Goal: Communication & Community: Answer question/provide support

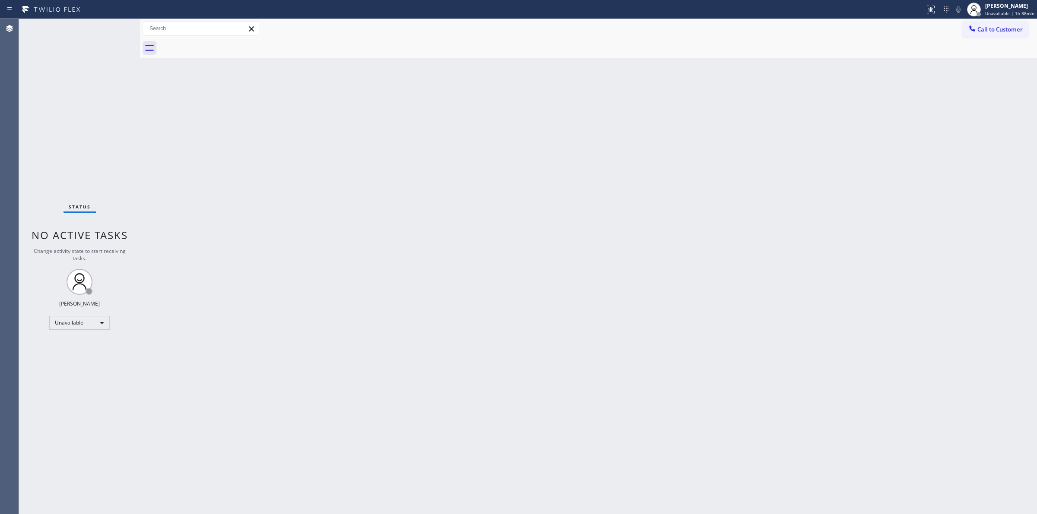
drag, startPoint x: 968, startPoint y: 68, endPoint x: 970, endPoint y: 61, distance: 7.7
click at [968, 68] on div "Back to Dashboard Change Sender ID Customers Technicians Select a contact Outbo…" at bounding box center [588, 266] width 897 height 495
click at [982, 29] on span "Call to Customer" at bounding box center [999, 29] width 45 height 8
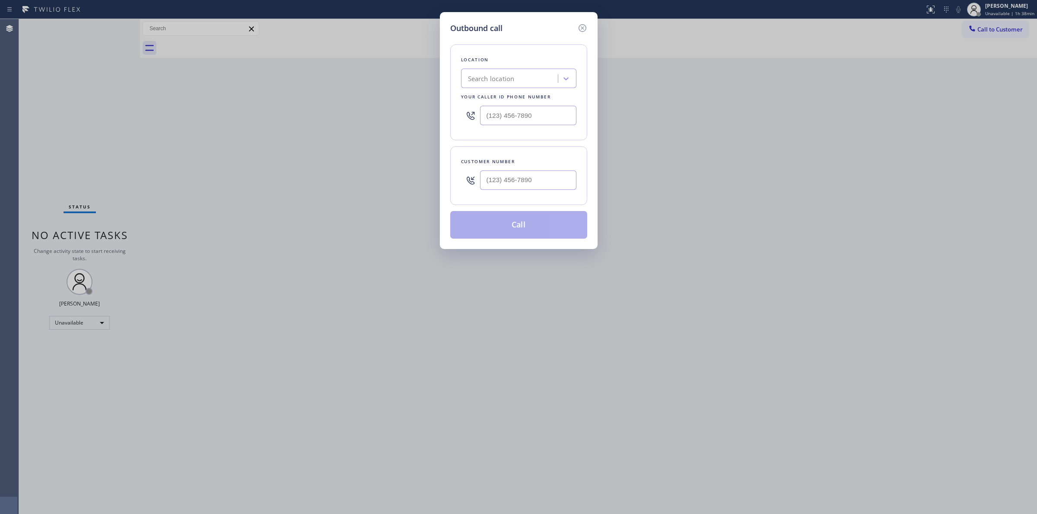
click at [549, 193] on div at bounding box center [528, 180] width 96 height 28
paste input "714) 528-8455"
click at [543, 180] on input "[PHONE_NUMBER]" at bounding box center [528, 180] width 96 height 19
type input "[PHONE_NUMBER]"
click at [519, 77] on div "Search location" at bounding box center [510, 78] width 94 height 15
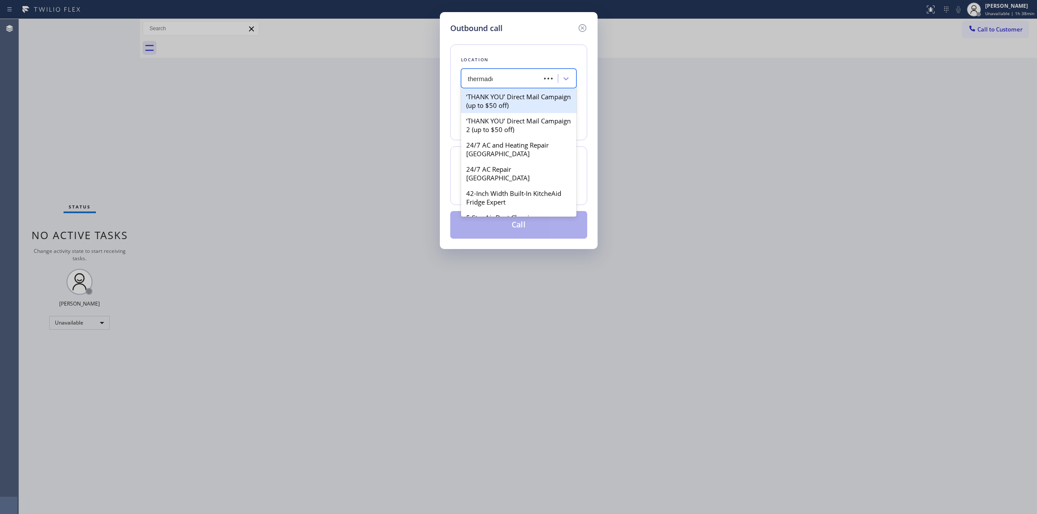
type input "thermador"
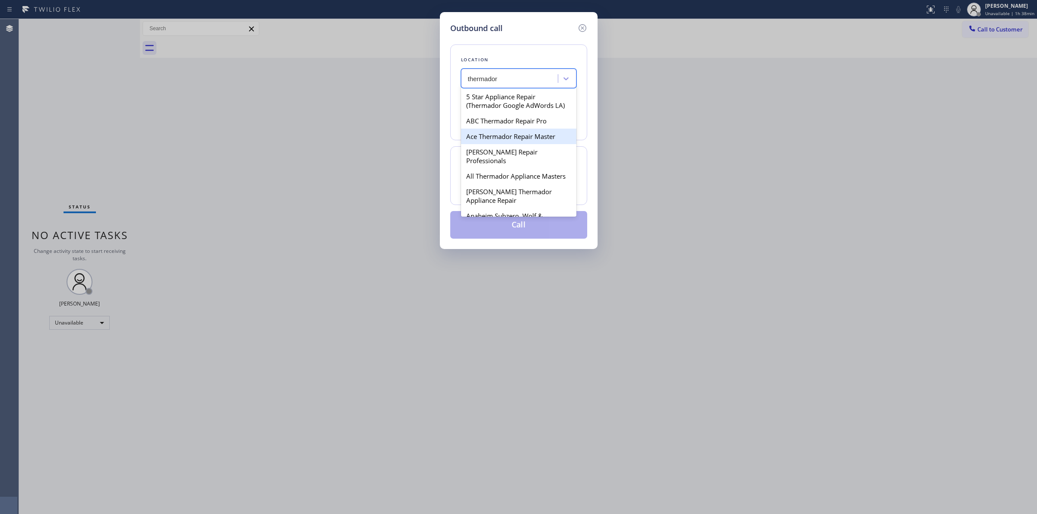
click at [475, 141] on div "Ace Thermador Repair Master" at bounding box center [518, 137] width 115 height 16
type input "[PHONE_NUMBER]"
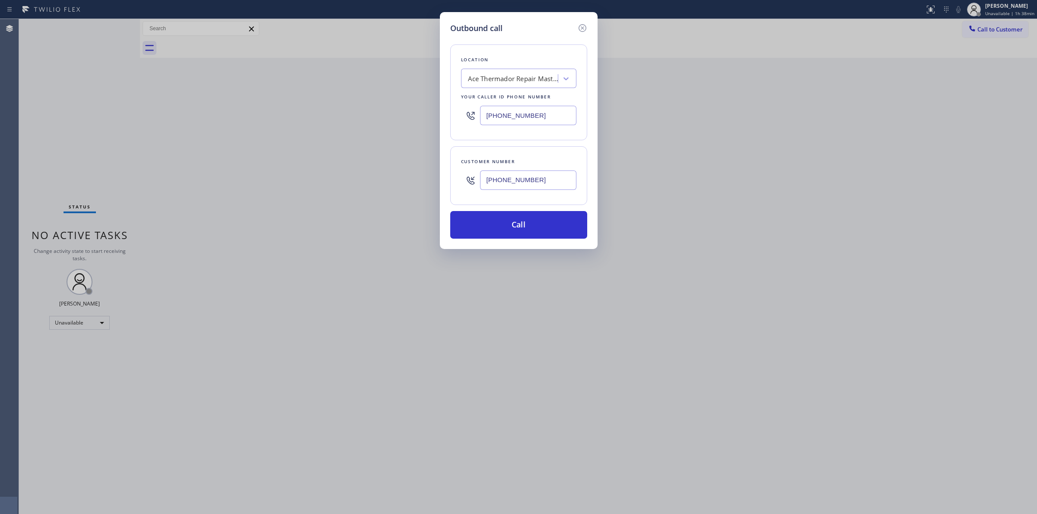
click at [513, 181] on input "[PHONE_NUMBER]" at bounding box center [528, 180] width 96 height 19
click at [513, 234] on button "Call" at bounding box center [518, 225] width 137 height 28
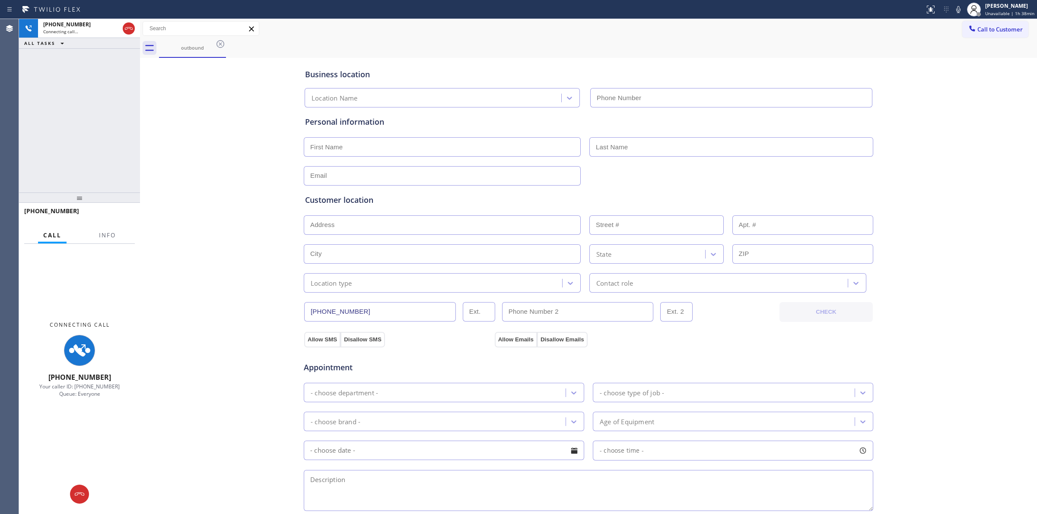
type input "[PHONE_NUMBER]"
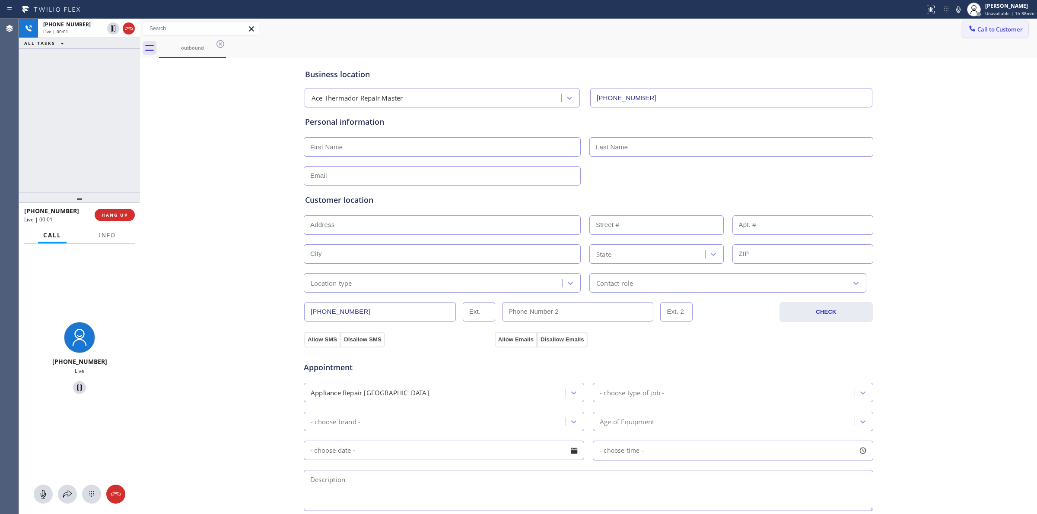
click at [990, 28] on span "Call to Customer" at bounding box center [999, 29] width 45 height 8
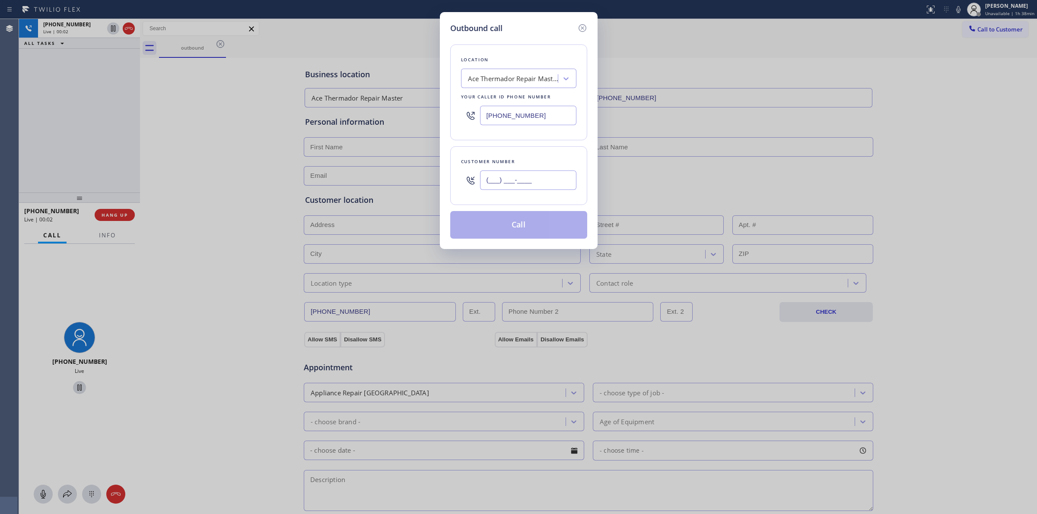
paste input "714) 528-8455"
click at [517, 180] on input "(___) ___-____" at bounding box center [528, 180] width 96 height 19
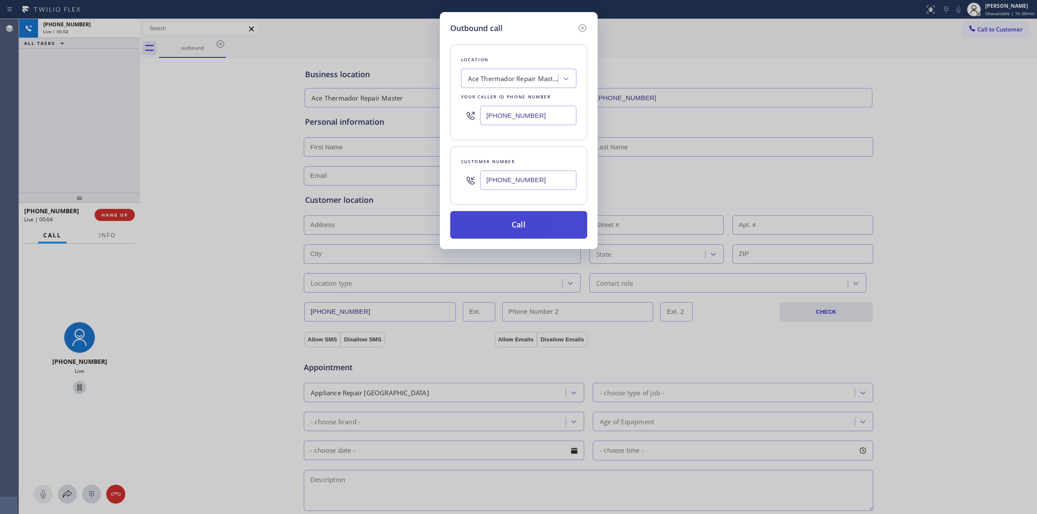
type input "[PHONE_NUMBER]"
click at [529, 216] on button "Call" at bounding box center [518, 225] width 137 height 28
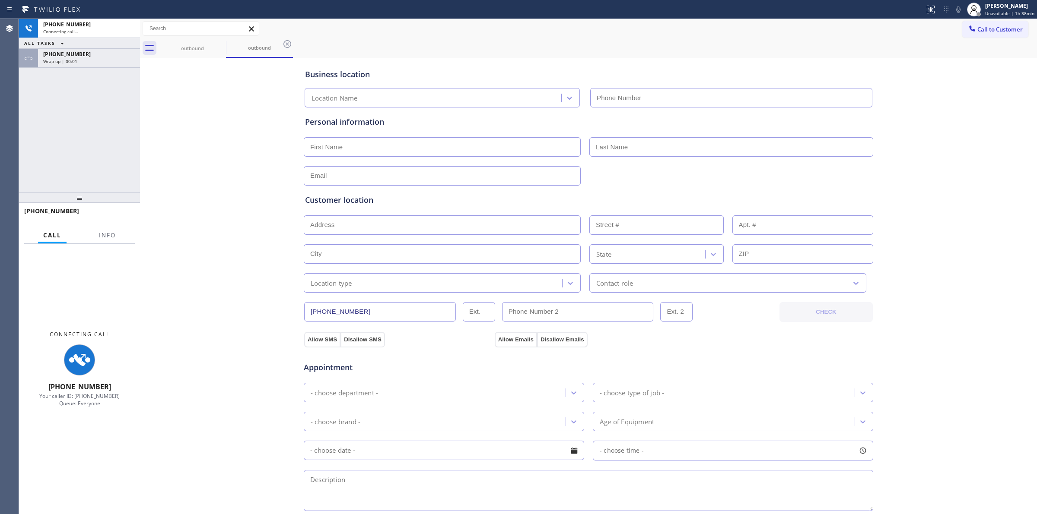
type input "[PHONE_NUMBER]"
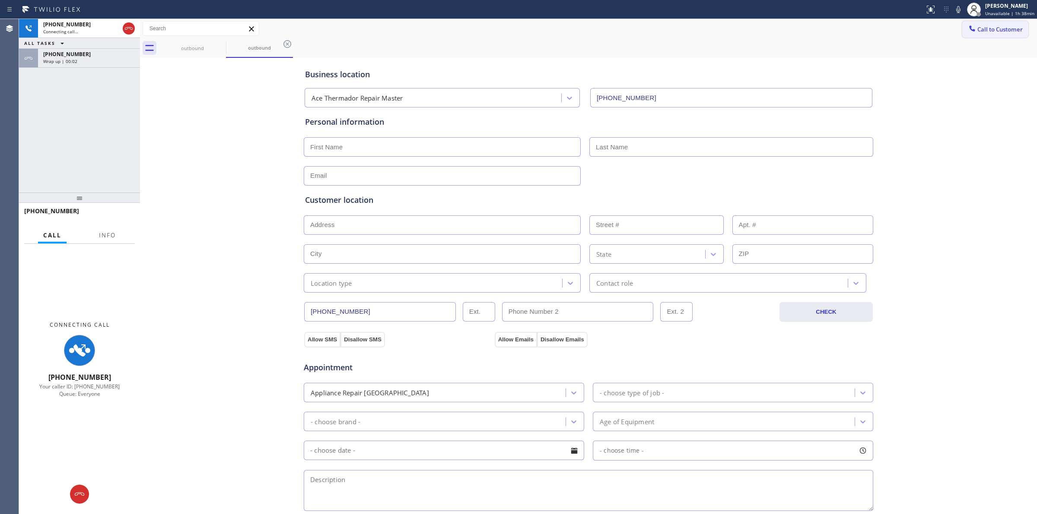
click at [983, 35] on button "Call to Customer" at bounding box center [995, 29] width 66 height 16
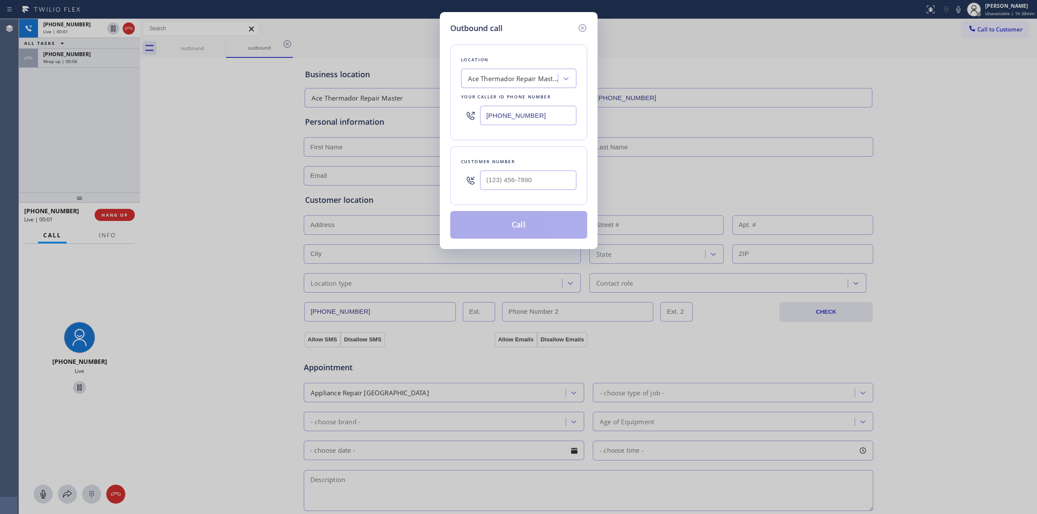
click at [551, 35] on div "Location Ace Thermador Repair Master Your caller id phone number [PHONE_NUMBER]…" at bounding box center [518, 136] width 137 height 205
click at [538, 182] on input "(___) ___-____" at bounding box center [528, 180] width 96 height 19
paste input "714) 528-8455"
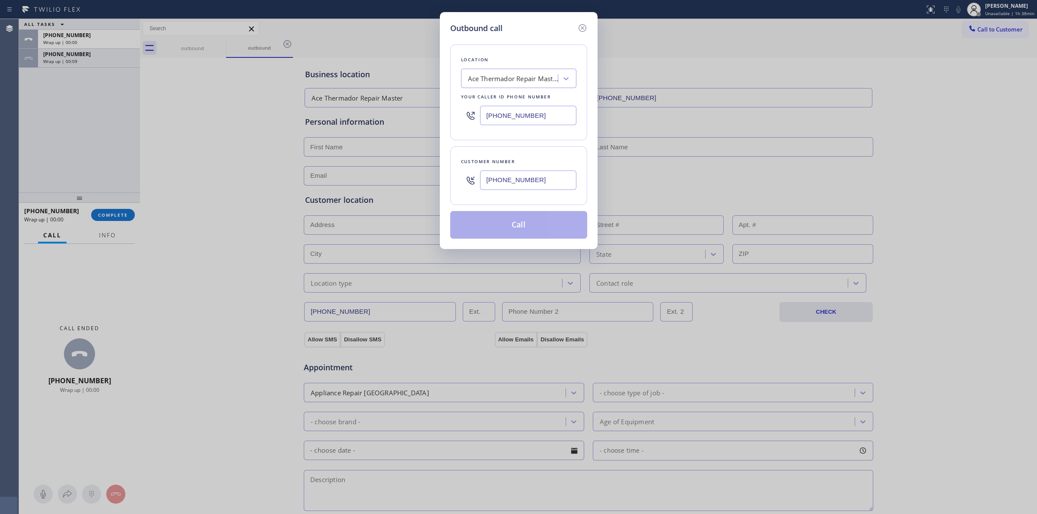
type input "[PHONE_NUMBER]"
click at [514, 233] on button "Call" at bounding box center [518, 225] width 137 height 28
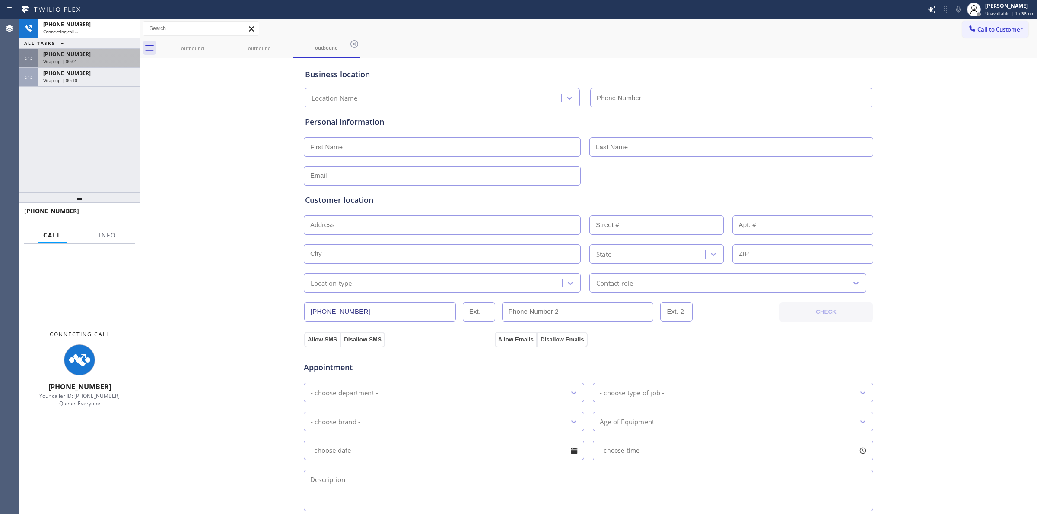
type input "[PHONE_NUMBER]"
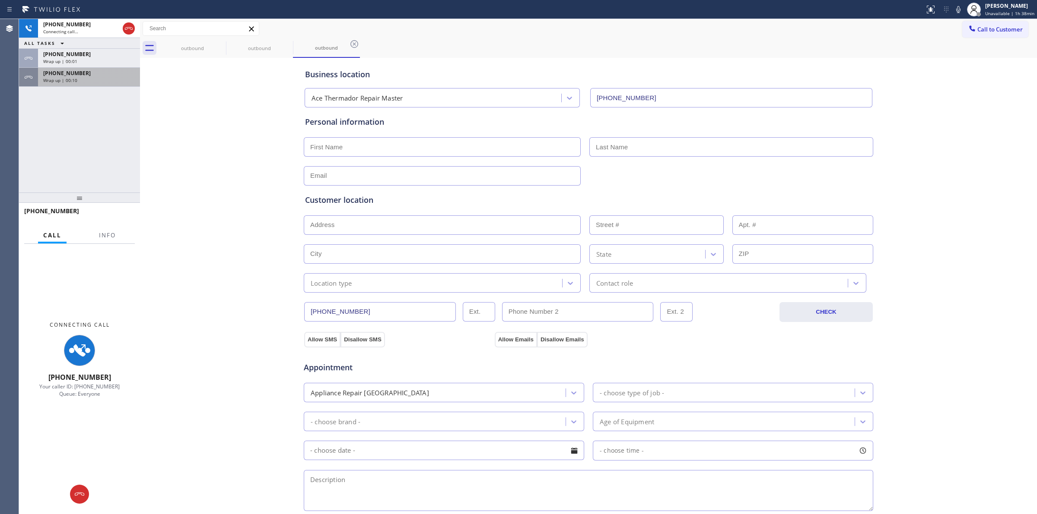
click at [96, 79] on div "Wrap up | 00:10" at bounding box center [89, 80] width 92 height 6
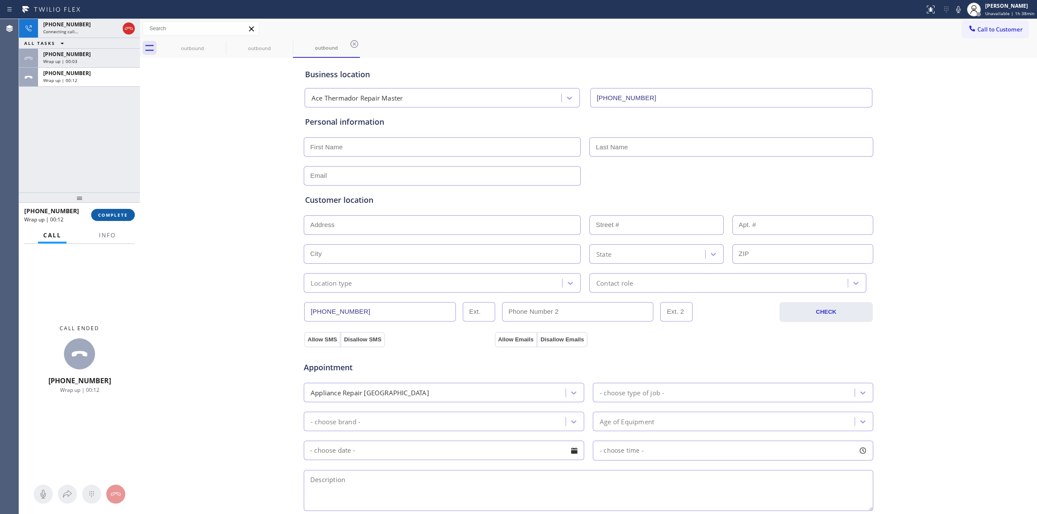
click at [127, 214] on span "COMPLETE" at bounding box center [113, 215] width 30 height 6
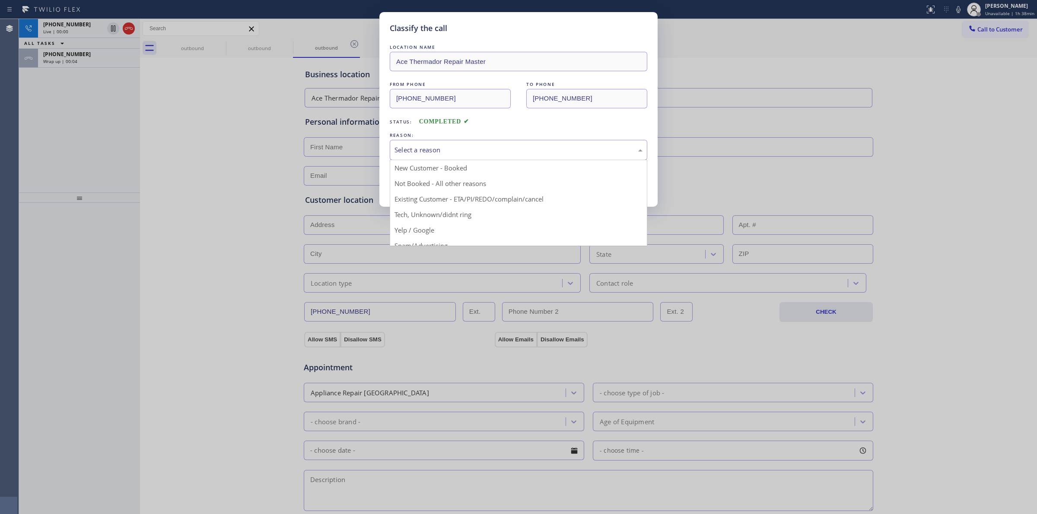
click at [489, 147] on div "Select a reason" at bounding box center [518, 150] width 248 height 10
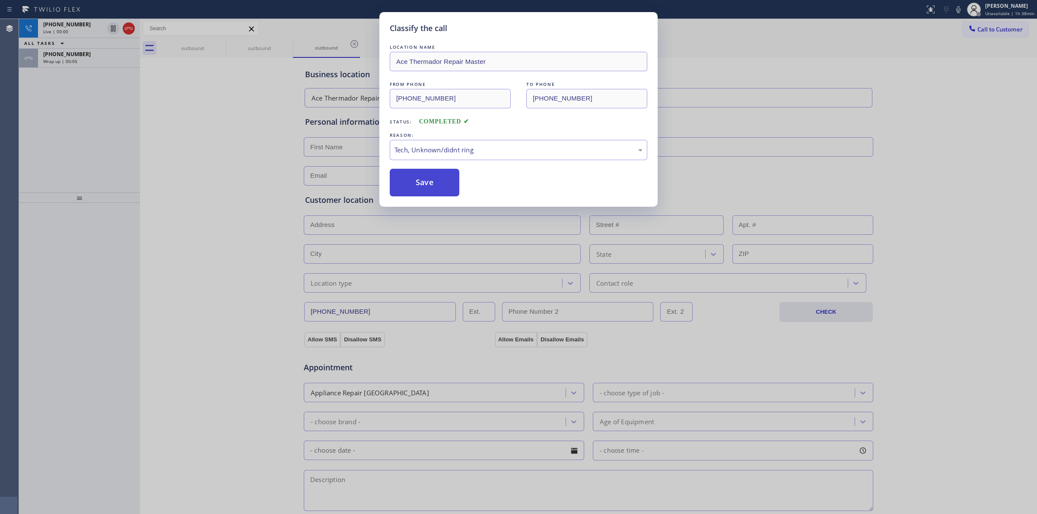
click at [428, 187] on button "Save" at bounding box center [425, 183] width 70 height 28
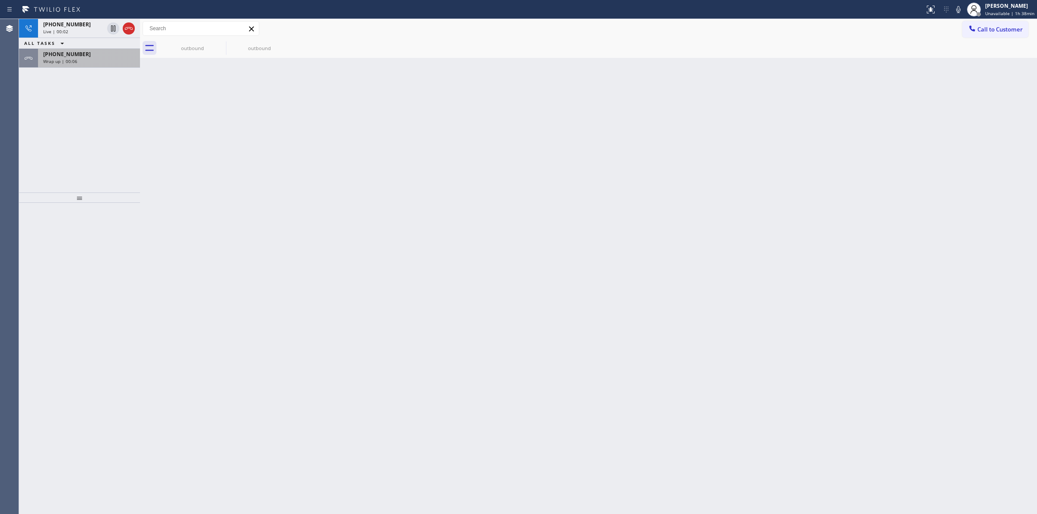
click at [70, 59] on span "Wrap up | 00:06" at bounding box center [60, 61] width 34 height 6
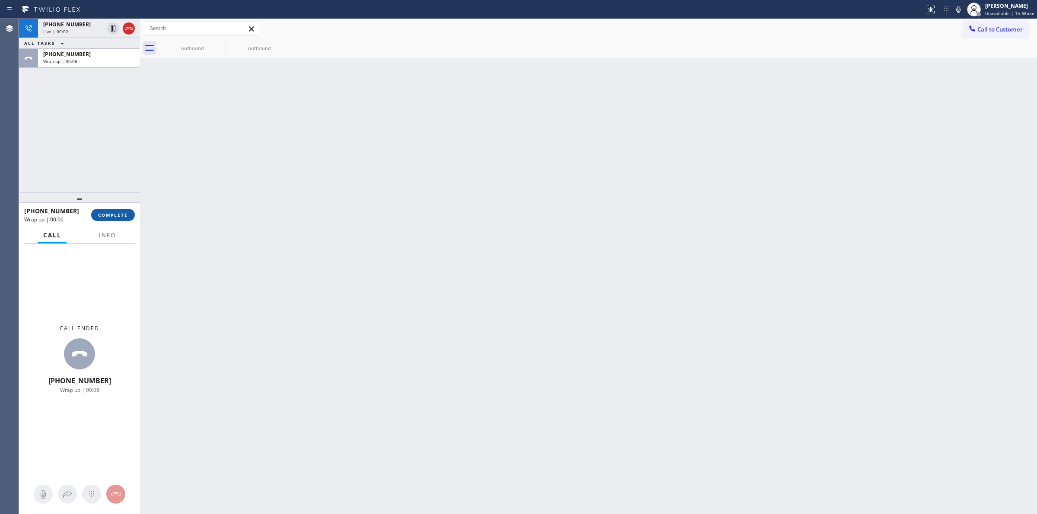
click at [121, 211] on button "COMPLETE" at bounding box center [113, 215] width 44 height 12
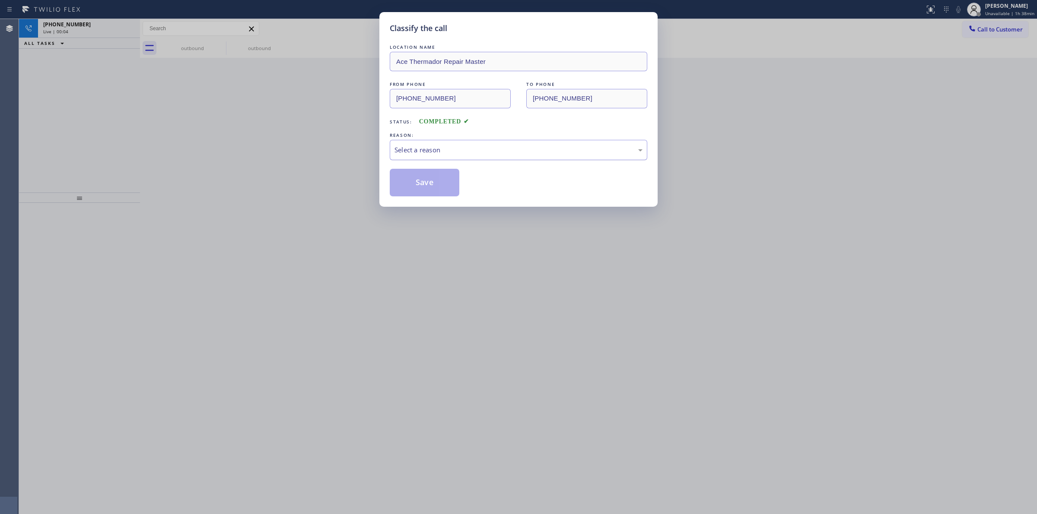
click at [499, 146] on div "Select a reason" at bounding box center [518, 150] width 248 height 10
drag, startPoint x: 427, startPoint y: 186, endPoint x: 431, endPoint y: 169, distance: 17.3
click at [427, 186] on button "Save" at bounding box center [425, 183] width 70 height 28
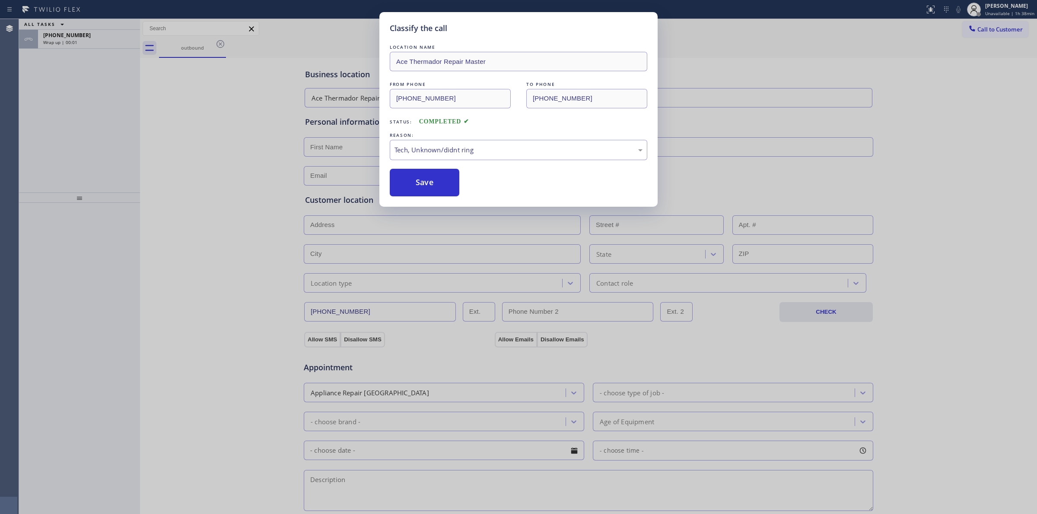
click at [72, 38] on div "Classify the call LOCATION NAME Ace Thermador Repair Master FROM PHONE [PHONE_N…" at bounding box center [528, 266] width 1018 height 495
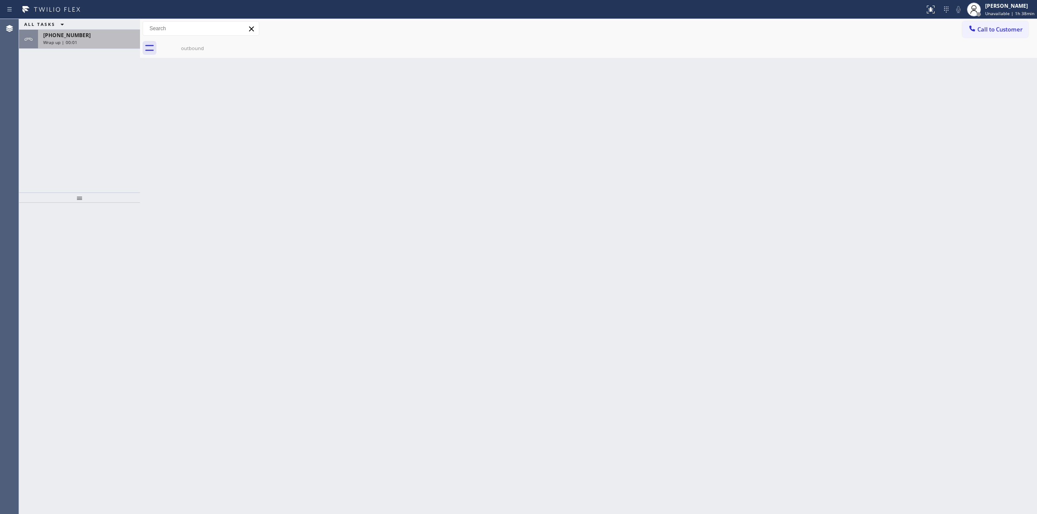
click at [73, 38] on span "[PHONE_NUMBER]" at bounding box center [67, 35] width 48 height 7
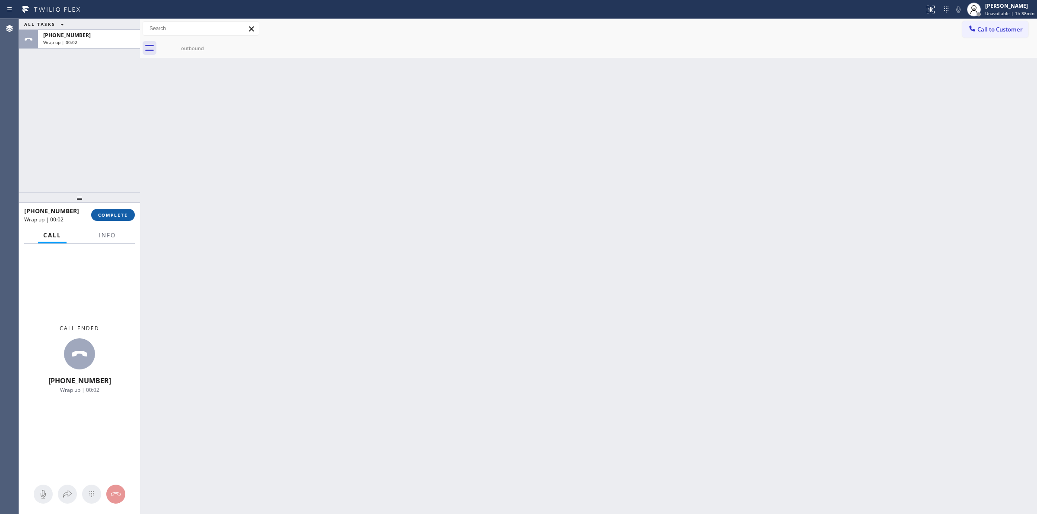
click at [122, 210] on button "COMPLETE" at bounding box center [113, 215] width 44 height 12
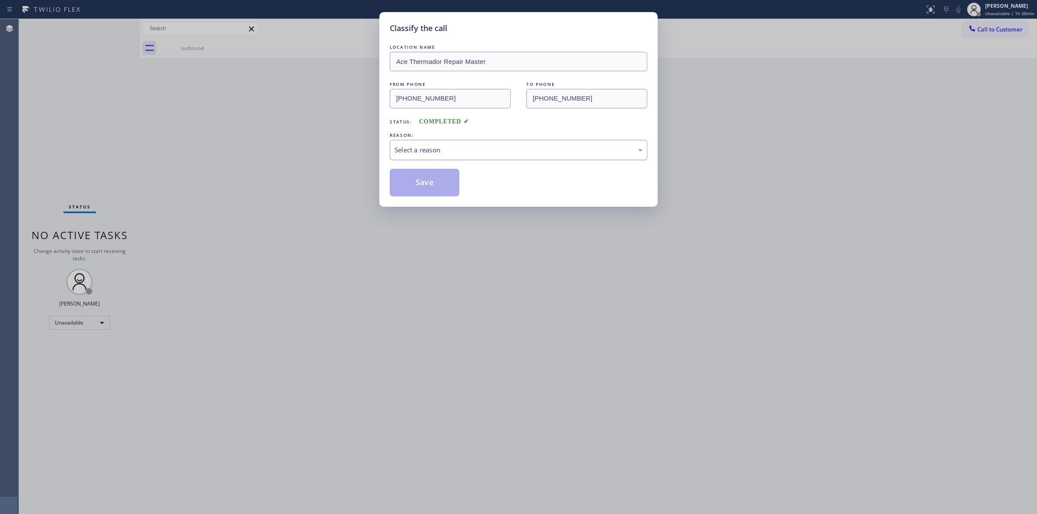
click at [466, 149] on div "Select a reason" at bounding box center [518, 150] width 248 height 10
click at [428, 189] on button "Save" at bounding box center [425, 183] width 70 height 28
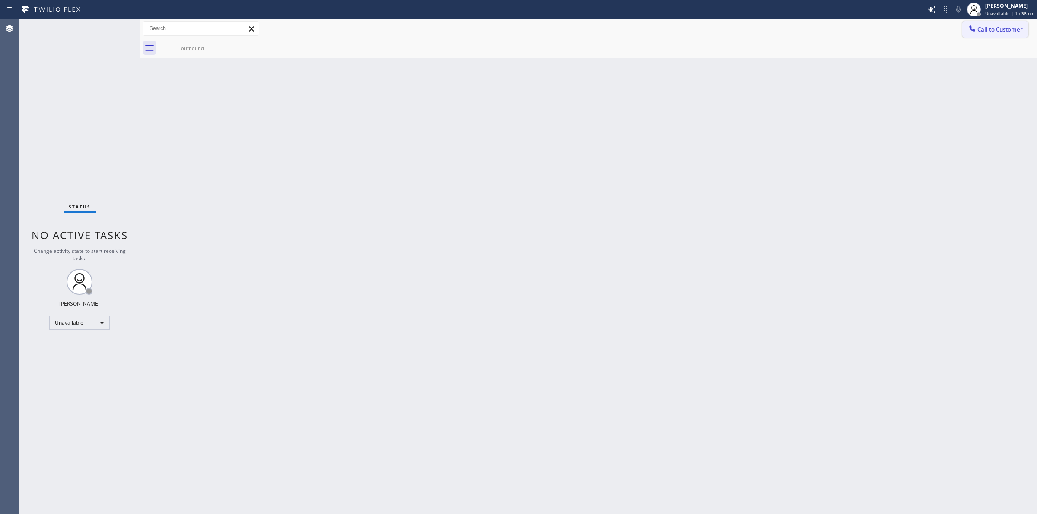
click at [992, 31] on span "Call to Customer" at bounding box center [999, 29] width 45 height 8
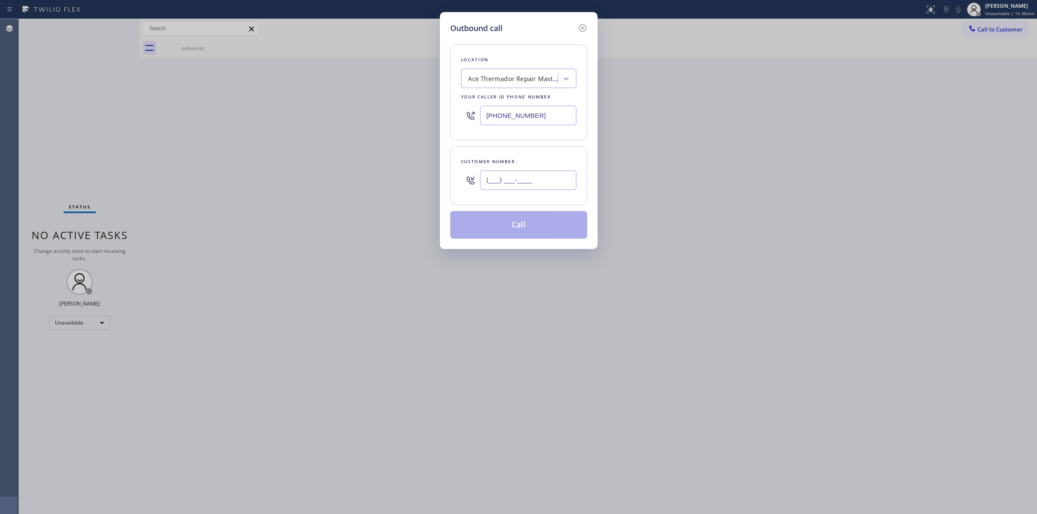
click at [541, 186] on input "(___) ___-____" at bounding box center [528, 180] width 96 height 19
paste input "714) 528-8455"
type input "[PHONE_NUMBER]"
click at [543, 226] on button "Call" at bounding box center [518, 225] width 137 height 28
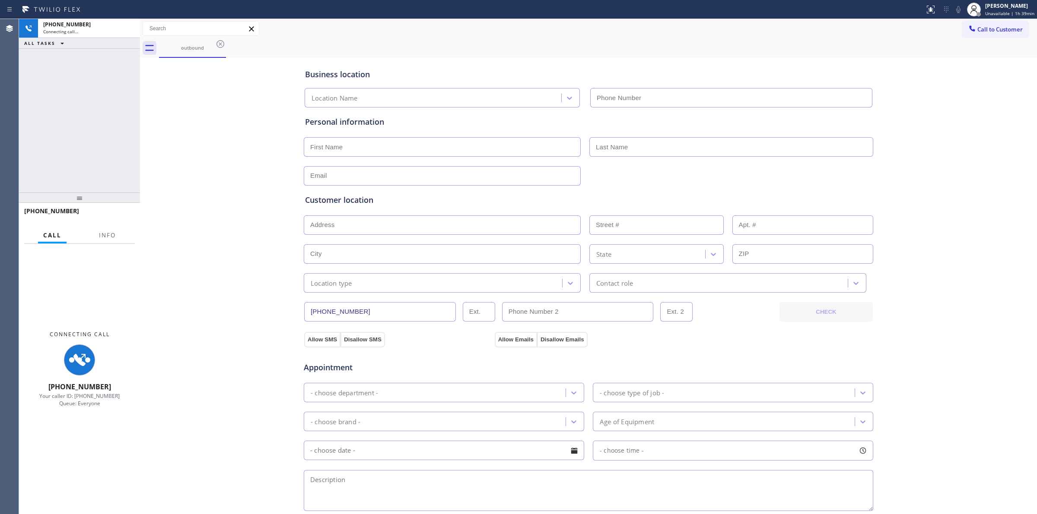
type input "[PHONE_NUMBER]"
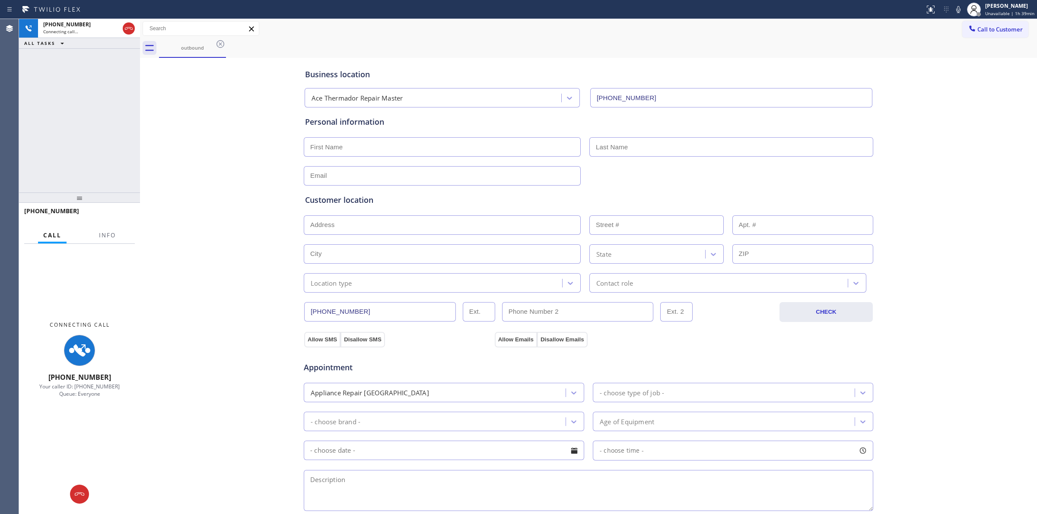
drag, startPoint x: 582, startPoint y: 63, endPoint x: 559, endPoint y: 63, distance: 22.9
click at [576, 63] on div "Business location Ace Thermador Repair Master [PHONE_NUMBER]" at bounding box center [588, 84] width 570 height 48
click at [217, 48] on icon at bounding box center [220, 44] width 10 height 10
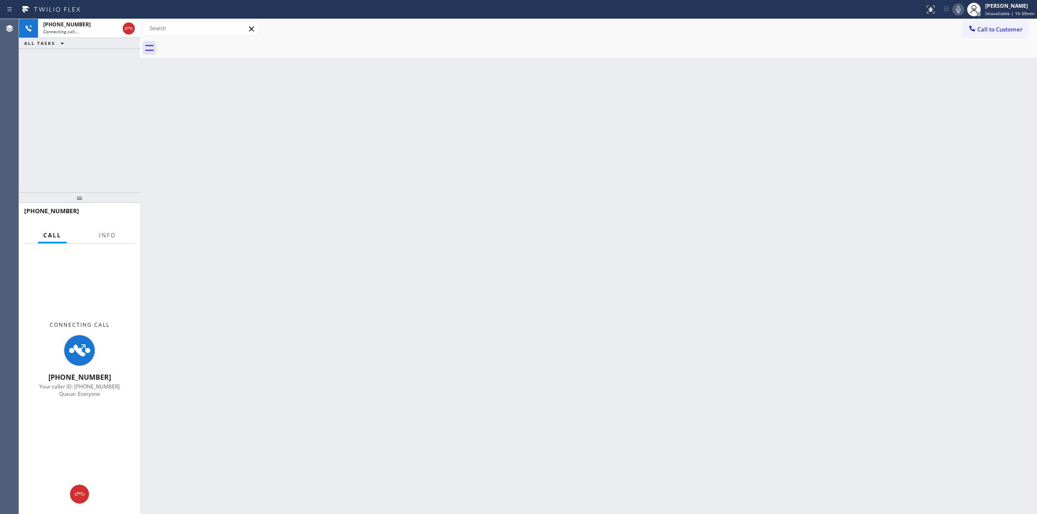
click at [963, 12] on icon at bounding box center [958, 9] width 10 height 10
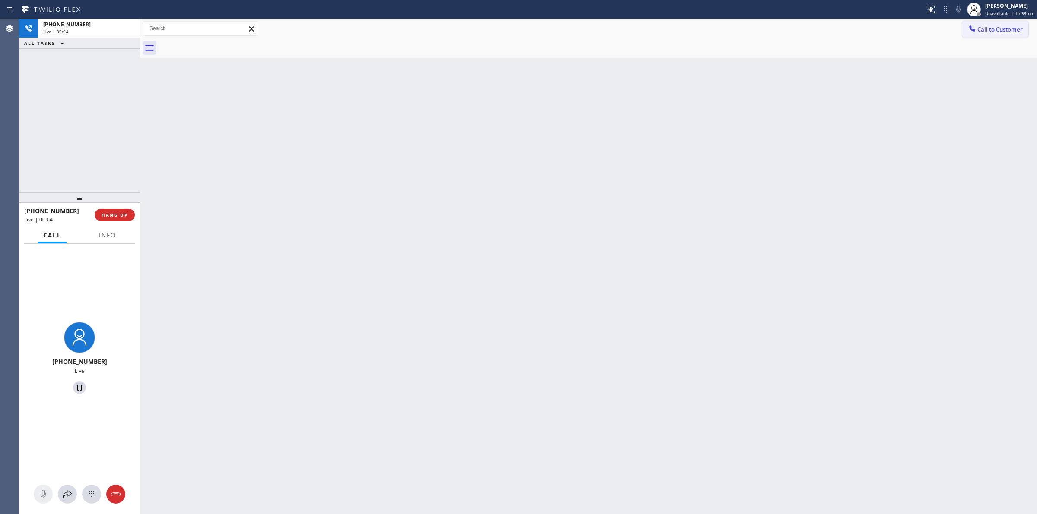
drag, startPoint x: 999, startPoint y: 26, endPoint x: 675, endPoint y: 111, distance: 334.8
click at [997, 27] on span "Call to Customer" at bounding box center [999, 29] width 45 height 8
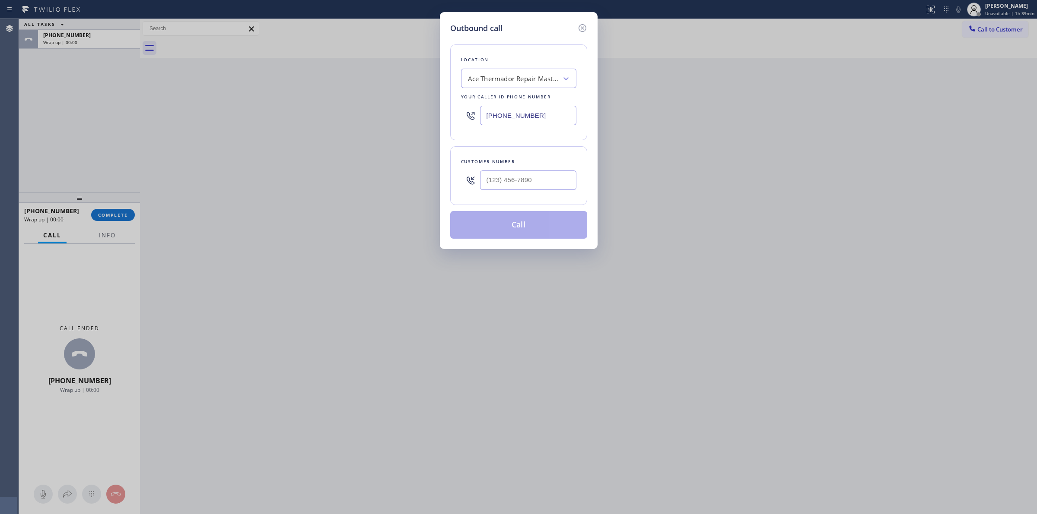
click at [515, 191] on div at bounding box center [528, 180] width 96 height 28
paste input "626) 623-5086"
click at [525, 173] on input "[PHONE_NUMBER]" at bounding box center [528, 180] width 96 height 19
type input "[PHONE_NUMBER]"
drag, startPoint x: 511, startPoint y: 96, endPoint x: 510, endPoint y: 76, distance: 20.8
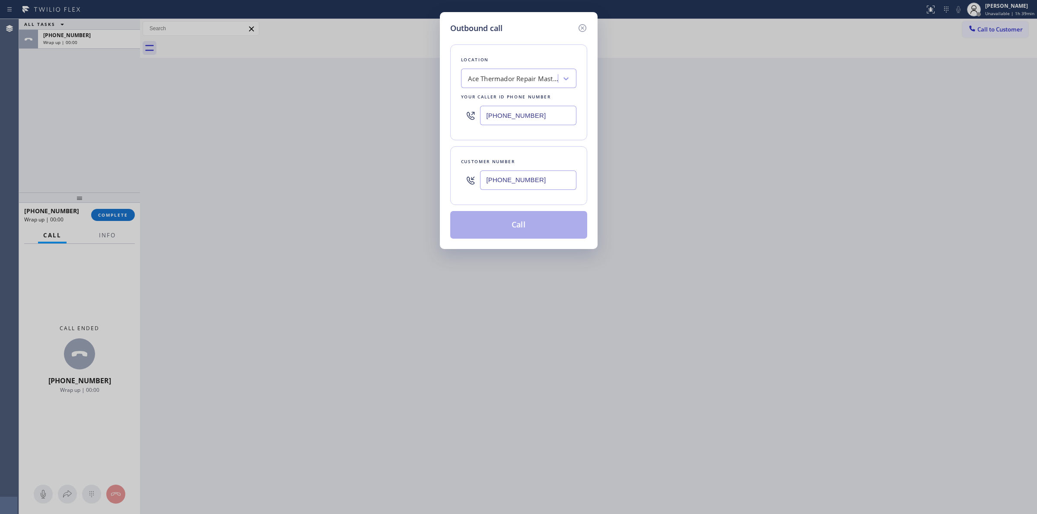
click at [511, 95] on div "Your caller id phone number" at bounding box center [518, 96] width 115 height 9
click at [510, 76] on div "Ace Thermador Repair Master" at bounding box center [513, 79] width 91 height 10
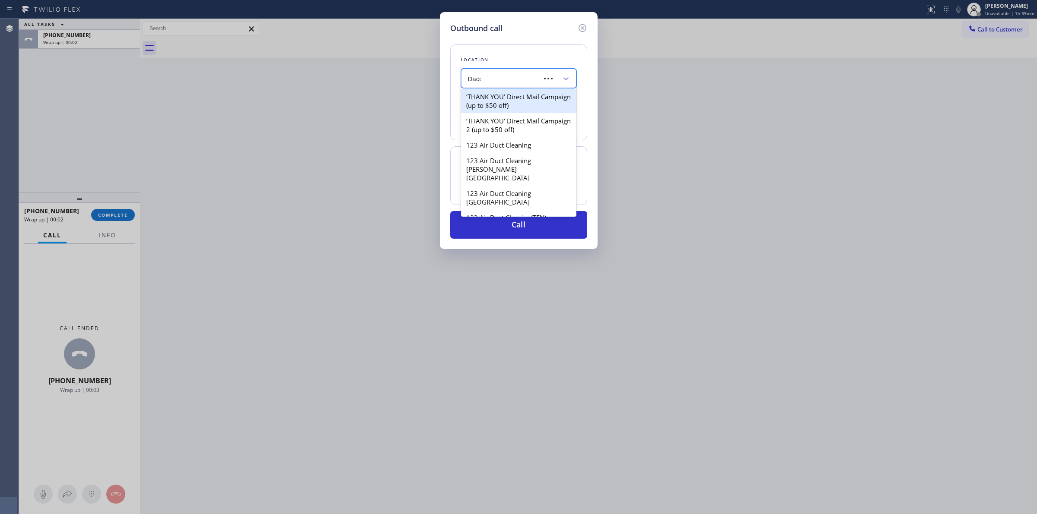
type input "Dacor"
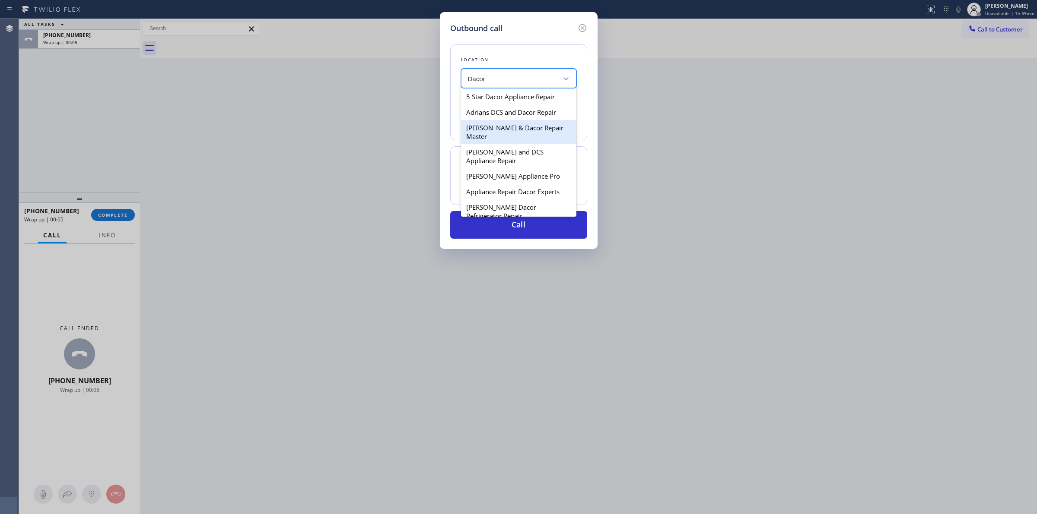
click at [489, 133] on div "[PERSON_NAME] & Dacor Repair Master" at bounding box center [518, 132] width 115 height 24
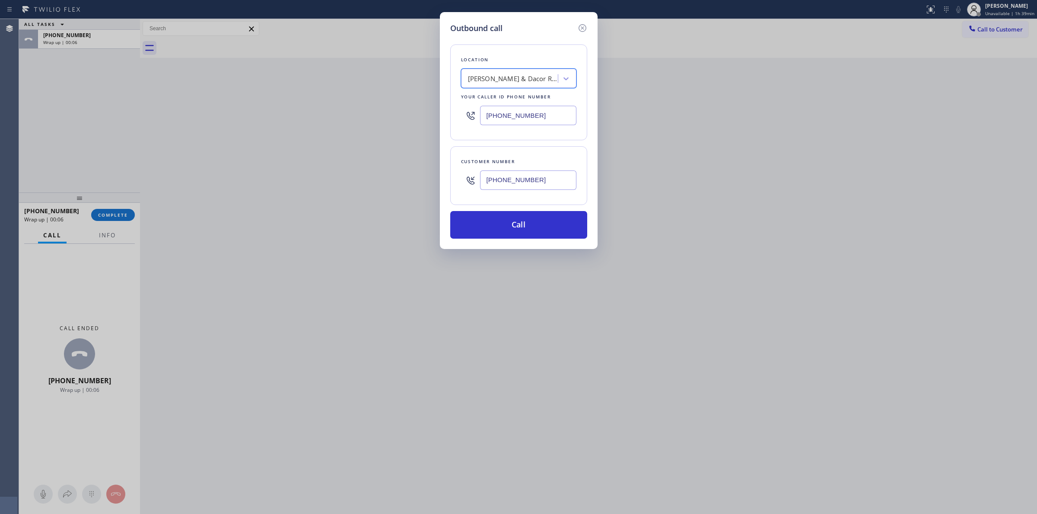
click at [505, 187] on input "[PHONE_NUMBER]" at bounding box center [528, 180] width 96 height 19
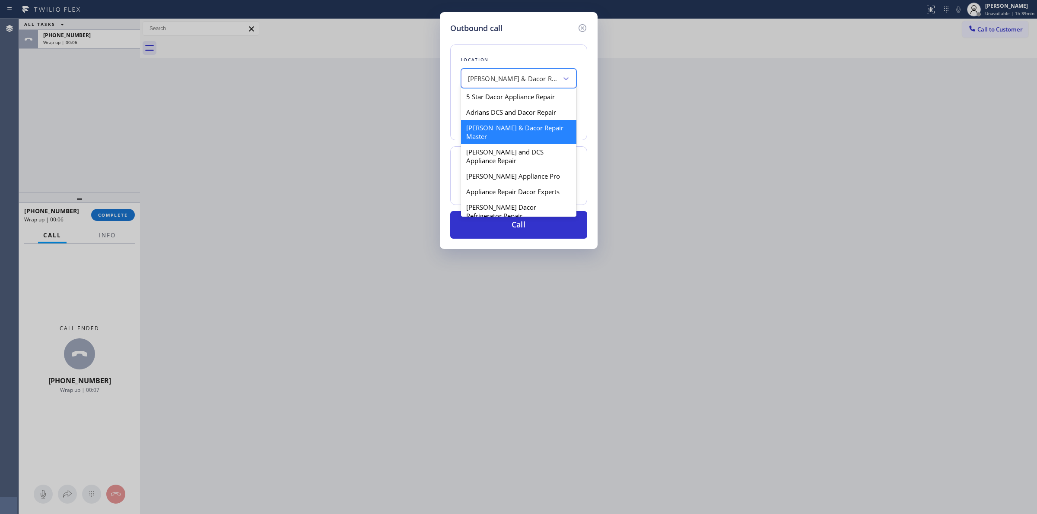
click at [518, 81] on div "[PERSON_NAME] & Dacor Repair Master" at bounding box center [513, 79] width 91 height 10
click at [501, 113] on div "Adrians DCS and Dacor Repair" at bounding box center [518, 113] width 115 height 16
type input "[PHONE_NUMBER]"
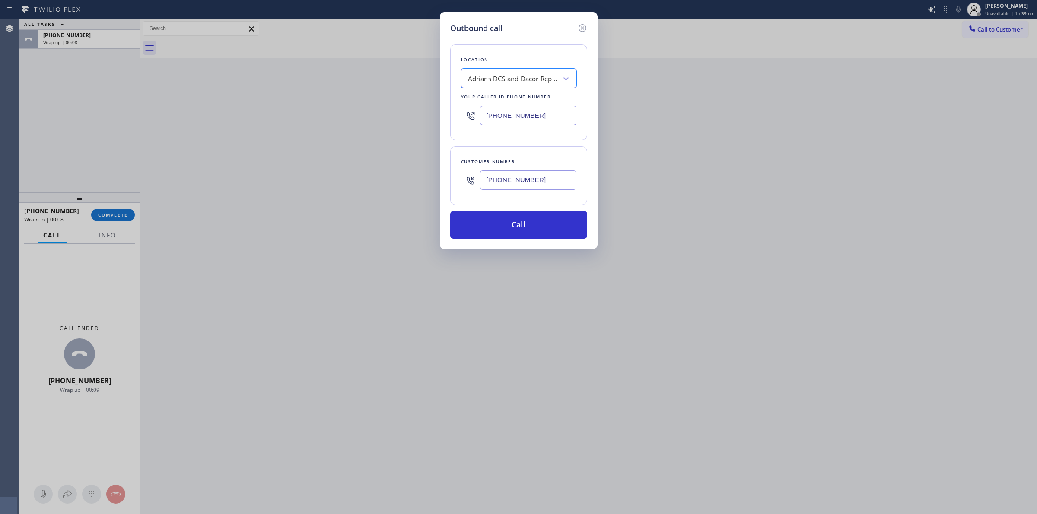
click at [503, 165] on div "Customer number" at bounding box center [518, 161] width 115 height 9
click at [508, 184] on input "[PHONE_NUMBER]" at bounding box center [528, 180] width 96 height 19
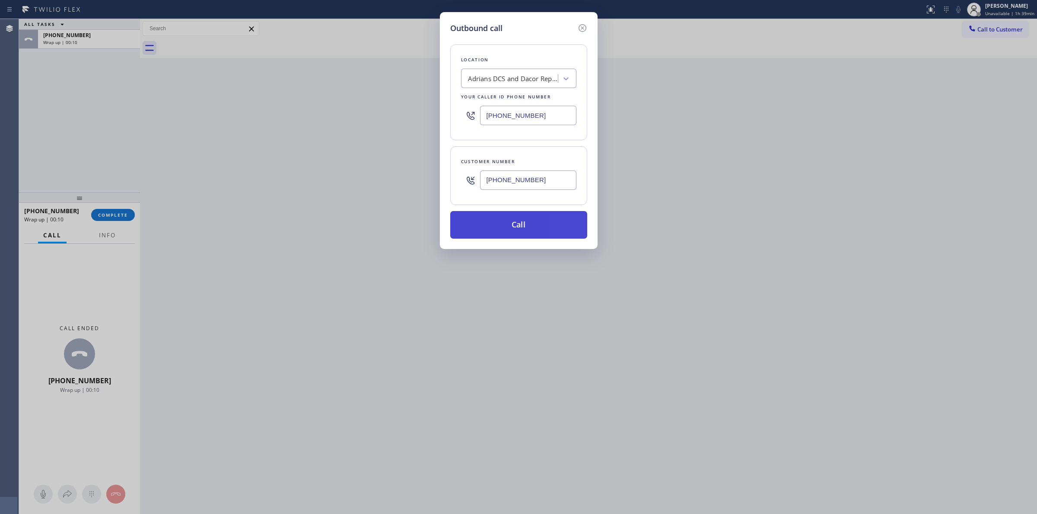
click at [512, 221] on button "Call" at bounding box center [518, 225] width 137 height 28
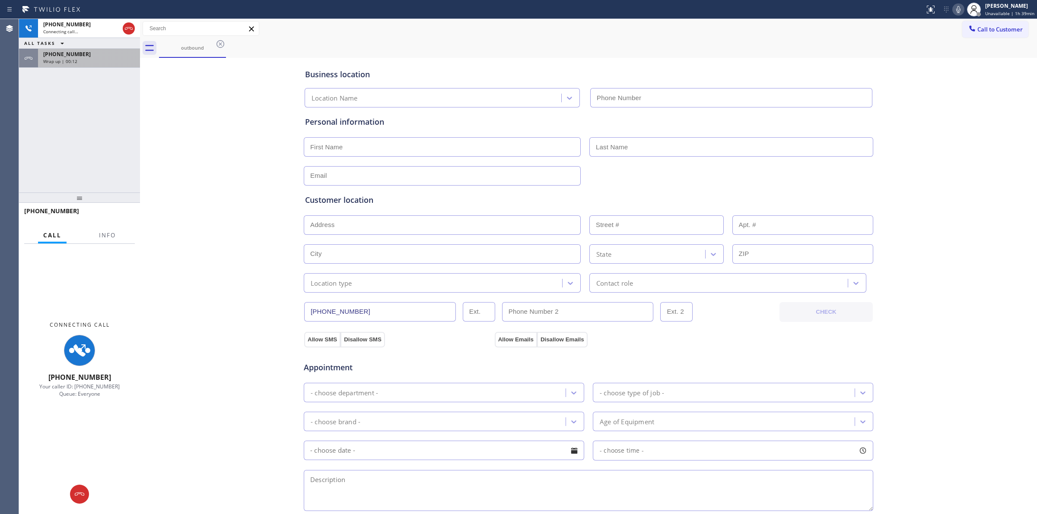
type input "[PHONE_NUMBER]"
drag, startPoint x: 108, startPoint y: 63, endPoint x: 141, endPoint y: 201, distance: 141.5
click at [108, 63] on div "Wrap up | 00:12" at bounding box center [89, 61] width 92 height 6
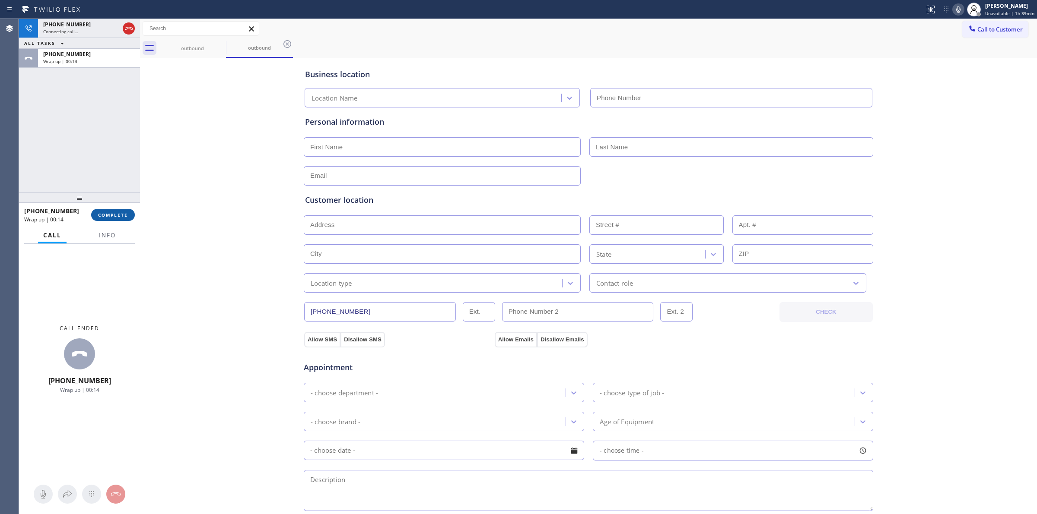
drag, startPoint x: 109, startPoint y: 203, endPoint x: 104, endPoint y: 221, distance: 17.9
click at [108, 203] on div at bounding box center [79, 198] width 121 height 10
type input "[PHONE_NUMBER]"
click at [104, 221] on button "COMPLETE" at bounding box center [113, 215] width 44 height 12
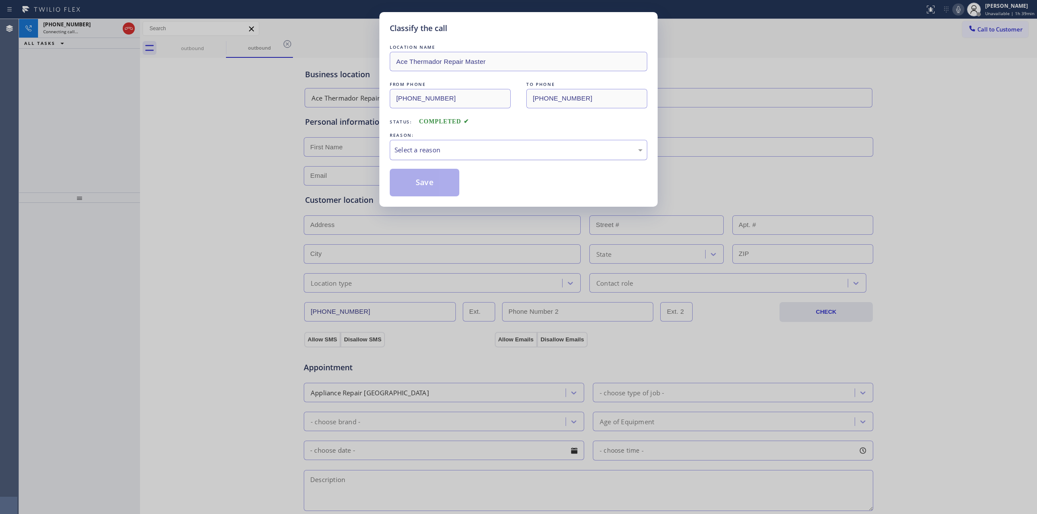
click at [509, 145] on div "Select a reason" at bounding box center [518, 150] width 257 height 20
drag, startPoint x: 435, startPoint y: 178, endPoint x: 517, endPoint y: 178, distance: 82.1
click at [435, 178] on button "Save" at bounding box center [425, 183] width 70 height 28
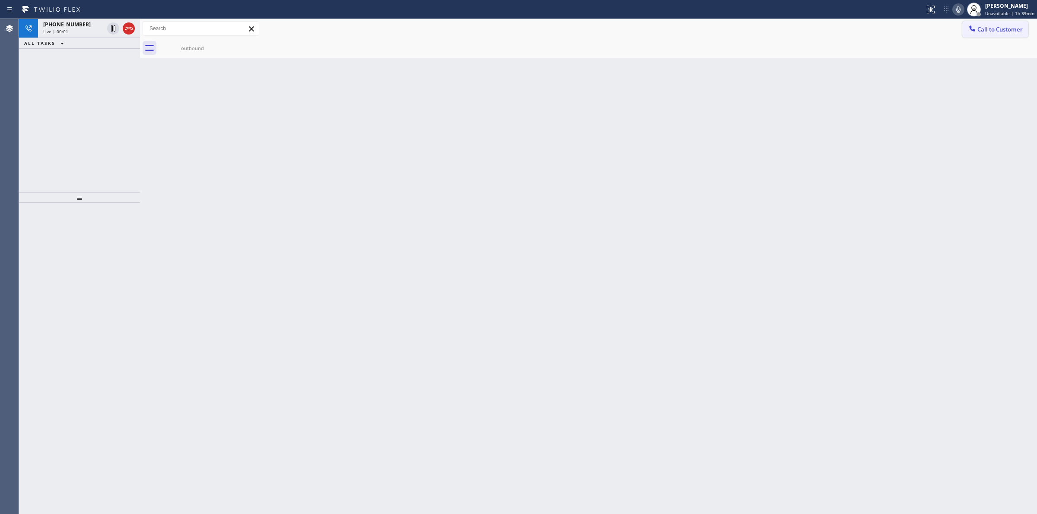
click at [1000, 30] on span "Call to Customer" at bounding box center [999, 29] width 45 height 8
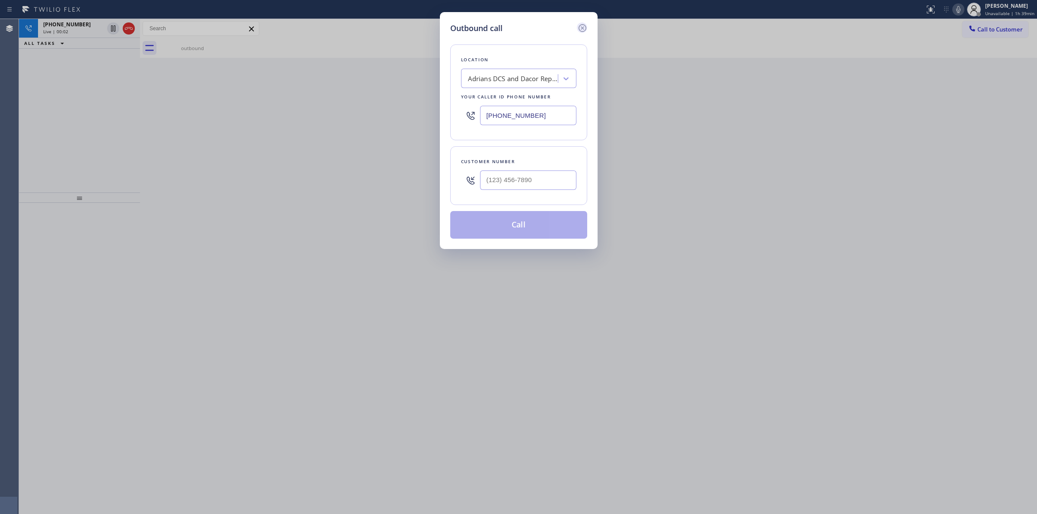
click at [580, 26] on icon at bounding box center [582, 28] width 10 height 10
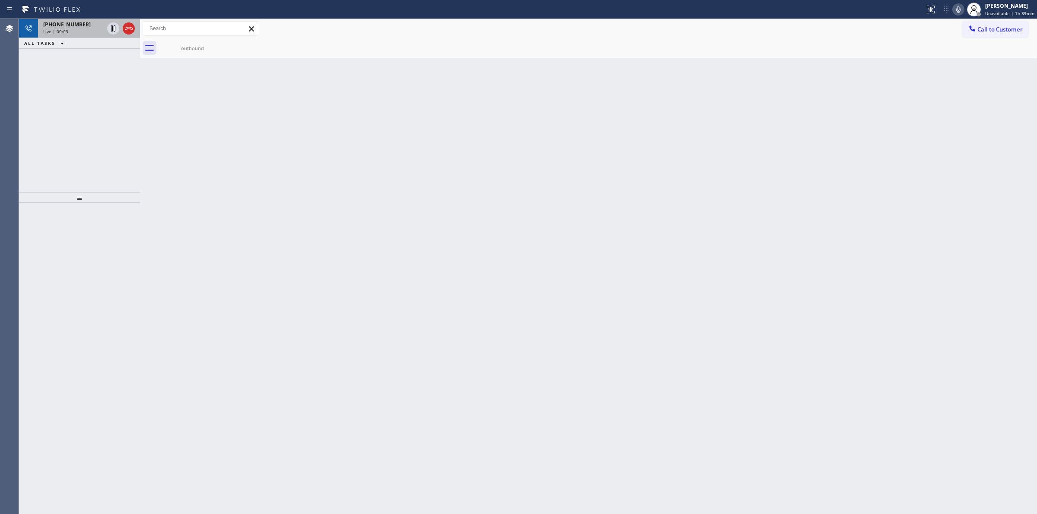
click at [89, 35] on div "[PHONE_NUMBER] Live | 00:03" at bounding box center [71, 28] width 67 height 19
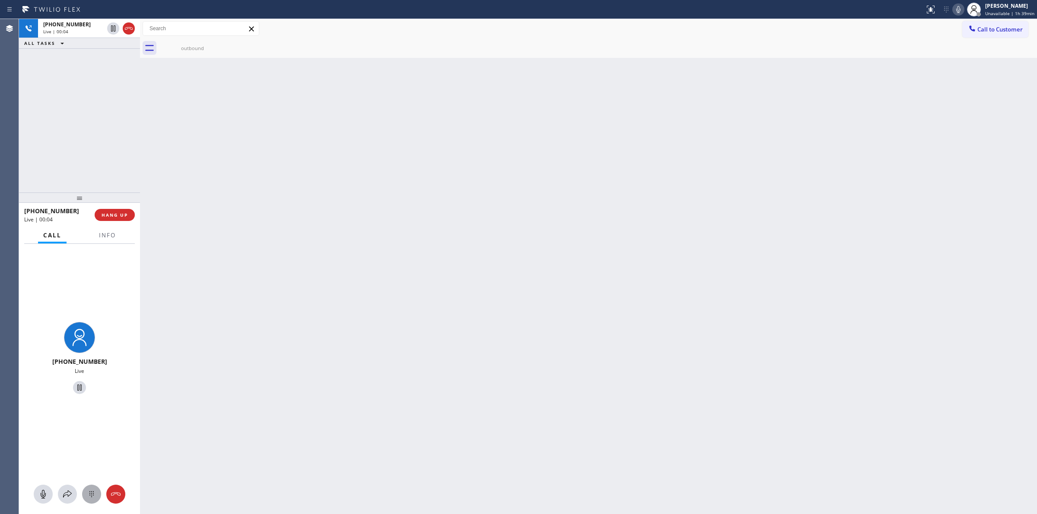
click at [89, 491] on icon at bounding box center [91, 494] width 10 height 10
click at [993, 25] on span "Call to Customer" at bounding box center [999, 29] width 45 height 8
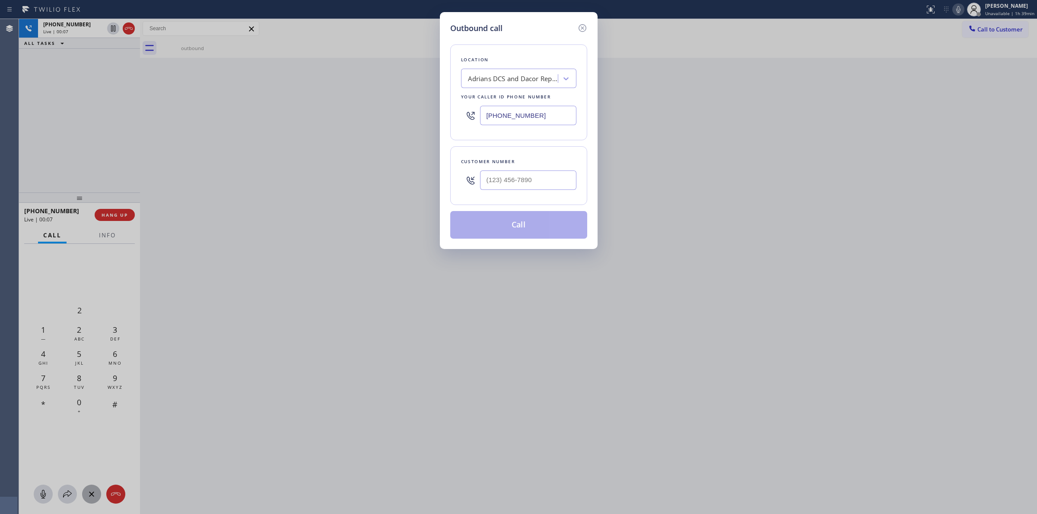
click at [541, 197] on div "Customer number" at bounding box center [518, 175] width 137 height 59
click at [539, 192] on div at bounding box center [528, 180] width 96 height 28
paste input "626) 623-5086"
click at [539, 187] on input "[PHONE_NUMBER]" at bounding box center [528, 180] width 96 height 19
type input "[PHONE_NUMBER]"
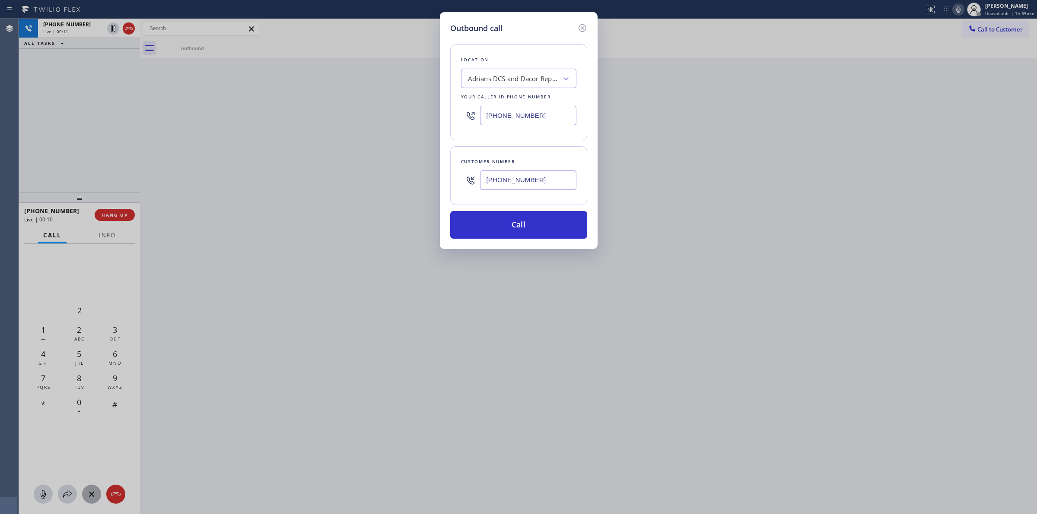
drag, startPoint x: 514, startPoint y: 32, endPoint x: 527, endPoint y: 41, distance: 16.4
click at [514, 32] on div "Outbound call" at bounding box center [518, 28] width 137 height 12
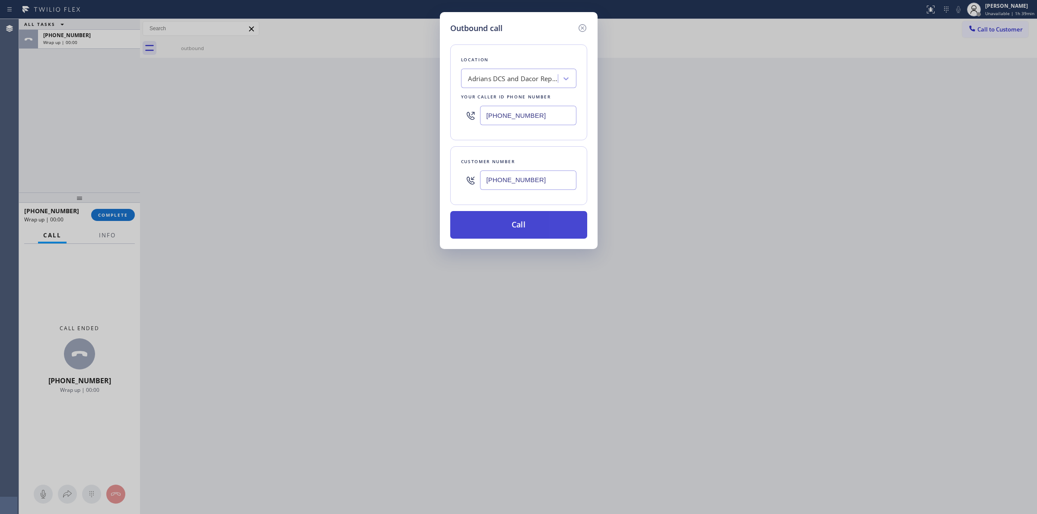
click at [521, 223] on button "Call" at bounding box center [518, 225] width 137 height 28
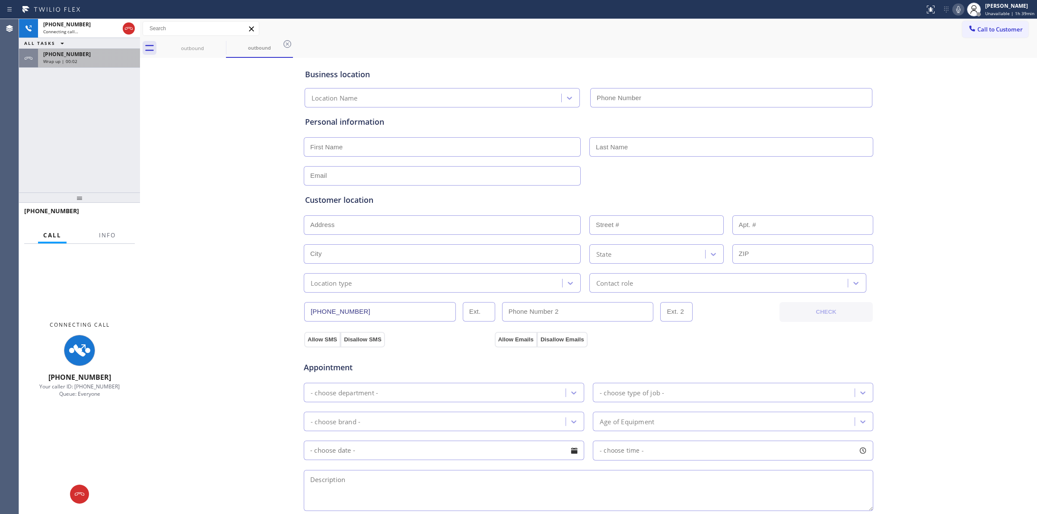
click at [70, 57] on div "[PHONE_NUMBER] Wrap up | 00:02" at bounding box center [87, 58] width 98 height 19
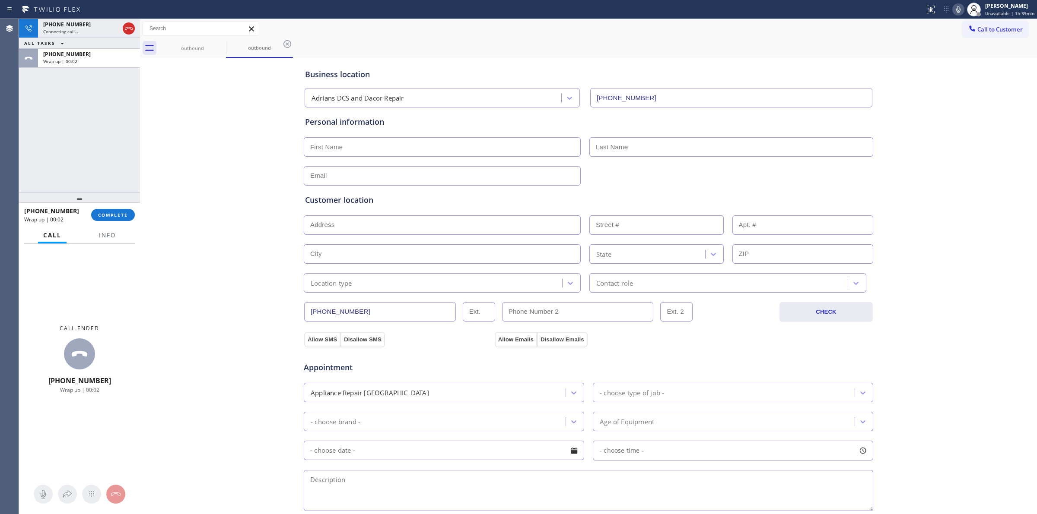
type input "[PHONE_NUMBER]"
click at [117, 221] on button "COMPLETE" at bounding box center [113, 215] width 44 height 12
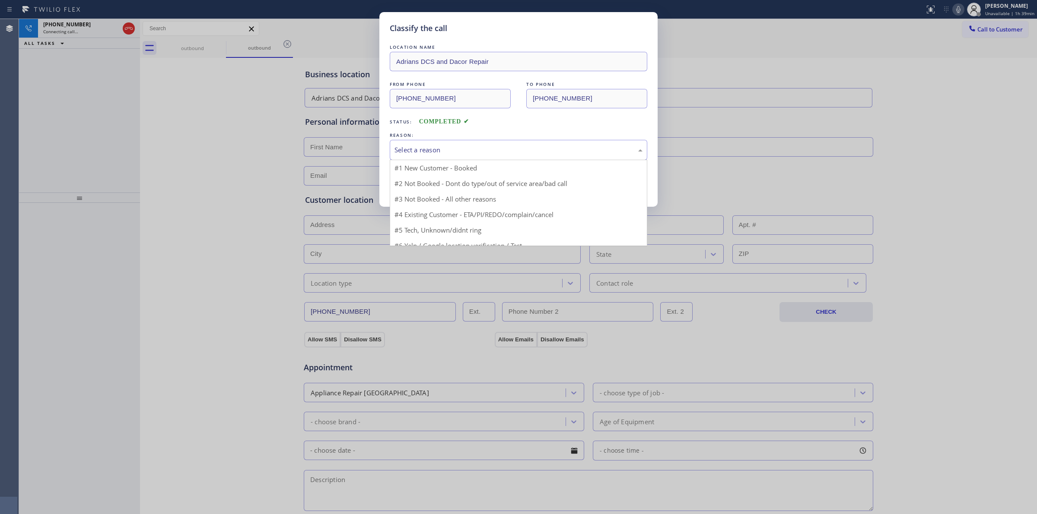
click at [519, 152] on div "Select a reason" at bounding box center [518, 150] width 248 height 10
drag, startPoint x: 480, startPoint y: 213, endPoint x: 469, endPoint y: 208, distance: 12.4
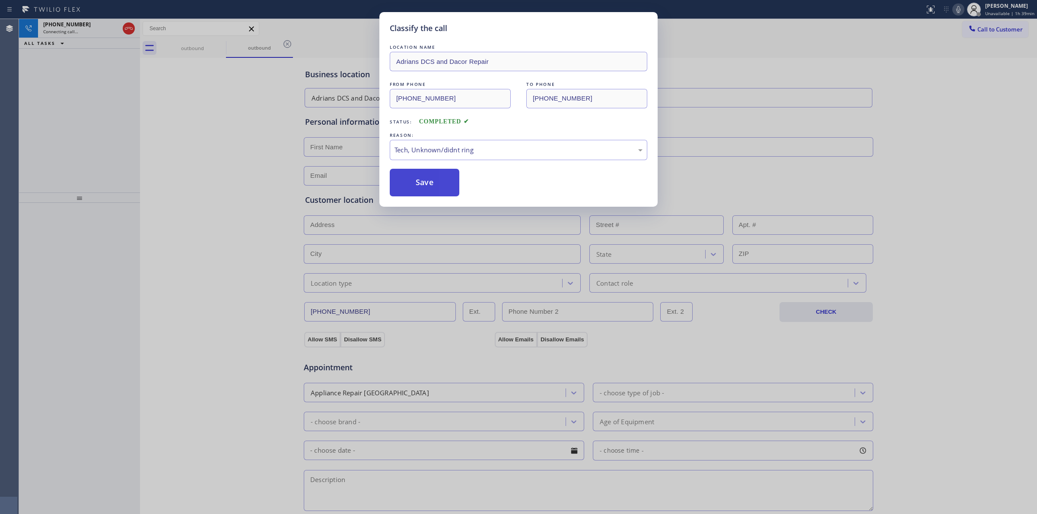
click at [426, 184] on button "Save" at bounding box center [425, 183] width 70 height 28
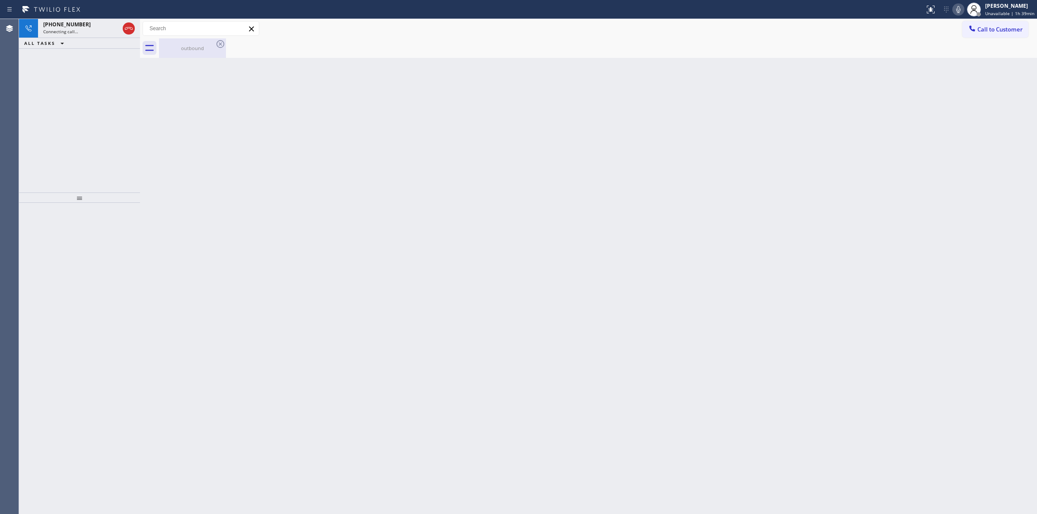
drag, startPoint x: 211, startPoint y: 48, endPoint x: 216, endPoint y: 43, distance: 7.0
click at [211, 48] on div "outbound" at bounding box center [192, 48] width 65 height 6
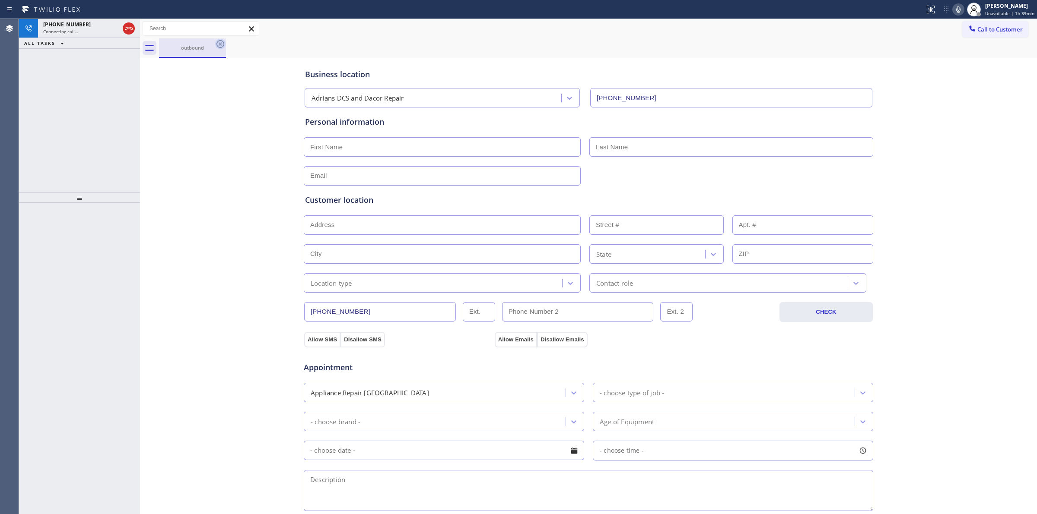
click at [216, 43] on icon at bounding box center [220, 44] width 10 height 10
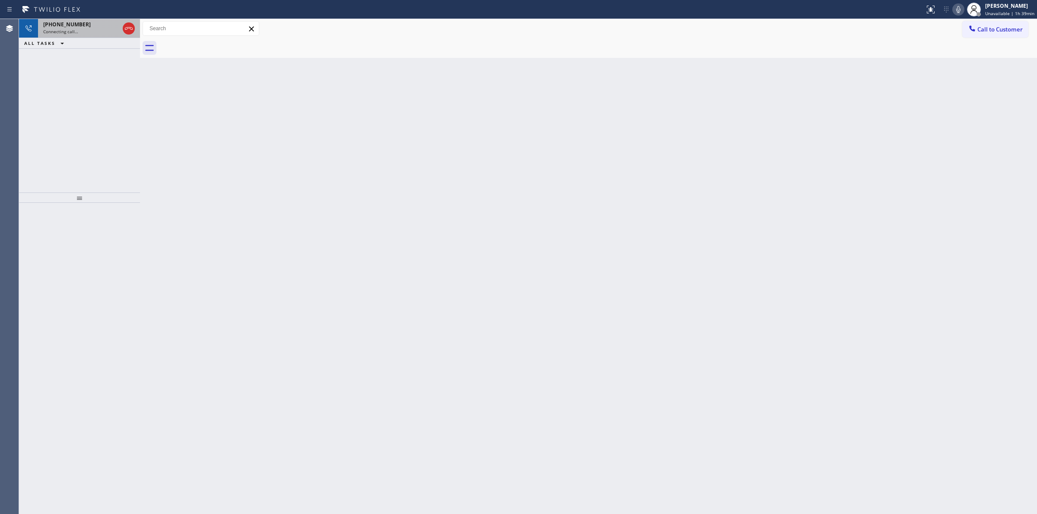
click at [104, 27] on div "[PHONE_NUMBER]" at bounding box center [81, 24] width 76 height 7
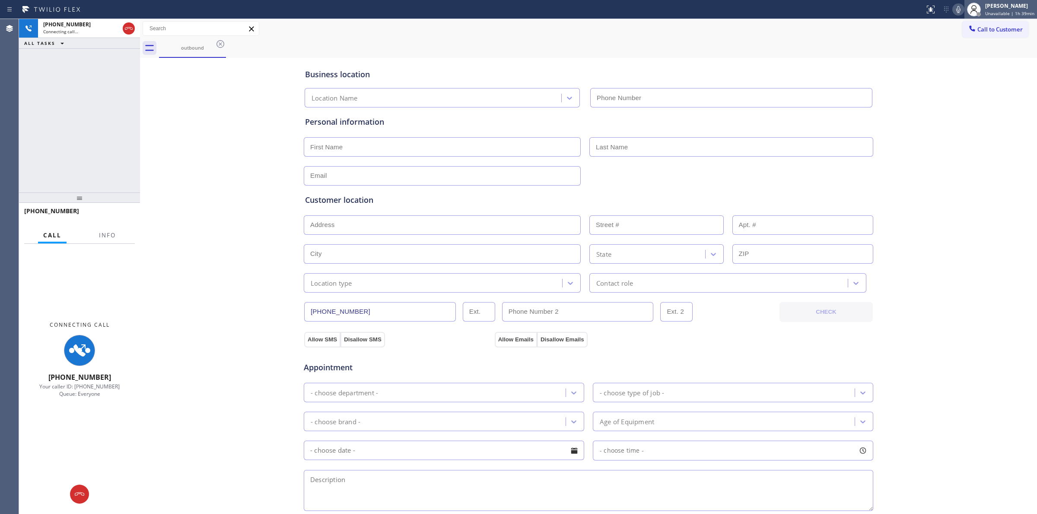
type input "[PHONE_NUMBER]"
click at [966, 10] on div at bounding box center [973, 9] width 19 height 19
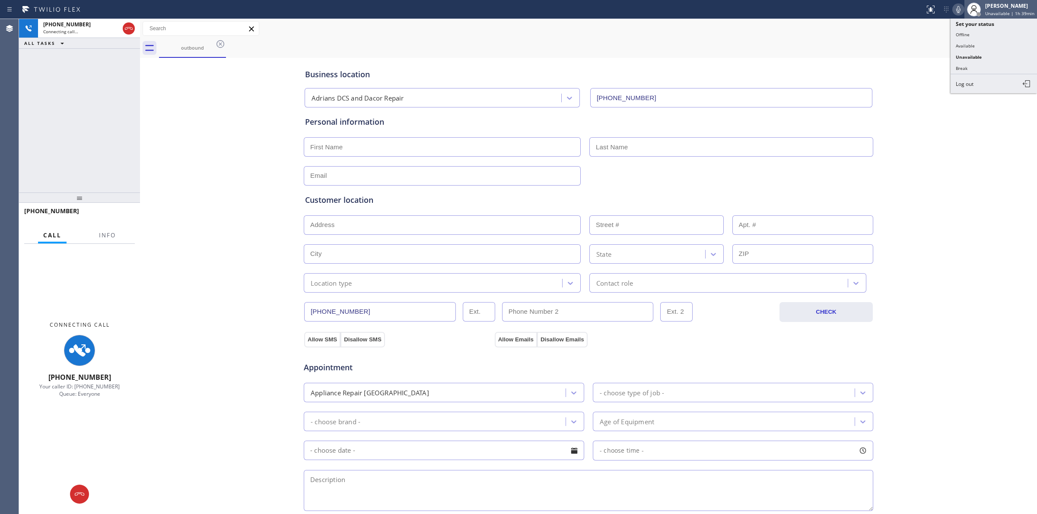
click at [966, 9] on div at bounding box center [973, 9] width 19 height 19
click at [963, 9] on icon at bounding box center [958, 9] width 10 height 10
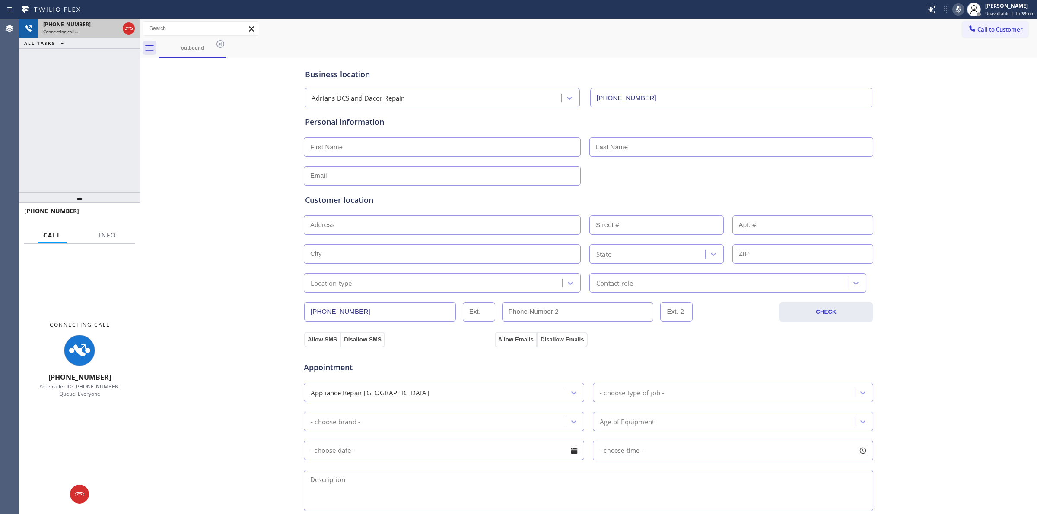
click at [105, 29] on div "Connecting call…" at bounding box center [81, 32] width 76 height 6
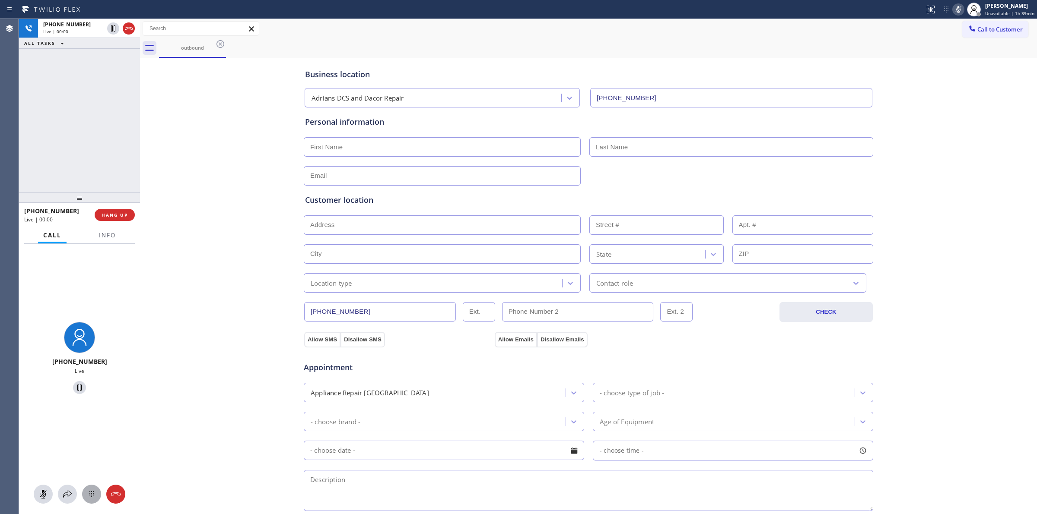
click at [88, 492] on icon at bounding box center [91, 494] width 10 height 10
drag, startPoint x: 973, startPoint y: 23, endPoint x: 941, endPoint y: 40, distance: 36.1
click at [971, 23] on button "Call to Customer" at bounding box center [995, 29] width 66 height 16
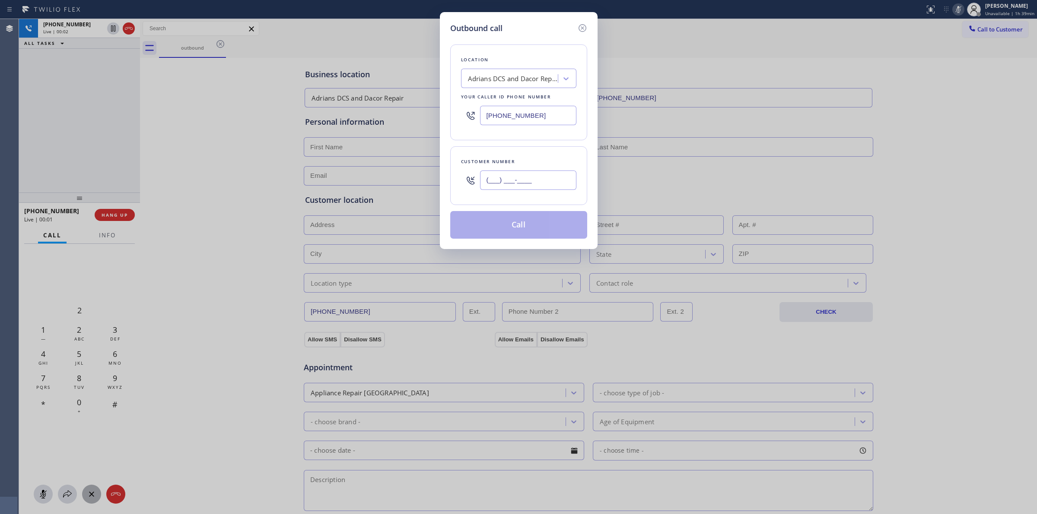
paste input "626) 623-5086"
click at [525, 178] on input "[PHONE_NUMBER]" at bounding box center [528, 180] width 96 height 19
type input "[PHONE_NUMBER]"
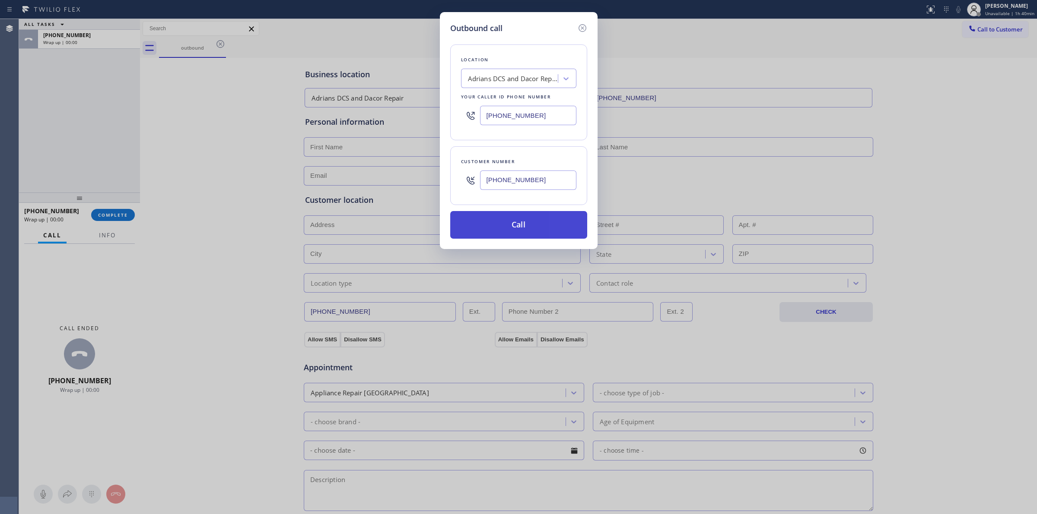
click at [525, 215] on button "Call" at bounding box center [518, 225] width 137 height 28
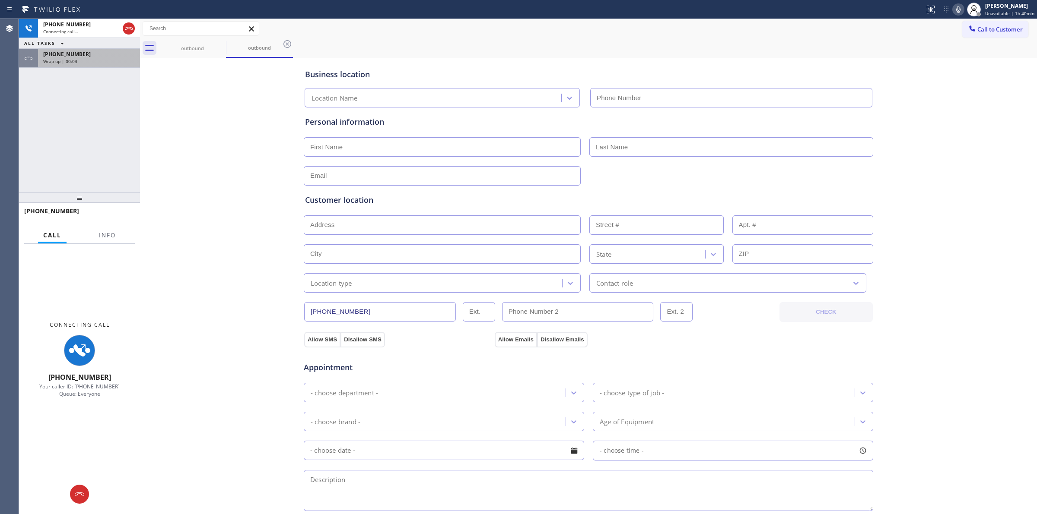
type input "[PHONE_NUMBER]"
click at [83, 73] on div "[PHONE_NUMBER] Connecting call… ALL TASKS ALL TASKS ACTIVE TASKS TASKS IN WRAP …" at bounding box center [79, 106] width 121 height 174
click at [83, 53] on div "[PHONE_NUMBER]" at bounding box center [89, 54] width 92 height 7
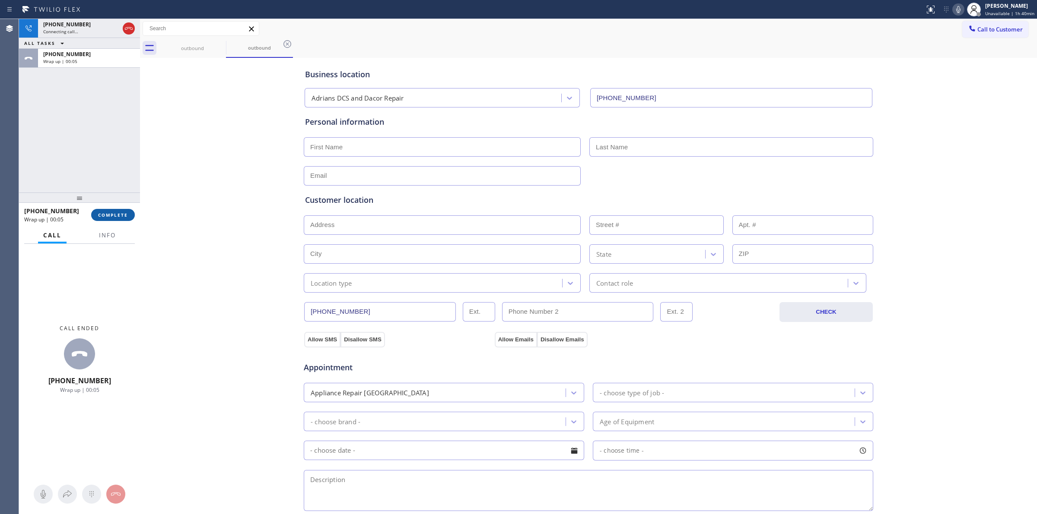
click at [113, 209] on button "COMPLETE" at bounding box center [113, 215] width 44 height 12
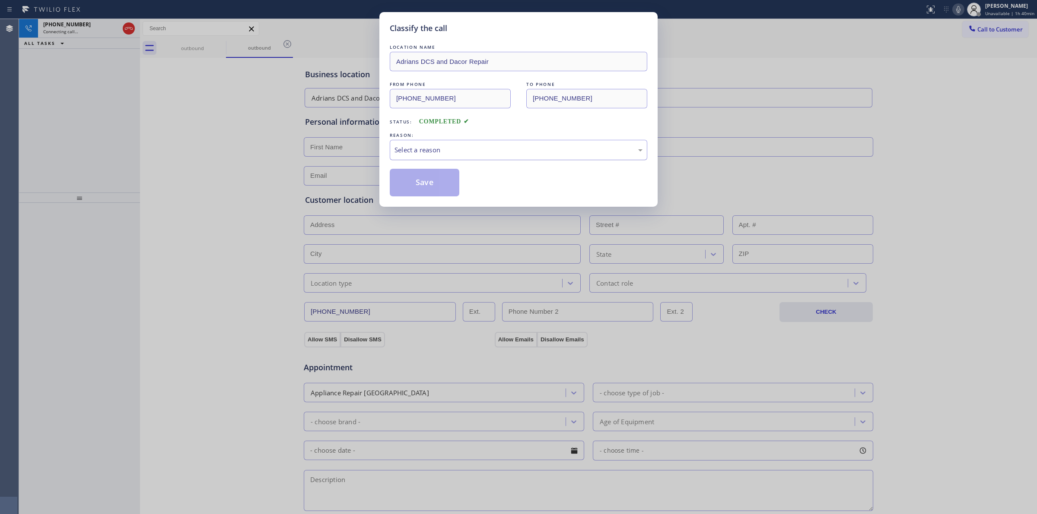
click at [477, 152] on div "Select a reason" at bounding box center [518, 150] width 248 height 10
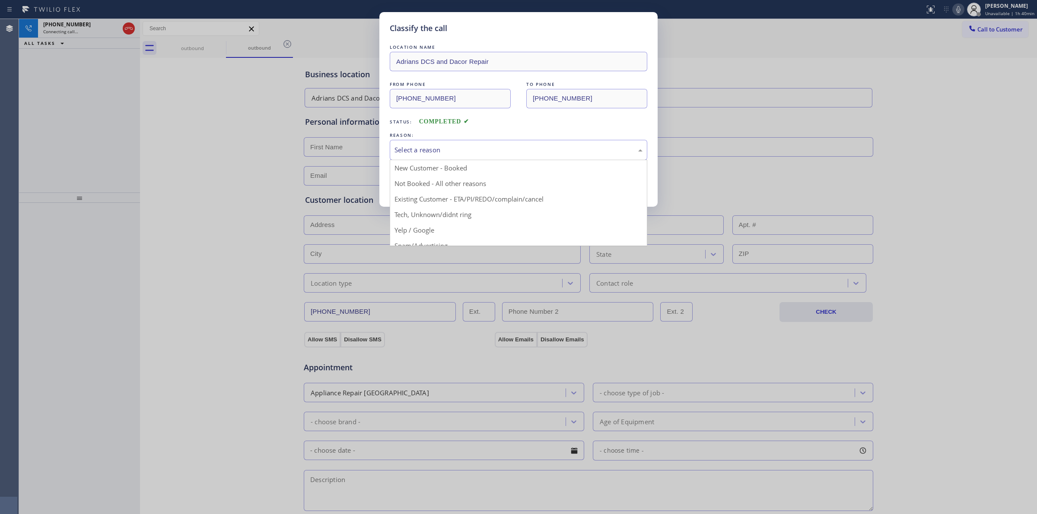
drag, startPoint x: 455, startPoint y: 214, endPoint x: 435, endPoint y: 186, distance: 34.3
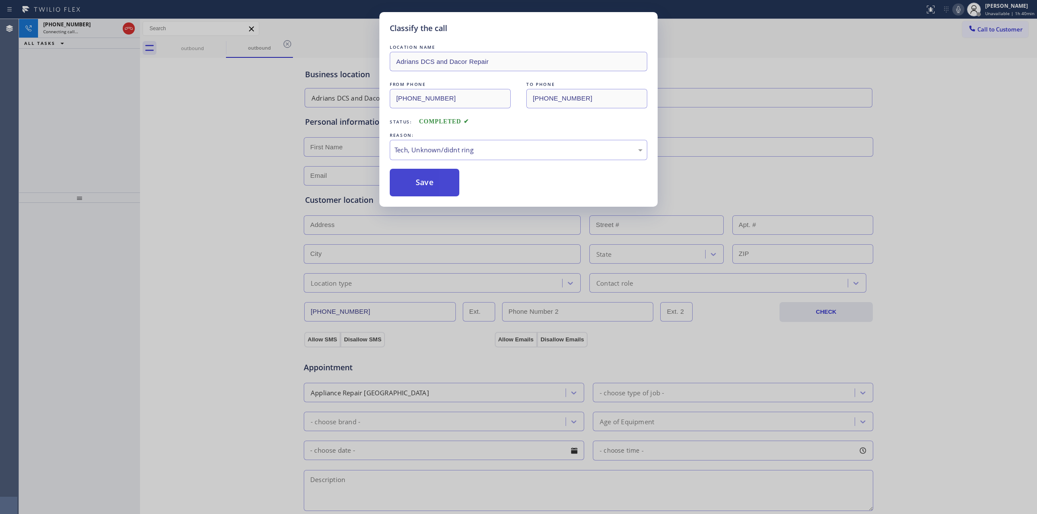
click at [435, 186] on button "Save" at bounding box center [425, 183] width 70 height 28
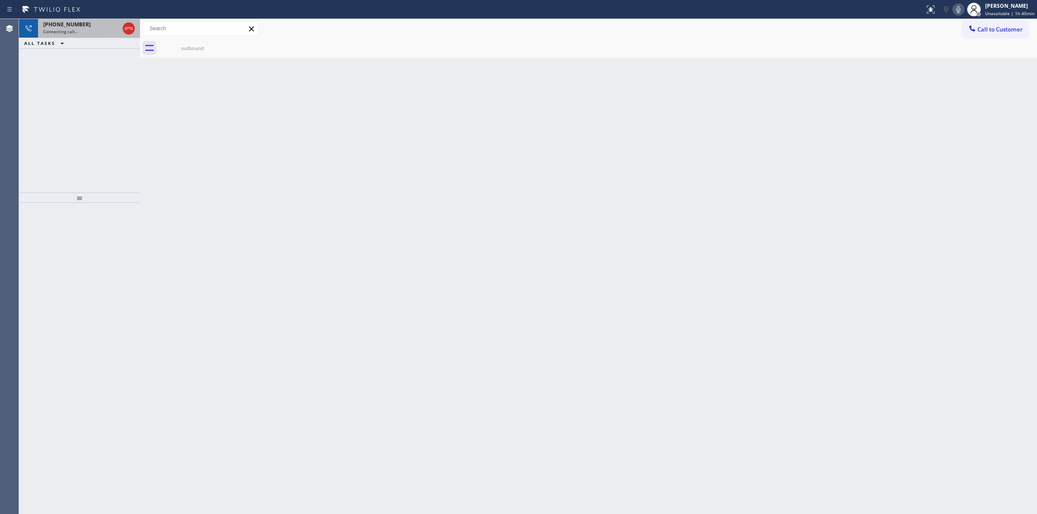
drag, startPoint x: 85, startPoint y: 23, endPoint x: 110, endPoint y: 26, distance: 25.2
click at [85, 23] on div "[PHONE_NUMBER]" at bounding box center [81, 24] width 76 height 7
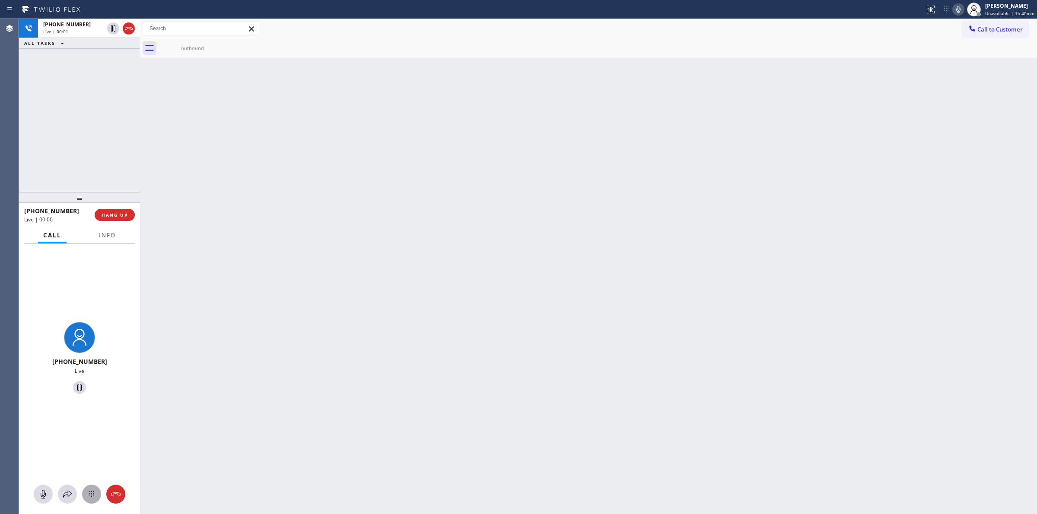
click at [84, 497] on div at bounding box center [91, 494] width 19 height 10
click at [1011, 34] on button "Call to Customer" at bounding box center [995, 29] width 66 height 16
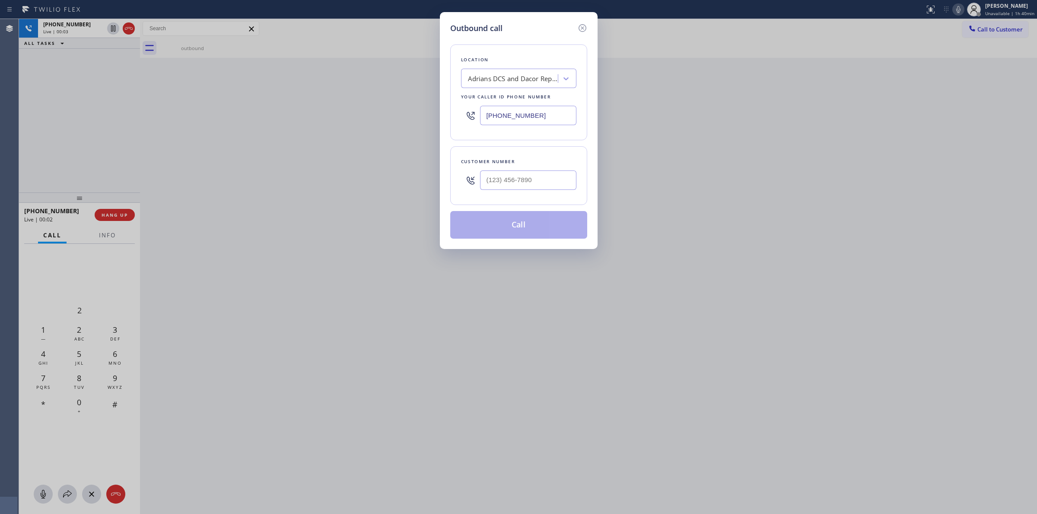
drag, startPoint x: 538, startPoint y: 197, endPoint x: 542, endPoint y: 178, distance: 19.0
click at [538, 197] on div "Customer number" at bounding box center [518, 175] width 137 height 59
paste input "626) 623-5086"
click at [542, 178] on input "[PHONE_NUMBER]" at bounding box center [528, 180] width 96 height 19
type input "[PHONE_NUMBER]"
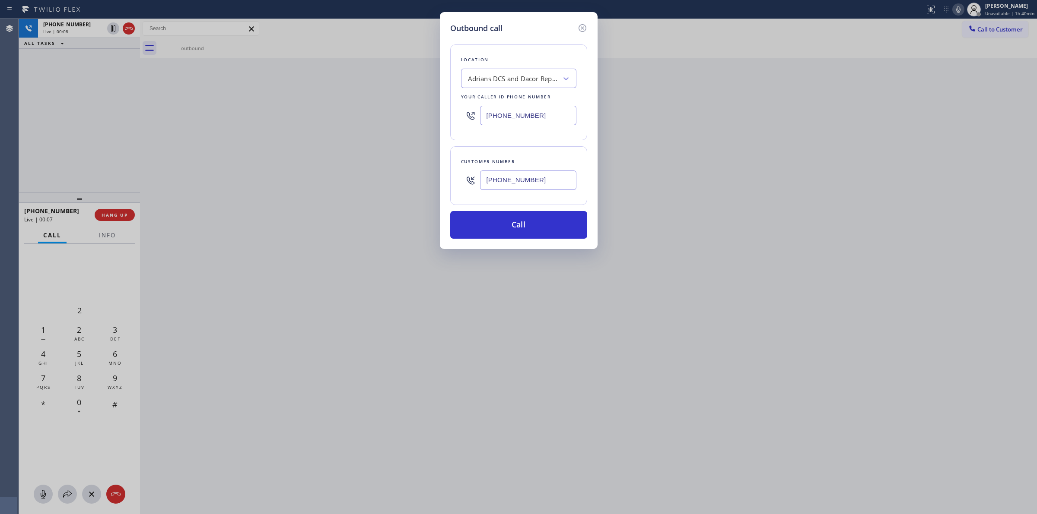
click at [538, 32] on div "Outbound call" at bounding box center [518, 28] width 137 height 12
click at [519, 232] on button "Call" at bounding box center [518, 225] width 137 height 28
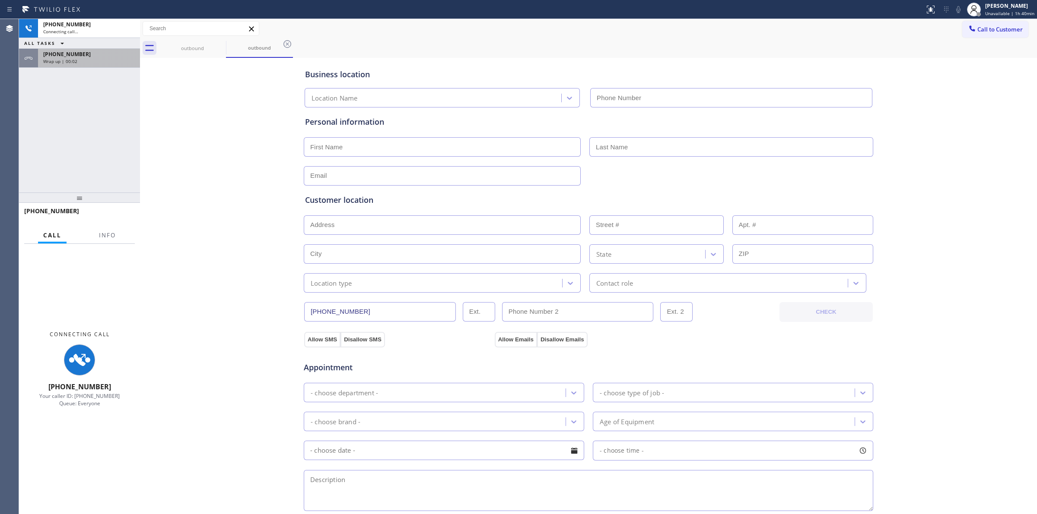
click at [84, 53] on div "[PHONE_NUMBER]" at bounding box center [89, 54] width 92 height 7
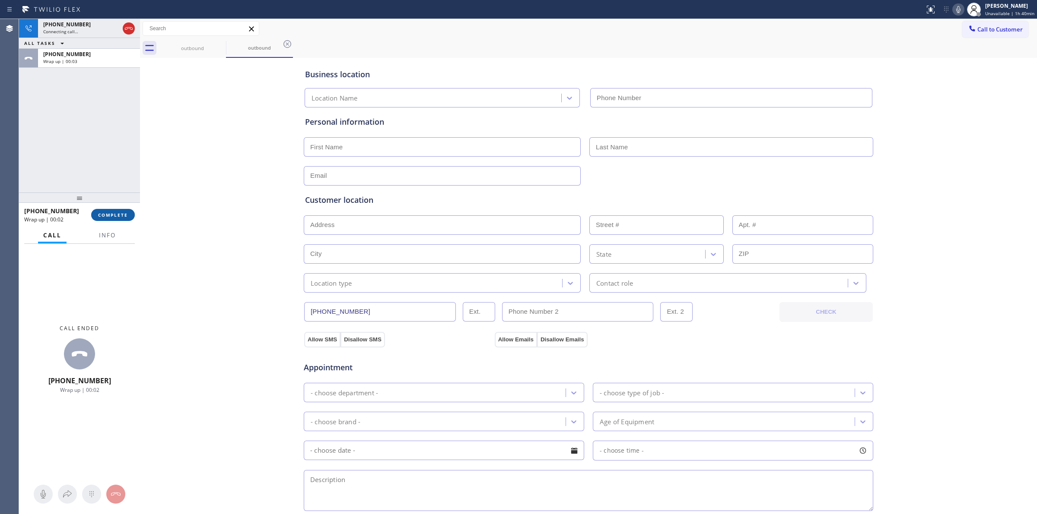
click at [120, 212] on span "COMPLETE" at bounding box center [113, 215] width 30 height 6
type input "[PHONE_NUMBER]"
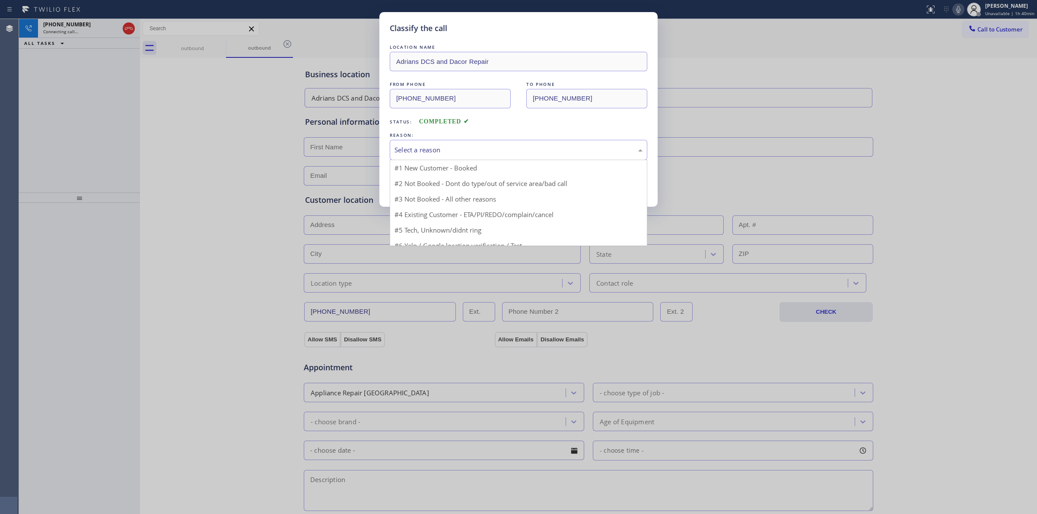
click at [463, 147] on div "Select a reason" at bounding box center [518, 150] width 248 height 10
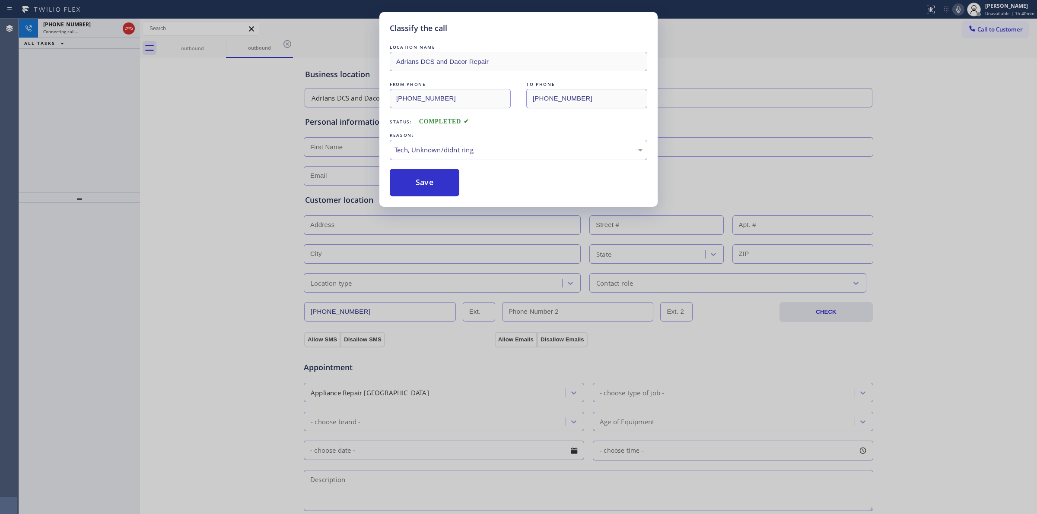
drag, startPoint x: 430, startPoint y: 187, endPoint x: 461, endPoint y: 181, distance: 31.7
click at [430, 186] on button "Save" at bounding box center [425, 183] width 70 height 28
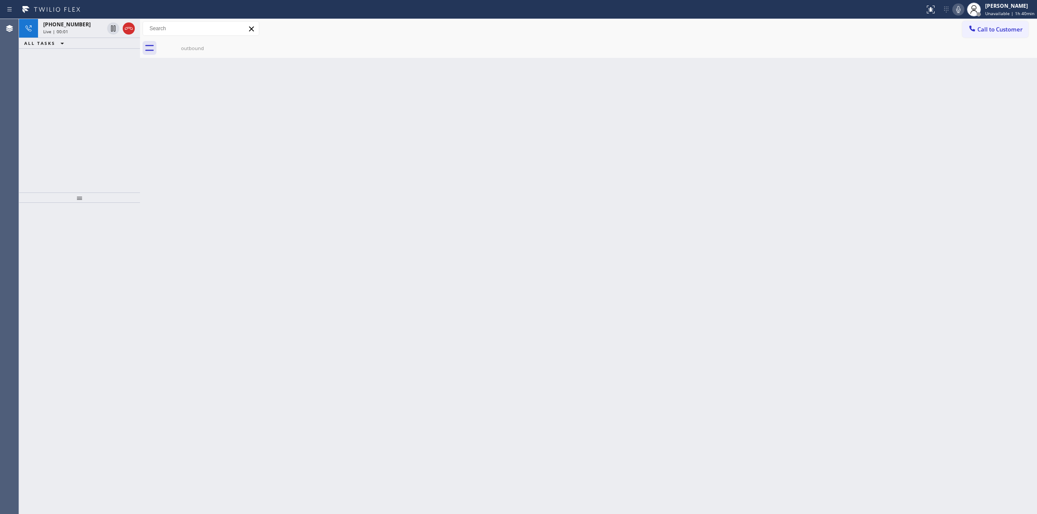
drag, startPoint x: 94, startPoint y: 29, endPoint x: 125, endPoint y: 133, distance: 108.8
click at [94, 29] on div "Live | 00:01" at bounding box center [73, 32] width 60 height 6
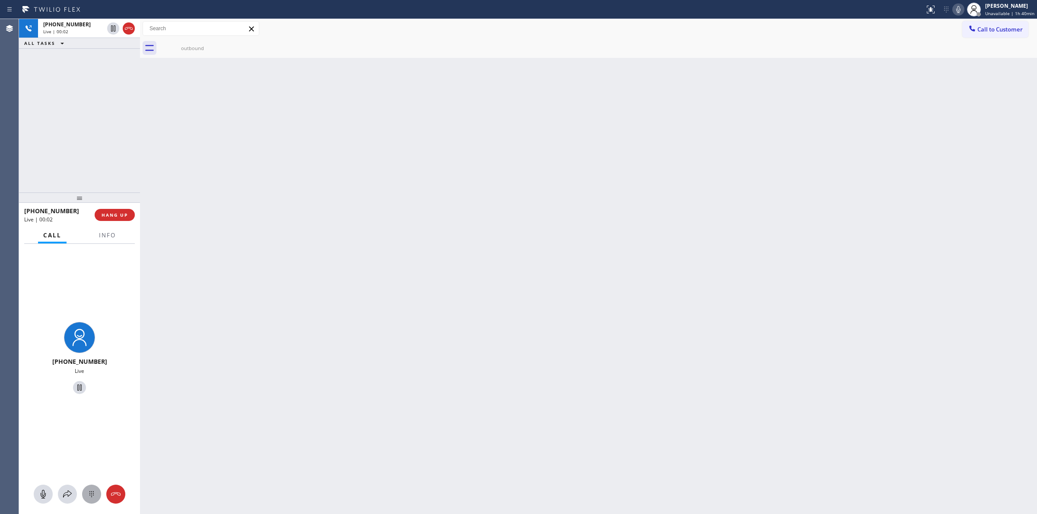
click at [95, 498] on icon at bounding box center [91, 494] width 10 height 10
drag, startPoint x: 988, startPoint y: 25, endPoint x: 828, endPoint y: 38, distance: 161.2
click at [975, 28] on button "Call to Customer" at bounding box center [995, 29] width 66 height 16
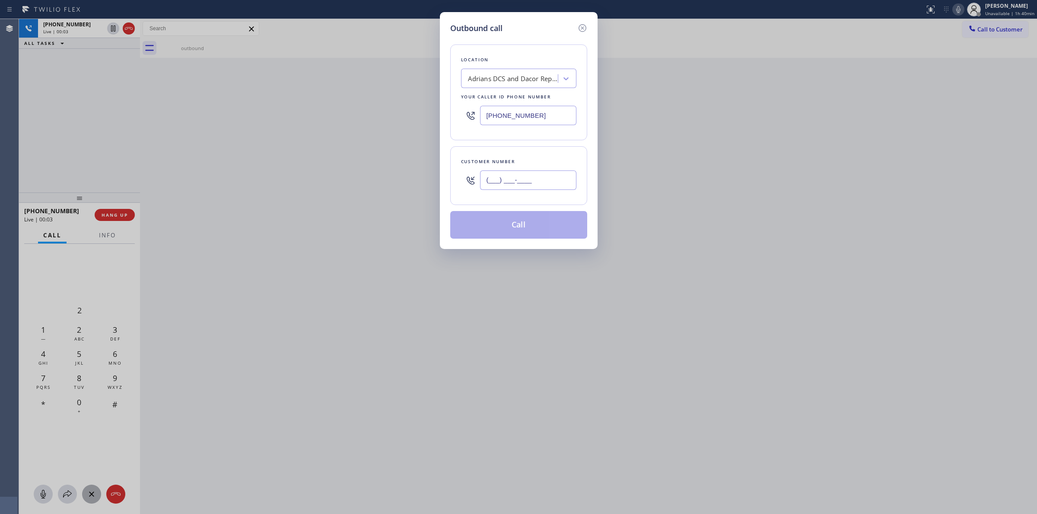
paste input "628) 226-2194"
click at [490, 182] on input "[PHONE_NUMBER]" at bounding box center [528, 180] width 96 height 19
type input "[PHONE_NUMBER]"
click at [515, 76] on div "Adrians DCS and Dacor Repair" at bounding box center [513, 79] width 91 height 10
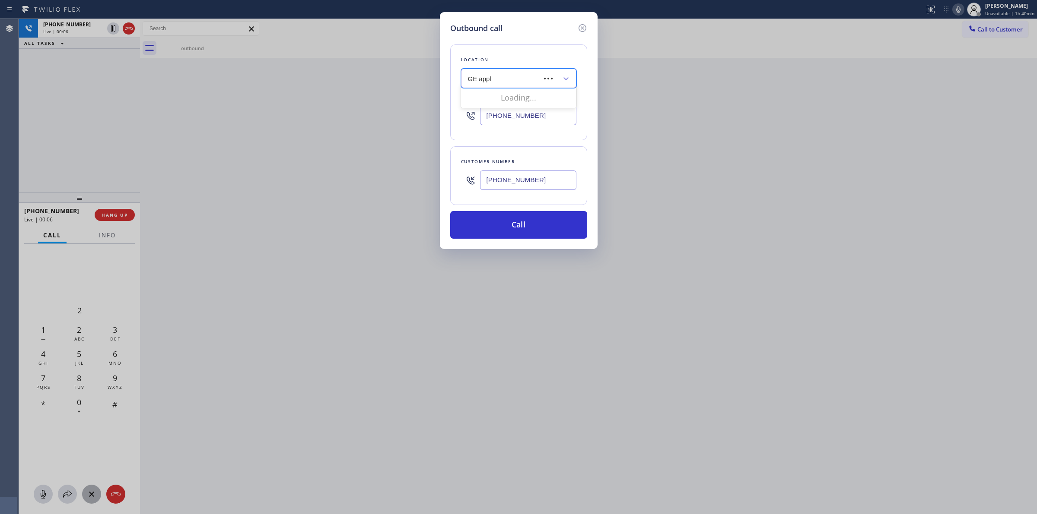
type input "GE appli"
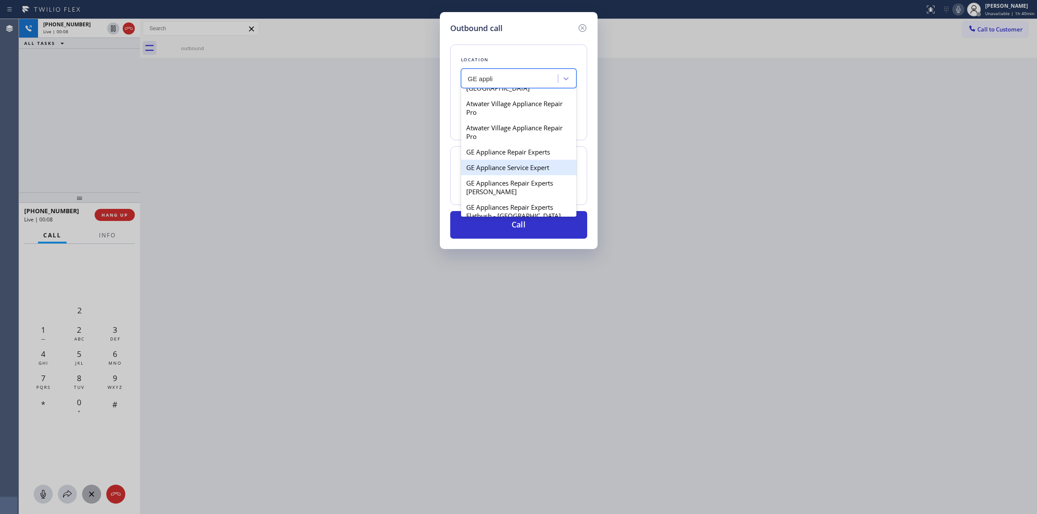
scroll to position [54, 0]
click at [494, 124] on div "Atwater Village Appliance Repair Pro" at bounding box center [518, 128] width 115 height 24
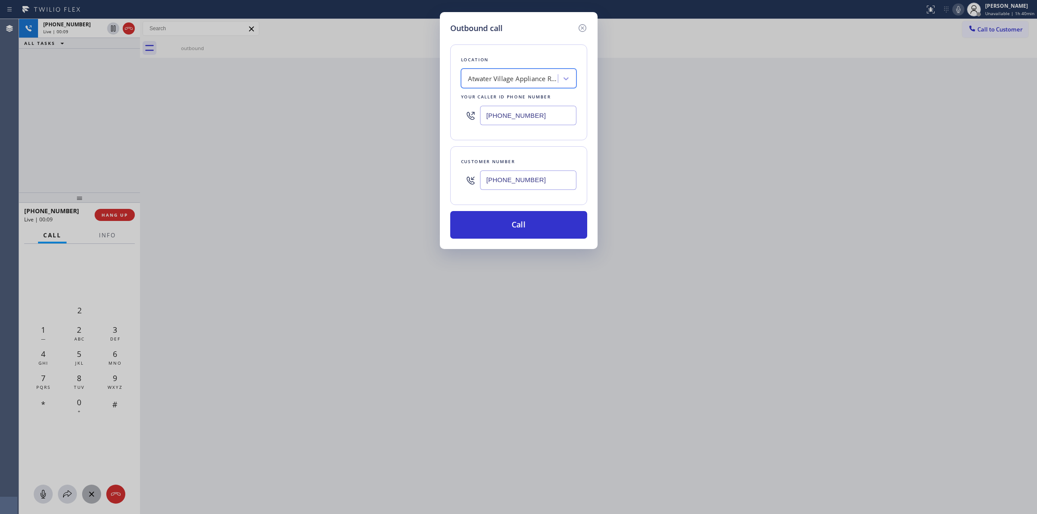
click at [508, 82] on div "Atwater Village Appliance Repair Pro" at bounding box center [513, 79] width 91 height 10
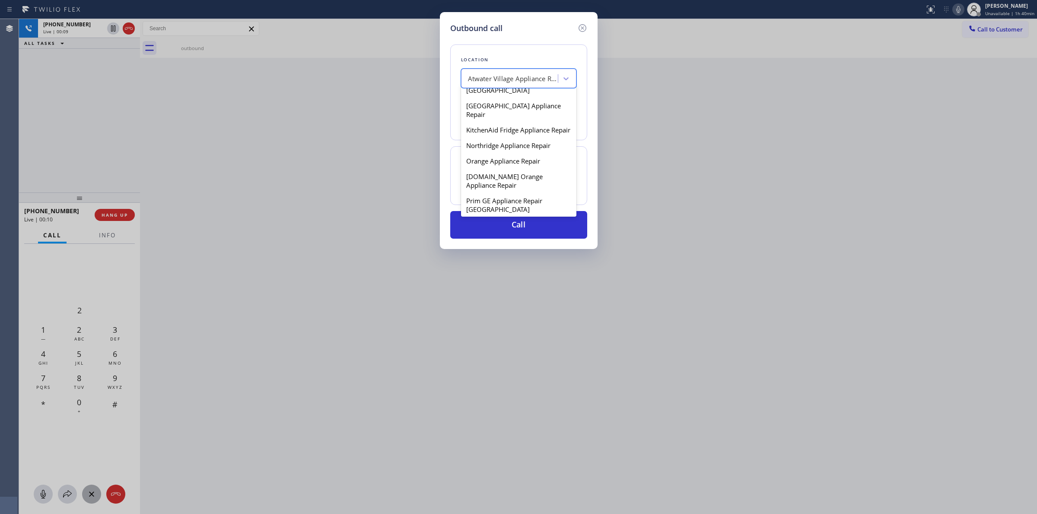
scroll to position [216, 0]
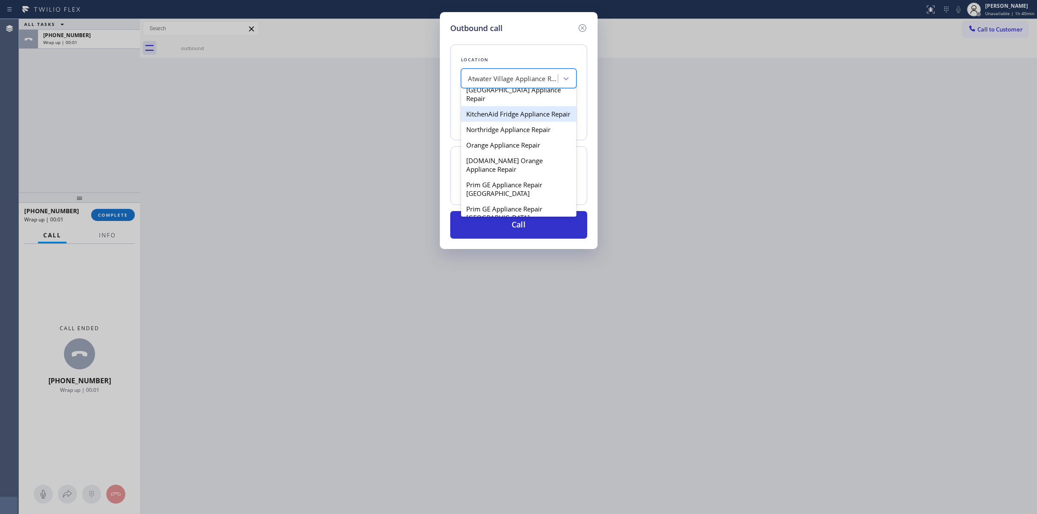
click at [497, 115] on div "KitchenAid Fridge Appliance Repair" at bounding box center [518, 114] width 115 height 16
type input "[PHONE_NUMBER]"
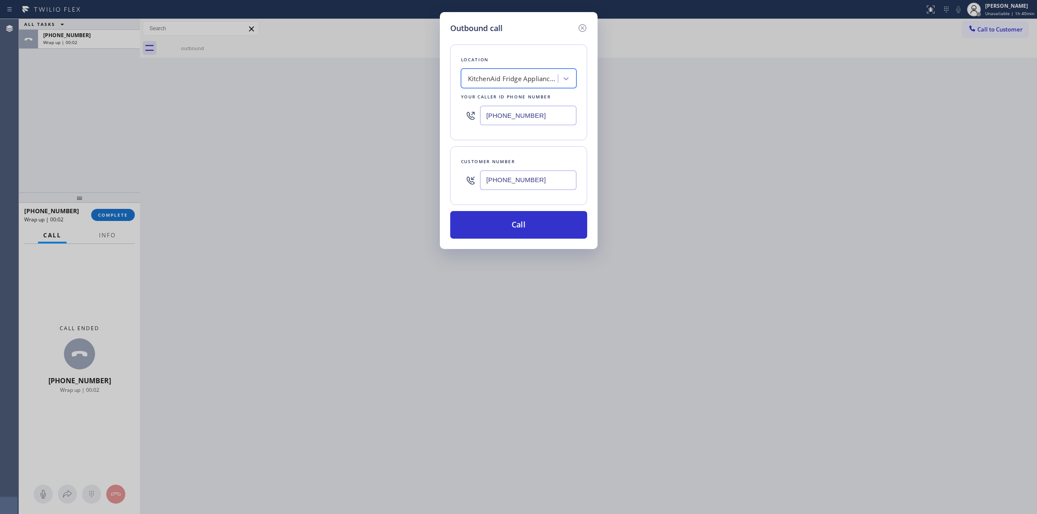
click at [508, 190] on input "[PHONE_NUMBER]" at bounding box center [528, 180] width 96 height 19
click at [508, 188] on input "[PHONE_NUMBER]" at bounding box center [528, 180] width 96 height 19
click at [506, 232] on button "Call" at bounding box center [518, 225] width 137 height 28
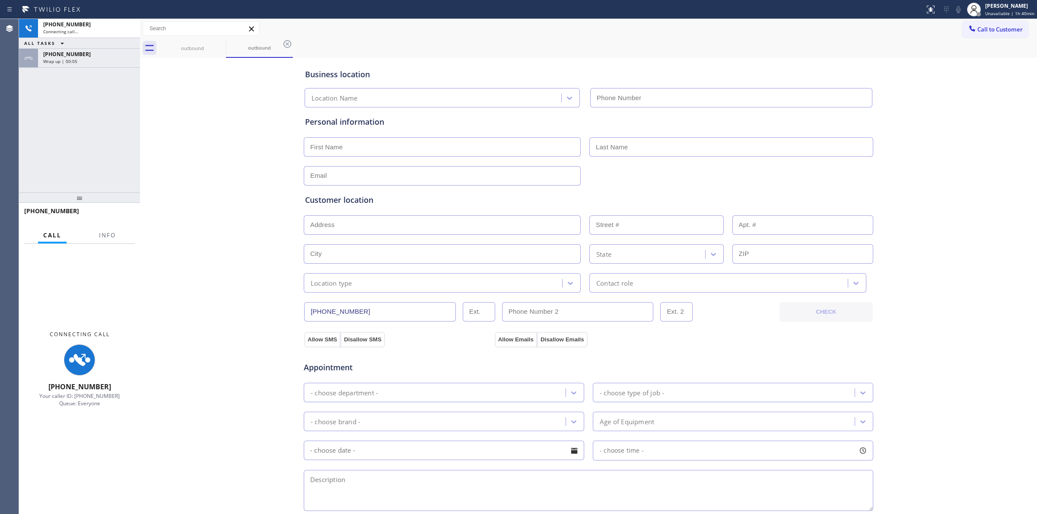
type input "[PHONE_NUMBER]"
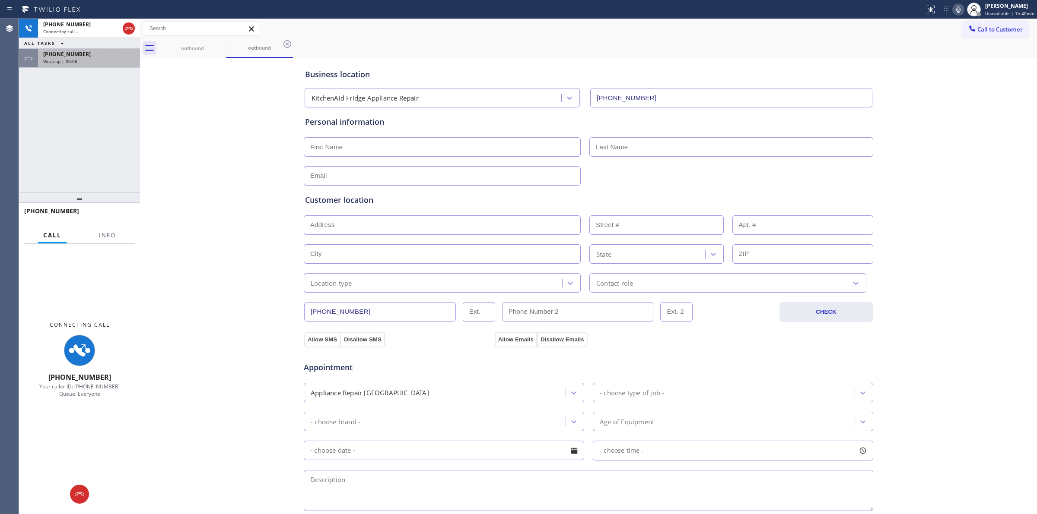
click at [83, 49] on div "[PHONE_NUMBER] Wrap up | 00:06" at bounding box center [87, 58] width 98 height 19
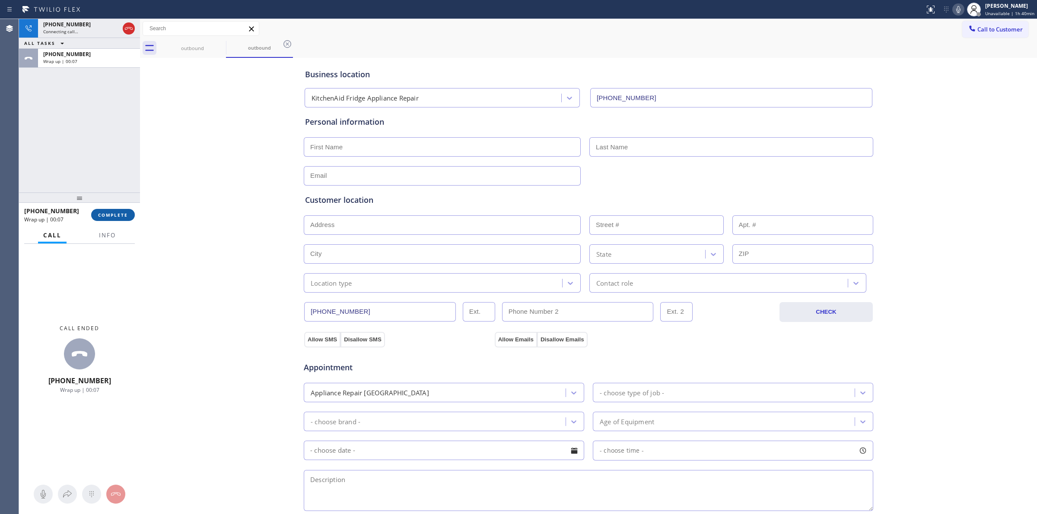
click at [132, 217] on button "COMPLETE" at bounding box center [113, 215] width 44 height 12
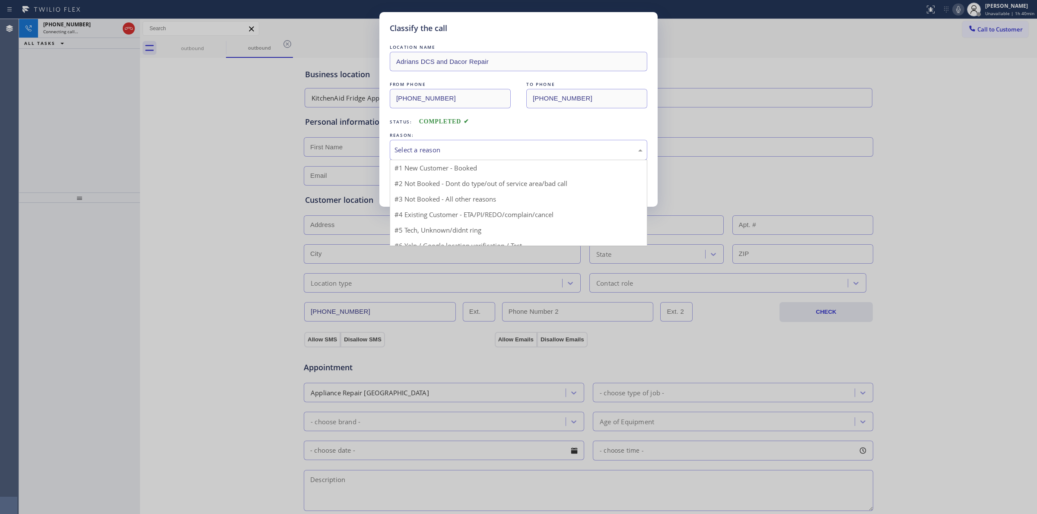
click at [482, 155] on div "Select a reason" at bounding box center [518, 150] width 248 height 10
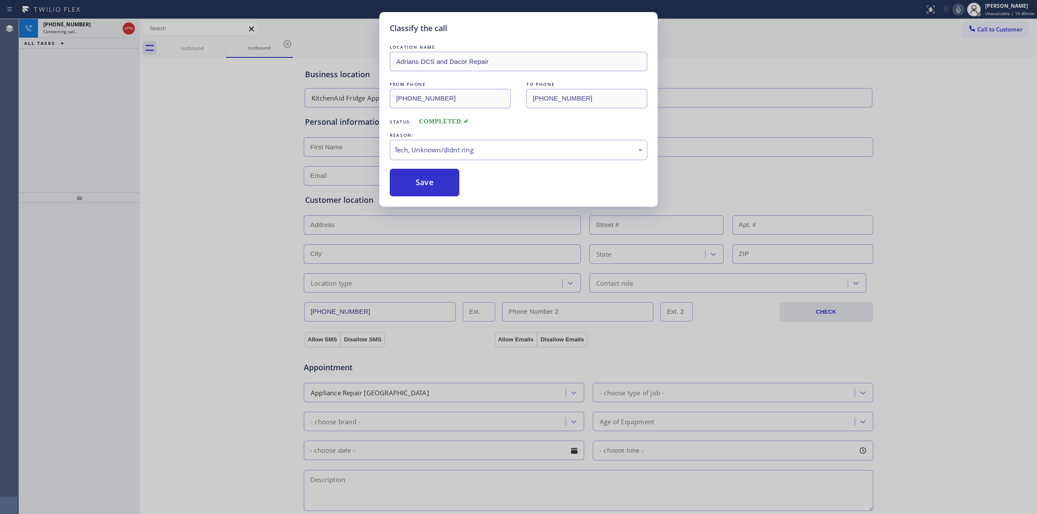
drag, startPoint x: 431, startPoint y: 181, endPoint x: 530, endPoint y: 180, distance: 99.4
click at [438, 180] on button "Save" at bounding box center [425, 183] width 70 height 28
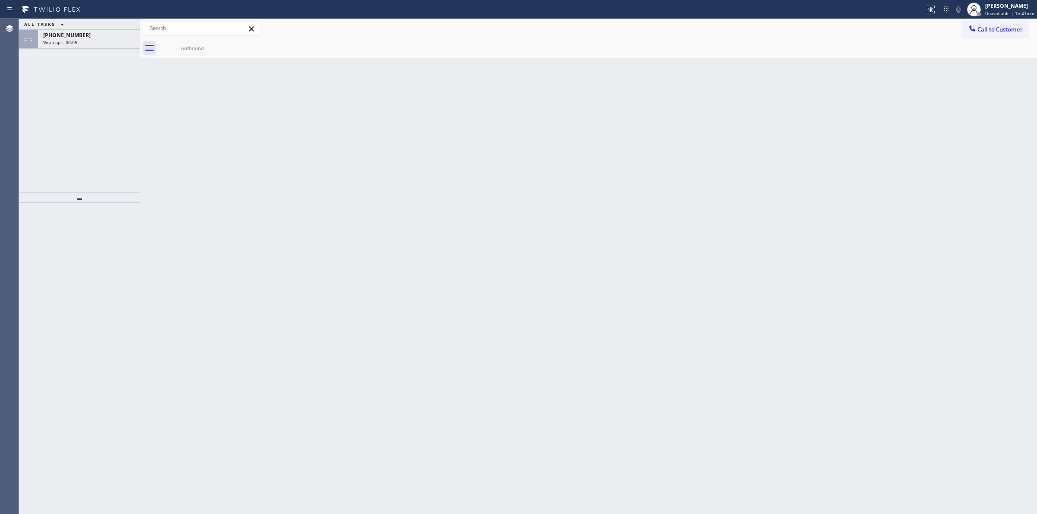
click at [996, 38] on div "Call to Customer Outbound call Location KitchenAid Fridge Appliance Repair Your…" at bounding box center [588, 28] width 897 height 19
click at [1018, 30] on span "Call to Customer" at bounding box center [999, 29] width 45 height 8
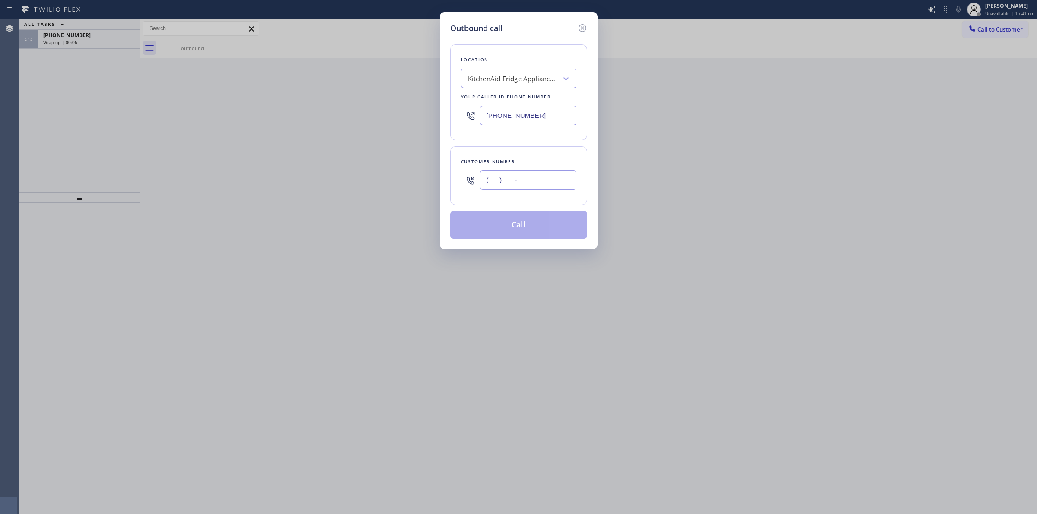
click at [543, 176] on input "(___) ___-____" at bounding box center [528, 180] width 96 height 19
paste input "628) 226-2194"
type input "[PHONE_NUMBER]"
click at [534, 226] on button "Call" at bounding box center [518, 225] width 137 height 28
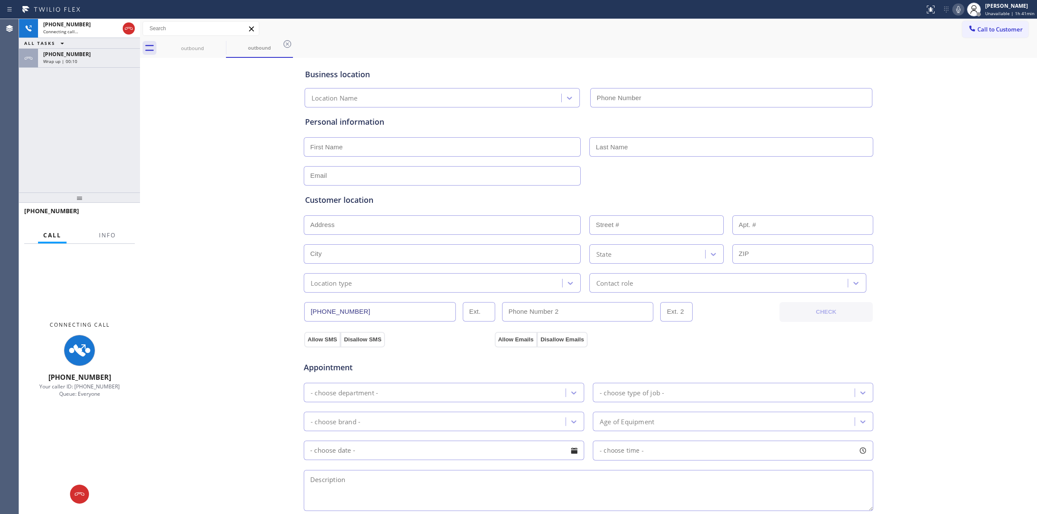
drag, startPoint x: 67, startPoint y: 64, endPoint x: 86, endPoint y: 74, distance: 22.0
click at [67, 64] on div "[PHONE_NUMBER] Wrap up | 00:10" at bounding box center [87, 58] width 98 height 19
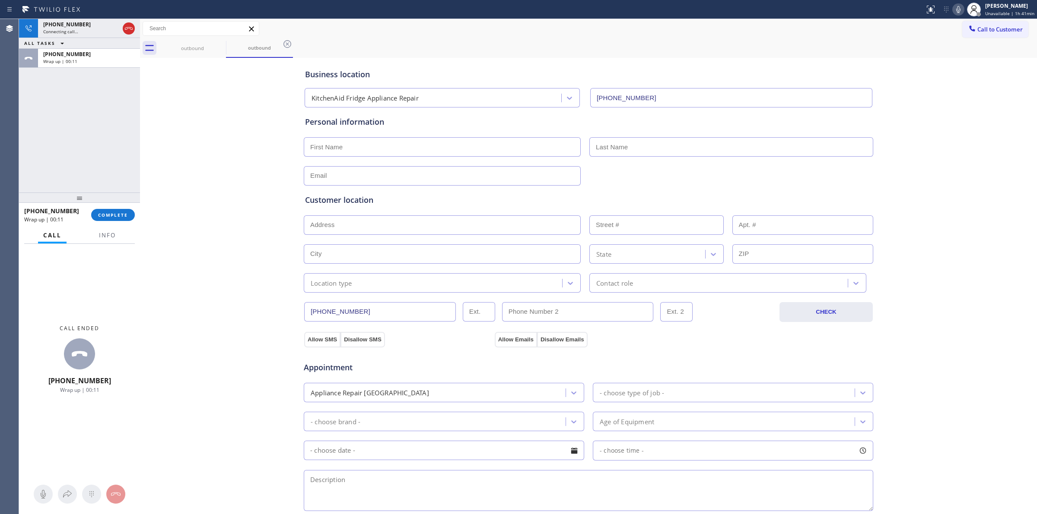
type input "[PHONE_NUMBER]"
click at [115, 218] on button "COMPLETE" at bounding box center [113, 215] width 44 height 12
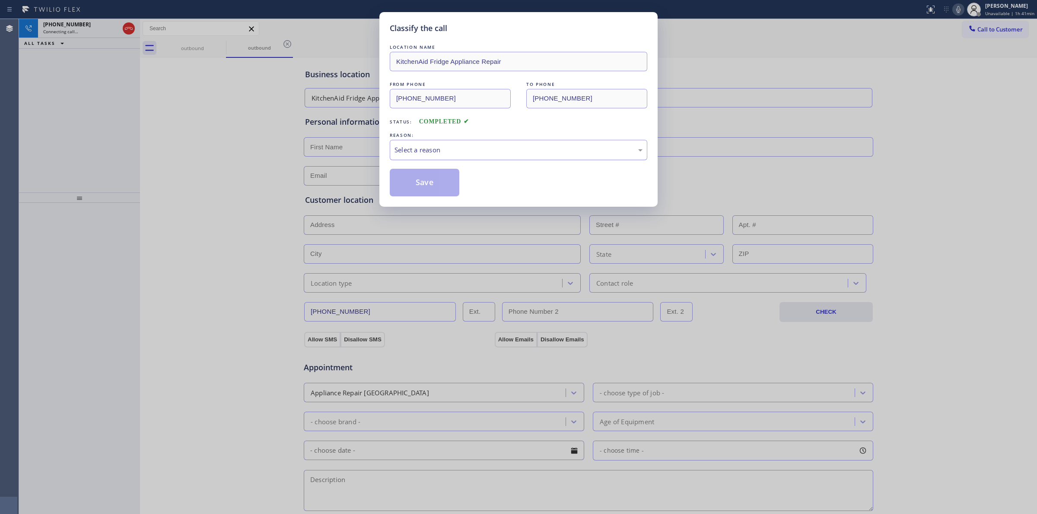
click at [468, 151] on div "Select a reason" at bounding box center [518, 150] width 248 height 10
click at [433, 183] on button "Save" at bounding box center [425, 183] width 70 height 28
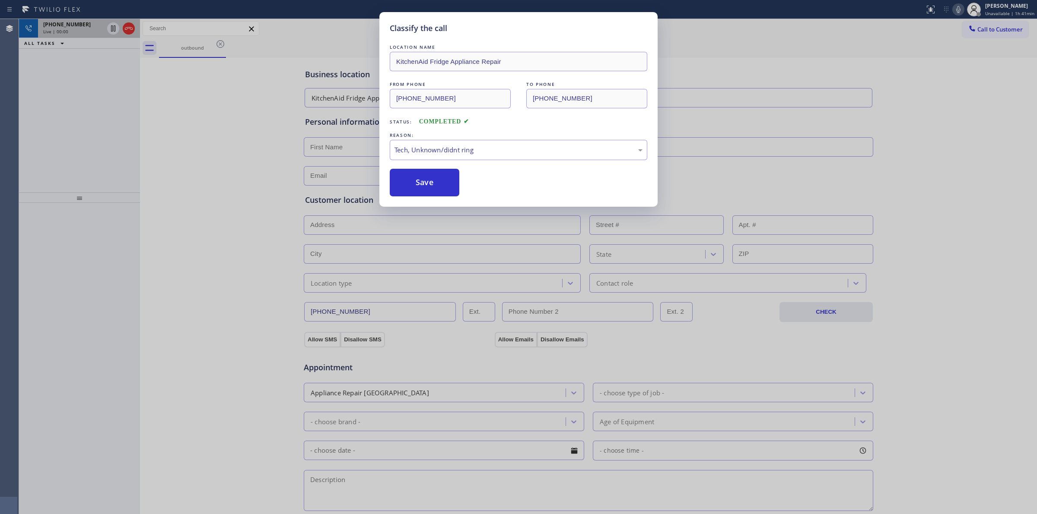
click at [87, 29] on div "Live | 00:00" at bounding box center [73, 32] width 60 height 6
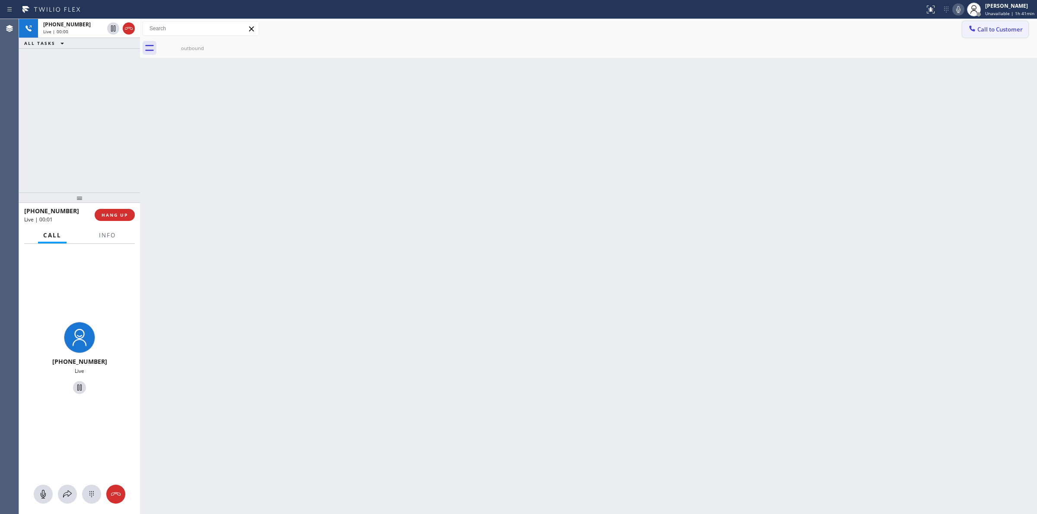
click at [996, 26] on span "Call to Customer" at bounding box center [999, 29] width 45 height 8
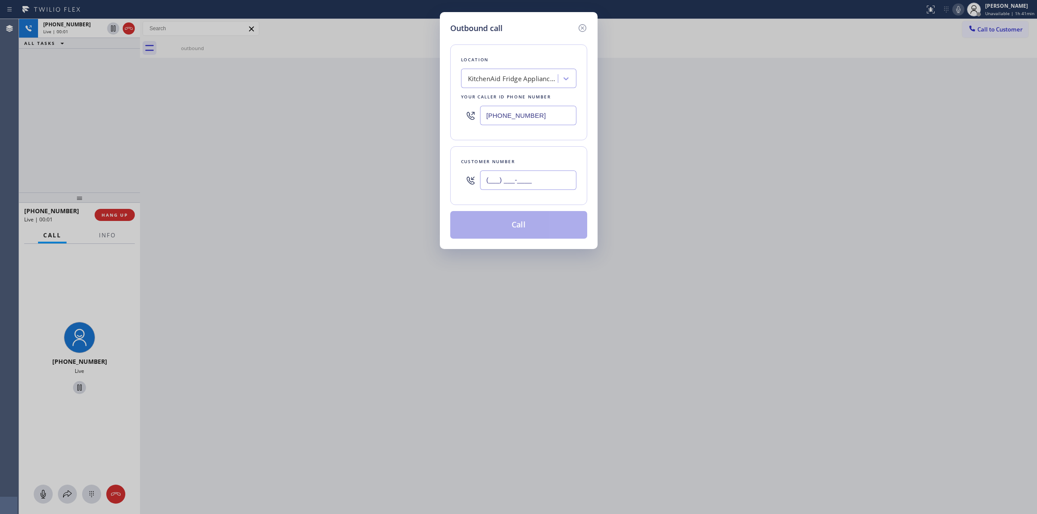
click at [556, 182] on input "(___) ___-____" at bounding box center [528, 180] width 96 height 19
paste input "628) 226-2194"
type input "[PHONE_NUMBER]"
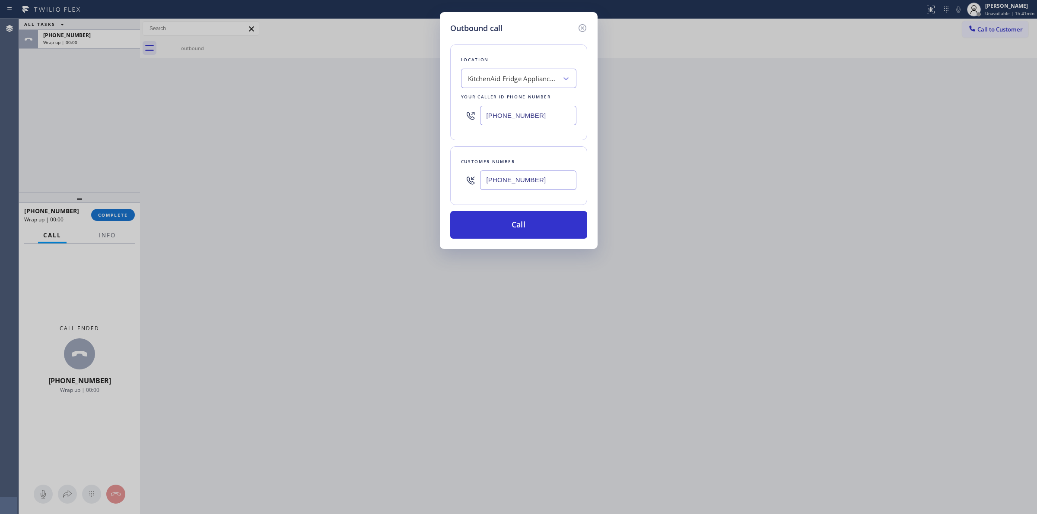
click at [489, 199] on div "Customer number [PHONE_NUMBER]" at bounding box center [518, 175] width 137 height 59
click at [501, 218] on button "Call" at bounding box center [518, 225] width 137 height 28
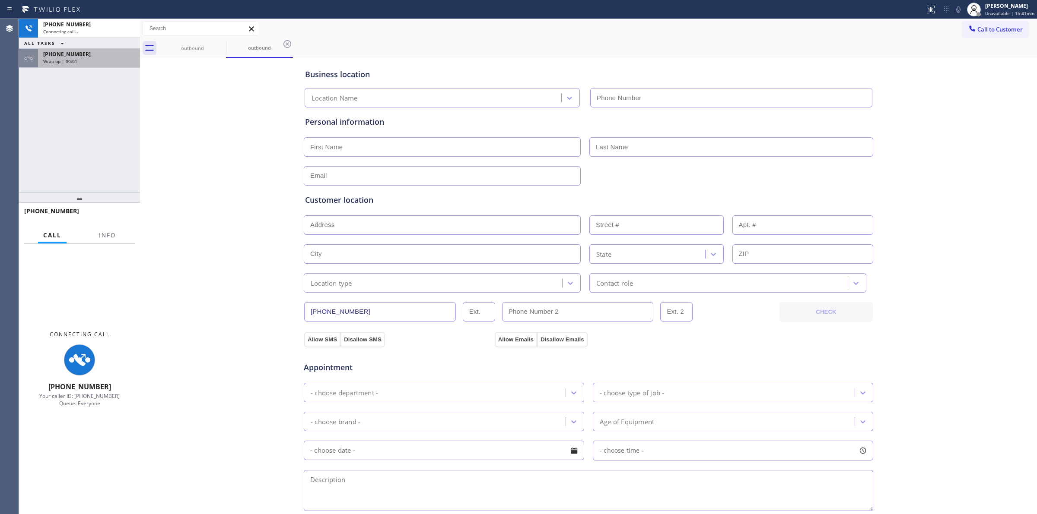
type input "[PHONE_NUMBER]"
drag, startPoint x: 75, startPoint y: 61, endPoint x: 117, endPoint y: 137, distance: 87.2
click at [75, 61] on span "Wrap up | 00:01" at bounding box center [60, 61] width 34 height 6
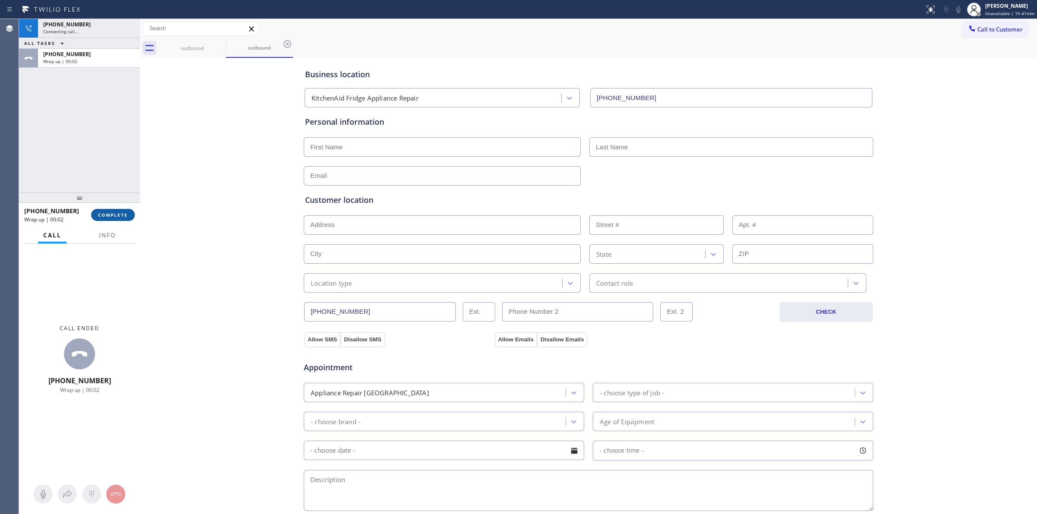
click at [114, 216] on span "COMPLETE" at bounding box center [113, 215] width 30 height 6
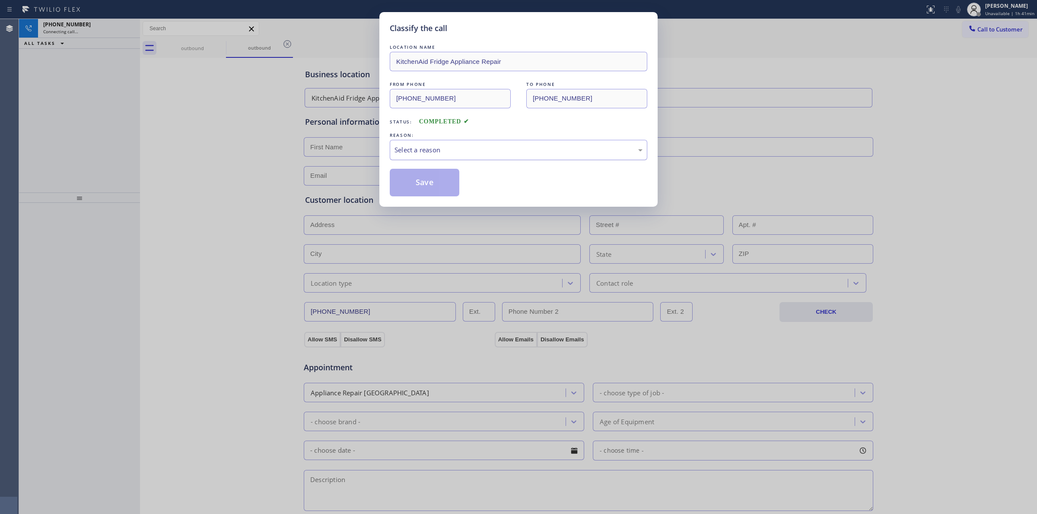
drag, startPoint x: 449, startPoint y: 148, endPoint x: 449, endPoint y: 156, distance: 7.8
click at [449, 149] on div "Select a reason" at bounding box center [518, 150] width 248 height 10
drag, startPoint x: 450, startPoint y: 215, endPoint x: 448, endPoint y: 209, distance: 5.3
drag, startPoint x: 420, startPoint y: 176, endPoint x: 471, endPoint y: 174, distance: 51.0
click at [424, 176] on button "Save" at bounding box center [425, 183] width 70 height 28
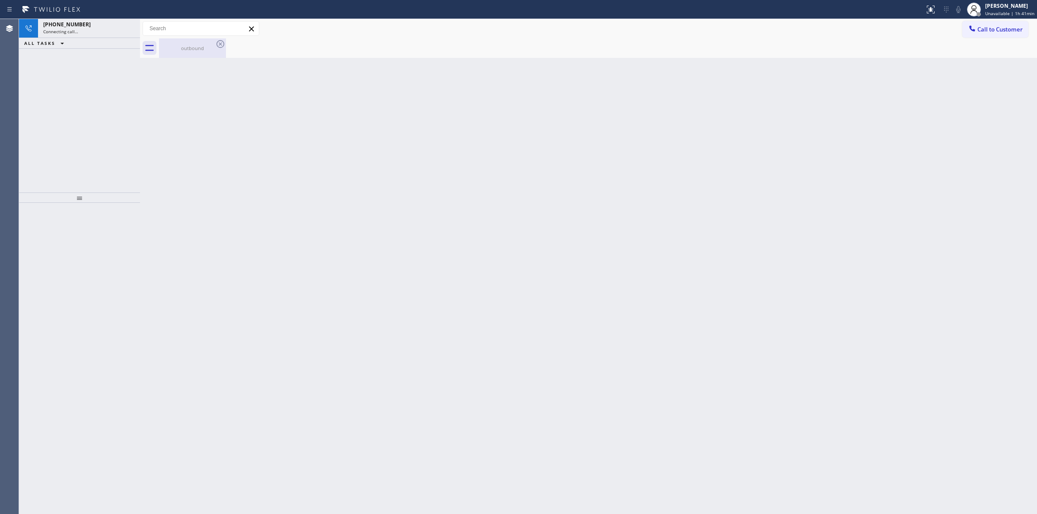
drag, startPoint x: 165, startPoint y: 36, endPoint x: 178, endPoint y: 41, distance: 14.0
click at [169, 38] on div "Call to Customer Outbound call Location KitchenAid Fridge Appliance Repair Your…" at bounding box center [588, 28] width 897 height 19
drag, startPoint x: 178, startPoint y: 41, endPoint x: 227, endPoint y: 46, distance: 48.6
click at [187, 41] on div "outbound" at bounding box center [192, 47] width 65 height 19
click at [192, 43] on div "outbound" at bounding box center [192, 47] width 65 height 19
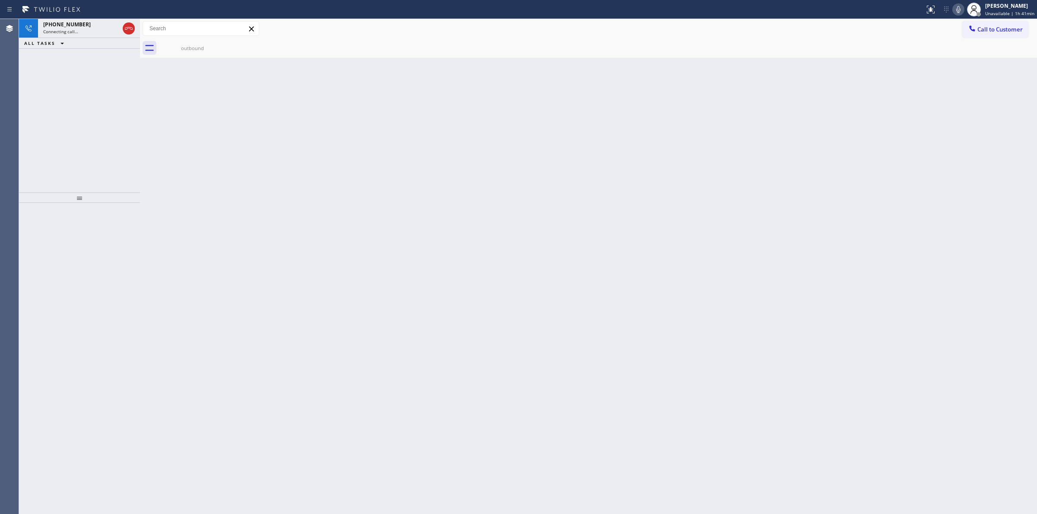
click at [227, 46] on div "outbound" at bounding box center [598, 47] width 878 height 19
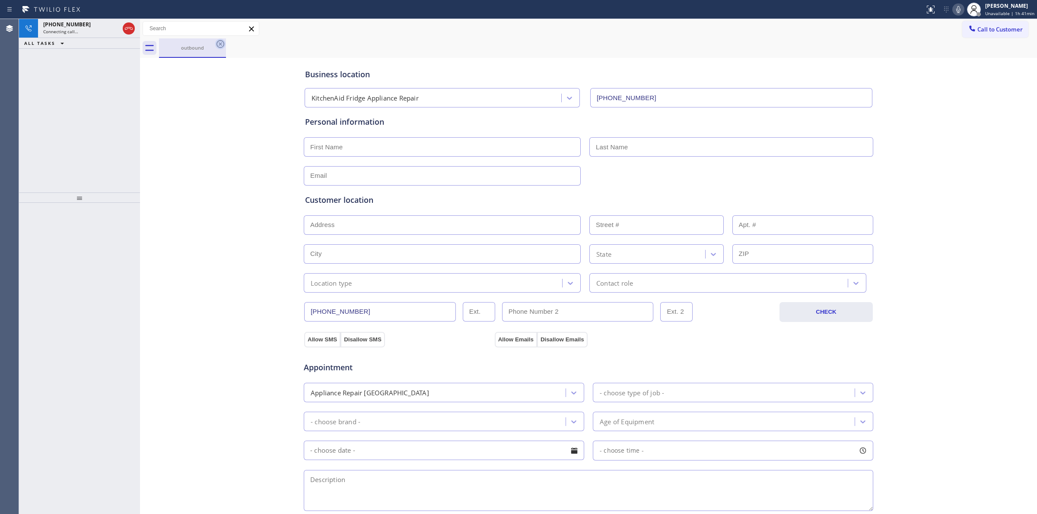
click at [216, 46] on icon at bounding box center [220, 44] width 10 height 10
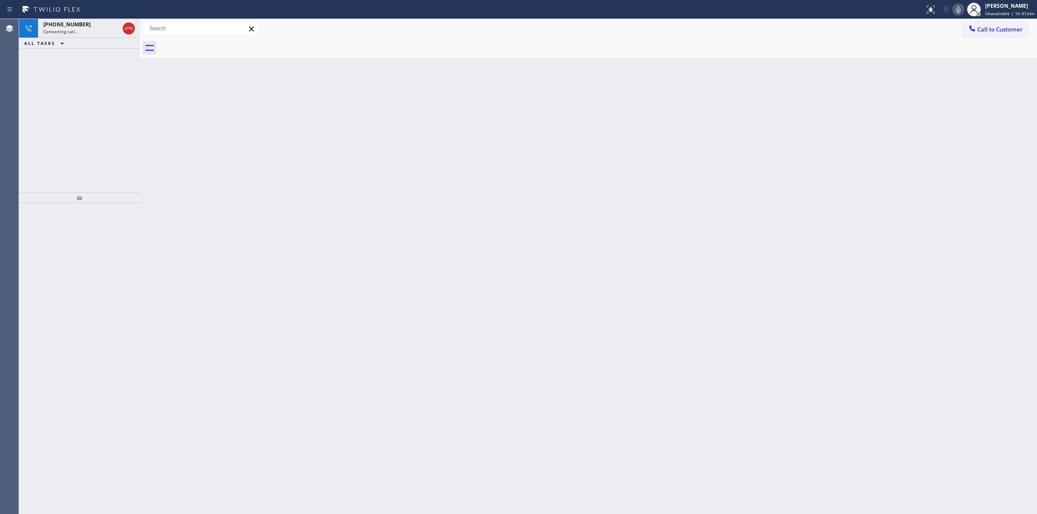
click at [216, 45] on div at bounding box center [598, 47] width 878 height 19
click at [81, 32] on div "Connecting call…" at bounding box center [81, 32] width 76 height 6
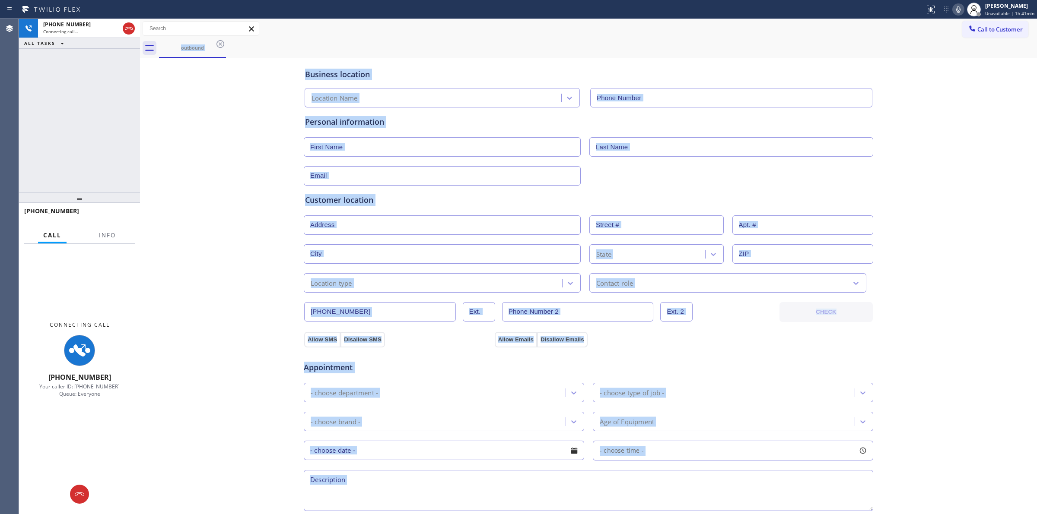
click at [960, 8] on icon at bounding box center [958, 9] width 10 height 10
type input "[PHONE_NUMBER]"
click at [643, 57] on div "Business location KitchenAid Fridge Appliance Repair [PHONE_NUMBER]" at bounding box center [588, 82] width 570 height 51
drag, startPoint x: 320, startPoint y: 50, endPoint x: 278, endPoint y: 57, distance: 43.3
click at [320, 51] on div "outbound" at bounding box center [598, 47] width 878 height 19
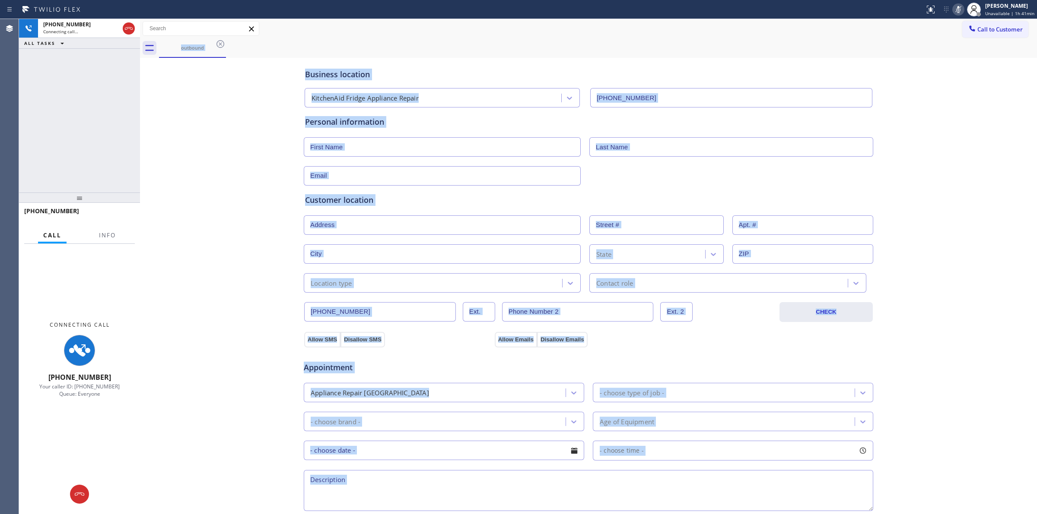
click at [264, 62] on div "Business location KitchenAid Fridge Appliance Repair [PHONE_NUMBER] Personal in…" at bounding box center [588, 355] width 892 height 590
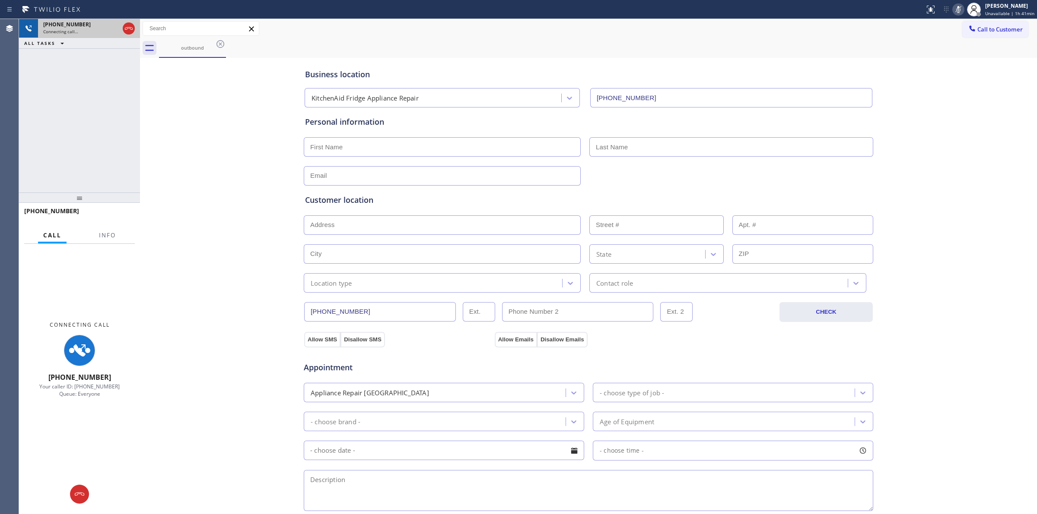
drag, startPoint x: 87, startPoint y: 20, endPoint x: 94, endPoint y: 25, distance: 8.3
click at [87, 21] on div "[PHONE_NUMBER] Connecting call…" at bounding box center [79, 28] width 83 height 19
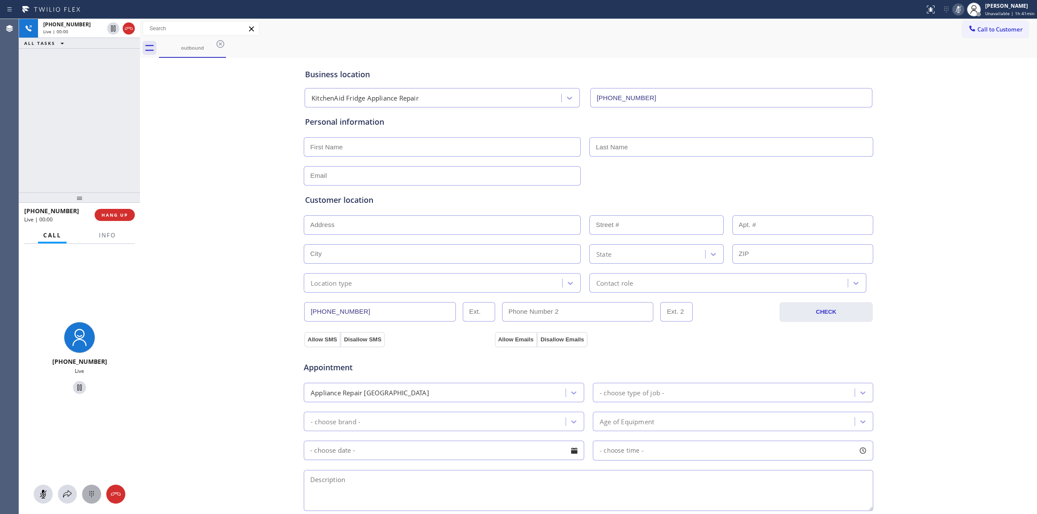
click at [90, 497] on icon at bounding box center [91, 494] width 10 height 10
drag, startPoint x: 982, startPoint y: 23, endPoint x: 965, endPoint y: 32, distance: 19.3
click at [982, 22] on button "Call to Customer" at bounding box center [995, 29] width 66 height 16
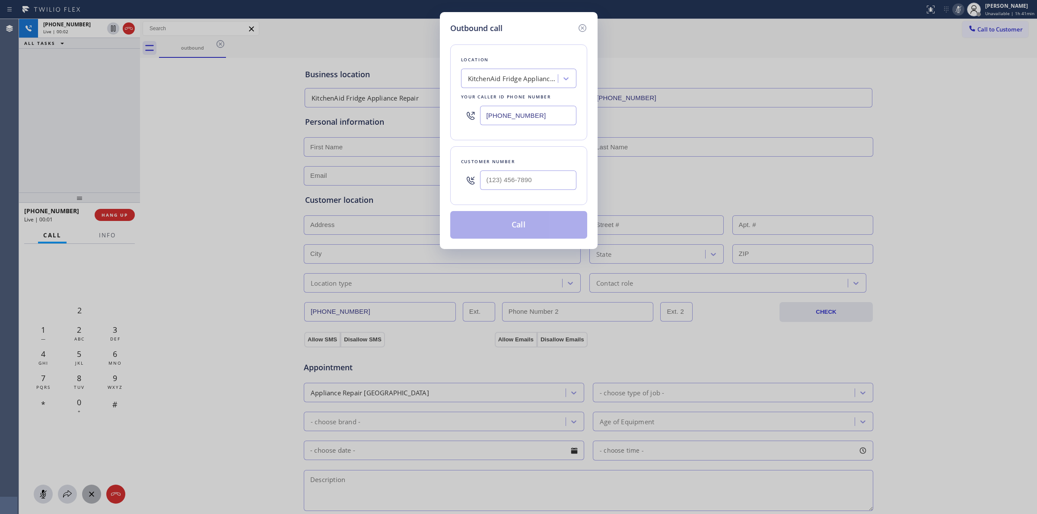
click at [537, 206] on div "Location KitchenAid Fridge Appliance Repair Your caller id phone number [PHONE_…" at bounding box center [518, 136] width 137 height 205
paste input "628) 226-2194"
click at [532, 187] on input "[PHONE_NUMBER]" at bounding box center [528, 180] width 96 height 19
type input "[PHONE_NUMBER]"
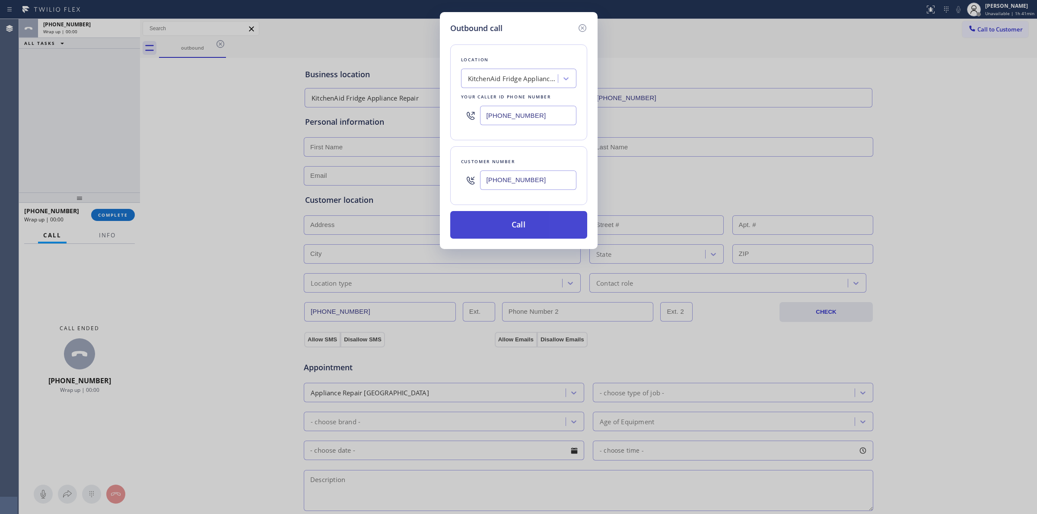
click at [534, 219] on button "Call" at bounding box center [518, 225] width 137 height 28
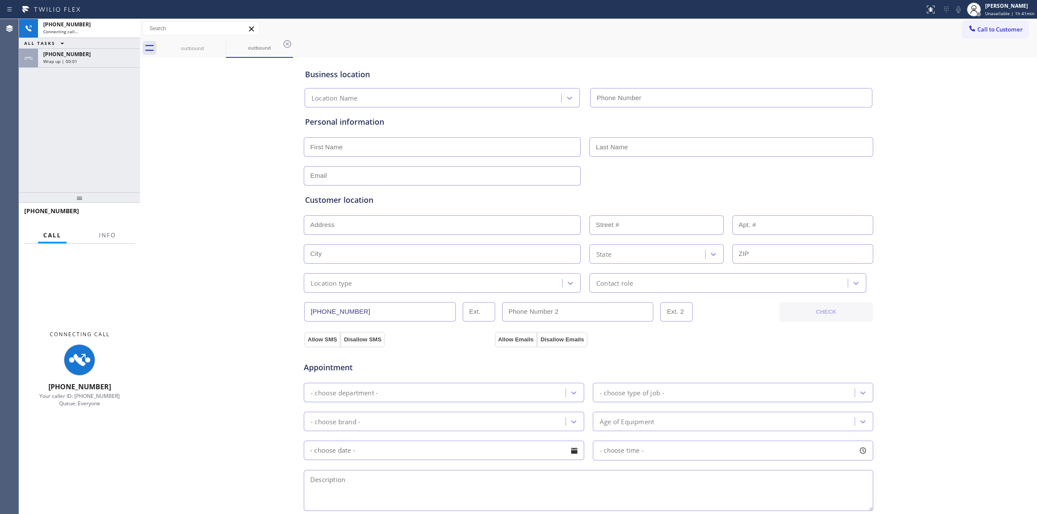
type input "[PHONE_NUMBER]"
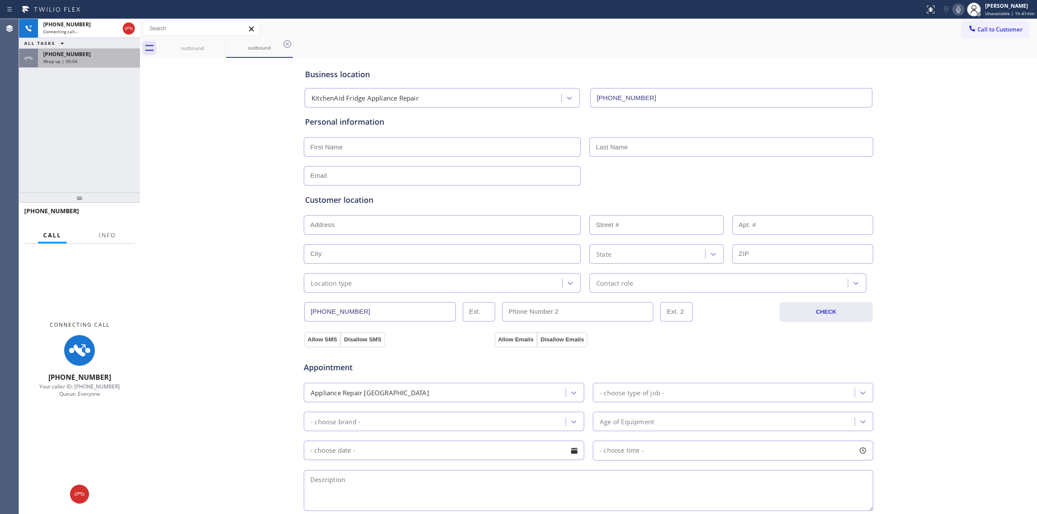
click at [84, 55] on div "[PHONE_NUMBER]" at bounding box center [89, 54] width 92 height 7
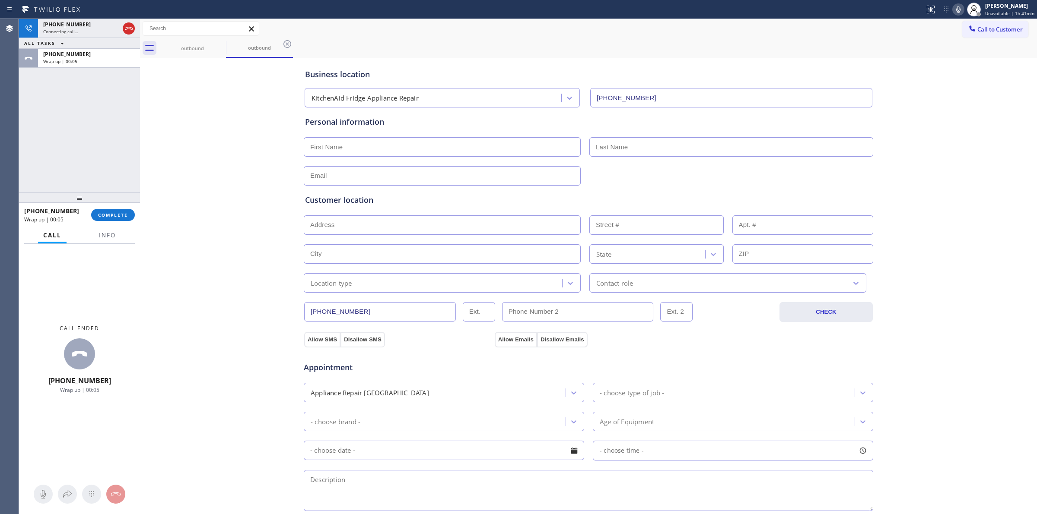
click at [119, 199] on div at bounding box center [79, 198] width 121 height 10
click at [116, 217] on span "COMPLETE" at bounding box center [113, 217] width 30 height 6
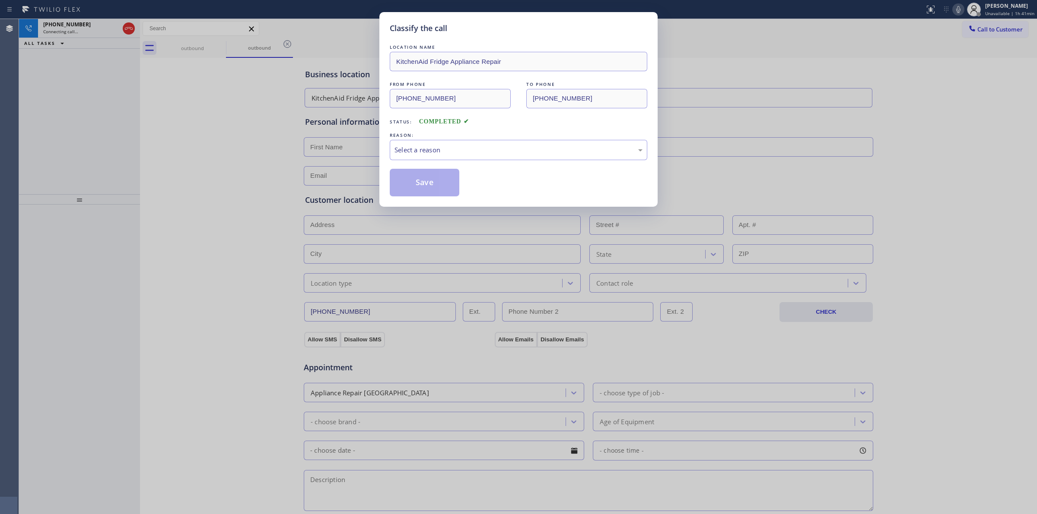
click at [492, 153] on div "Select a reason" at bounding box center [518, 150] width 248 height 10
click at [422, 191] on button "Save" at bounding box center [425, 183] width 70 height 28
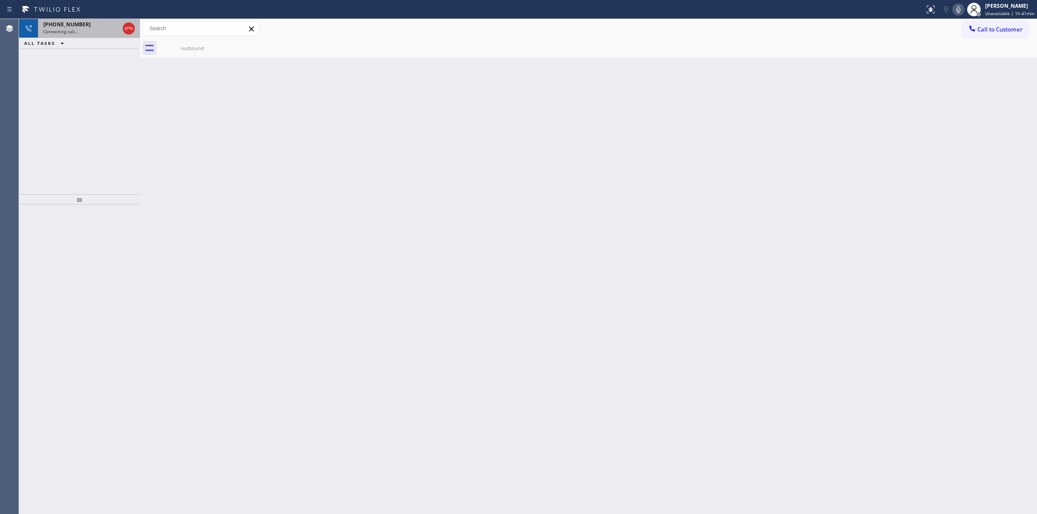
click at [61, 22] on span "[PHONE_NUMBER]" at bounding box center [67, 24] width 48 height 7
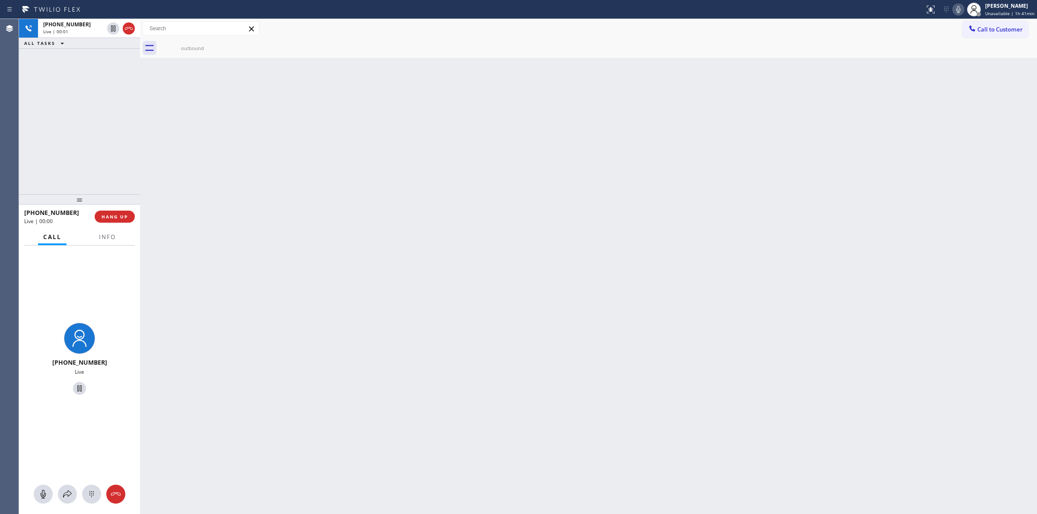
click at [1016, 19] on div "Call to Customer Outbound call Location KitchenAid Fridge Appliance Repair Your…" at bounding box center [588, 28] width 897 height 19
click at [997, 26] on span "Call to Customer" at bounding box center [999, 29] width 45 height 8
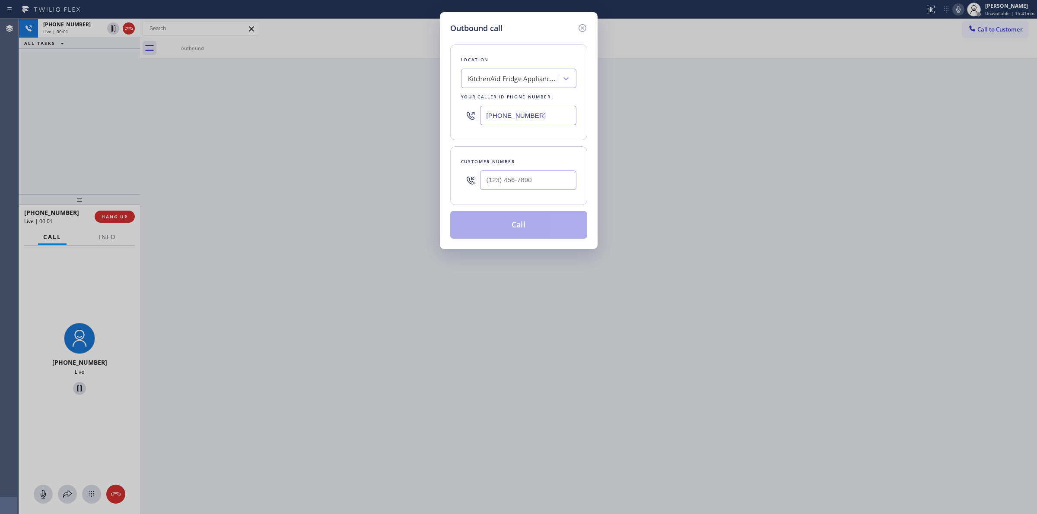
drag, startPoint x: 580, startPoint y: 184, endPoint x: 560, endPoint y: 182, distance: 19.5
click at [575, 183] on div "Customer number" at bounding box center [518, 175] width 137 height 59
click at [545, 182] on input "(___) ___-____" at bounding box center [528, 180] width 96 height 19
paste input "564) 201-6330"
type input "[PHONE_NUMBER]"
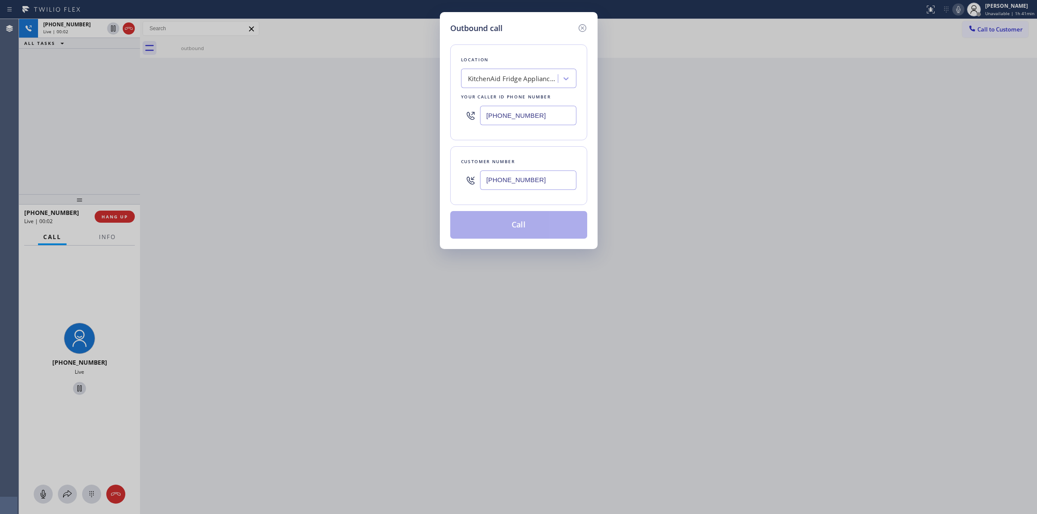
click at [523, 89] on div "Location KitchenAid Fridge Appliance Repair Your caller id phone number [PHONE_…" at bounding box center [518, 92] width 137 height 96
click at [523, 85] on div "KitchenAid Fridge Appliance Repair" at bounding box center [510, 78] width 94 height 15
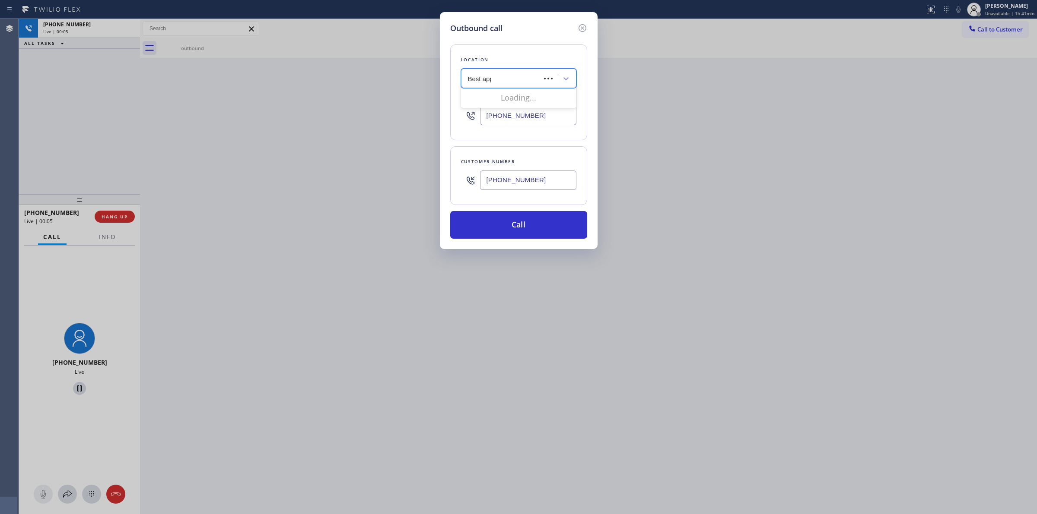
type input "Best appl"
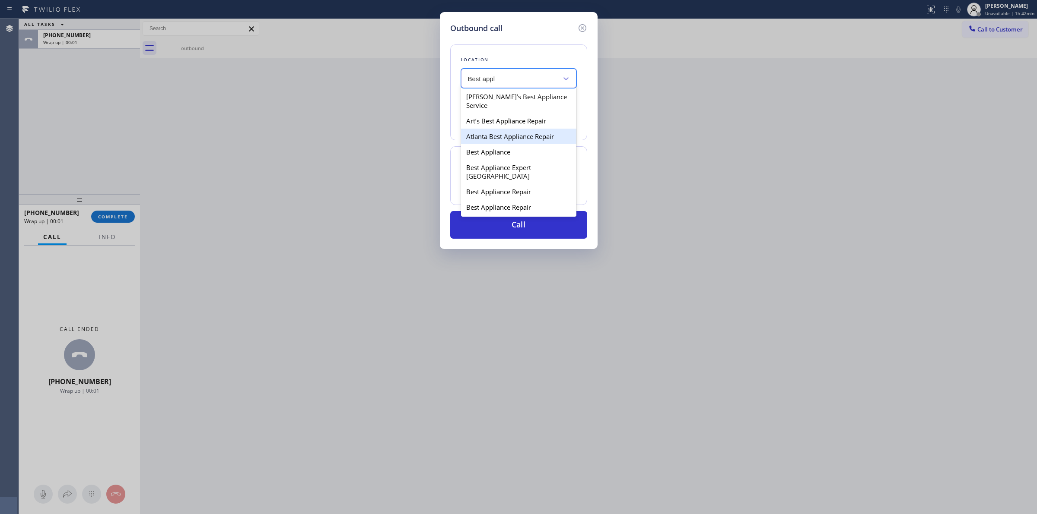
click at [508, 132] on div "Atlanta Best Appliance Repair" at bounding box center [518, 137] width 115 height 16
type input "[PHONE_NUMBER]"
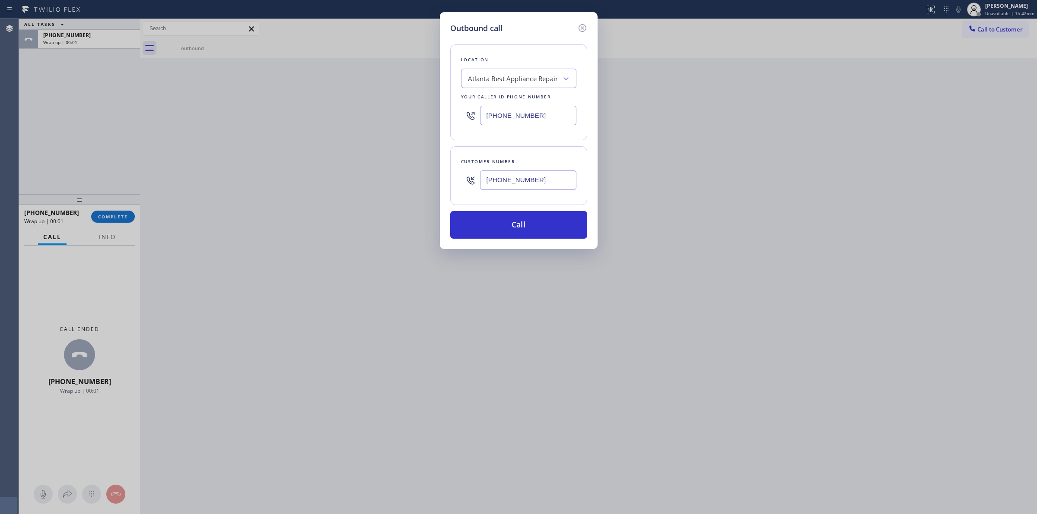
click at [496, 194] on div "[PHONE_NUMBER]" at bounding box center [528, 180] width 96 height 28
click at [509, 176] on input "[PHONE_NUMBER]" at bounding box center [528, 180] width 96 height 19
click at [498, 229] on button "Call" at bounding box center [518, 225] width 137 height 28
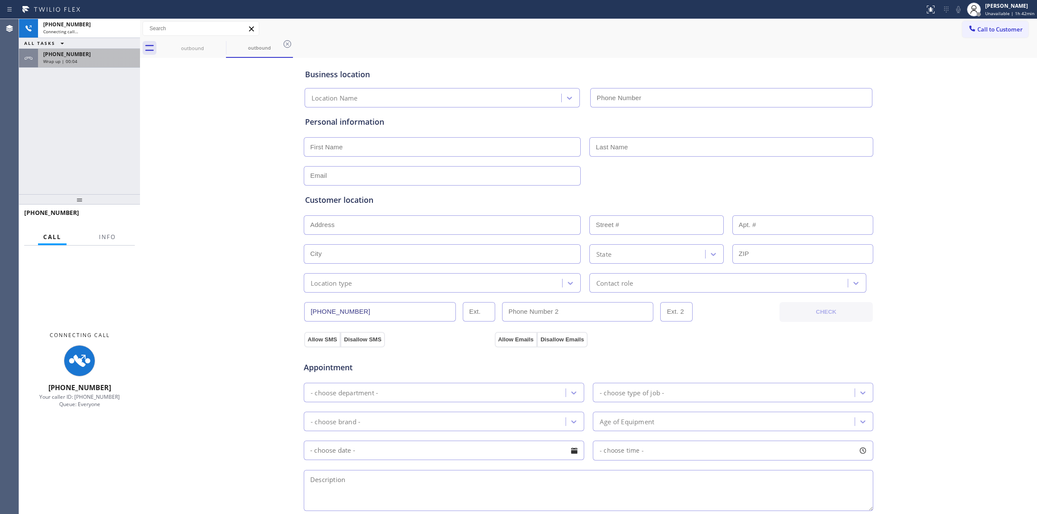
type input "[PHONE_NUMBER]"
click at [76, 66] on div "[PHONE_NUMBER] Wrap up | 00:04" at bounding box center [87, 58] width 98 height 19
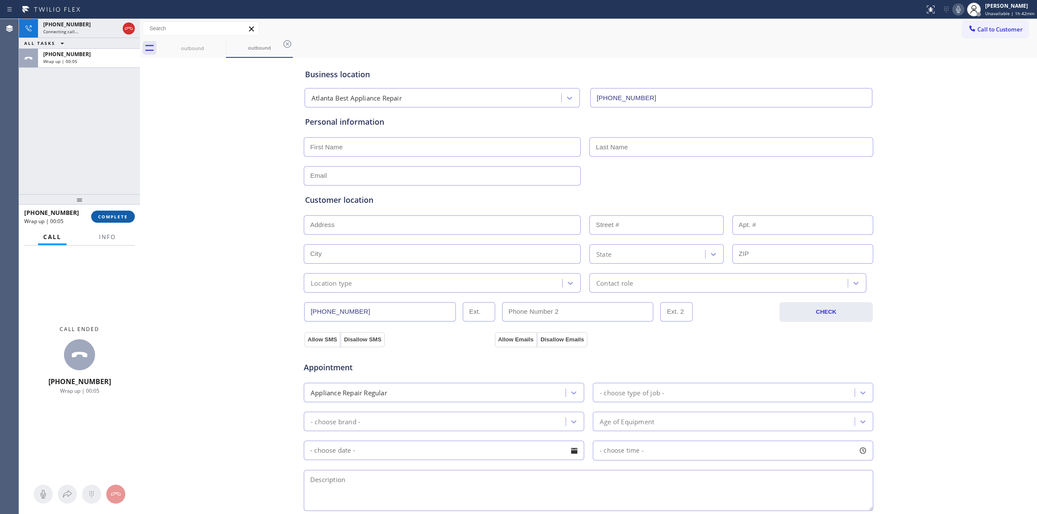
click at [112, 214] on span "COMPLETE" at bounding box center [113, 217] width 30 height 6
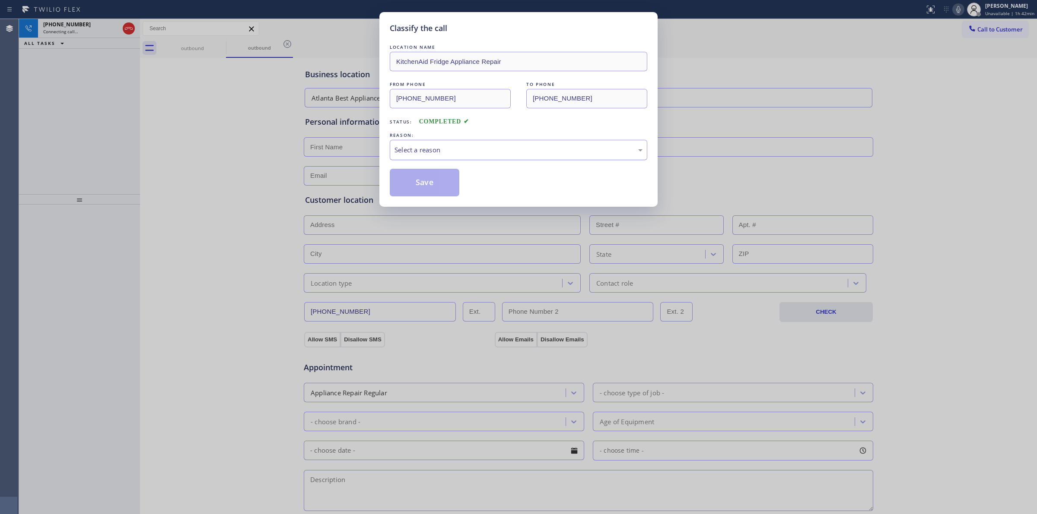
click at [457, 150] on div "Select a reason" at bounding box center [518, 150] width 248 height 10
click at [432, 191] on button "Save" at bounding box center [425, 183] width 70 height 28
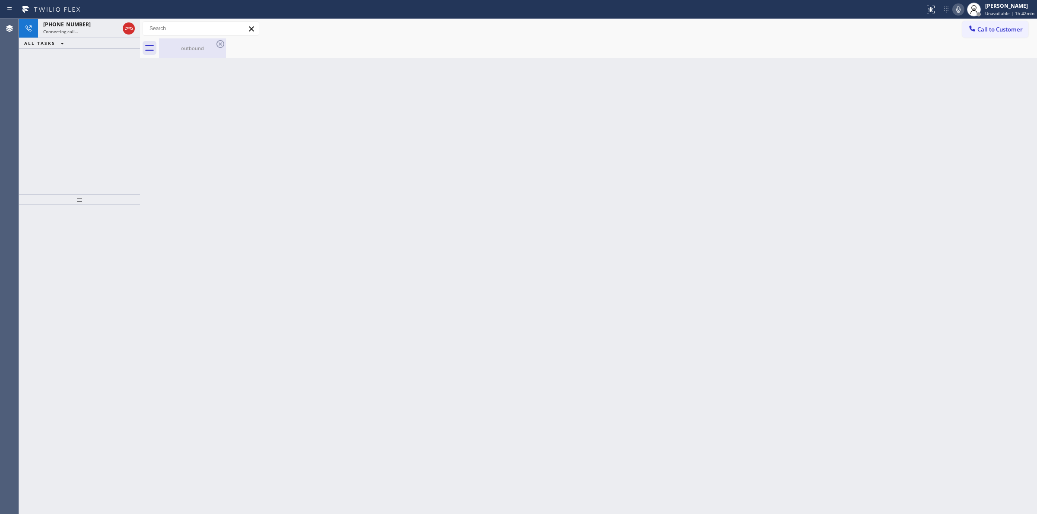
click at [204, 46] on div "outbound" at bounding box center [192, 48] width 65 height 6
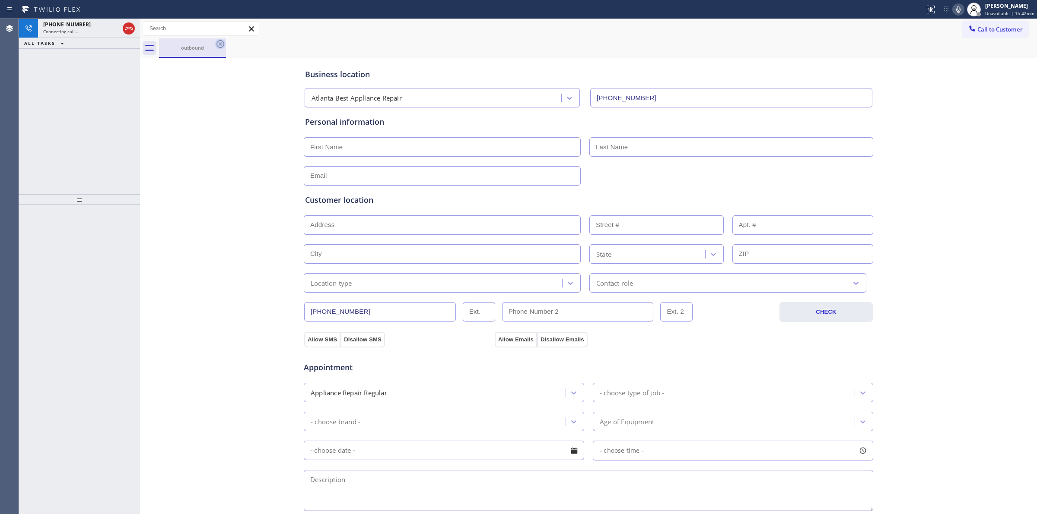
click at [215, 43] on icon at bounding box center [220, 44] width 10 height 10
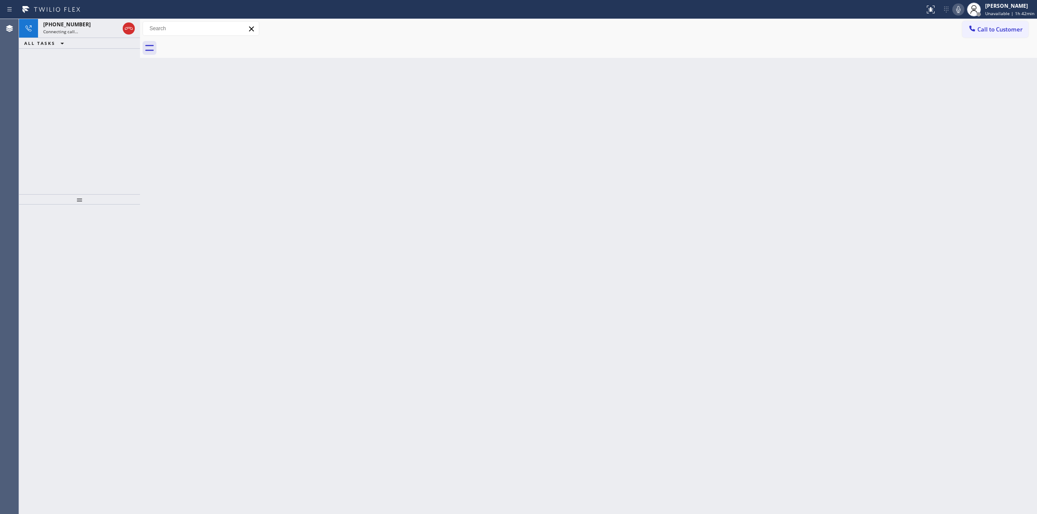
click at [959, 6] on icon at bounding box center [958, 9] width 4 height 7
click at [71, 31] on span "Connecting call…" at bounding box center [60, 32] width 35 height 6
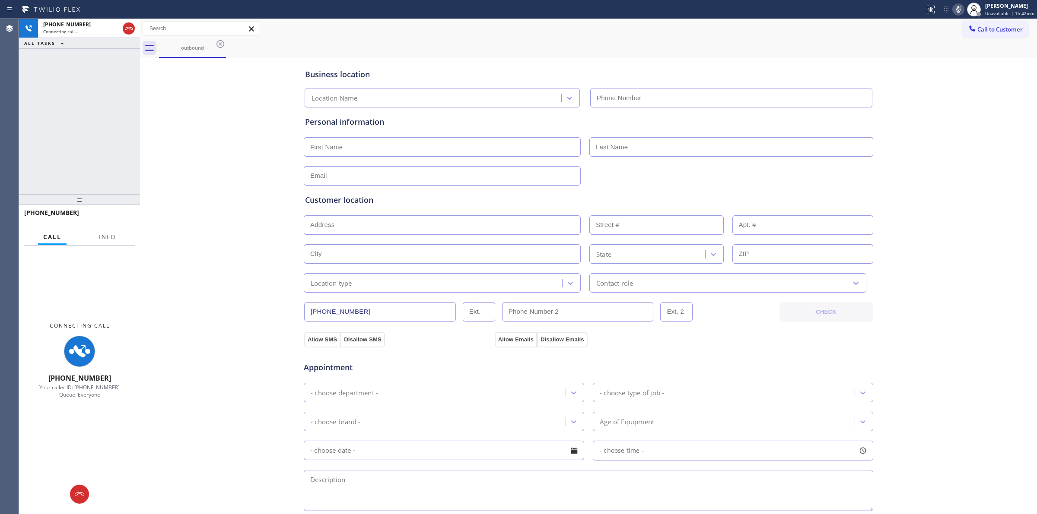
type input "[PHONE_NUMBER]"
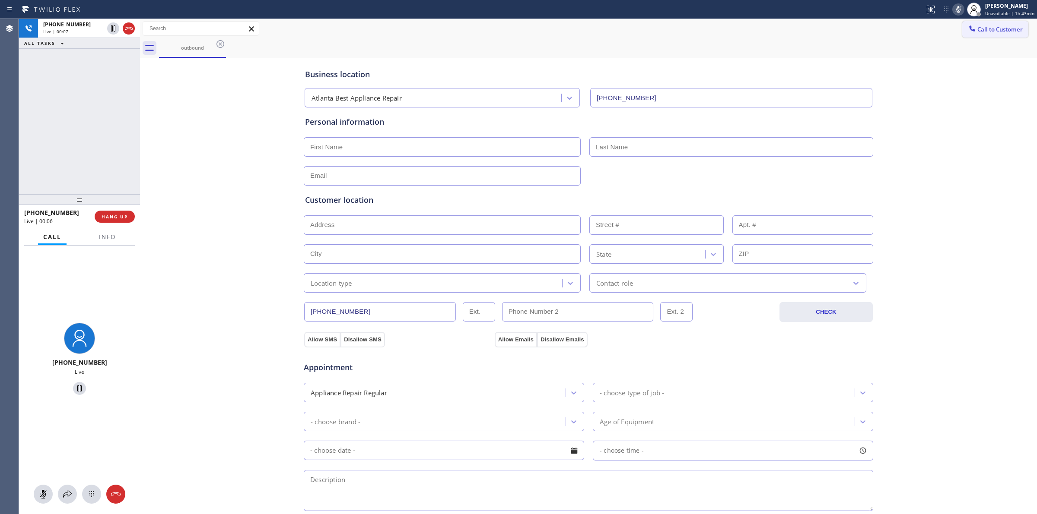
click at [990, 37] on button "Call to Customer" at bounding box center [995, 29] width 66 height 16
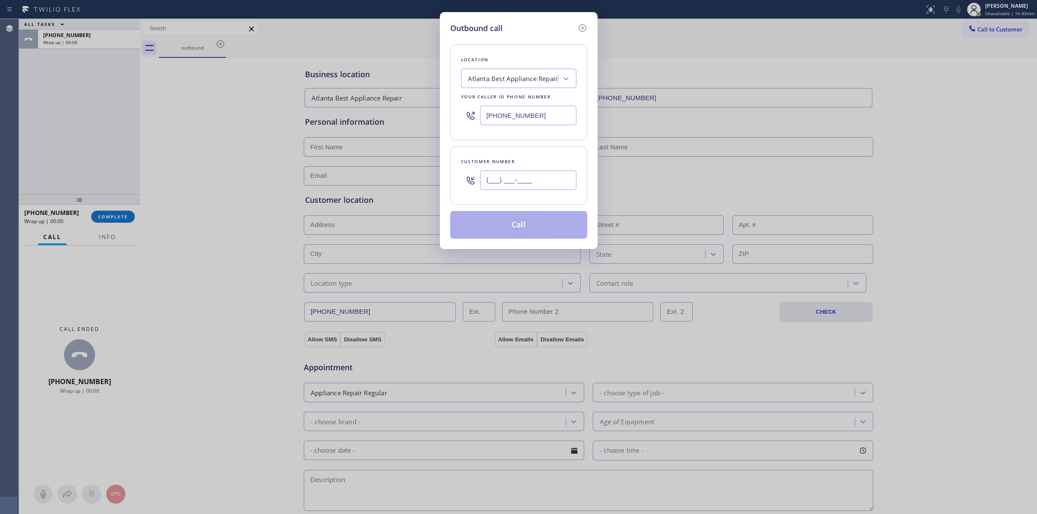
paste input "564) 201-6330"
click at [536, 182] on input "(___) ___-____" at bounding box center [528, 180] width 96 height 19
type input "[PHONE_NUMBER]"
click at [500, 224] on button "Call" at bounding box center [518, 225] width 137 height 28
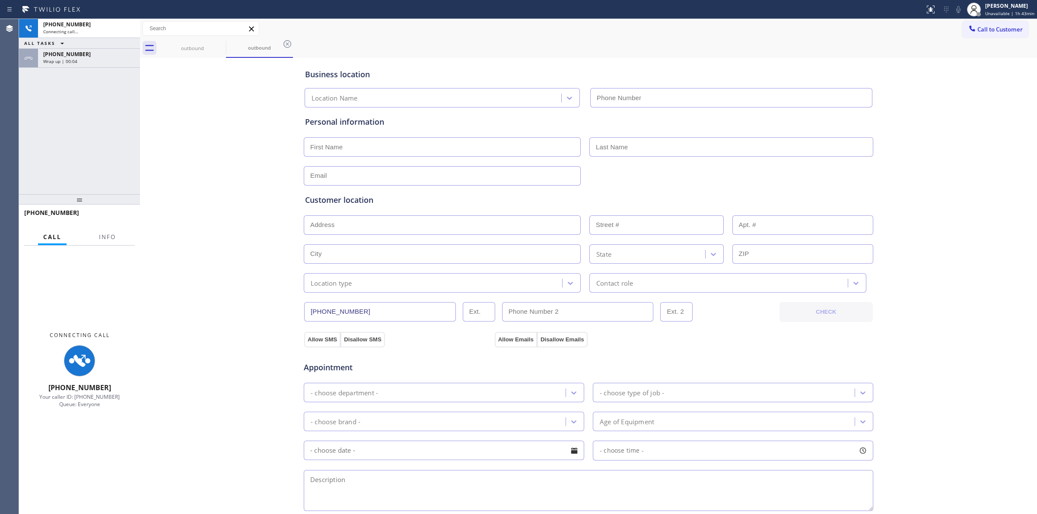
type input "[PHONE_NUMBER]"
click at [87, 63] on div "Wrap up | 00:05" at bounding box center [89, 61] width 92 height 6
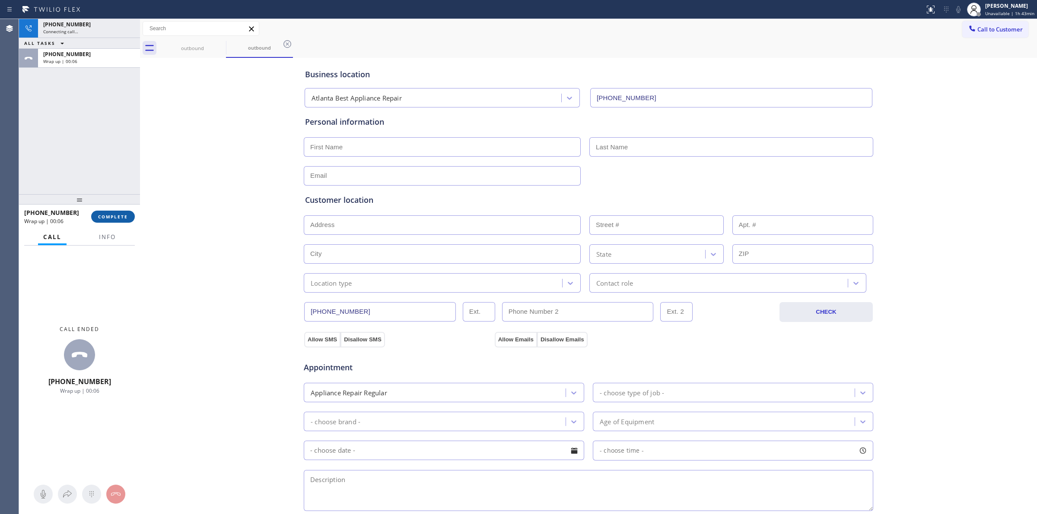
click at [125, 216] on span "COMPLETE" at bounding box center [113, 217] width 30 height 6
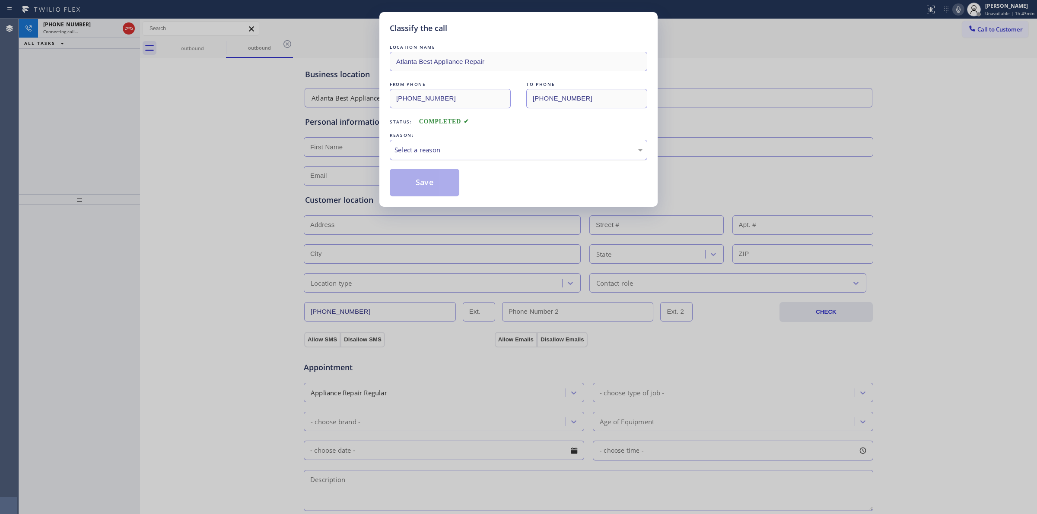
drag, startPoint x: 470, startPoint y: 161, endPoint x: 474, endPoint y: 152, distance: 10.0
click at [474, 151] on div "Select a reason" at bounding box center [518, 150] width 248 height 10
drag, startPoint x: 461, startPoint y: 219, endPoint x: 438, endPoint y: 182, distance: 43.5
click at [438, 182] on button "Save" at bounding box center [425, 183] width 70 height 28
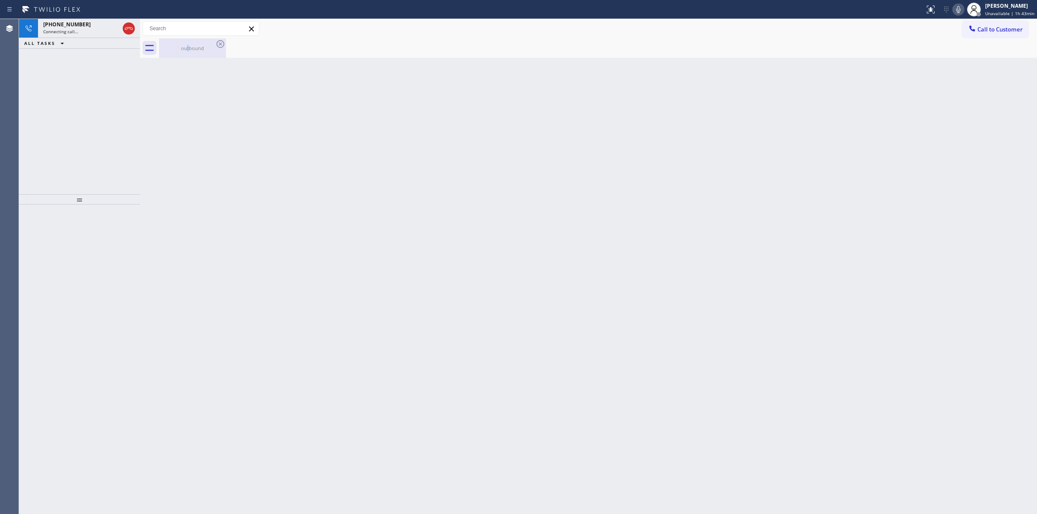
drag, startPoint x: 188, startPoint y: 44, endPoint x: 203, endPoint y: 49, distance: 15.6
click at [194, 50] on div "outbound" at bounding box center [192, 47] width 65 height 19
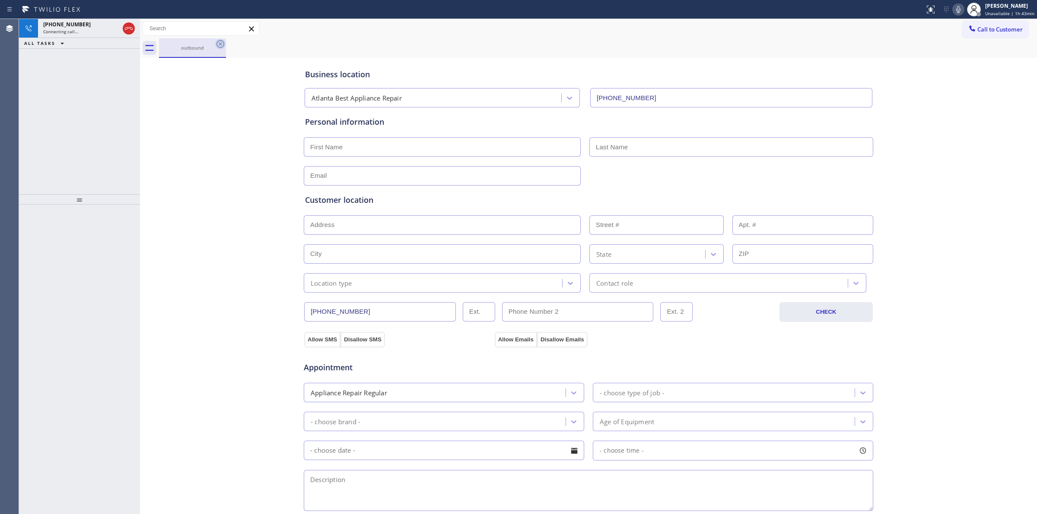
click at [219, 44] on icon at bounding box center [220, 44] width 10 height 10
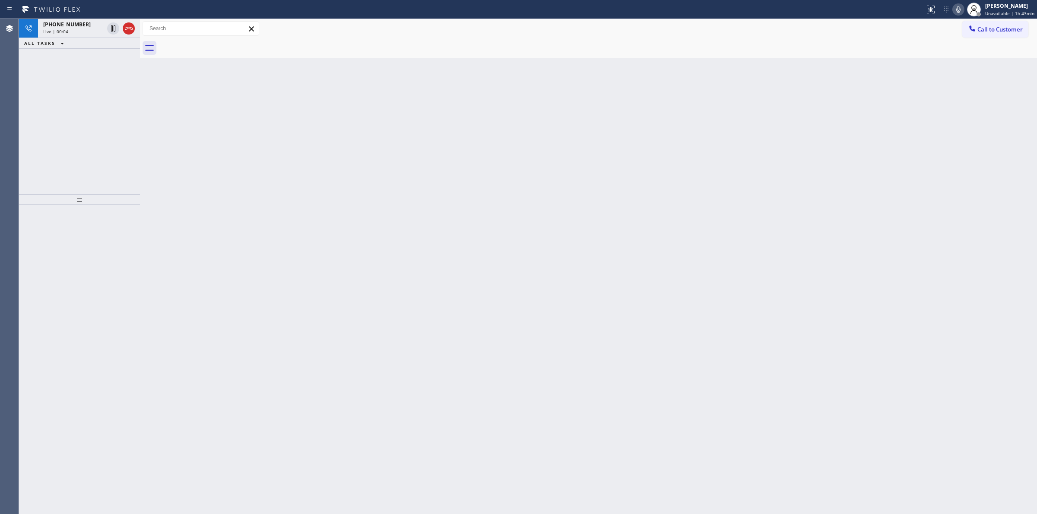
click at [647, 142] on div "Back to Dashboard Change Sender ID Customers Technicians Select a contact Outbo…" at bounding box center [588, 266] width 897 height 495
click at [988, 29] on span "Call to Customer" at bounding box center [999, 29] width 45 height 8
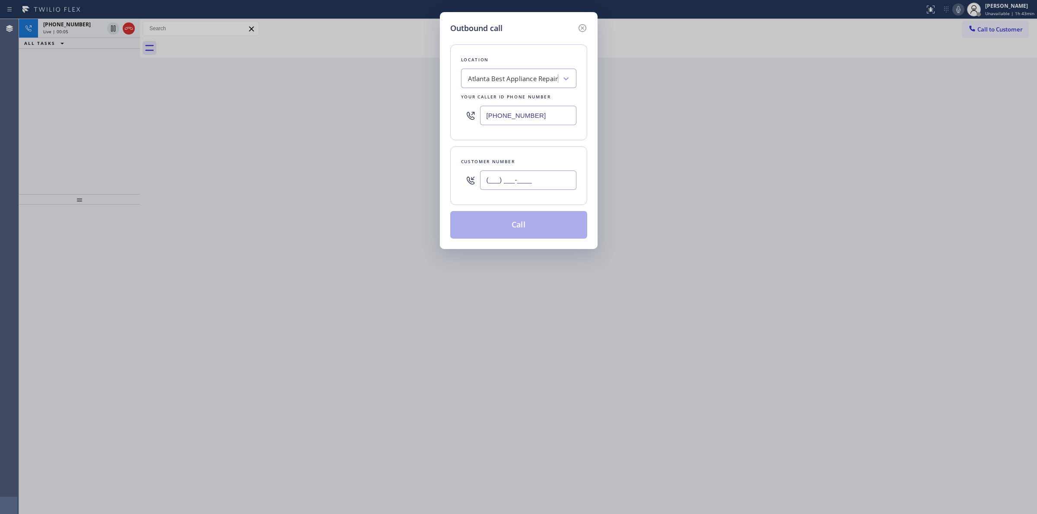
click at [549, 175] on input "(___) ___-____" at bounding box center [528, 180] width 96 height 19
paste input "564) 201-6330"
type input "[PHONE_NUMBER]"
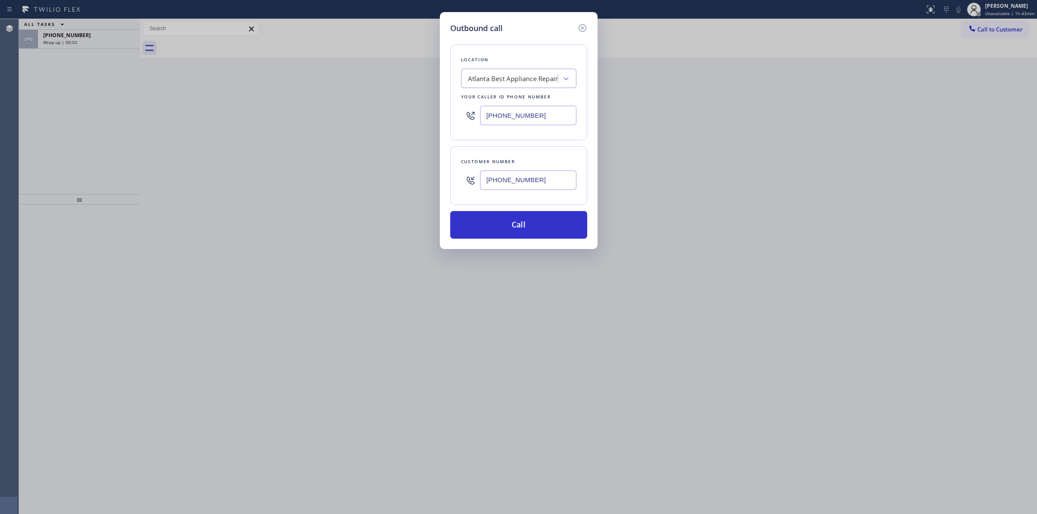
drag, startPoint x: 521, startPoint y: 199, endPoint x: 524, endPoint y: 220, distance: 21.8
click at [521, 199] on div "Customer number [PHONE_NUMBER]" at bounding box center [518, 175] width 137 height 59
click at [524, 220] on button "Call" at bounding box center [518, 225] width 137 height 28
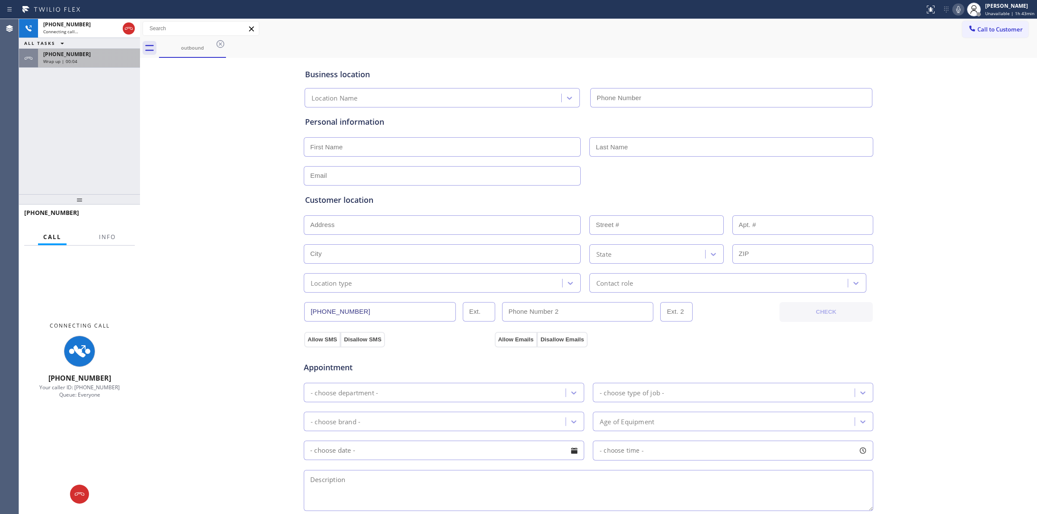
type input "[PHONE_NUMBER]"
click at [79, 58] on div "Wrap up | 00:05" at bounding box center [89, 61] width 92 height 6
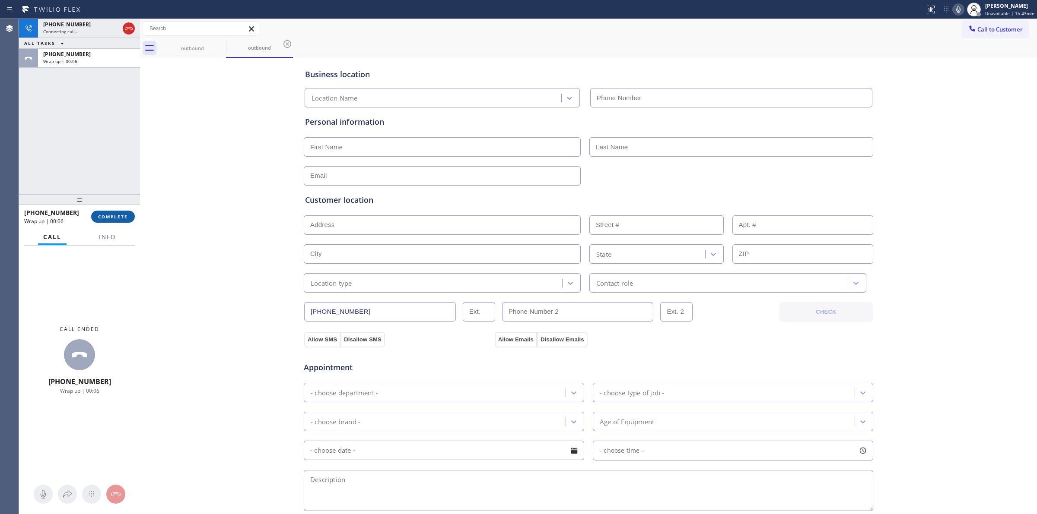
drag, startPoint x: 120, startPoint y: 219, endPoint x: 124, endPoint y: 219, distance: 4.3
click at [120, 219] on button "COMPLETE" at bounding box center [113, 217] width 44 height 12
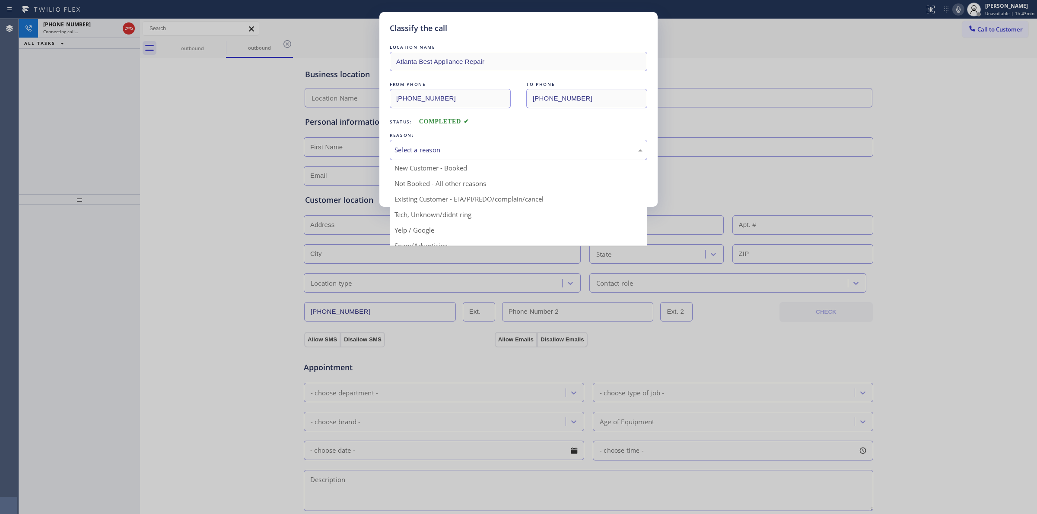
click at [441, 149] on div "Select a reason" at bounding box center [518, 150] width 248 height 10
type input "[PHONE_NUMBER]"
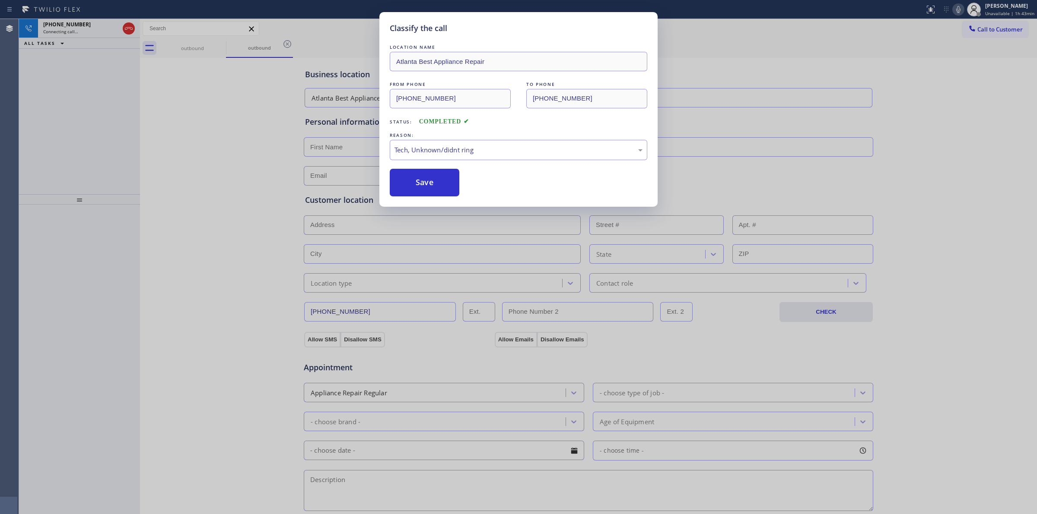
drag, startPoint x: 428, startPoint y: 181, endPoint x: 753, endPoint y: 120, distance: 330.8
click at [429, 180] on button "Save" at bounding box center [425, 183] width 70 height 28
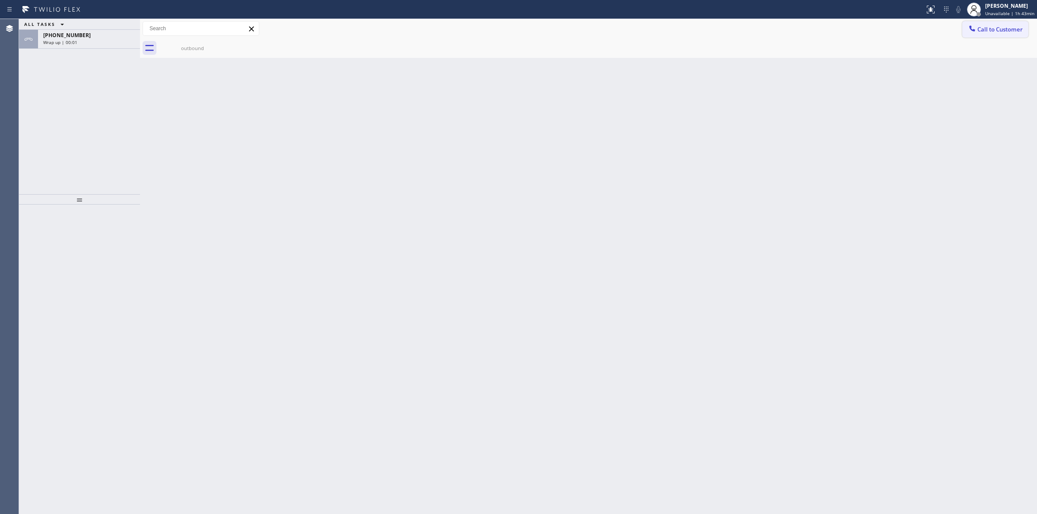
click at [990, 25] on span "Call to Customer" at bounding box center [999, 29] width 45 height 8
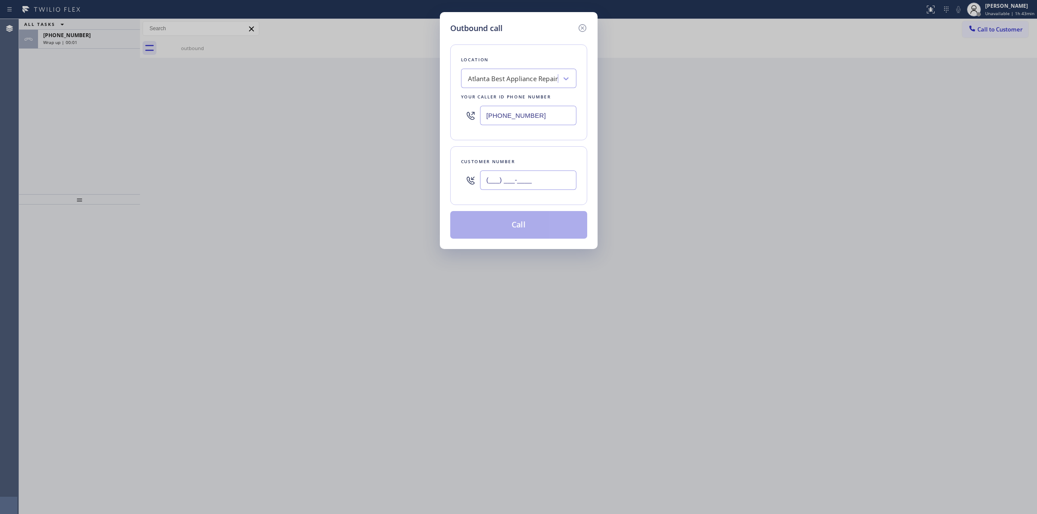
paste input "564) 201-6330"
click at [508, 182] on input "(___) ___-____" at bounding box center [528, 180] width 96 height 19
type input "[PHONE_NUMBER]"
click at [512, 225] on button "Call" at bounding box center [518, 225] width 137 height 28
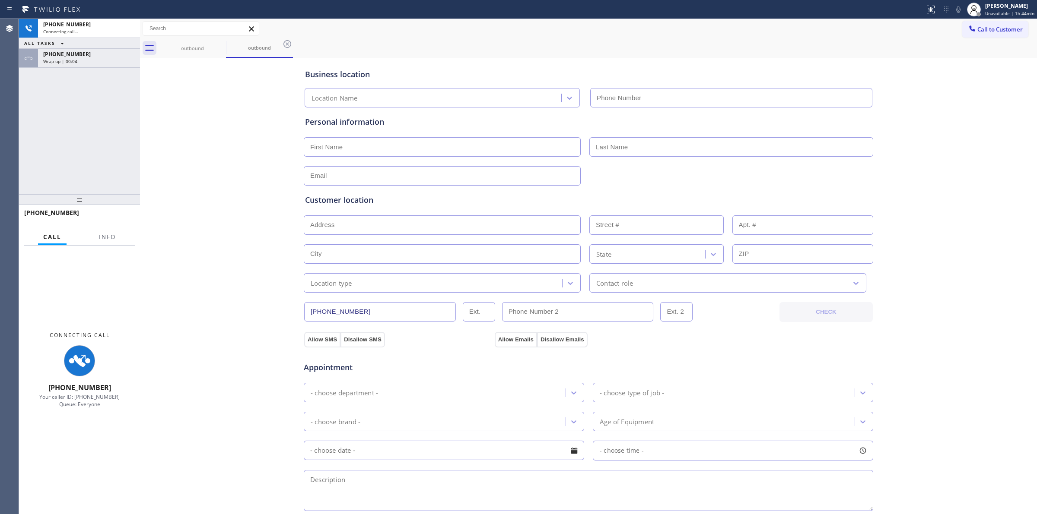
type input "[PHONE_NUMBER]"
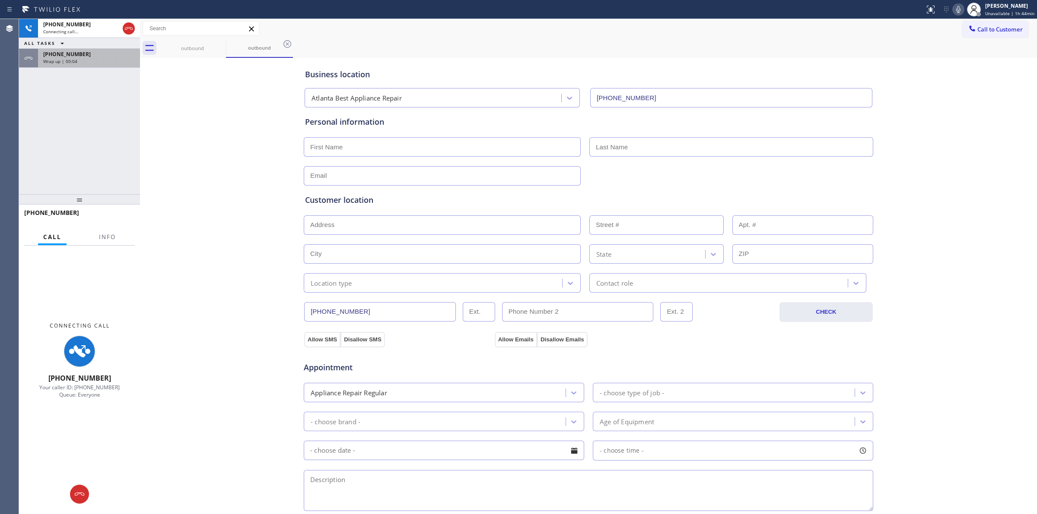
click at [76, 64] on div "[PHONE_NUMBER] Wrap up | 00:04" at bounding box center [87, 58] width 98 height 19
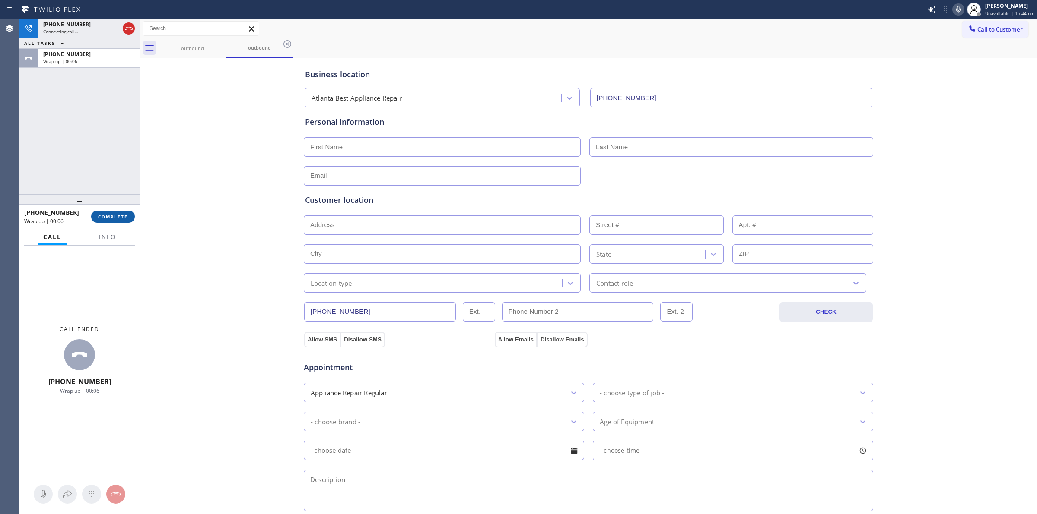
click at [120, 216] on span "COMPLETE" at bounding box center [113, 217] width 30 height 6
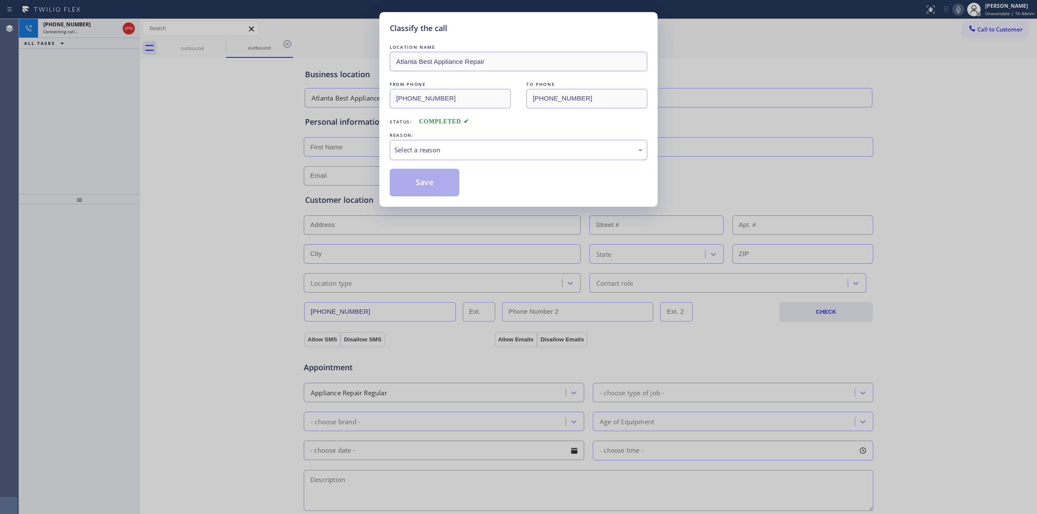
drag, startPoint x: 471, startPoint y: 137, endPoint x: 470, endPoint y: 155, distance: 18.6
click at [471, 139] on div "REASON:" at bounding box center [518, 135] width 257 height 9
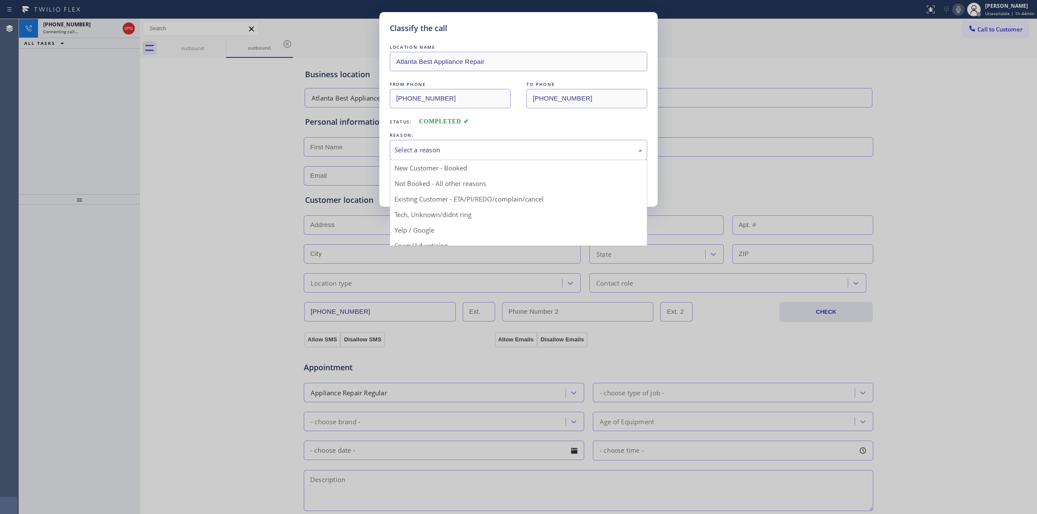
click at [470, 155] on div "Select a reason" at bounding box center [518, 150] width 248 height 10
drag, startPoint x: 454, startPoint y: 221, endPoint x: 424, endPoint y: 189, distance: 44.0
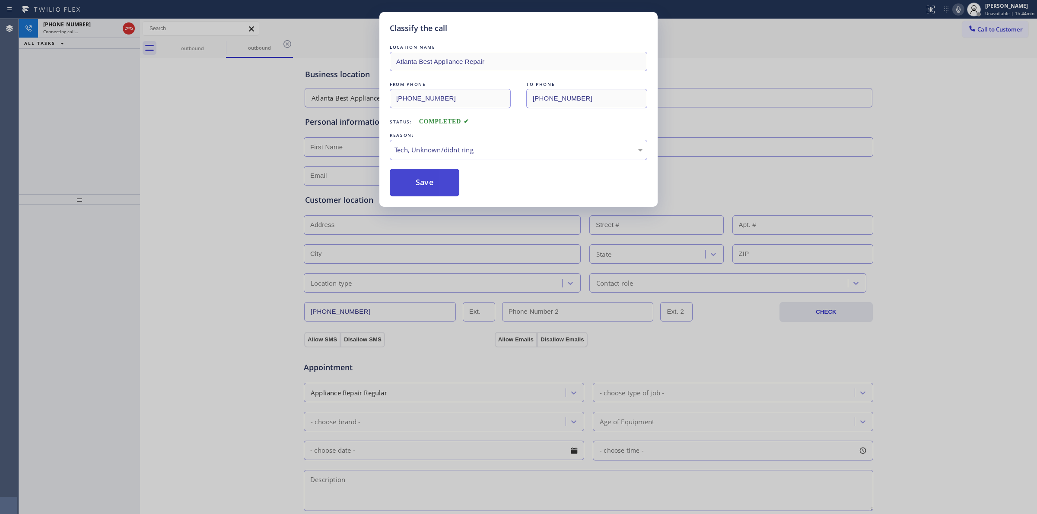
drag, startPoint x: 418, startPoint y: 184, endPoint x: 434, endPoint y: 183, distance: 16.1
click at [418, 184] on button "Save" at bounding box center [425, 183] width 70 height 28
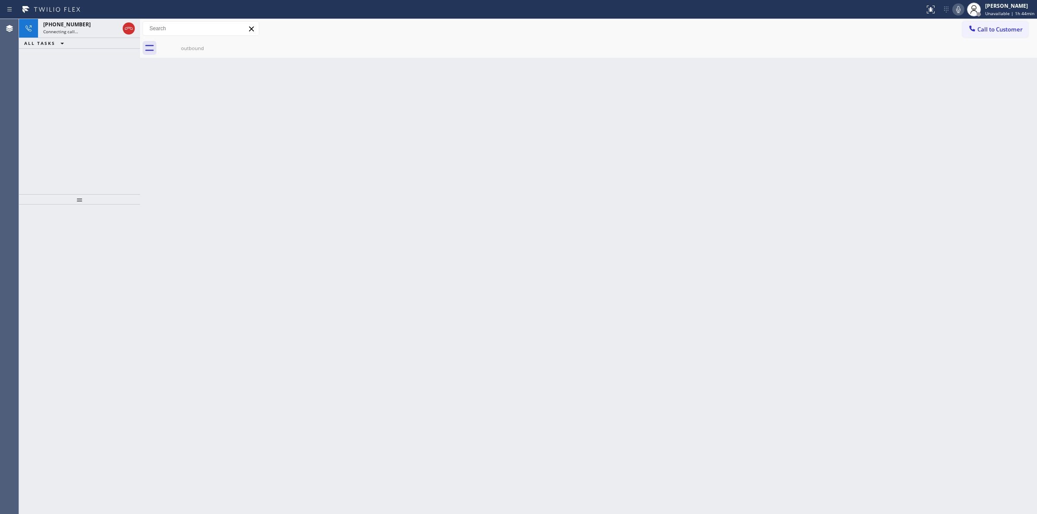
drag, startPoint x: 534, startPoint y: 114, endPoint x: 490, endPoint y: 120, distance: 44.4
click at [514, 117] on div "Back to Dashboard Change Sender ID Customers Technicians Select a contact Outbo…" at bounding box center [588, 266] width 897 height 495
click at [204, 47] on div "outbound" at bounding box center [192, 48] width 65 height 6
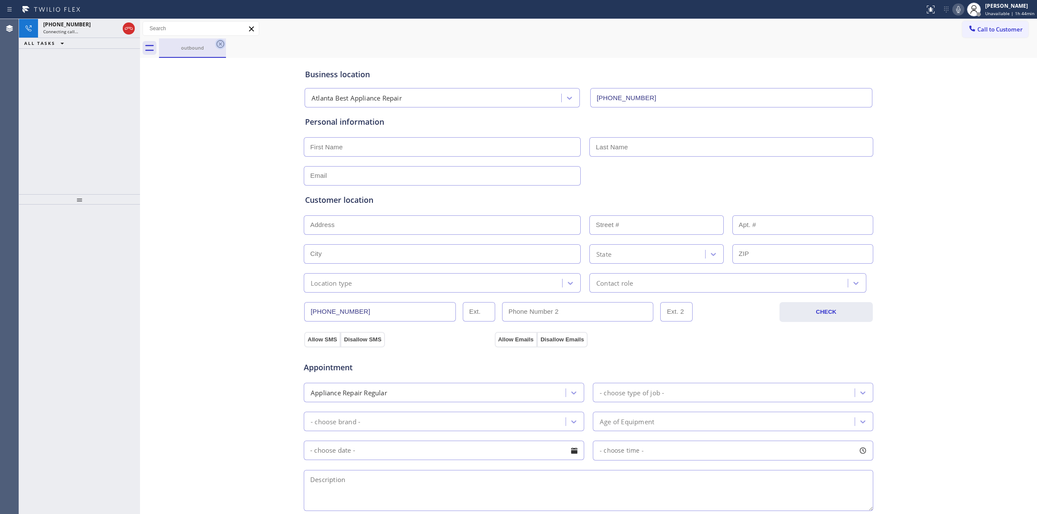
click at [219, 42] on icon at bounding box center [220, 44] width 10 height 10
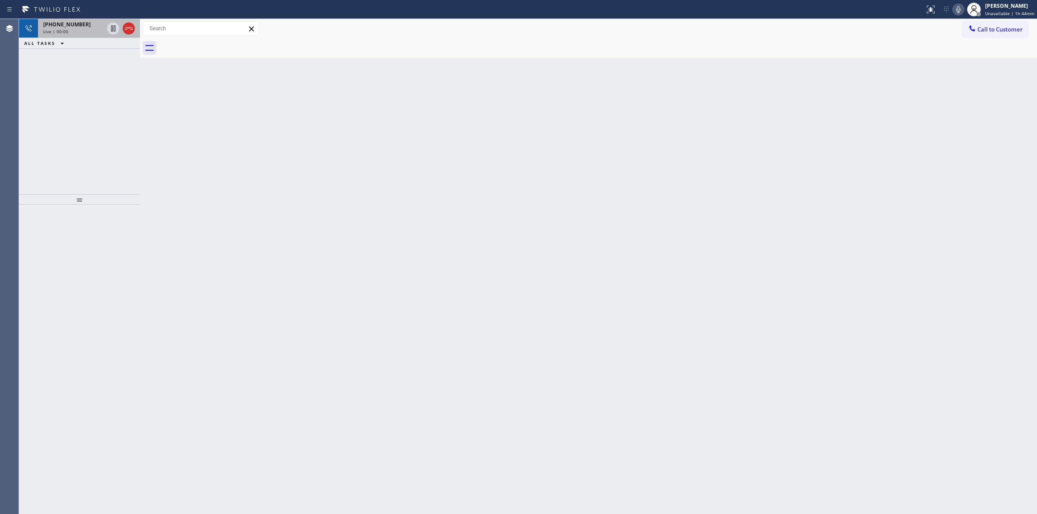
click at [85, 26] on div "[PHONE_NUMBER]" at bounding box center [73, 24] width 60 height 7
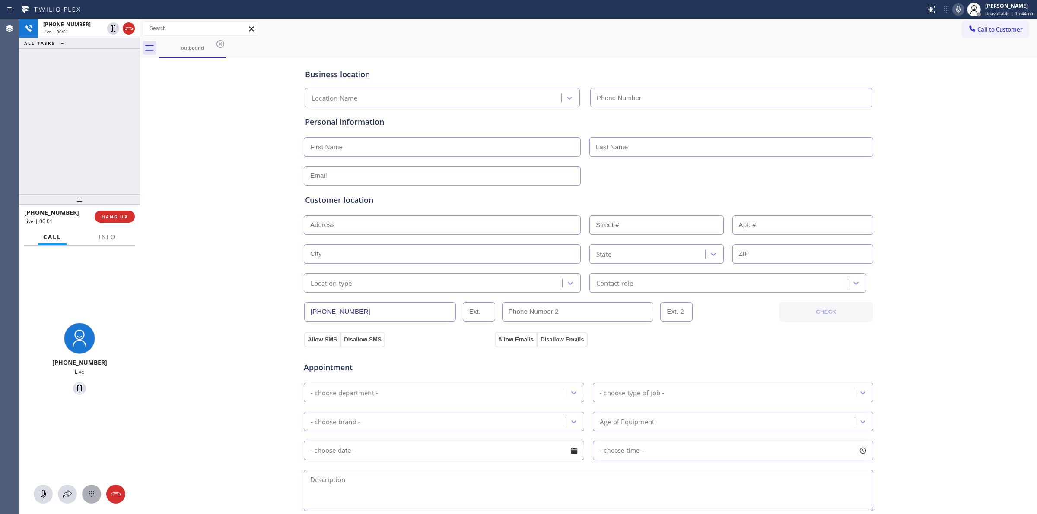
click at [100, 489] on div at bounding box center [91, 494] width 19 height 10
type input "[PHONE_NUMBER]"
click at [962, 34] on button "Call to Customer" at bounding box center [995, 29] width 66 height 16
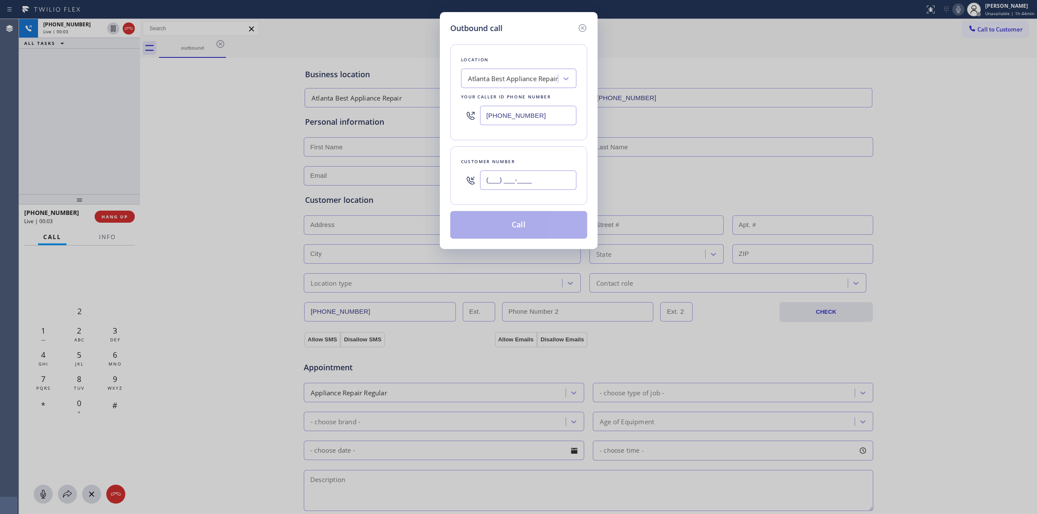
click at [575, 181] on input "(___) ___-____" at bounding box center [528, 180] width 96 height 19
paste input "979) 921-7766"
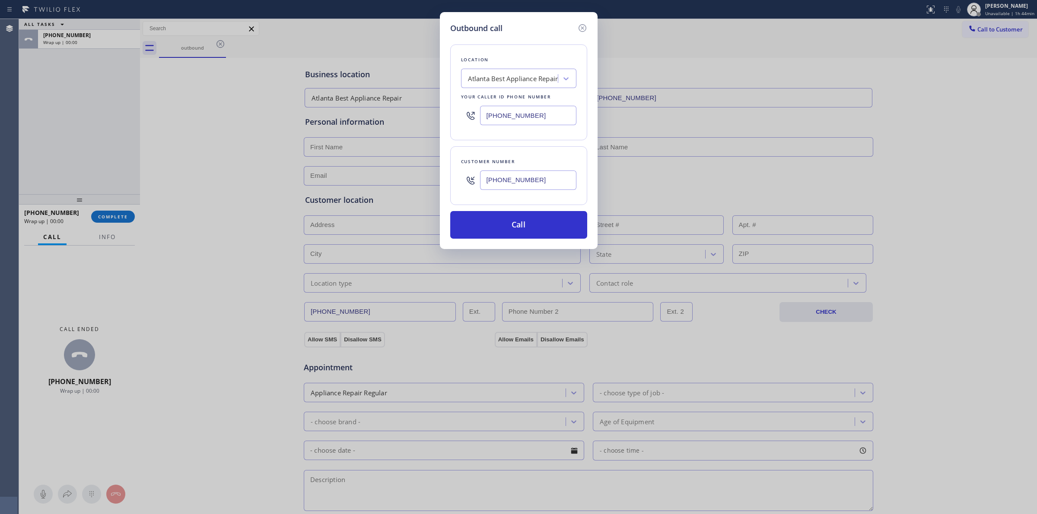
type input "[PHONE_NUMBER]"
click at [535, 81] on div "Atlanta Best Appliance Repair" at bounding box center [513, 79] width 90 height 10
type input "Frigi"
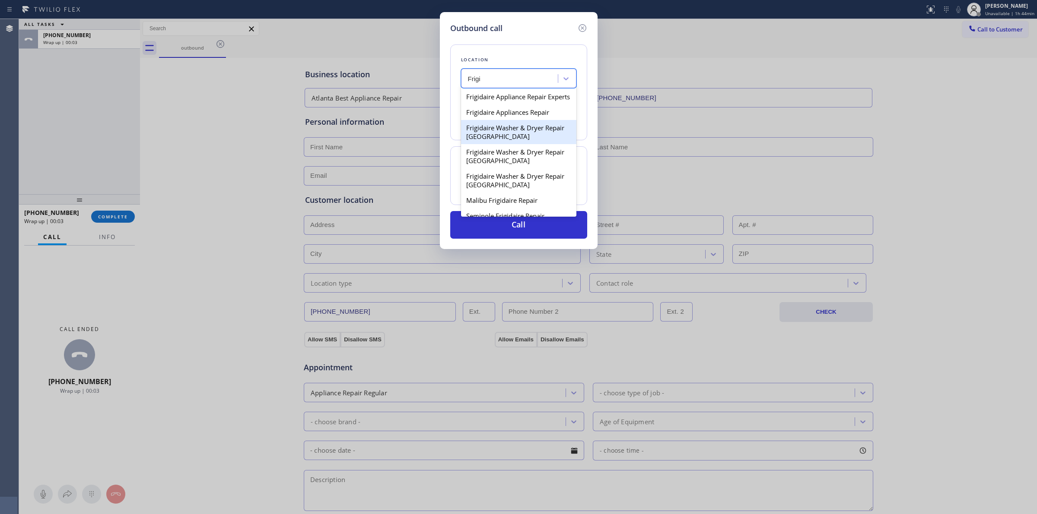
click at [493, 139] on div "Frigidaire Washer & Dryer Repair [GEOGRAPHIC_DATA]" at bounding box center [518, 132] width 115 height 24
type input "[PHONE_NUMBER]"
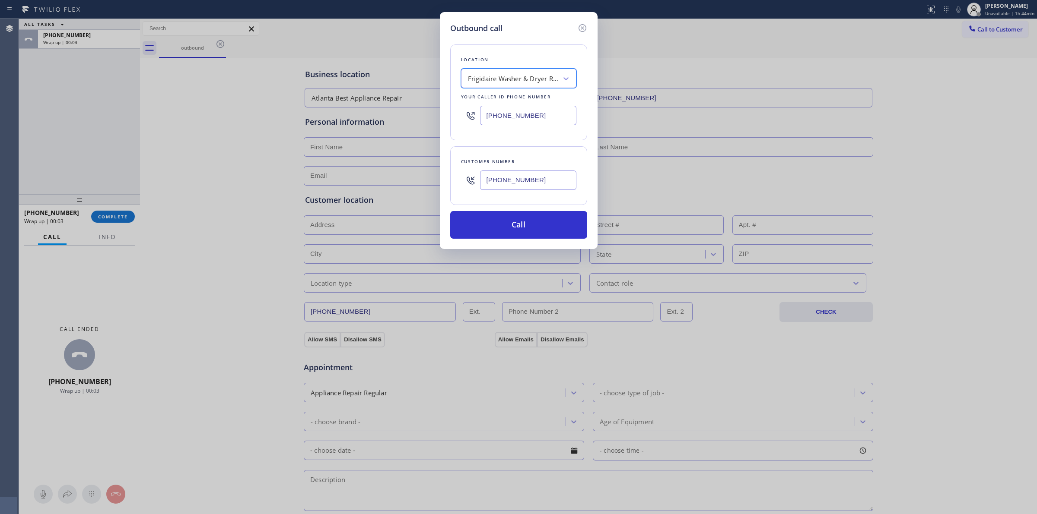
click at [505, 174] on input "[PHONE_NUMBER]" at bounding box center [528, 180] width 96 height 19
click at [508, 187] on input "[PHONE_NUMBER]" at bounding box center [528, 180] width 96 height 19
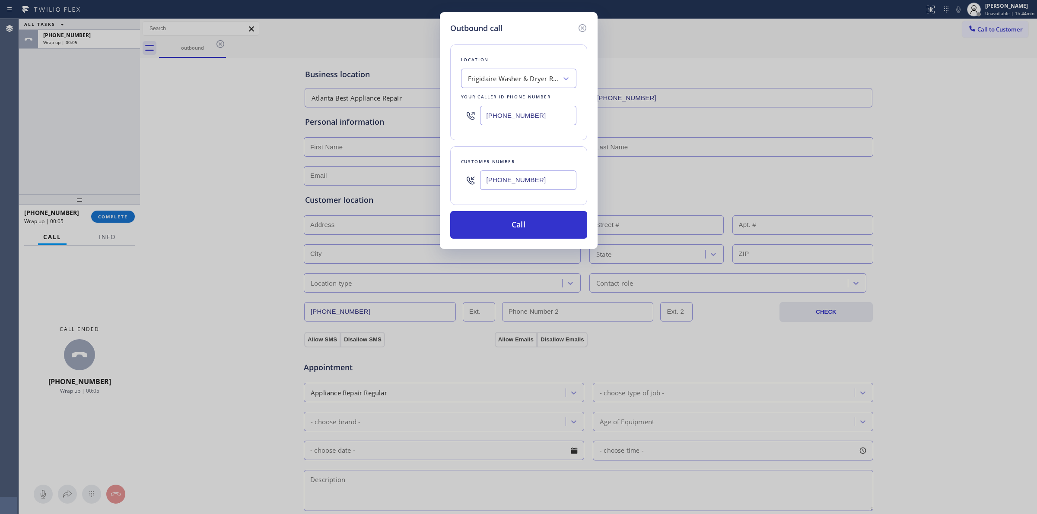
click at [508, 187] on input "[PHONE_NUMBER]" at bounding box center [528, 180] width 96 height 19
drag, startPoint x: 549, startPoint y: 182, endPoint x: 441, endPoint y: 181, distance: 108.0
click at [441, 181] on div "Outbound call Location Frigidaire Washer & Dryer Repair [GEOGRAPHIC_DATA] Your …" at bounding box center [519, 130] width 158 height 237
click at [487, 232] on button "Call" at bounding box center [518, 225] width 137 height 28
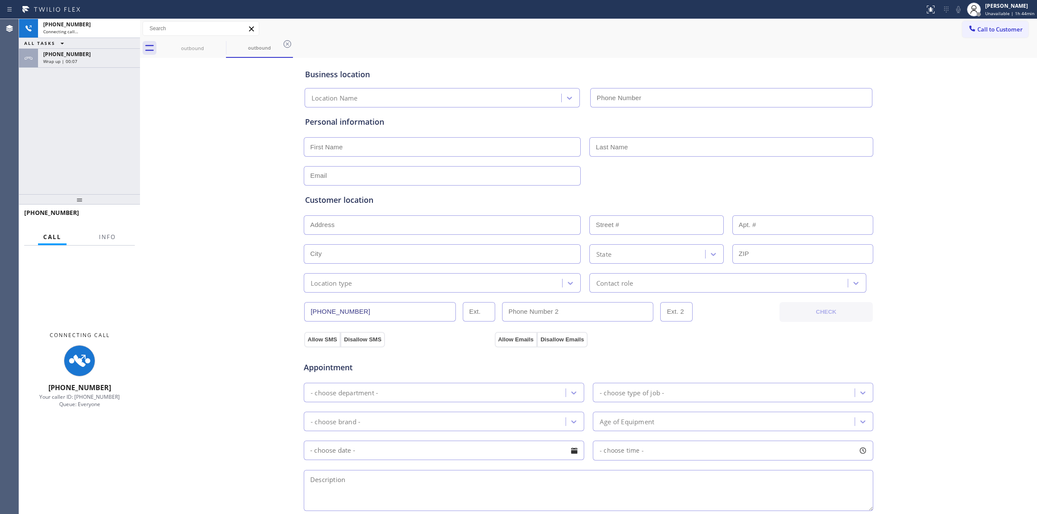
type input "[PHONE_NUMBER]"
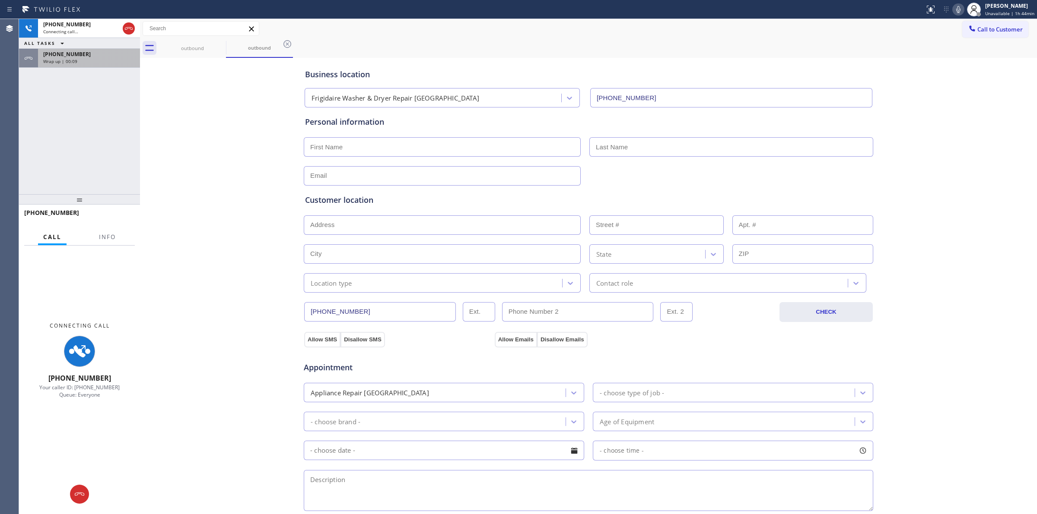
drag, startPoint x: 149, startPoint y: 55, endPoint x: 136, endPoint y: 57, distance: 13.5
click at [145, 56] on div "outbound outbound" at bounding box center [588, 47] width 897 height 19
click at [111, 57] on div "[PHONE_NUMBER]" at bounding box center [89, 54] width 92 height 7
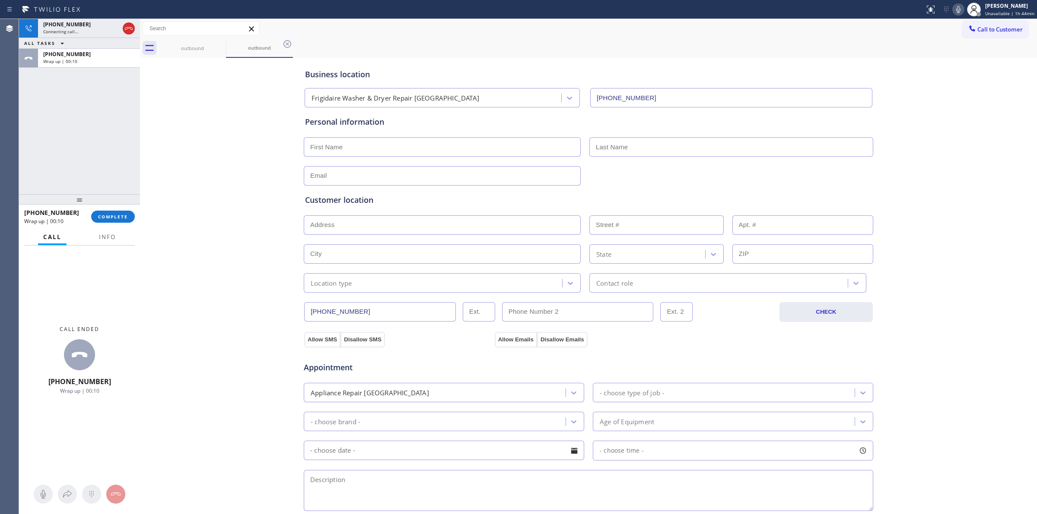
click at [114, 209] on div "[PHONE_NUMBER] Wrap up | 00:10 COMPLETE" at bounding box center [79, 217] width 111 height 22
click at [117, 216] on span "COMPLETE" at bounding box center [113, 217] width 30 height 6
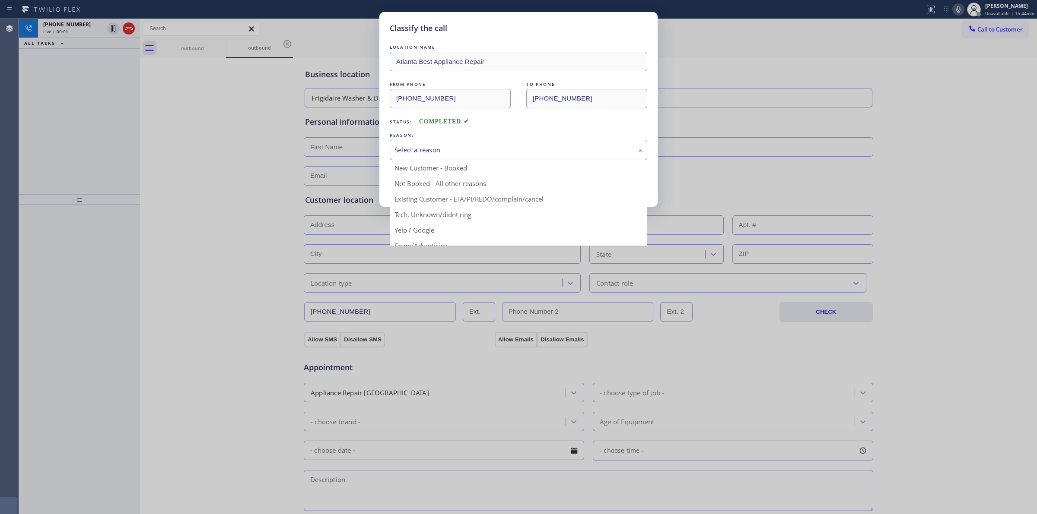
click at [467, 156] on div "Select a reason" at bounding box center [518, 150] width 257 height 20
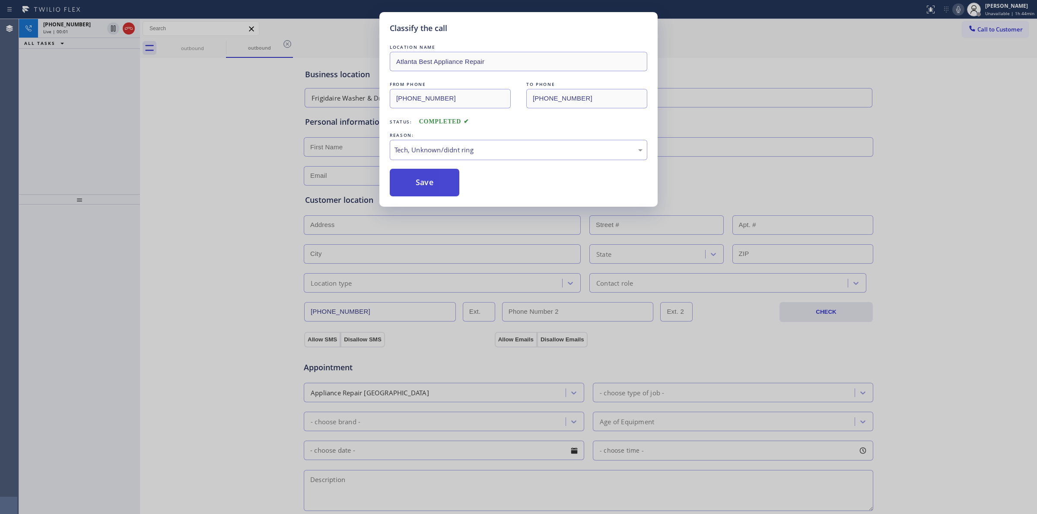
drag, startPoint x: 427, startPoint y: 183, endPoint x: 435, endPoint y: 165, distance: 18.9
click at [428, 182] on button "Save" at bounding box center [425, 183] width 70 height 28
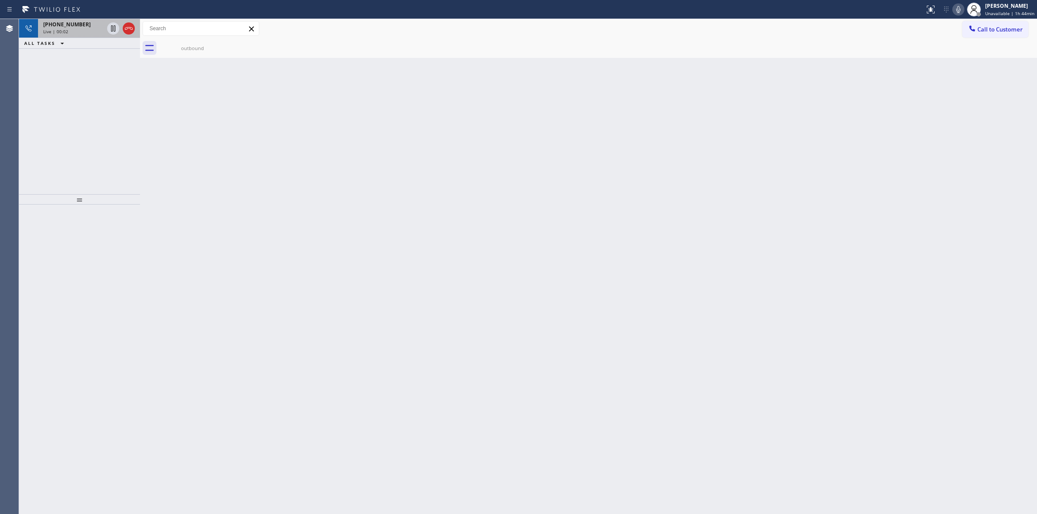
click at [92, 31] on div "Live | 00:02" at bounding box center [73, 32] width 60 height 6
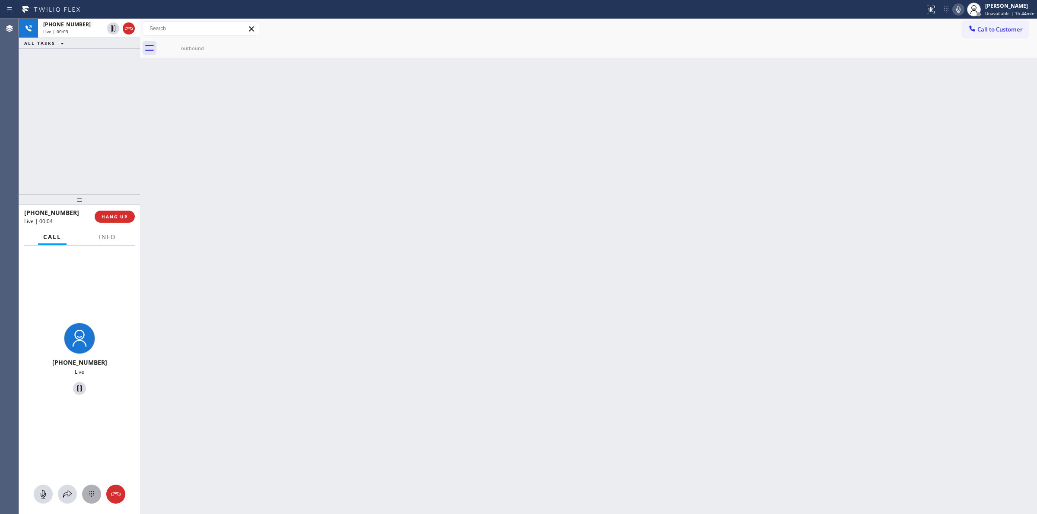
click at [92, 492] on icon at bounding box center [91, 494] width 10 height 10
click at [978, 29] on span "Call to Customer" at bounding box center [999, 29] width 45 height 8
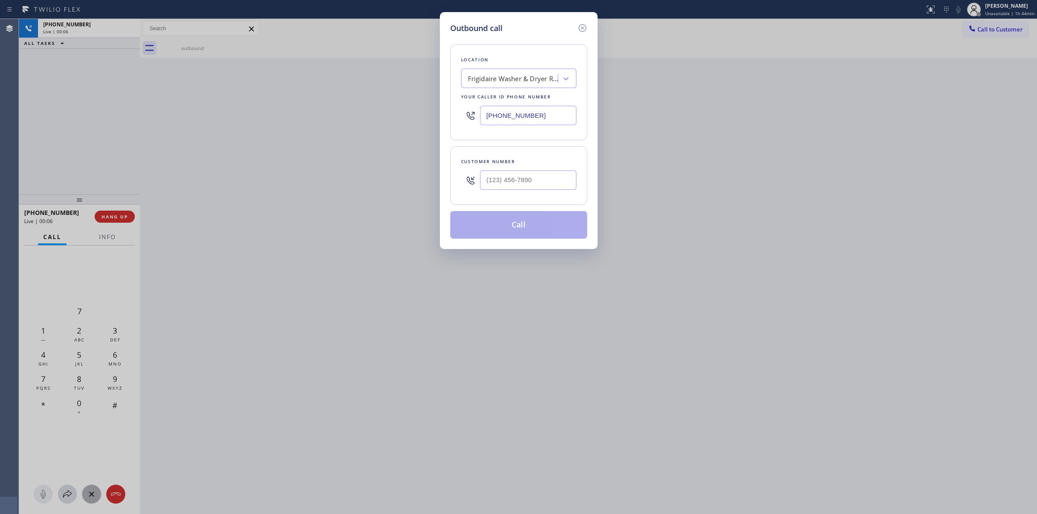
click at [553, 195] on div "Customer number" at bounding box center [518, 175] width 137 height 59
paste input "text"
click at [546, 183] on input "(___) ___-____" at bounding box center [528, 180] width 96 height 19
paste input "979) 921-7766"
type input "[PHONE_NUMBER]"
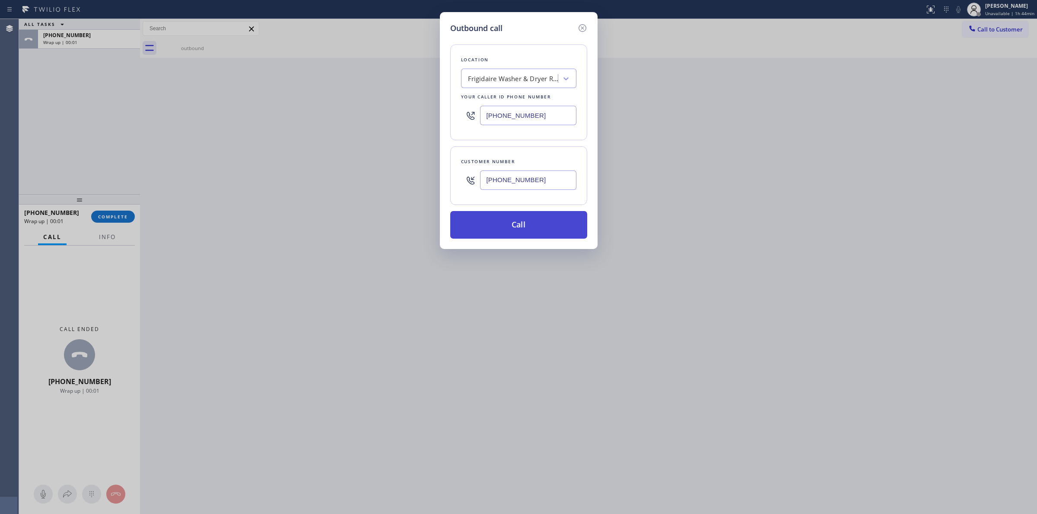
click at [534, 223] on button "Call" at bounding box center [518, 225] width 137 height 28
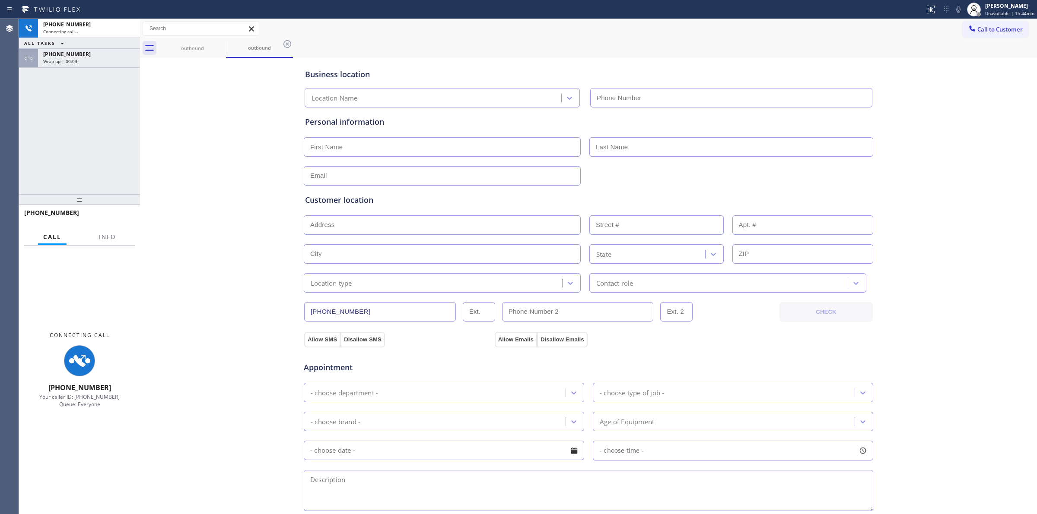
type input "[PHONE_NUMBER]"
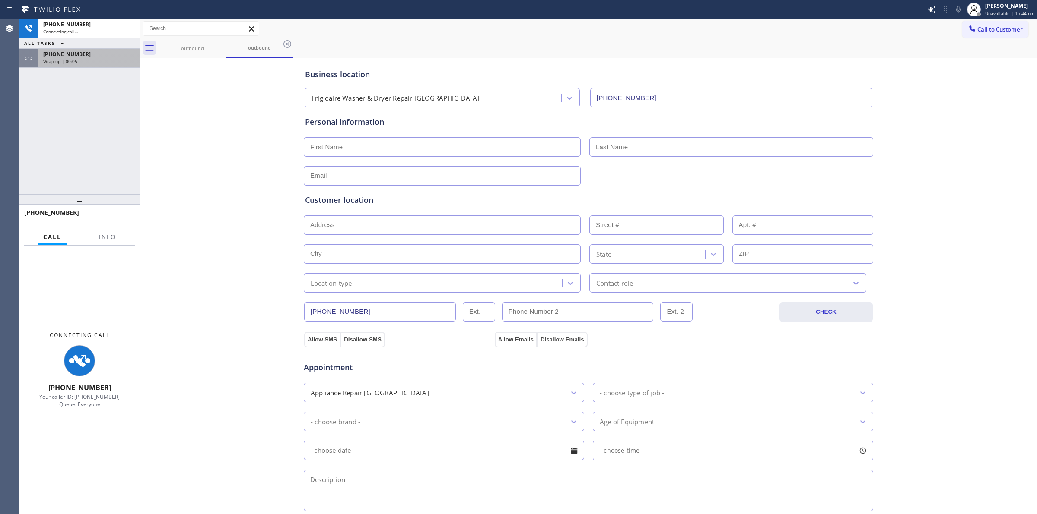
click at [86, 52] on div "[PHONE_NUMBER]" at bounding box center [89, 54] width 92 height 7
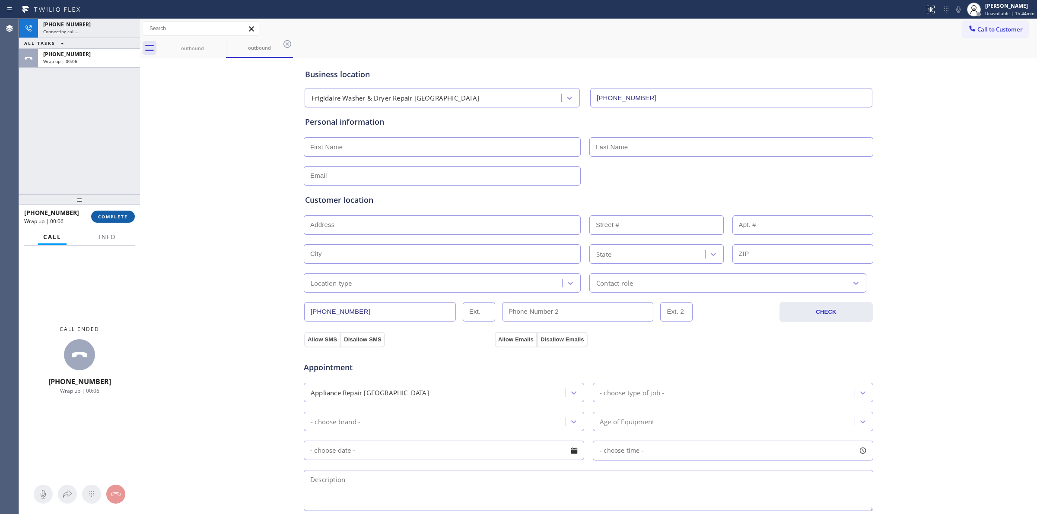
click at [112, 215] on span "COMPLETE" at bounding box center [113, 217] width 30 height 6
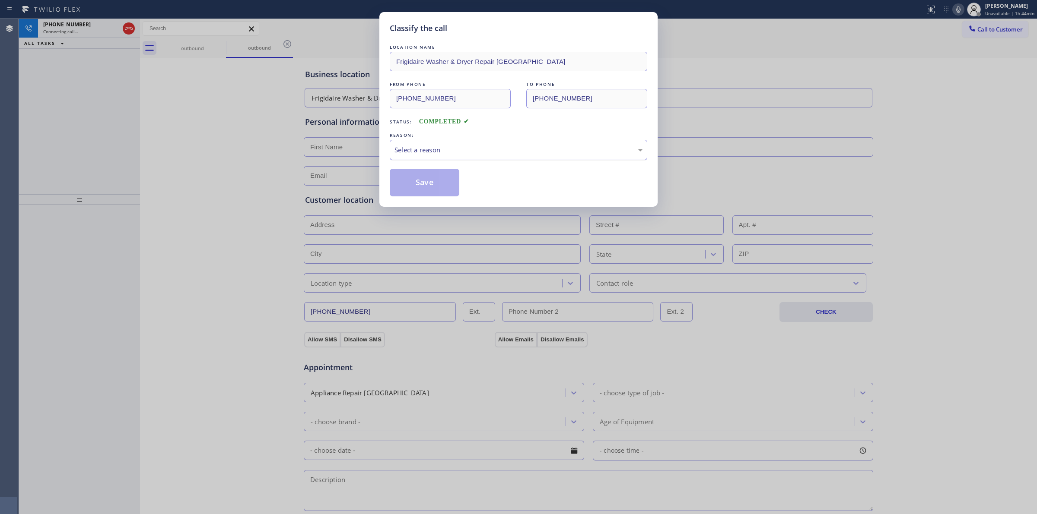
click at [448, 155] on div "Select a reason" at bounding box center [518, 150] width 248 height 10
drag, startPoint x: 428, startPoint y: 184, endPoint x: 560, endPoint y: 159, distance: 134.1
click at [436, 184] on button "Save" at bounding box center [425, 183] width 70 height 28
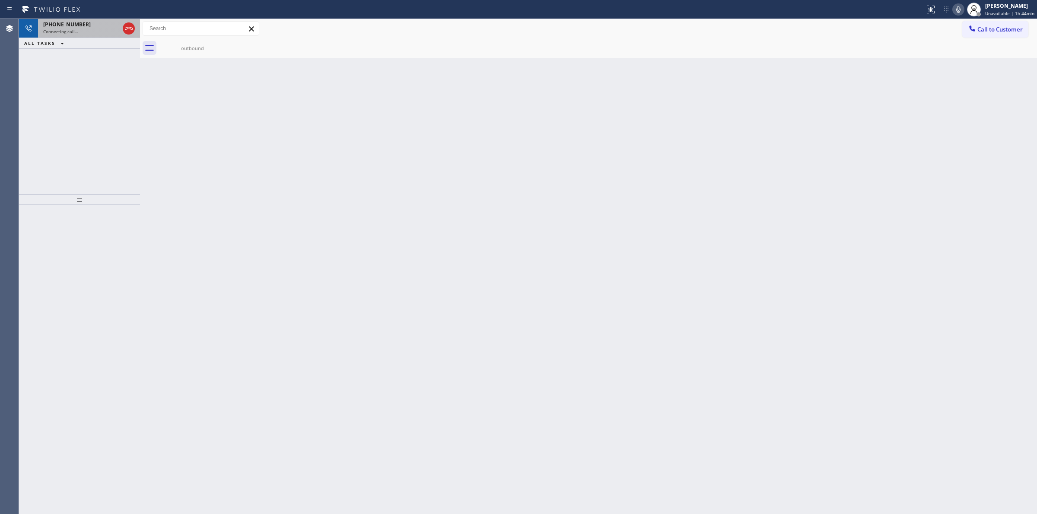
click at [83, 33] on div "Connecting call…" at bounding box center [81, 32] width 76 height 6
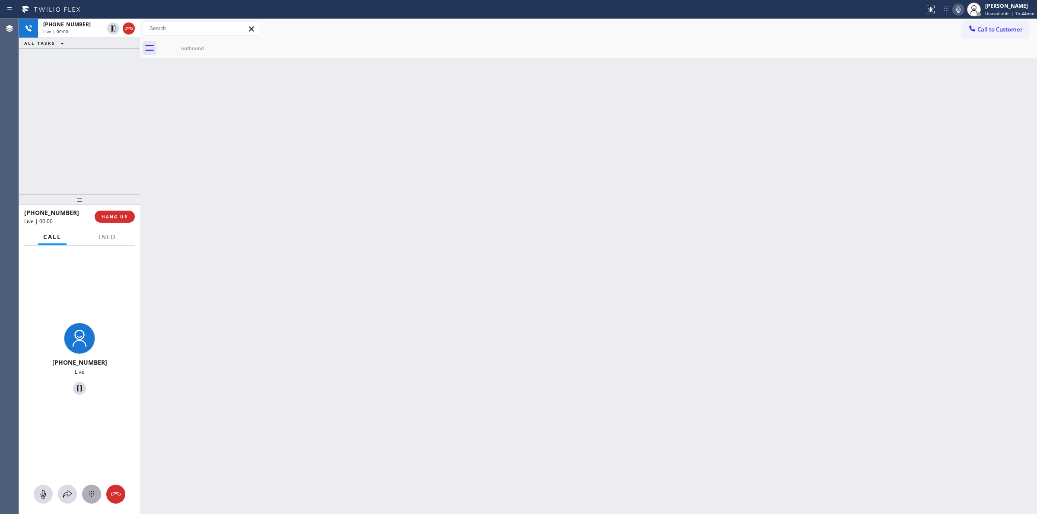
click at [91, 498] on icon at bounding box center [91, 494] width 10 height 10
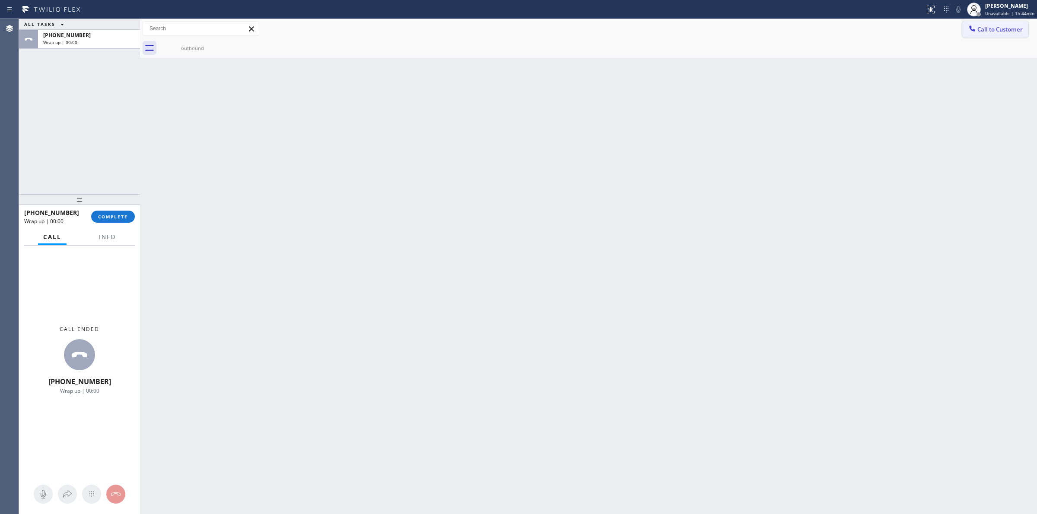
click at [980, 29] on span "Call to Customer" at bounding box center [999, 29] width 45 height 8
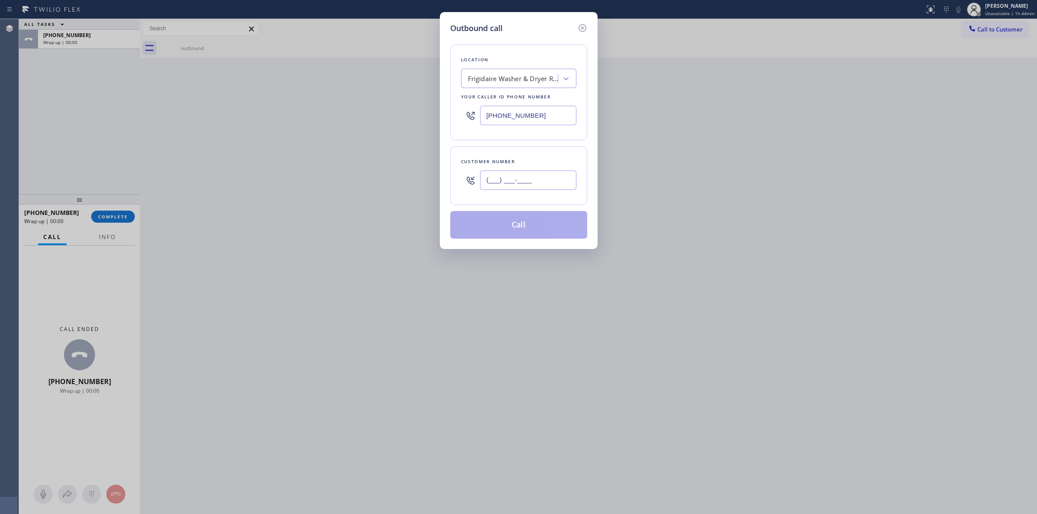
paste input "979) 921-7766"
click at [531, 190] on input "[PHONE_NUMBER]" at bounding box center [528, 180] width 96 height 19
type input "[PHONE_NUMBER]"
click at [530, 219] on button "Call" at bounding box center [518, 225] width 137 height 28
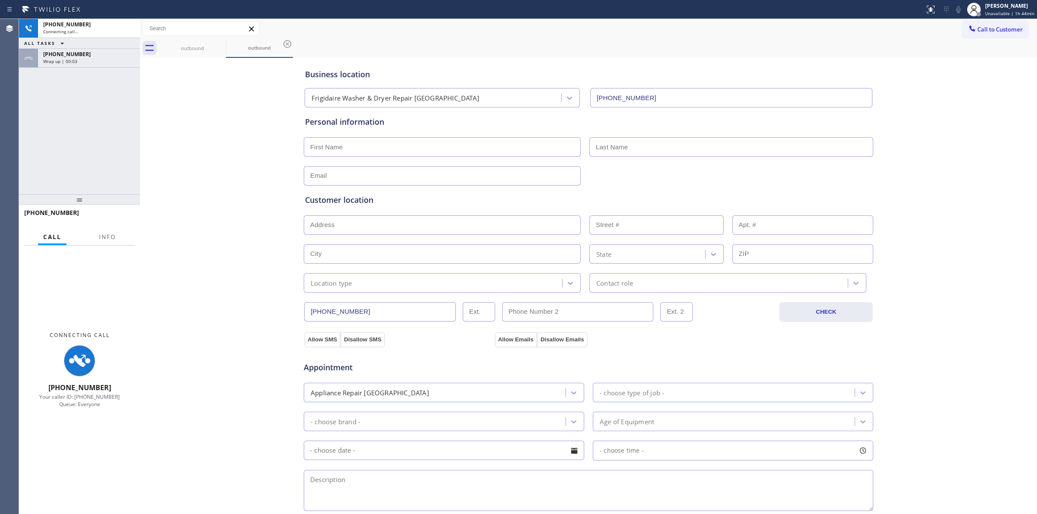
type input "[PHONE_NUMBER]"
drag, startPoint x: 80, startPoint y: 59, endPoint x: 132, endPoint y: 145, distance: 100.4
click at [80, 59] on div "Wrap up | 00:05" at bounding box center [89, 61] width 92 height 6
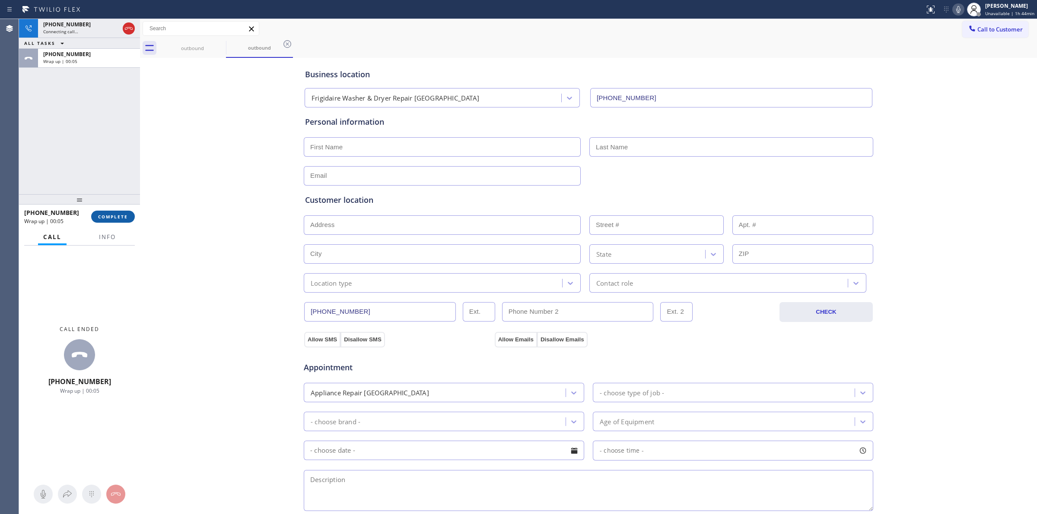
click at [119, 218] on span "COMPLETE" at bounding box center [113, 217] width 30 height 6
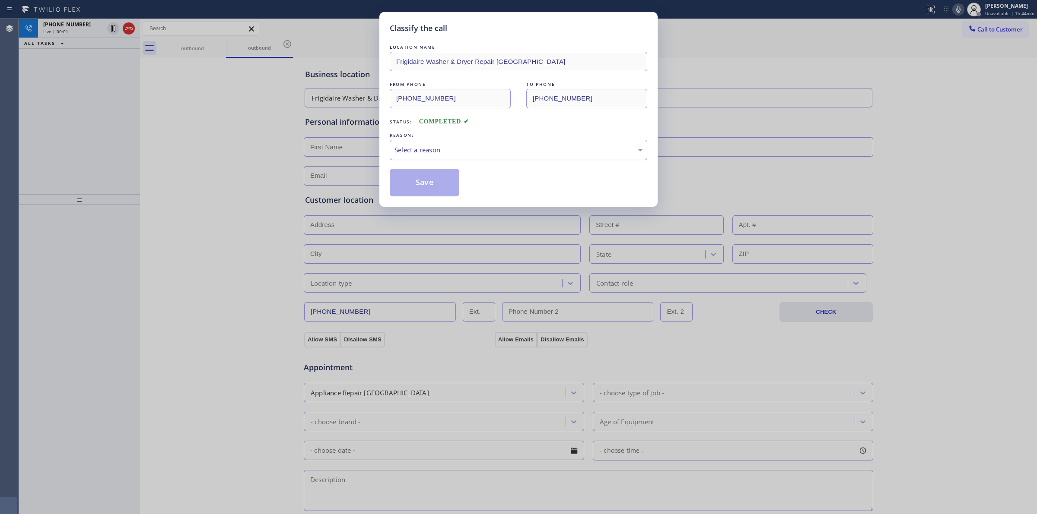
click at [459, 154] on div "Select a reason" at bounding box center [518, 150] width 248 height 10
click at [441, 191] on button "Save" at bounding box center [425, 183] width 70 height 28
click at [98, 30] on div "Classify the call LOCATION NAME Ace Thermador Repair Master FROM PHONE [PHONE_N…" at bounding box center [528, 266] width 1018 height 495
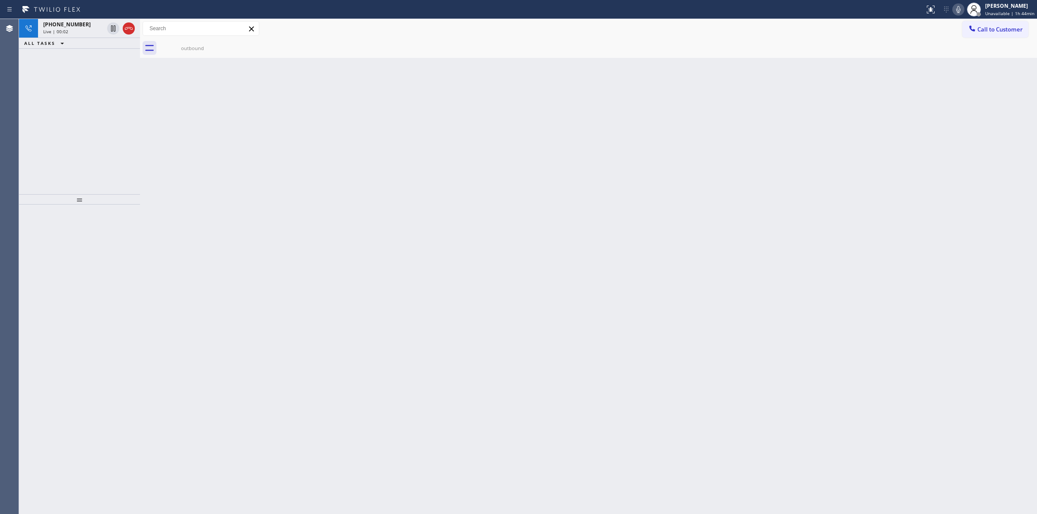
click at [98, 30] on div "Live | 00:02" at bounding box center [73, 32] width 60 height 6
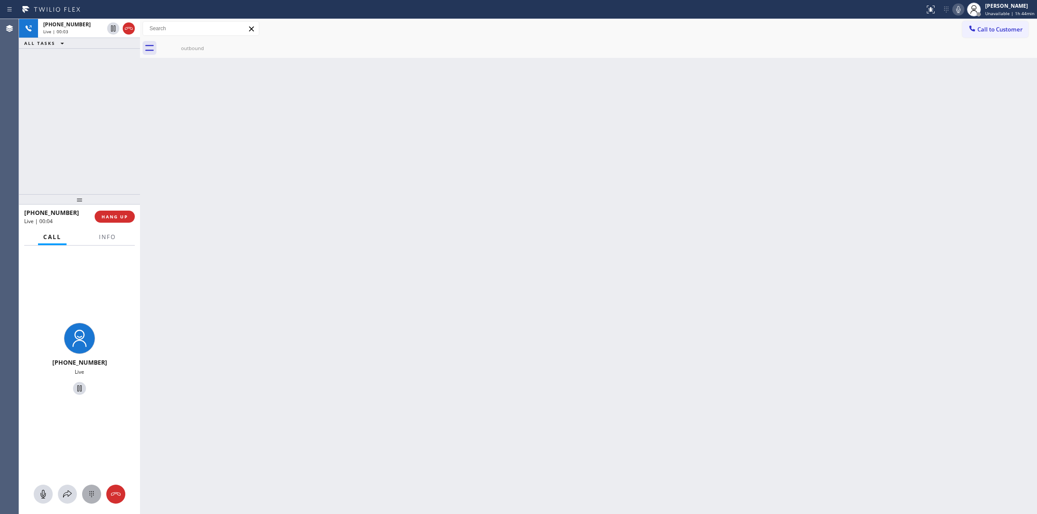
click at [95, 492] on icon at bounding box center [91, 494] width 10 height 10
drag, startPoint x: 631, startPoint y: 92, endPoint x: 921, endPoint y: 49, distance: 293.0
click at [646, 92] on div "Back to Dashboard Change Sender ID Customers Technicians Select a contact Outbo…" at bounding box center [588, 266] width 897 height 495
drag, startPoint x: 975, startPoint y: 28, endPoint x: 966, endPoint y: 31, distance: 9.0
click at [975, 27] on icon at bounding box center [972, 28] width 9 height 9
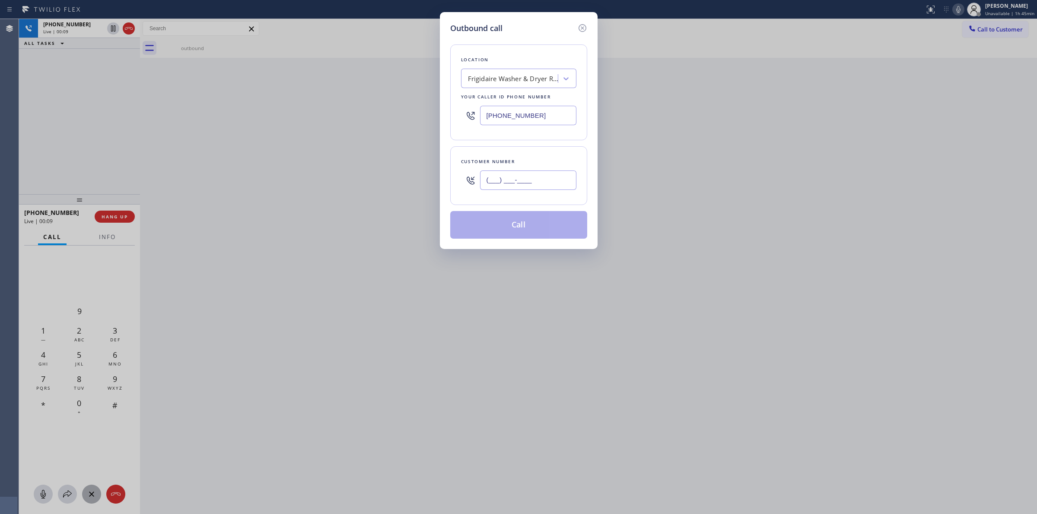
click at [555, 182] on input "(___) ___-____" at bounding box center [528, 180] width 96 height 19
paste input "979) 921-7766"
click at [536, 82] on div "Frigidaire Washer & Dryer Repair [GEOGRAPHIC_DATA]" at bounding box center [513, 79] width 91 height 10
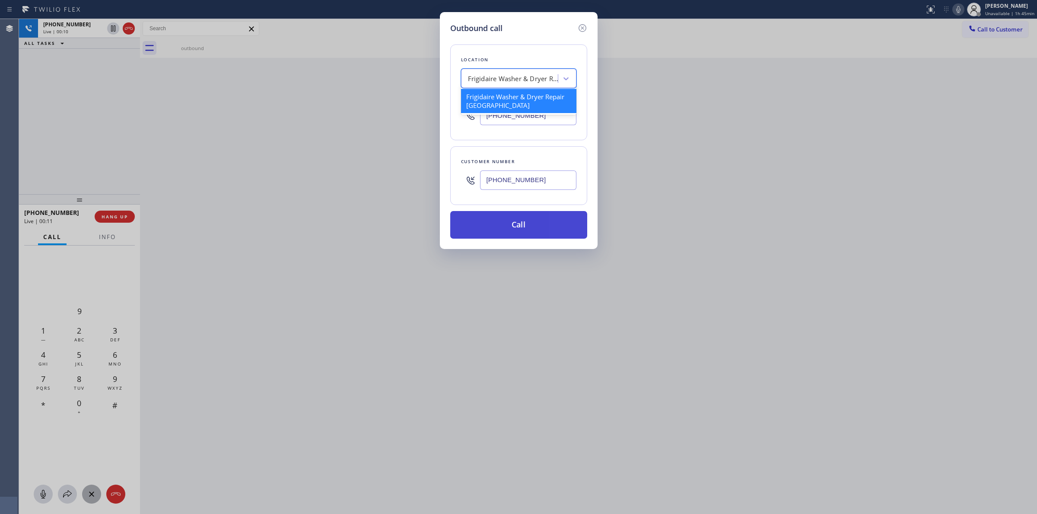
click at [508, 222] on button "Call" at bounding box center [518, 225] width 137 height 28
click at [580, 20] on div "Outbound call Location Frigidaire Washer & Dryer Repair [GEOGRAPHIC_DATA] Your …" at bounding box center [519, 130] width 158 height 237
click at [580, 24] on icon at bounding box center [582, 28] width 10 height 10
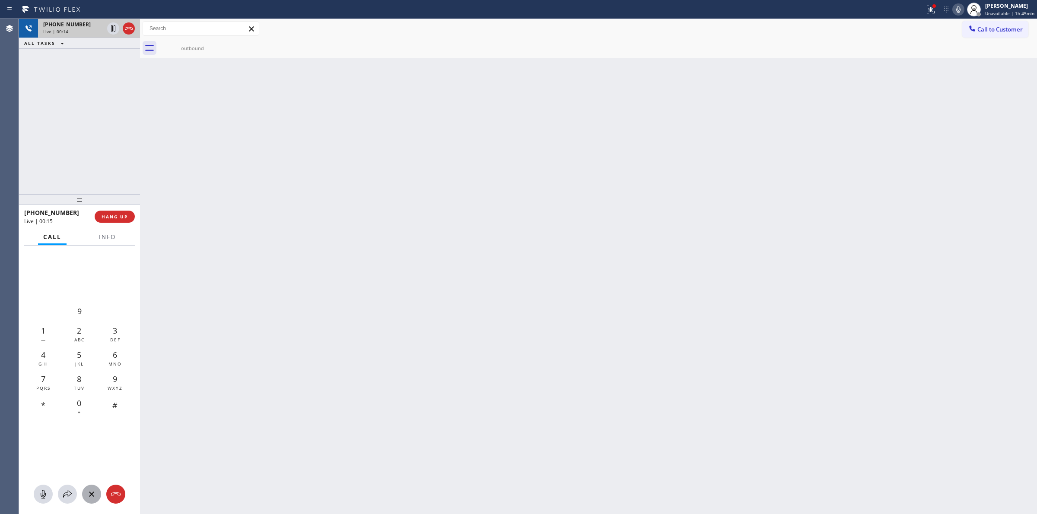
click at [86, 34] on div "Live | 00:14" at bounding box center [73, 32] width 60 height 6
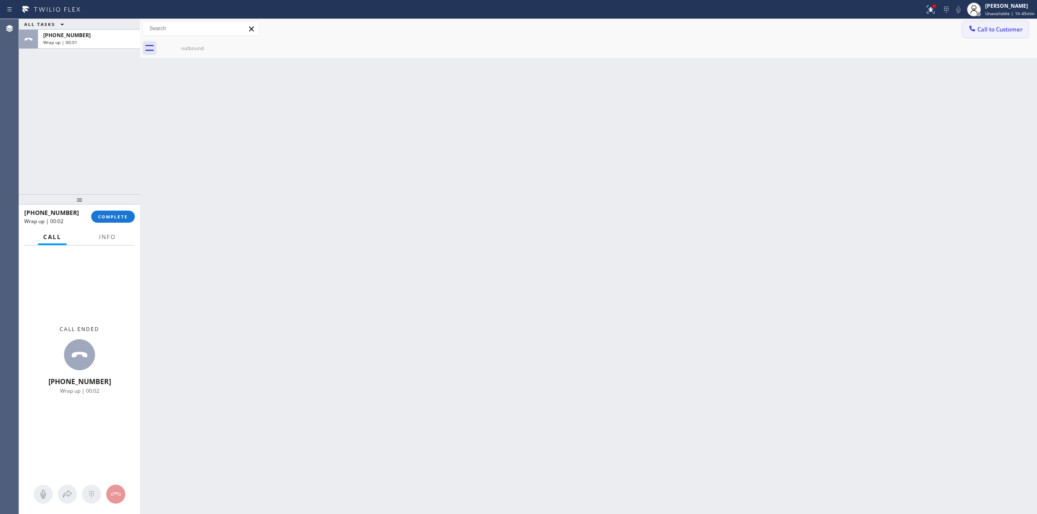
click at [997, 24] on button "Call to Customer" at bounding box center [995, 29] width 66 height 16
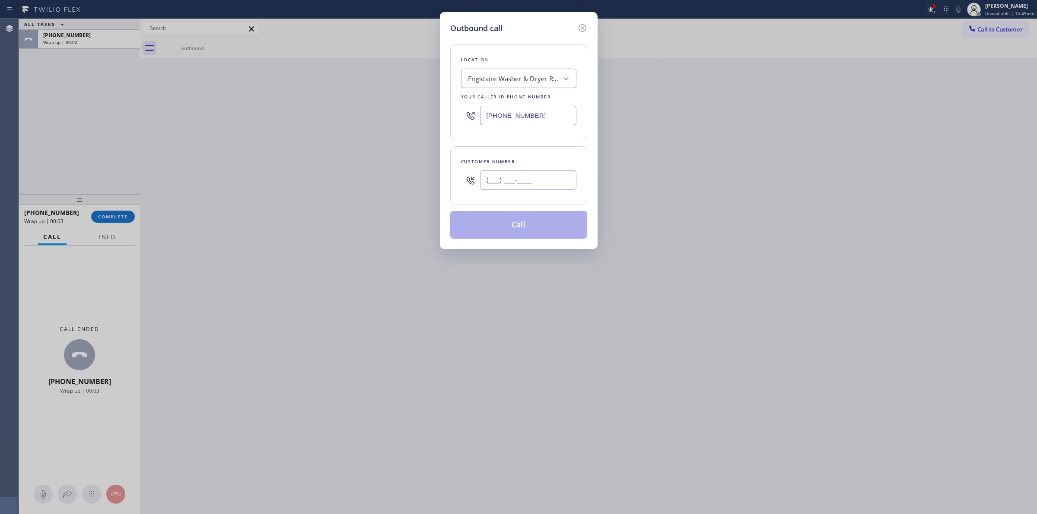
click at [518, 187] on input "(___) ___-____" at bounding box center [528, 180] width 96 height 19
paste input "979) 921-7766"
type input "[PHONE_NUMBER]"
click at [532, 227] on button "Call" at bounding box center [518, 225] width 137 height 28
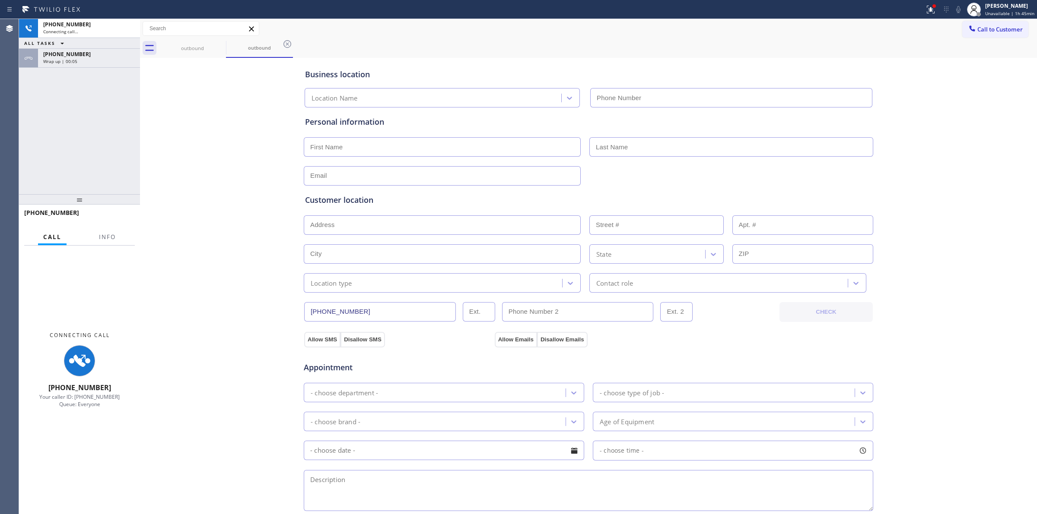
type input "[PHONE_NUMBER]"
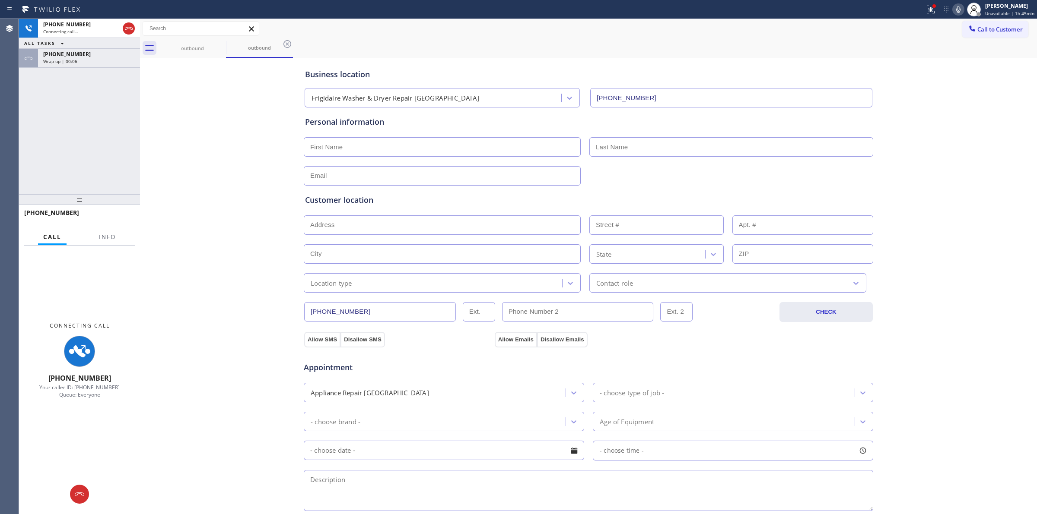
click at [94, 55] on div "[PHONE_NUMBER]" at bounding box center [89, 54] width 92 height 7
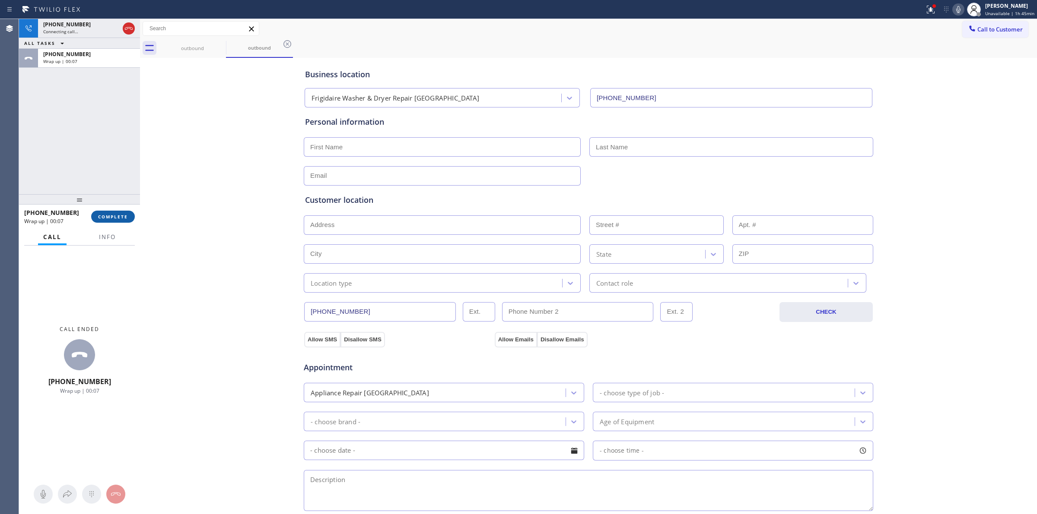
click at [109, 216] on span "COMPLETE" at bounding box center [113, 217] width 30 height 6
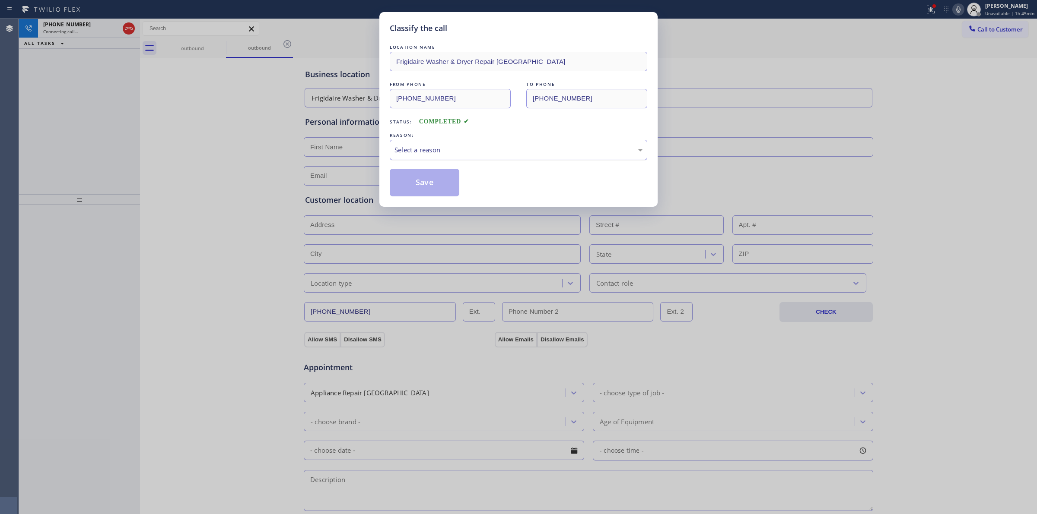
click at [439, 155] on div "Select a reason" at bounding box center [518, 150] width 248 height 10
click at [425, 173] on button "Save" at bounding box center [425, 183] width 70 height 28
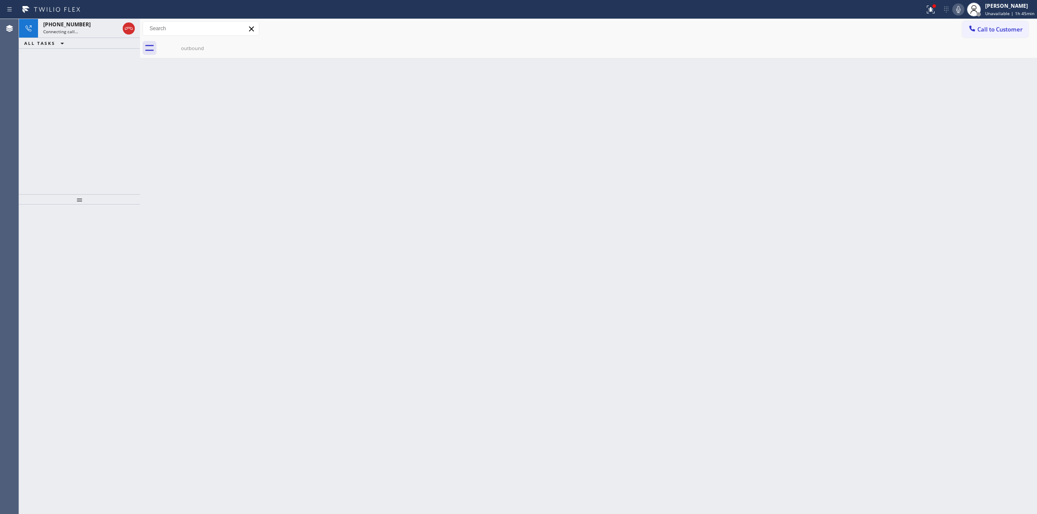
drag, startPoint x: 86, startPoint y: 32, endPoint x: 106, endPoint y: 41, distance: 22.1
click at [86, 32] on div "Connecting call…" at bounding box center [81, 32] width 76 height 6
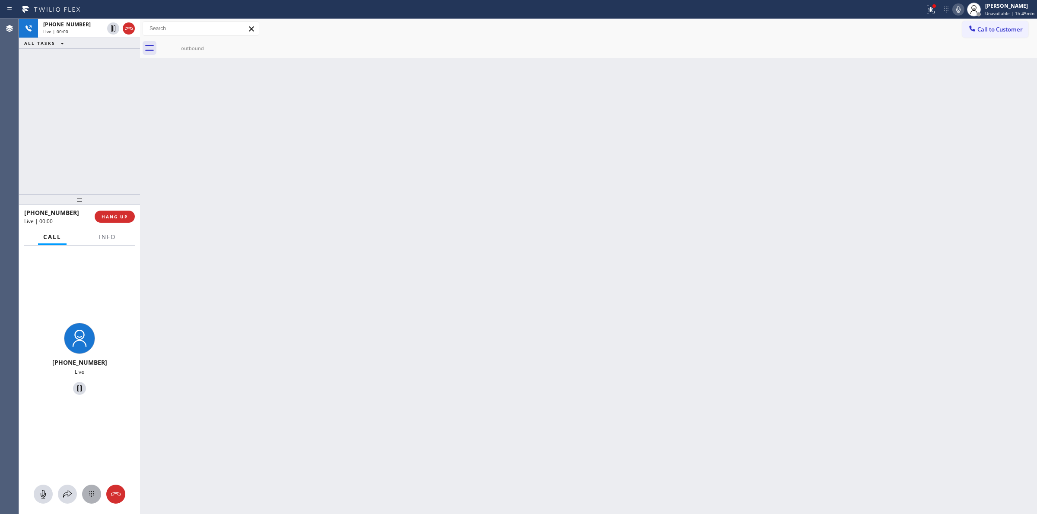
drag, startPoint x: 86, startPoint y: 506, endPoint x: 93, endPoint y: 493, distance: 15.1
click at [87, 506] on div "[PHONE_NUMBER] Live" at bounding box center [79, 380] width 121 height 269
click at [93, 493] on icon at bounding box center [91, 495] width 4 height 6
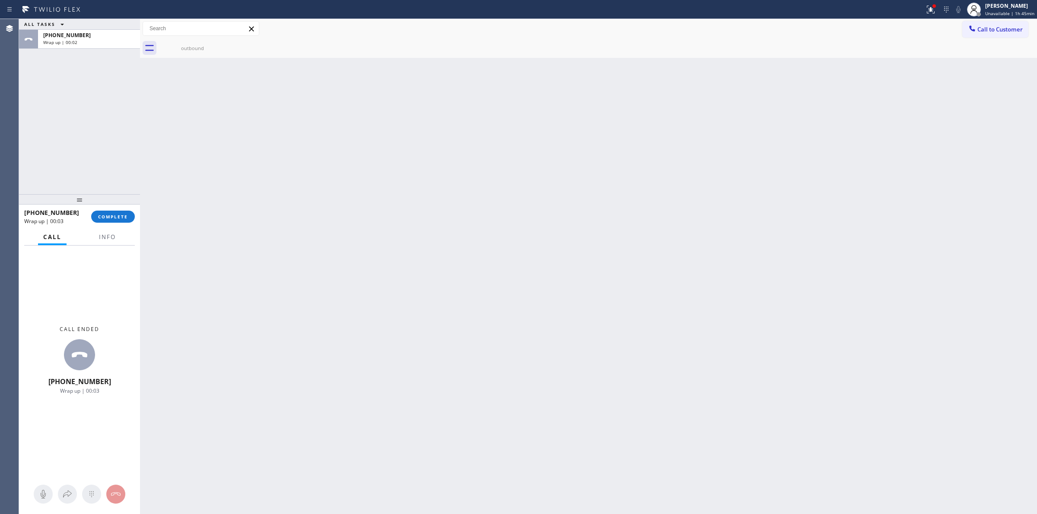
drag, startPoint x: 611, startPoint y: 102, endPoint x: 888, endPoint y: 18, distance: 289.3
click at [651, 85] on div "Back to Dashboard Change Sender ID Customers Technicians Select a contact Outbo…" at bounding box center [588, 266] width 897 height 495
click at [988, 27] on span "Call to Customer" at bounding box center [999, 29] width 45 height 8
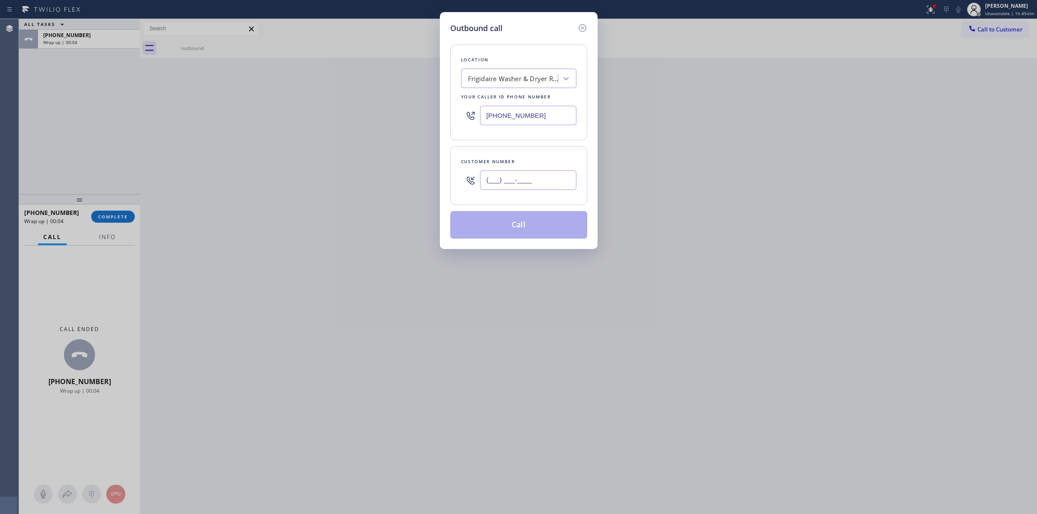
paste input "817) 417-0326"
click at [521, 182] on input "[PHONE_NUMBER]" at bounding box center [528, 180] width 96 height 19
type input "[PHONE_NUMBER]"
click at [516, 80] on div "Frigidaire Washer & Dryer Repair [GEOGRAPHIC_DATA]" at bounding box center [513, 79] width 91 height 10
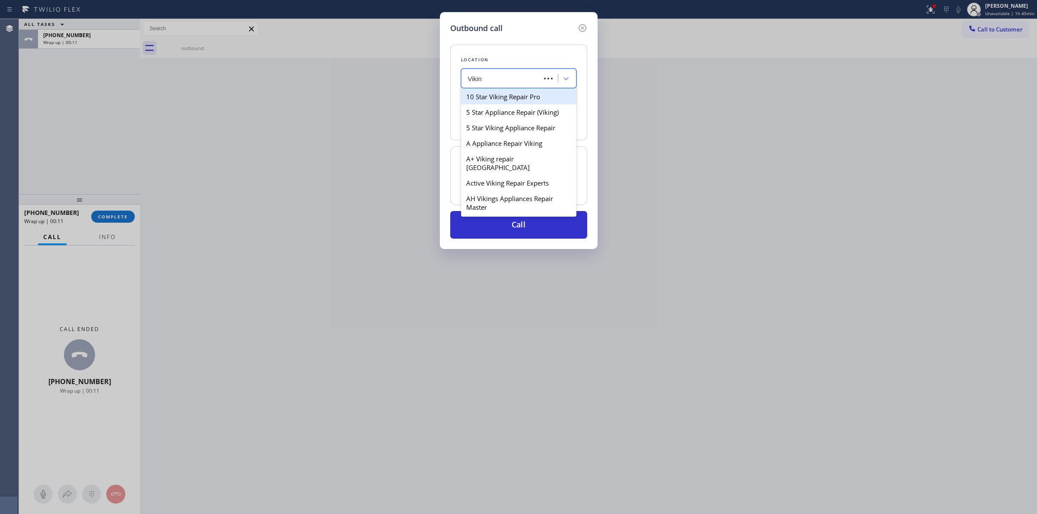
type input "Viking"
click at [504, 154] on div "A+ Viking repair [GEOGRAPHIC_DATA]" at bounding box center [518, 163] width 115 height 24
type input "[PHONE_NUMBER]"
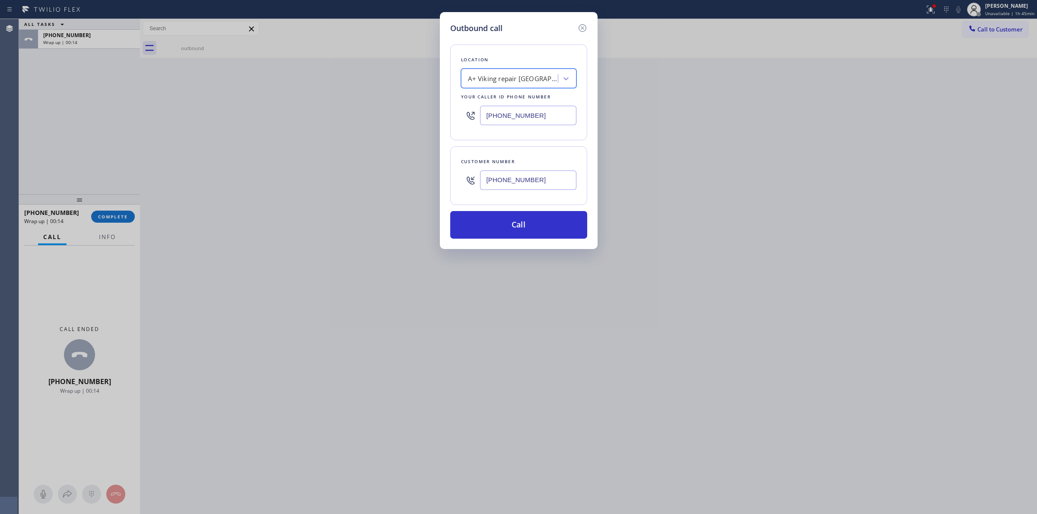
click at [540, 168] on div "[PHONE_NUMBER]" at bounding box center [528, 180] width 96 height 28
click at [517, 179] on input "[PHONE_NUMBER]" at bounding box center [528, 180] width 96 height 19
click at [503, 227] on button "Call" at bounding box center [518, 225] width 137 height 28
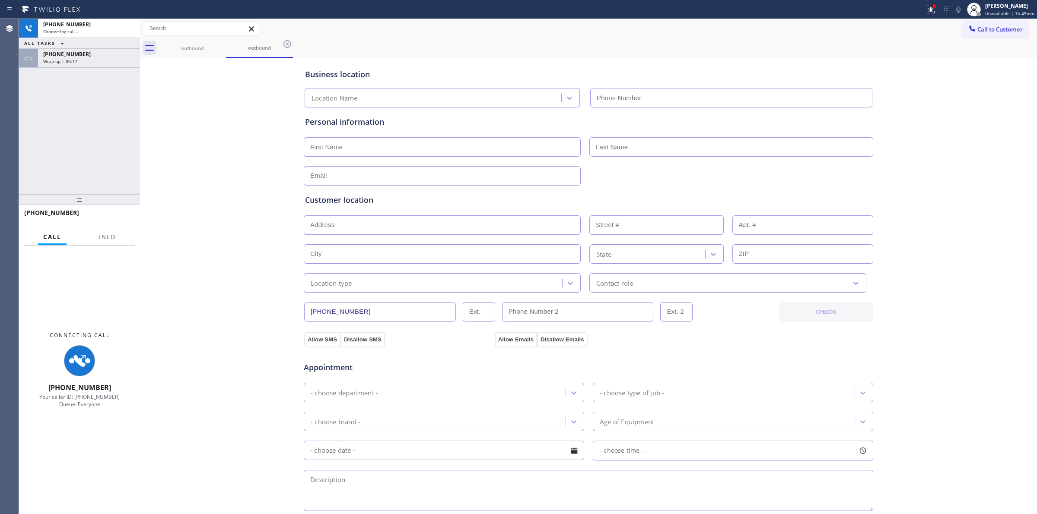
type input "[PHONE_NUMBER]"
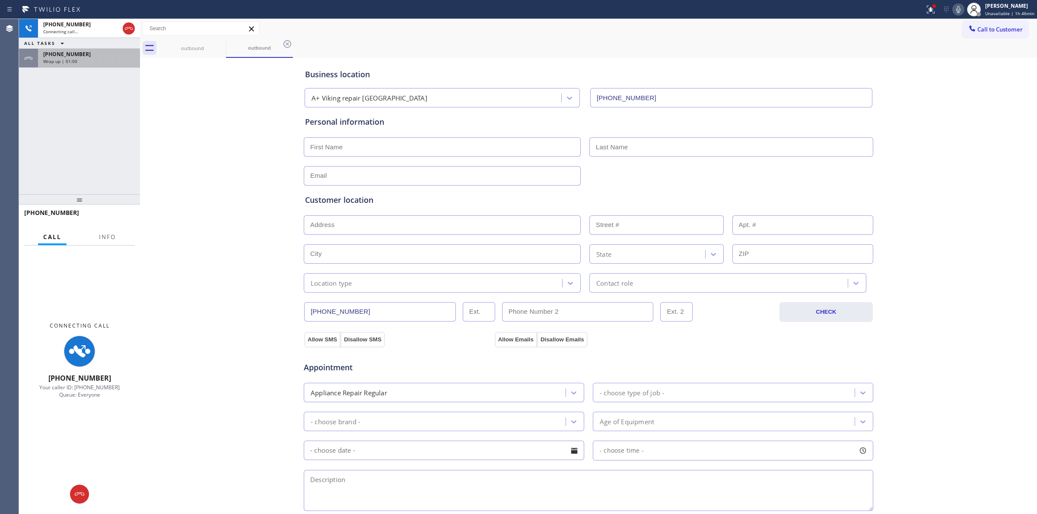
click at [80, 51] on div "[PHONE_NUMBER]" at bounding box center [89, 54] width 92 height 7
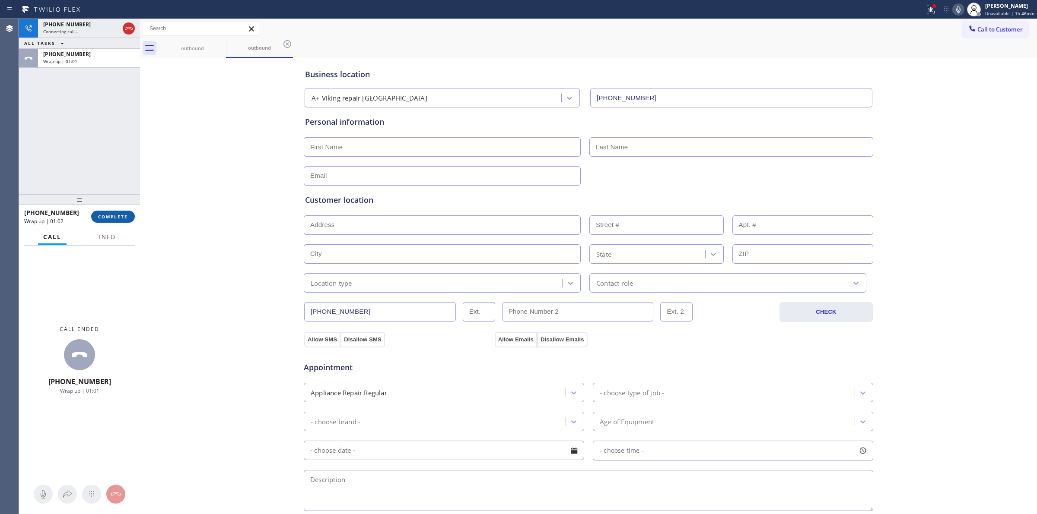
click at [117, 212] on button "COMPLETE" at bounding box center [113, 217] width 44 height 12
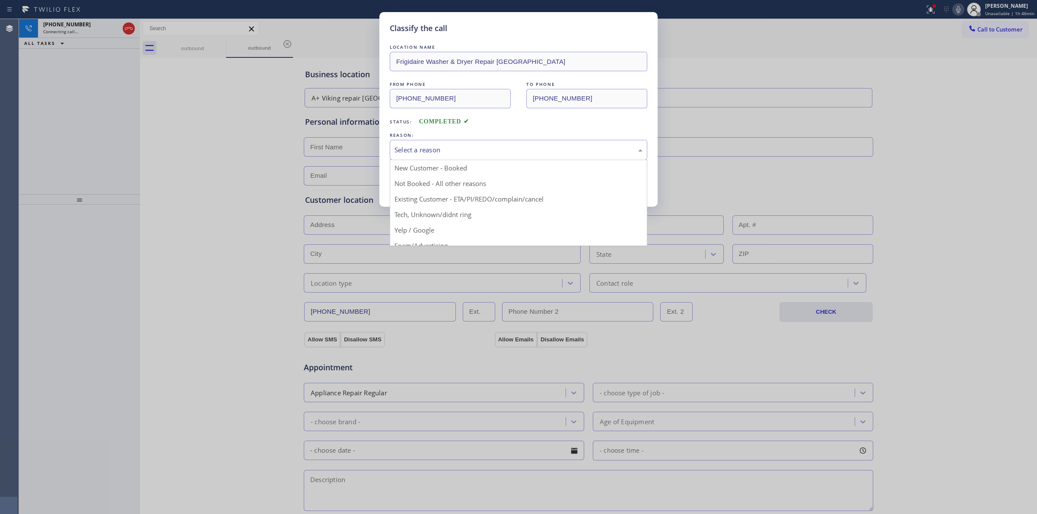
click at [489, 151] on div "Select a reason" at bounding box center [518, 150] width 248 height 10
drag, startPoint x: 460, startPoint y: 219, endPoint x: 439, endPoint y: 180, distance: 43.7
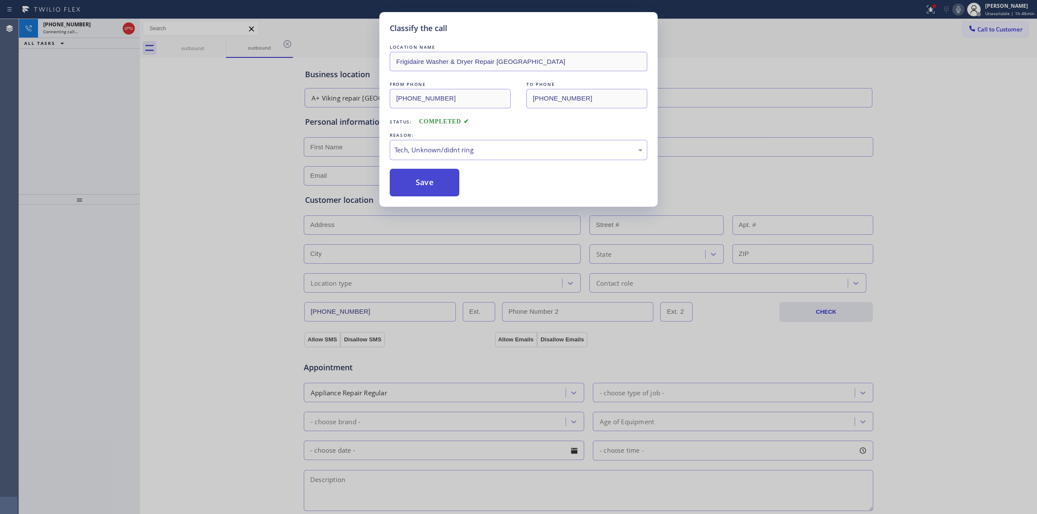
click at [438, 175] on button "Save" at bounding box center [425, 183] width 70 height 28
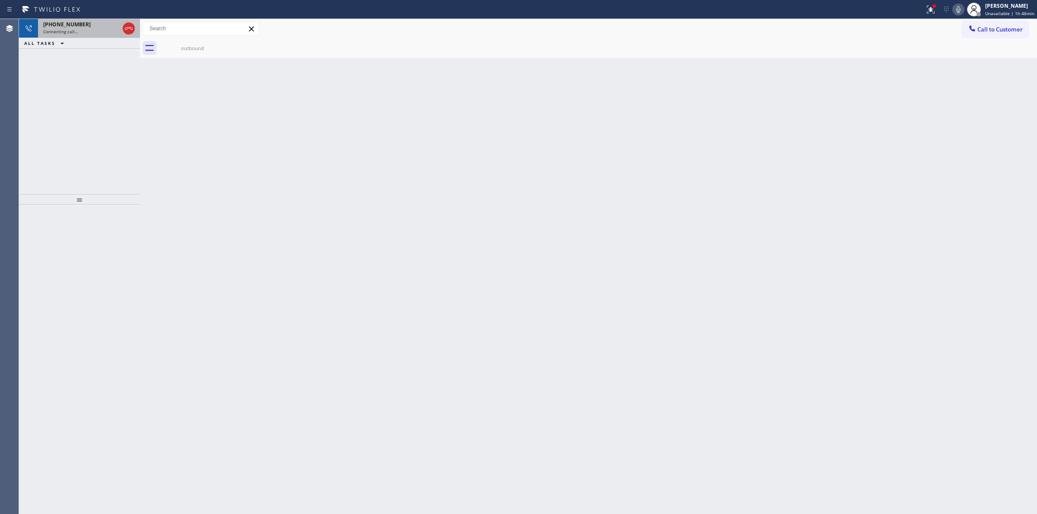
click at [78, 31] on div "Connecting call…" at bounding box center [81, 32] width 76 height 6
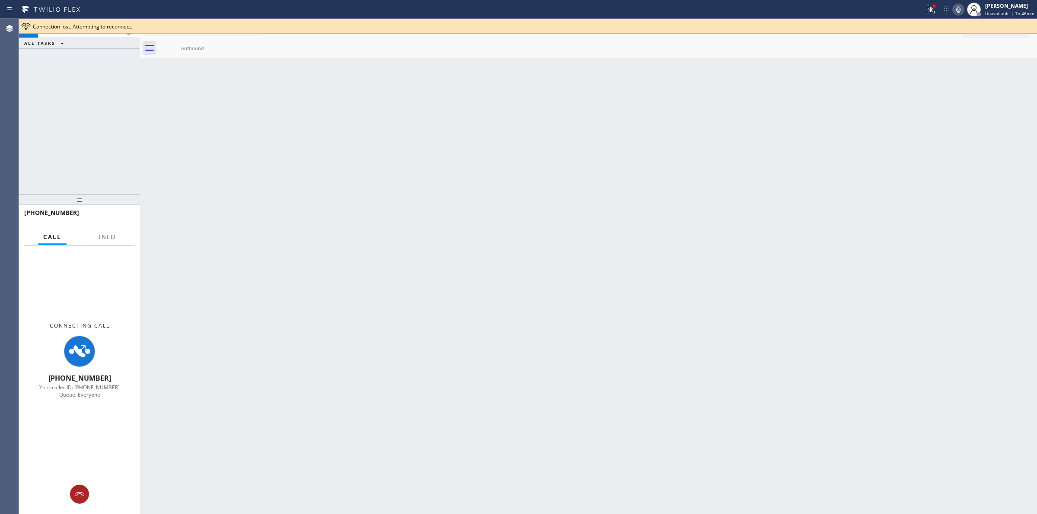
click at [79, 495] on icon at bounding box center [79, 494] width 10 height 10
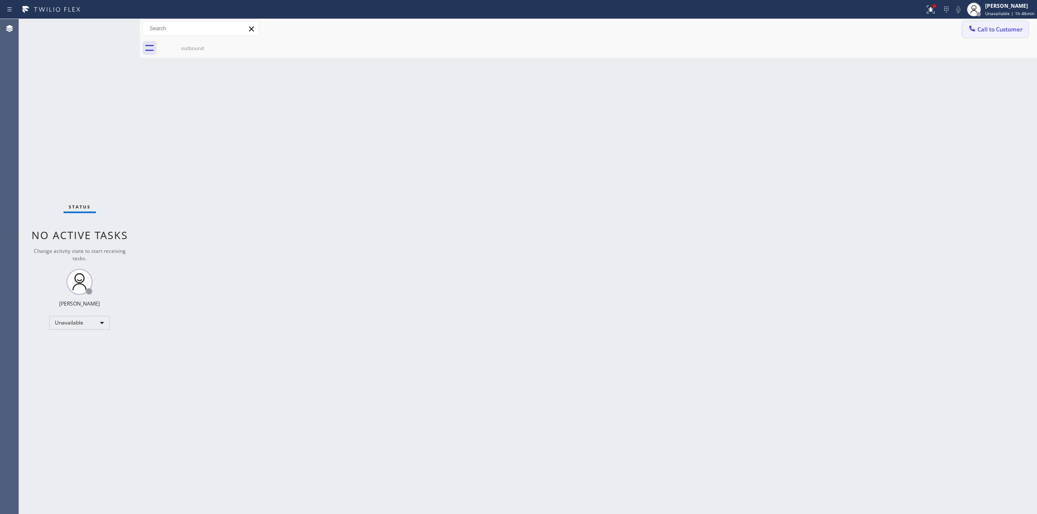
click at [981, 27] on span "Call to Customer" at bounding box center [999, 29] width 45 height 8
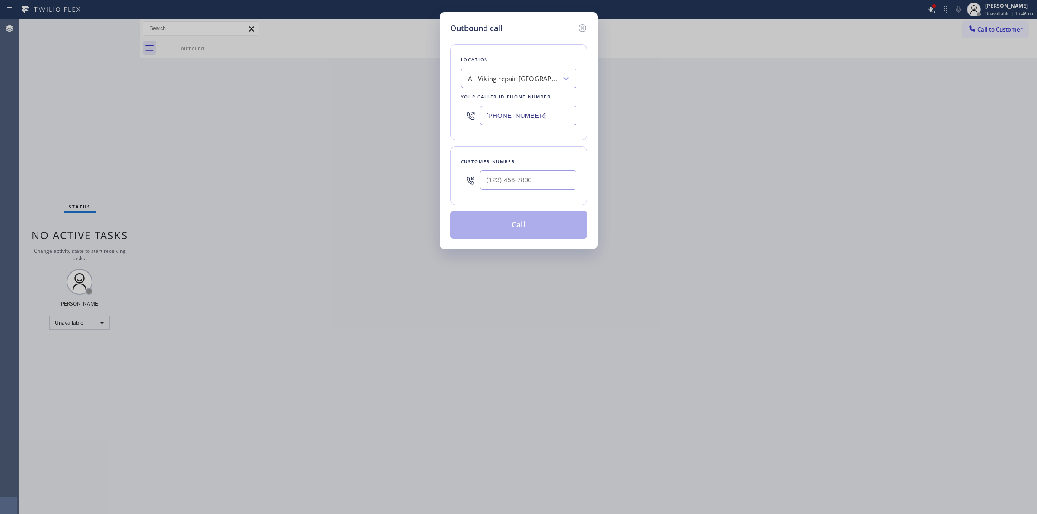
click at [549, 189] on input "text" at bounding box center [528, 180] width 96 height 19
paste input "707) 378-0148"
type input "[PHONE_NUMBER]"
click at [523, 97] on div "Your caller id phone number" at bounding box center [518, 96] width 115 height 9
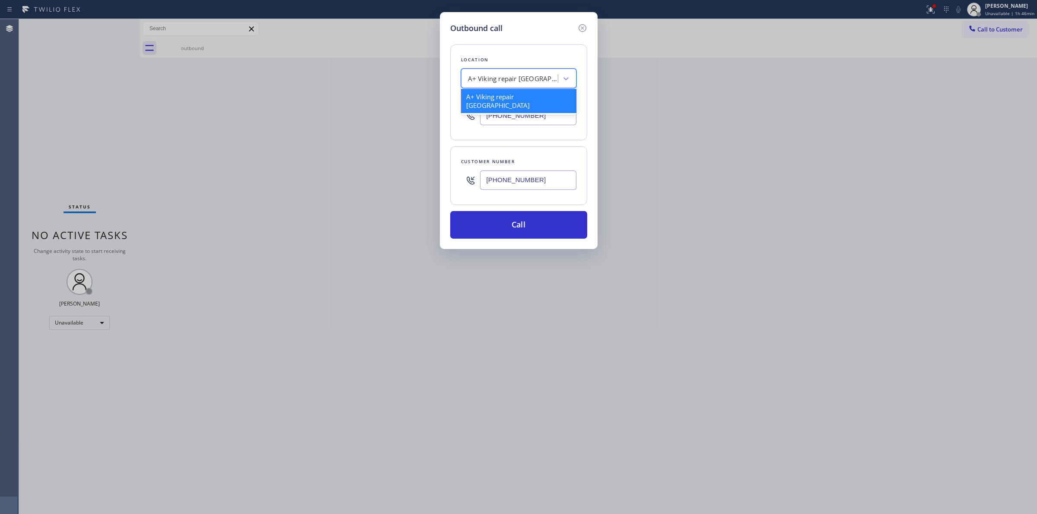
click at [523, 83] on div "A+ Viking repair [GEOGRAPHIC_DATA]" at bounding box center [513, 79] width 91 height 10
type input "Quality"
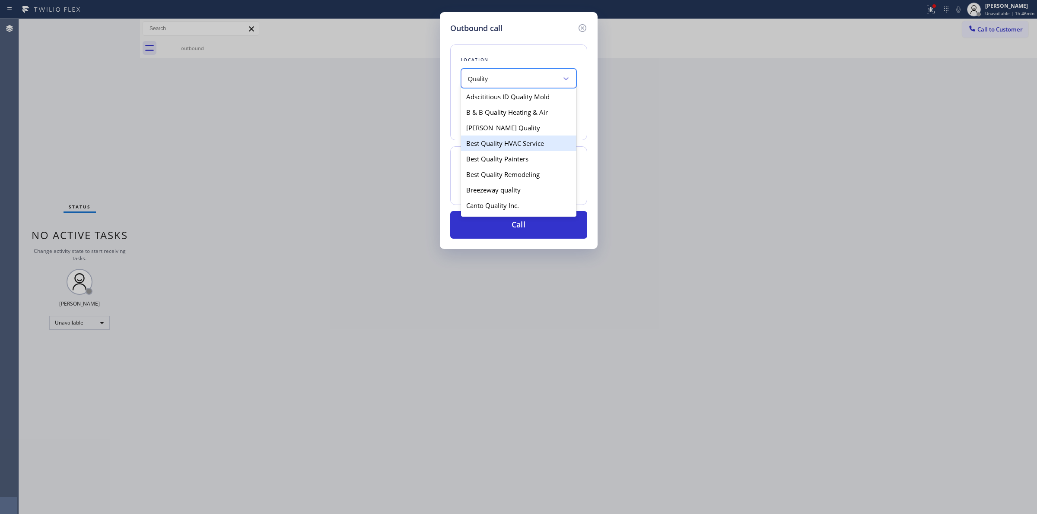
click at [521, 146] on div "Best Quality HVAC Service" at bounding box center [518, 144] width 115 height 16
type input "[PHONE_NUMBER]"
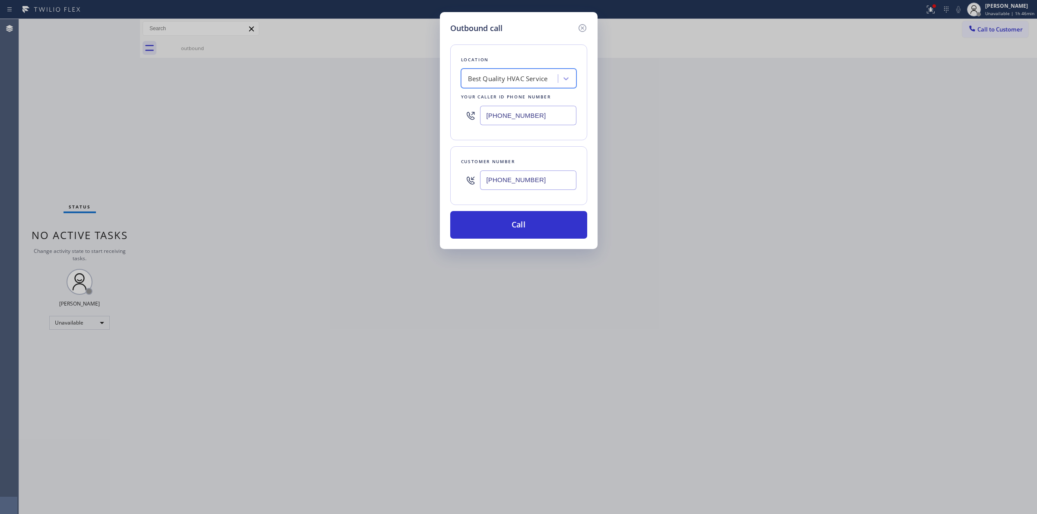
click at [508, 178] on input "[PHONE_NUMBER]" at bounding box center [528, 180] width 96 height 19
click at [510, 228] on button "Call" at bounding box center [518, 225] width 137 height 28
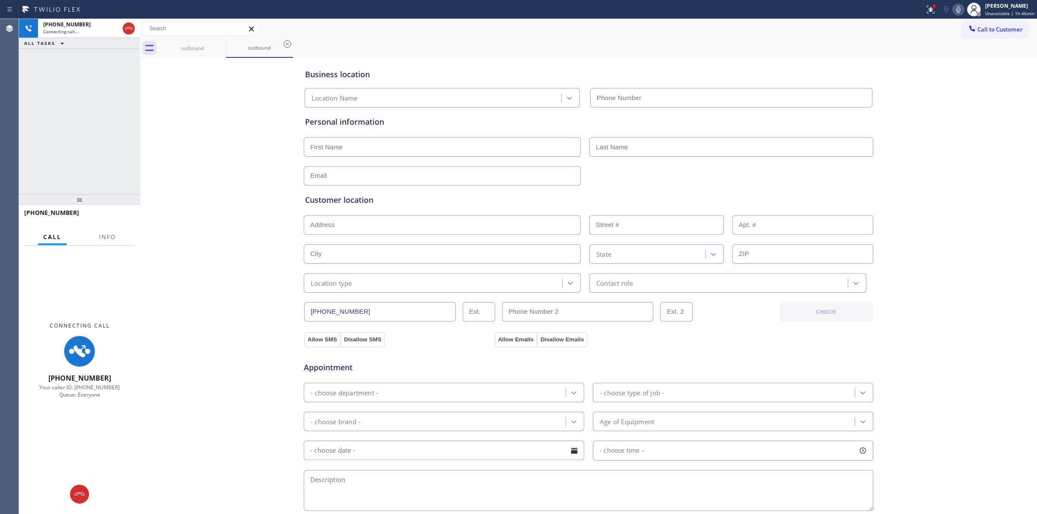
type input "[PHONE_NUMBER]"
drag, startPoint x: 618, startPoint y: 37, endPoint x: 729, endPoint y: 37, distance: 111.0
click at [702, 37] on div "Call to Customer Outbound call Location Best Quality HVAC Service Your caller i…" at bounding box center [588, 28] width 897 height 19
click at [960, 10] on icon at bounding box center [958, 9] width 4 height 7
click at [217, 59] on div "Business location Best Quality HVAC Service [PHONE_NUMBER] Personal information…" at bounding box center [588, 364] width 897 height 612
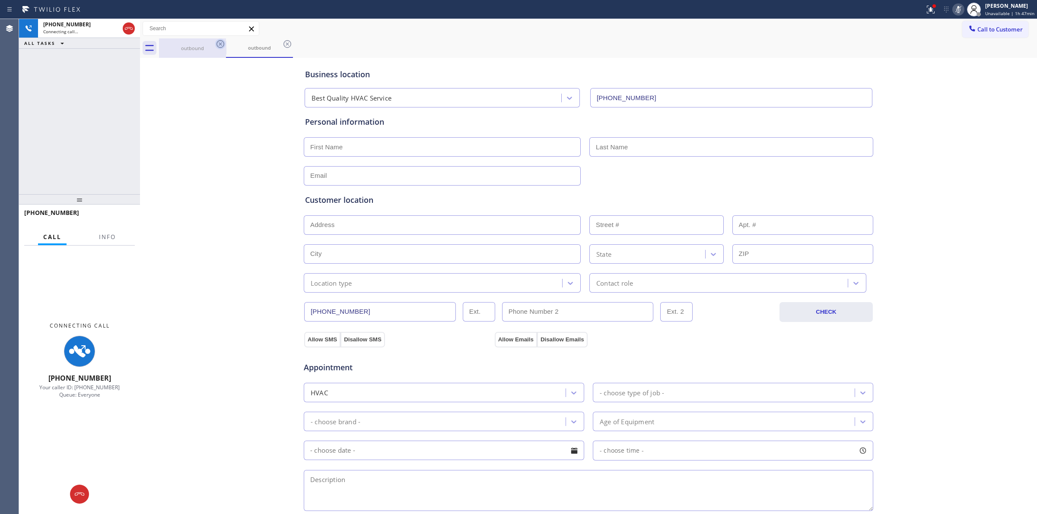
click at [221, 45] on icon at bounding box center [220, 44] width 10 height 10
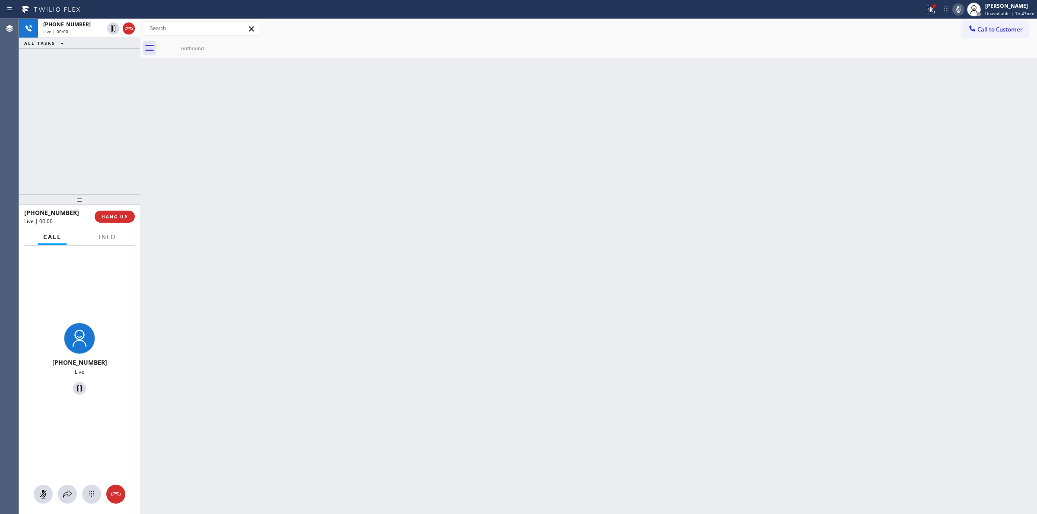
click at [0, 0] on icon at bounding box center [0, 0] width 0 height 0
click at [87, 25] on div "[PHONE_NUMBER]" at bounding box center [73, 24] width 60 height 7
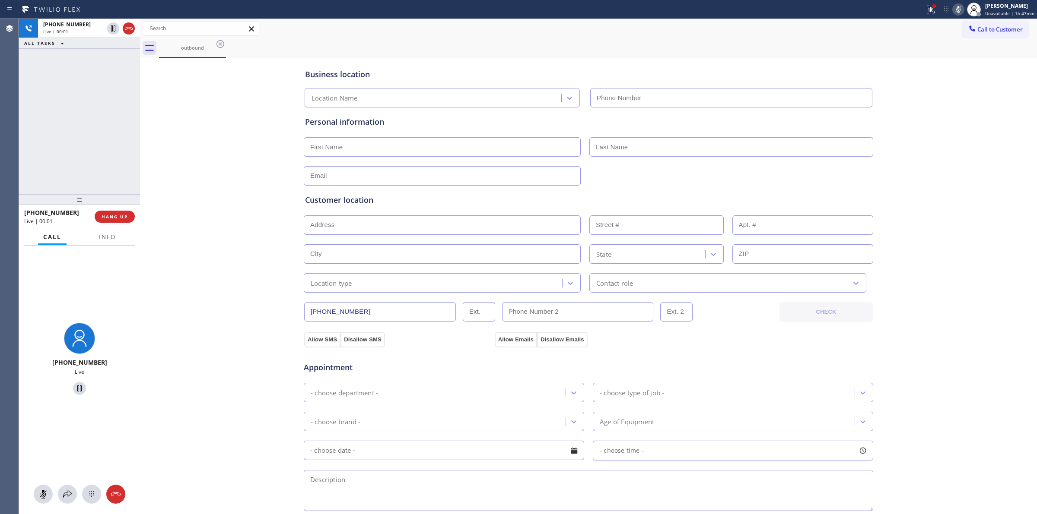
type input "[PHONE_NUMBER]"
click at [90, 491] on icon at bounding box center [91, 494] width 10 height 10
click at [977, 26] on span "Call to Customer" at bounding box center [999, 29] width 45 height 8
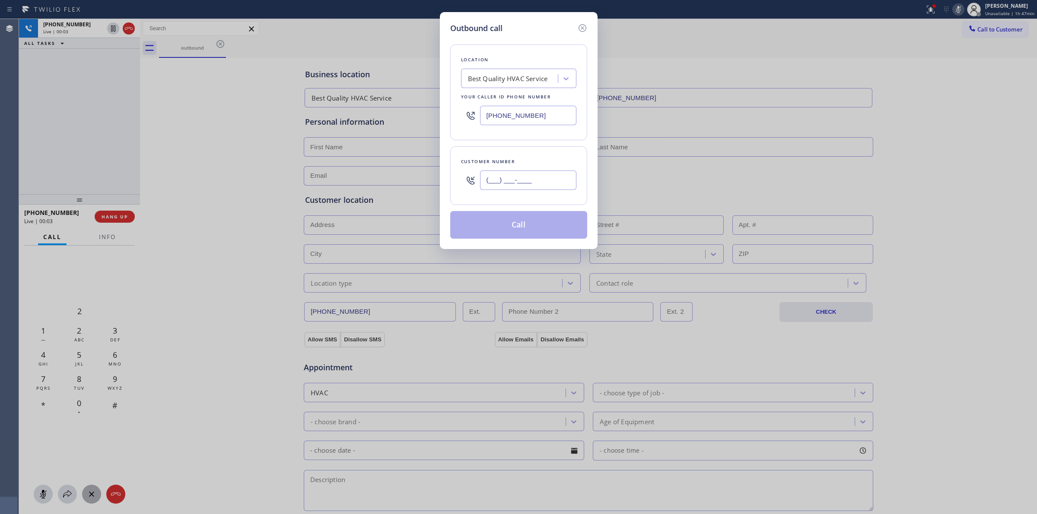
click at [547, 172] on input "(___) ___-____" at bounding box center [528, 180] width 96 height 19
paste input "707) 378-0148"
type input "[PHONE_NUMBER]"
drag, startPoint x: 511, startPoint y: 39, endPoint x: 521, endPoint y: 55, distance: 19.3
click at [510, 41] on div "Location Best Quality HVAC Service Your caller id phone number [PHONE_NUMBER] C…" at bounding box center [518, 136] width 137 height 205
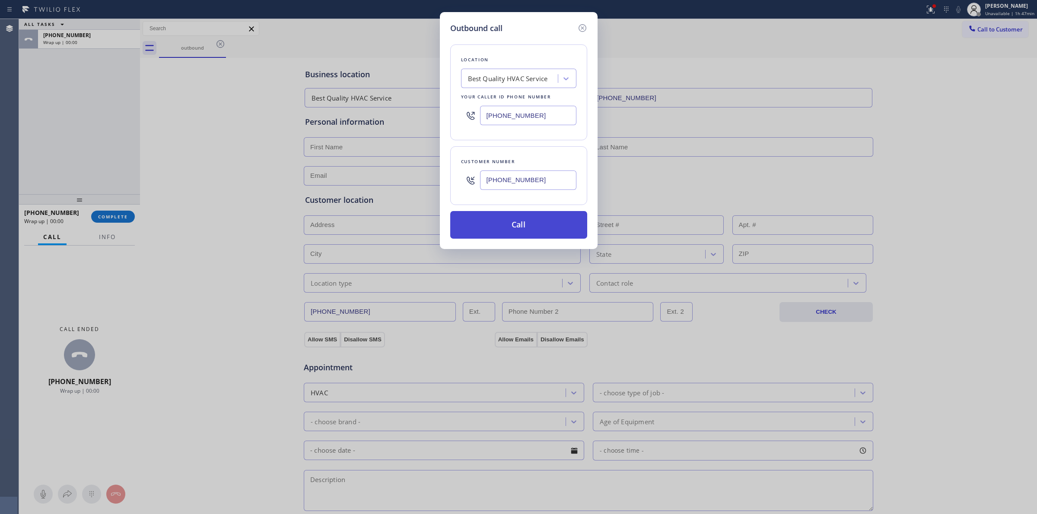
click at [523, 226] on button "Call" at bounding box center [518, 225] width 137 height 28
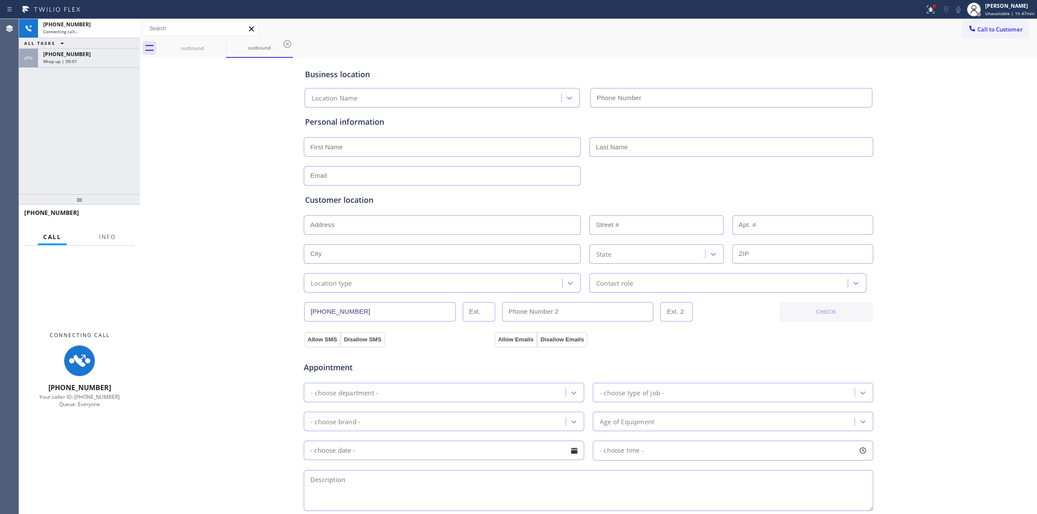
type input "[PHONE_NUMBER]"
click at [98, 74] on div "[PHONE_NUMBER] Connecting call… ALL TASKS ALL TASKS ACTIVE TASKS TASKS IN WRAP …" at bounding box center [79, 106] width 121 height 175
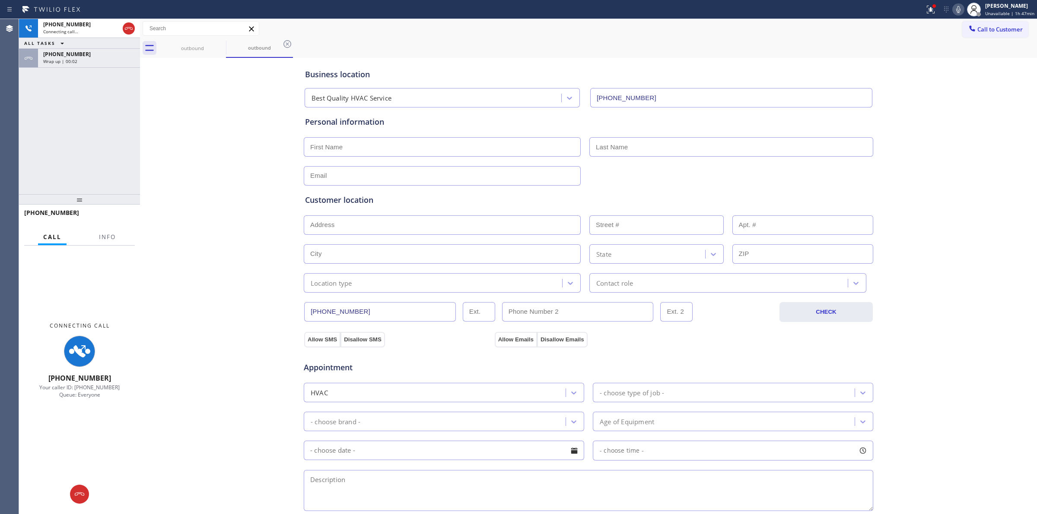
click at [96, 60] on div "Wrap up | 00:02" at bounding box center [89, 61] width 92 height 6
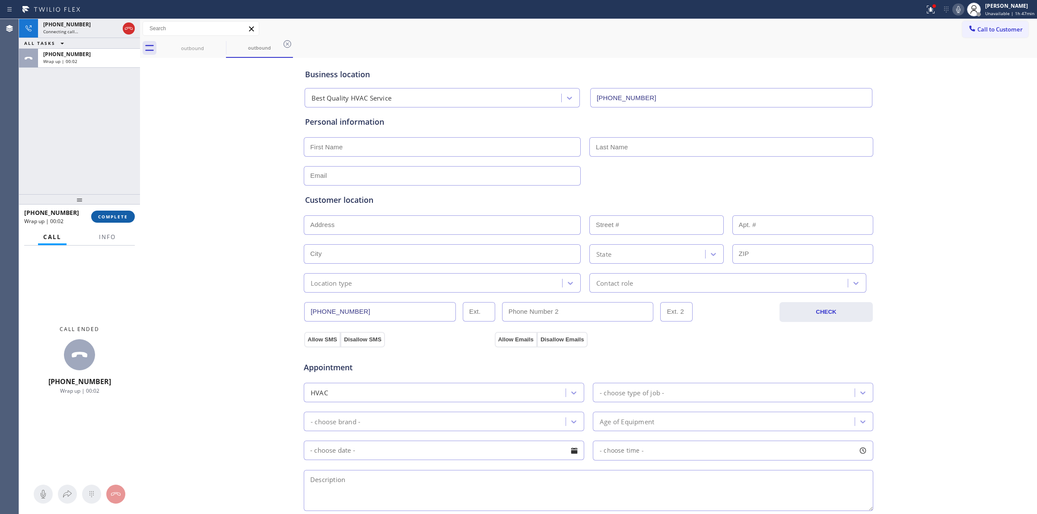
click at [99, 214] on span "COMPLETE" at bounding box center [113, 217] width 30 height 6
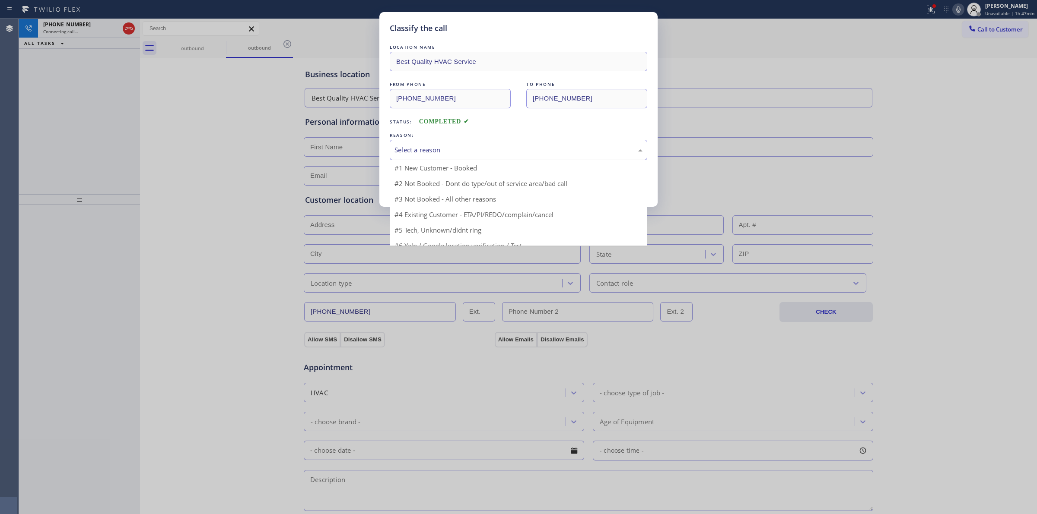
click at [467, 149] on div "Select a reason" at bounding box center [518, 150] width 248 height 10
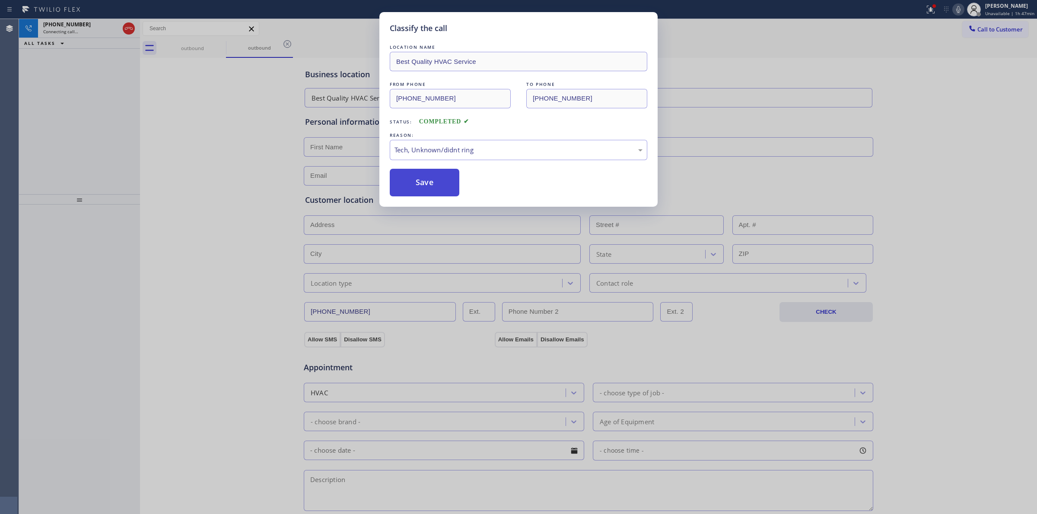
click at [428, 184] on button "Save" at bounding box center [425, 183] width 70 height 28
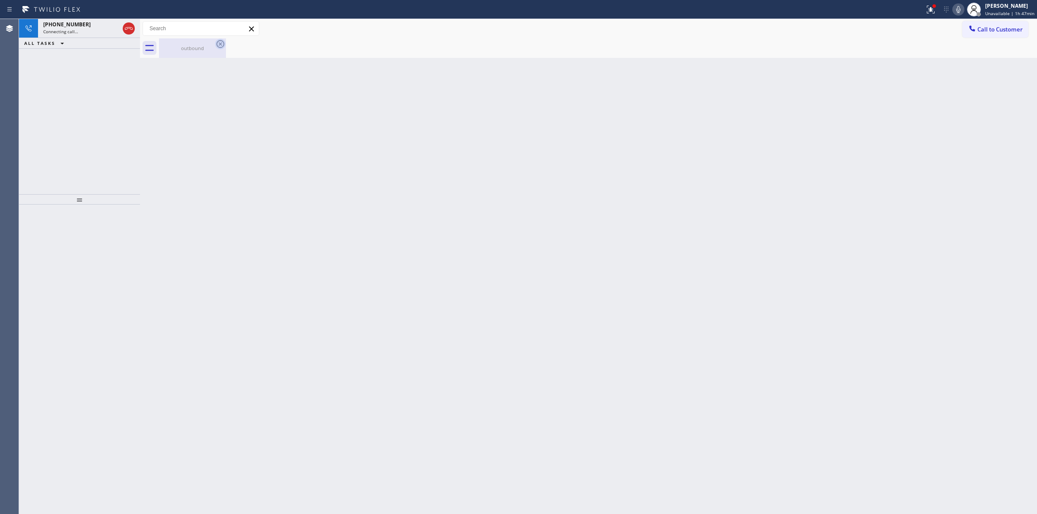
click at [217, 46] on icon at bounding box center [220, 44] width 8 height 8
click at [217, 45] on icon at bounding box center [220, 44] width 10 height 10
click at [211, 41] on div "outbound" at bounding box center [192, 47] width 65 height 19
drag, startPoint x: 220, startPoint y: 47, endPoint x: 198, endPoint y: 50, distance: 22.7
click at [216, 50] on div at bounding box center [598, 47] width 878 height 19
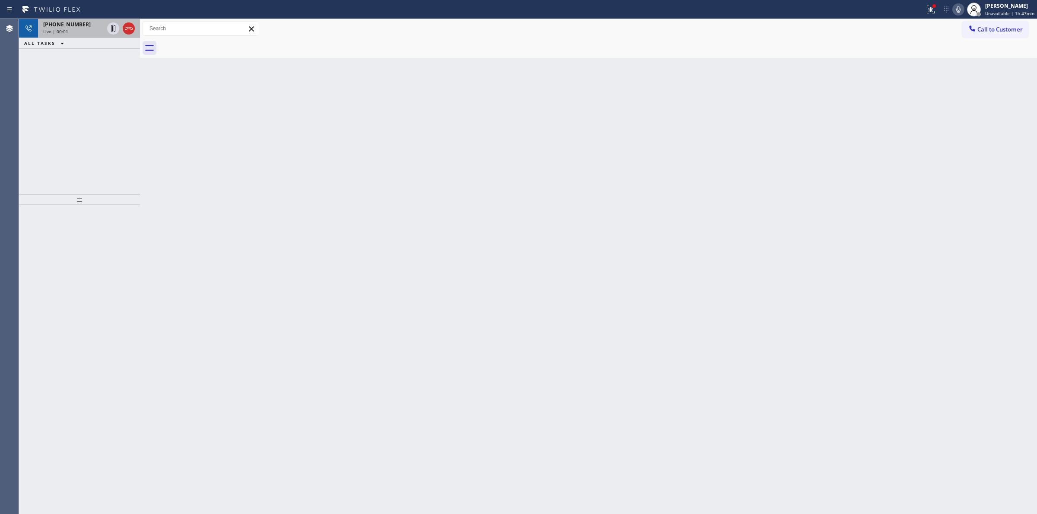
click at [101, 29] on div "Live | 00:01" at bounding box center [73, 32] width 60 height 6
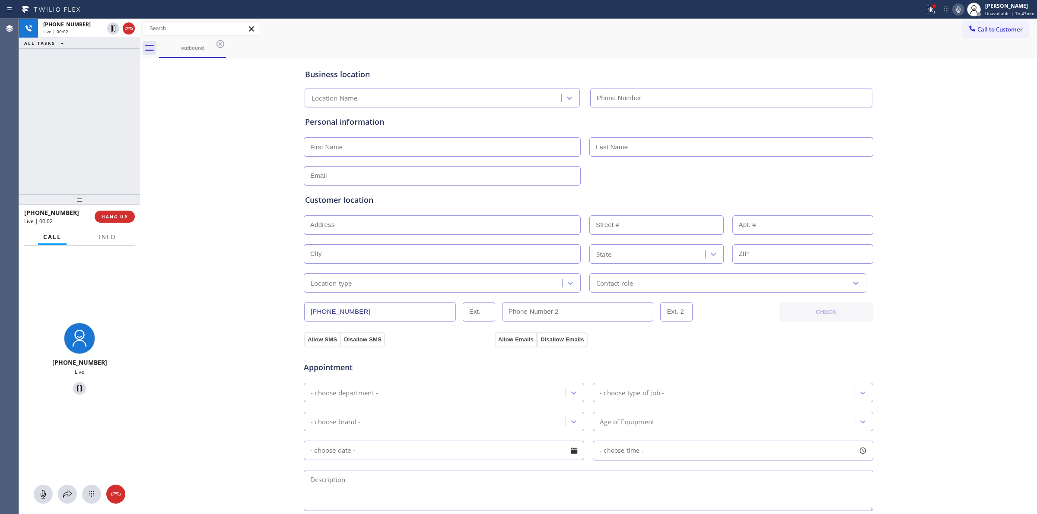
type input "[PHONE_NUMBER]"
click at [969, 27] on icon at bounding box center [972, 28] width 6 height 6
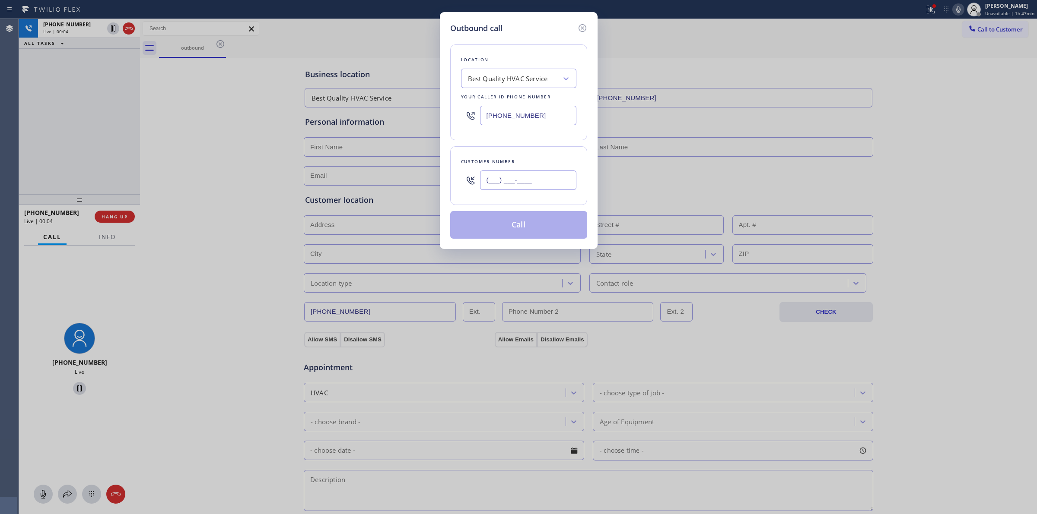
click at [571, 189] on input "(___) ___-____" at bounding box center [528, 180] width 96 height 19
paste input "707) 378-0148"
type input "[PHONE_NUMBER]"
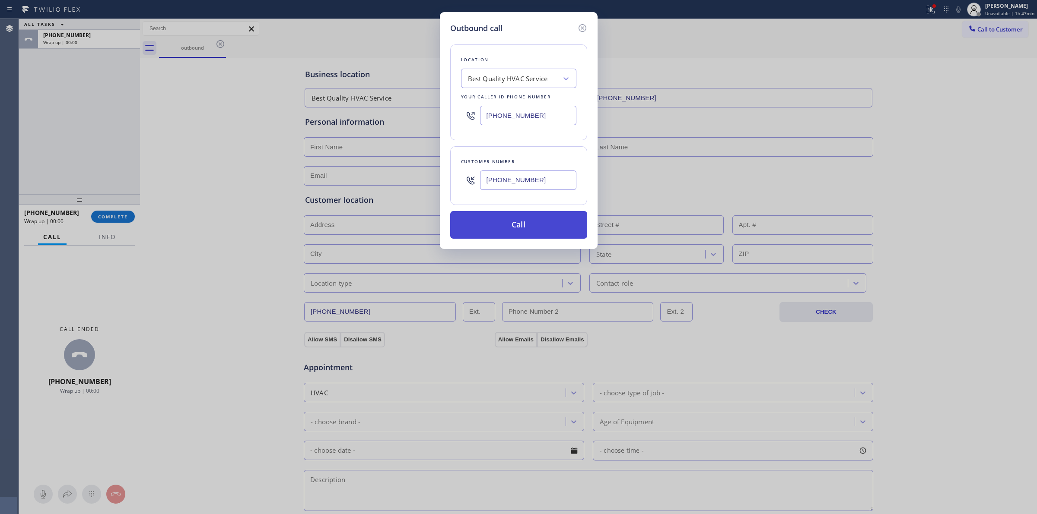
drag, startPoint x: 489, startPoint y: 238, endPoint x: 501, endPoint y: 240, distance: 12.6
click at [490, 239] on button "Call" at bounding box center [518, 225] width 137 height 28
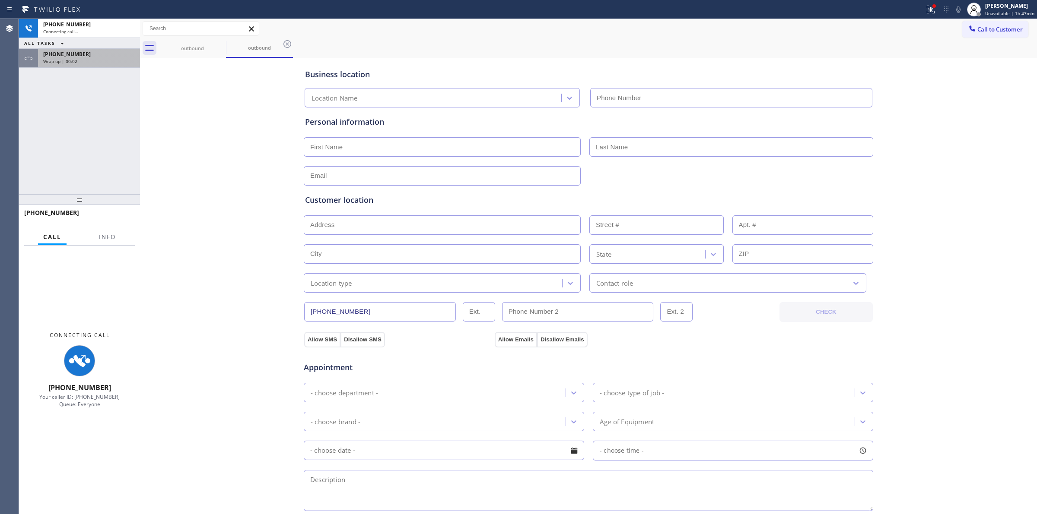
type input "[PHONE_NUMBER]"
click at [96, 59] on div "Wrap up | 00:02" at bounding box center [89, 61] width 92 height 6
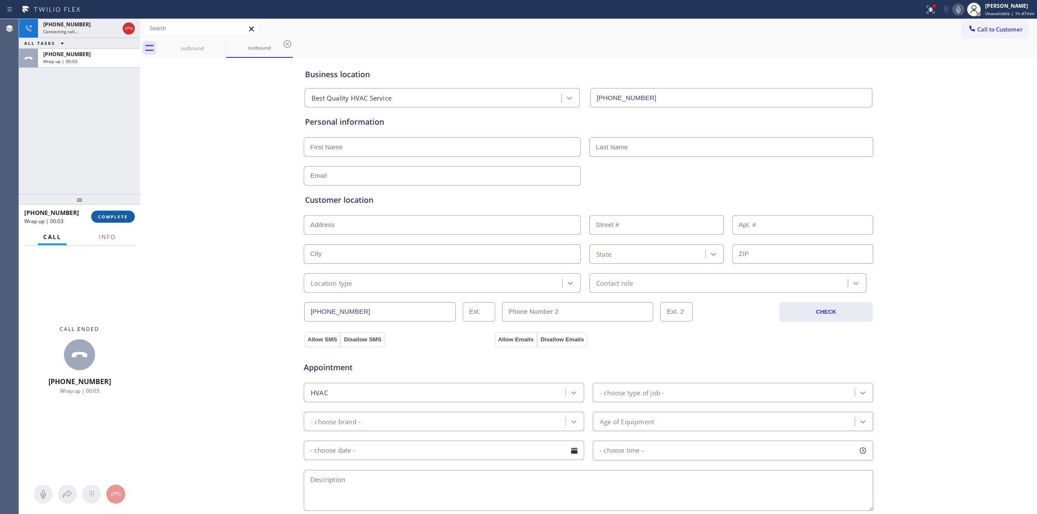
click at [117, 213] on button "COMPLETE" at bounding box center [113, 217] width 44 height 12
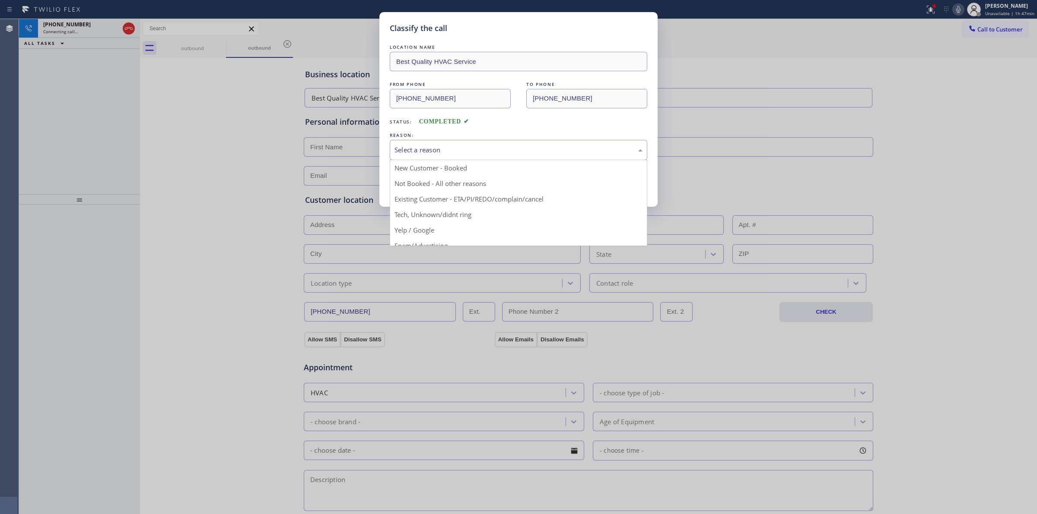
click at [419, 147] on div "Select a reason" at bounding box center [518, 150] width 248 height 10
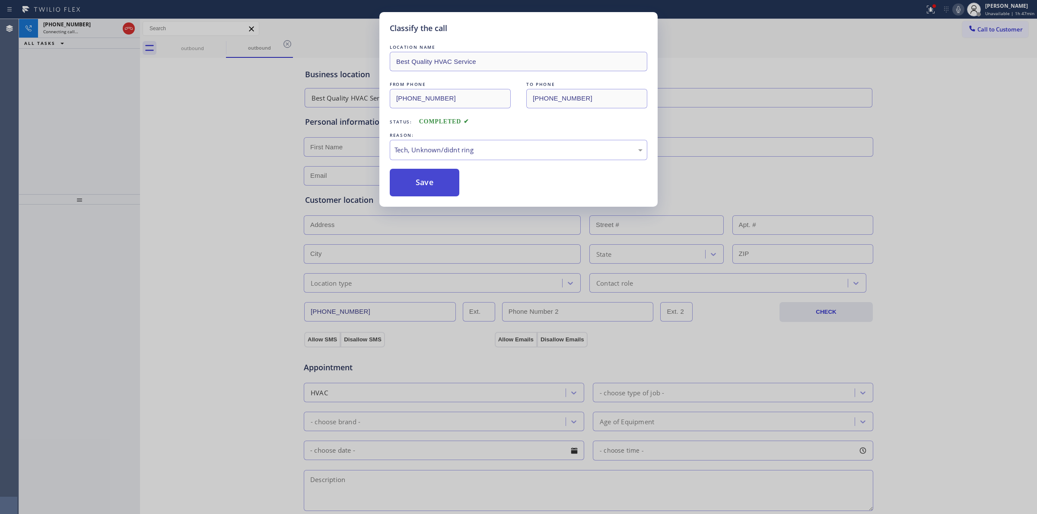
click at [436, 182] on button "Save" at bounding box center [425, 183] width 70 height 28
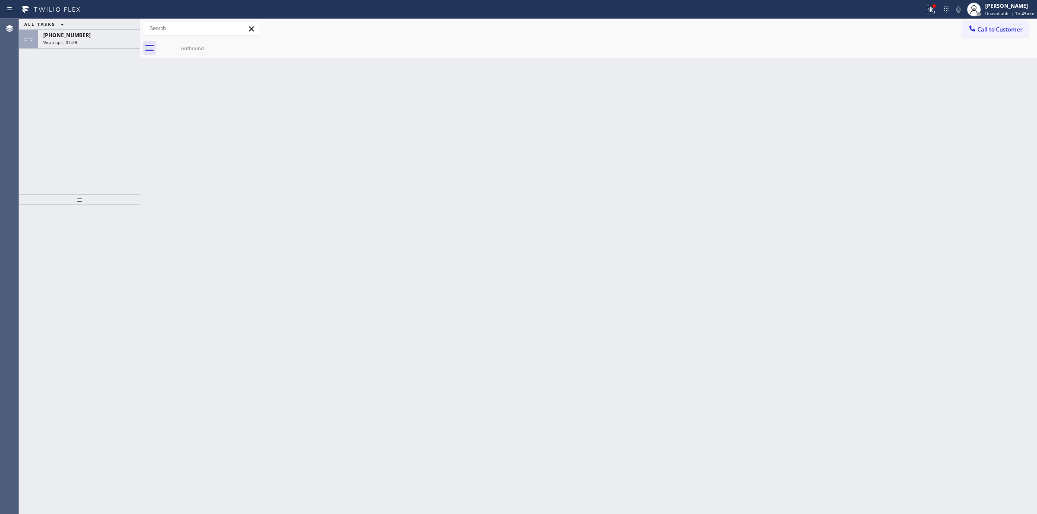
drag, startPoint x: 240, startPoint y: 324, endPoint x: 308, endPoint y: 533, distance: 219.2
drag, startPoint x: 308, startPoint y: 533, endPoint x: 306, endPoint y: 164, distance: 368.4
click at [361, 181] on div "Back to Dashboard Change Sender ID Customers Technicians Select a contact Outbo…" at bounding box center [588, 266] width 897 height 495
click at [88, 44] on div "Wrap up | 01:32" at bounding box center [89, 42] width 92 height 6
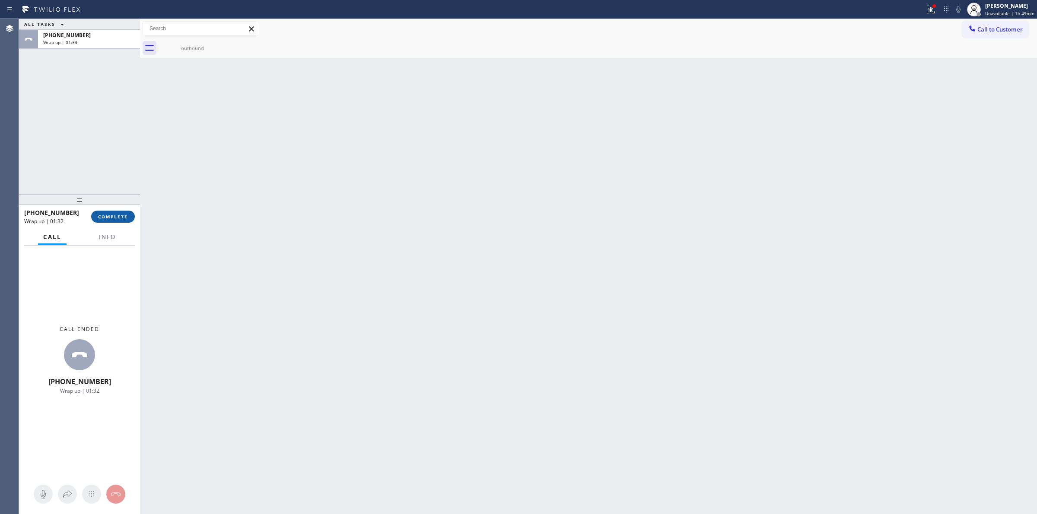
click at [114, 216] on span "COMPLETE" at bounding box center [113, 217] width 30 height 6
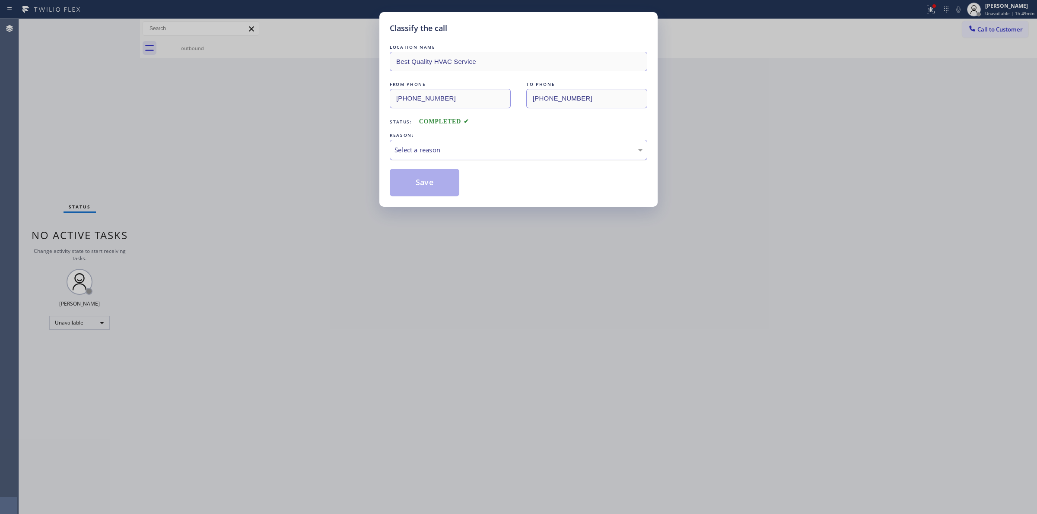
click at [476, 146] on div "Select a reason" at bounding box center [518, 150] width 257 height 20
click at [420, 193] on button "Save" at bounding box center [425, 183] width 70 height 28
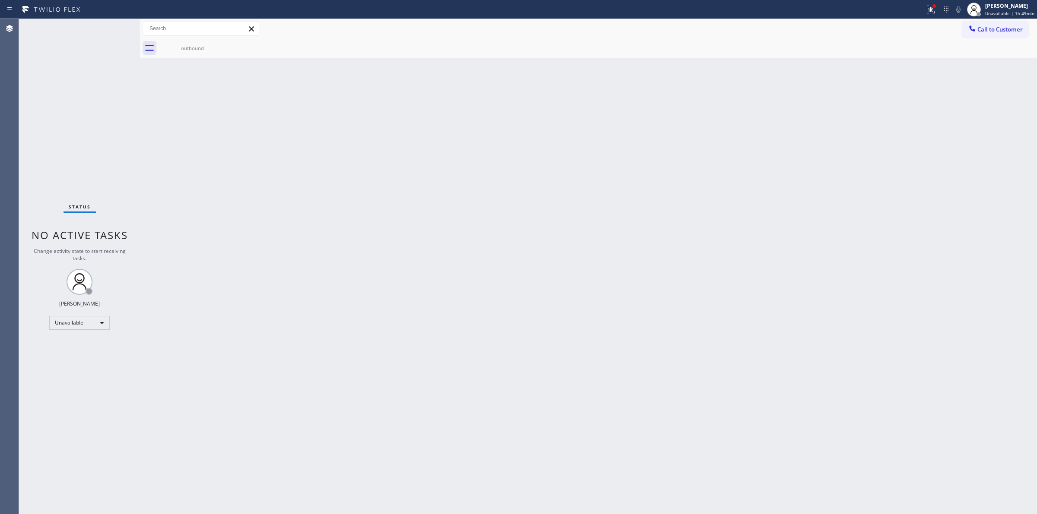
drag, startPoint x: 607, startPoint y: 139, endPoint x: 809, endPoint y: 73, distance: 212.0
click at [618, 136] on div "Back to Dashboard Change Sender ID Customers Technicians Select a contact Outbo…" at bounding box center [588, 266] width 897 height 495
click at [977, 32] on span "Call to Customer" at bounding box center [999, 29] width 45 height 8
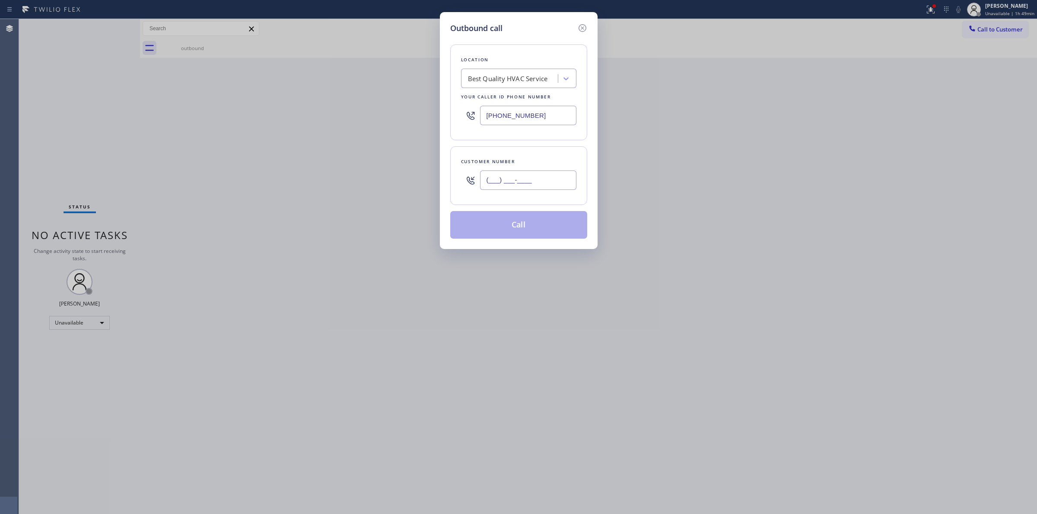
click at [565, 179] on input "(___) ___-____" at bounding box center [528, 180] width 96 height 19
paste input "805) 327-0970"
type input "[PHONE_NUMBER]"
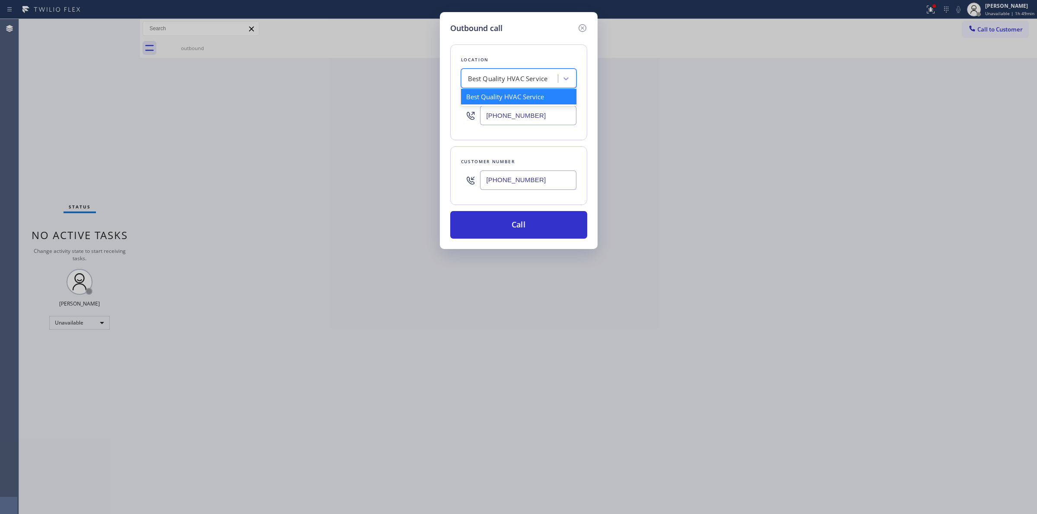
click at [527, 79] on div "Best Quality HVAC Service" at bounding box center [508, 79] width 80 height 10
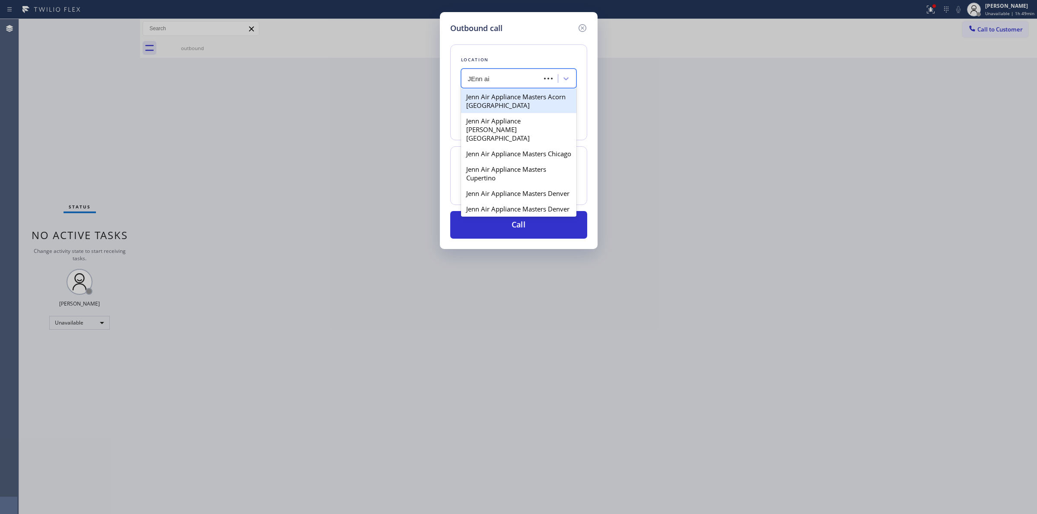
type input "JEnn air"
click at [502, 107] on div "Jenn Air Appliance Masters Acorn [GEOGRAPHIC_DATA]" at bounding box center [518, 101] width 115 height 24
type input "[PHONE_NUMBER]"
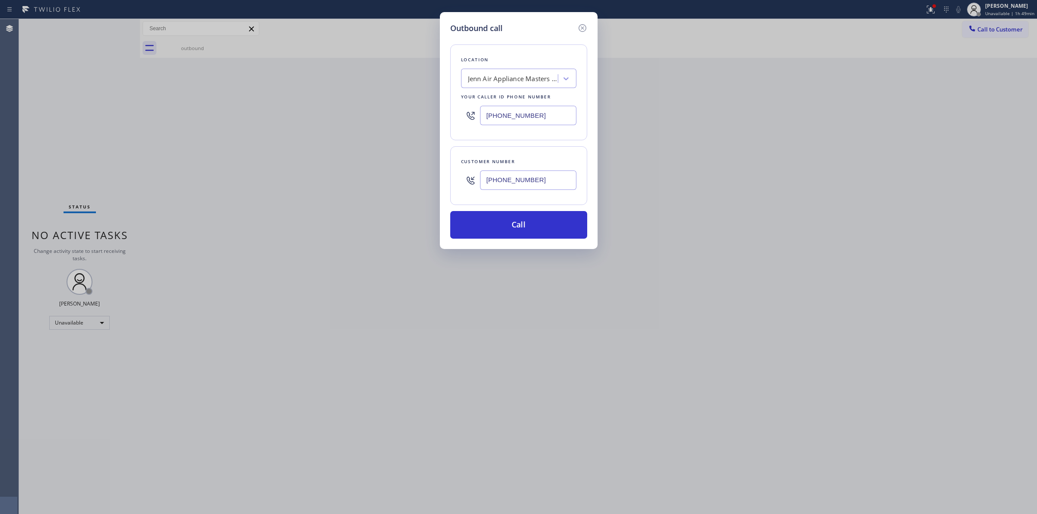
click at [537, 175] on input "[PHONE_NUMBER]" at bounding box center [528, 180] width 96 height 19
click at [519, 231] on button "Call" at bounding box center [518, 225] width 137 height 28
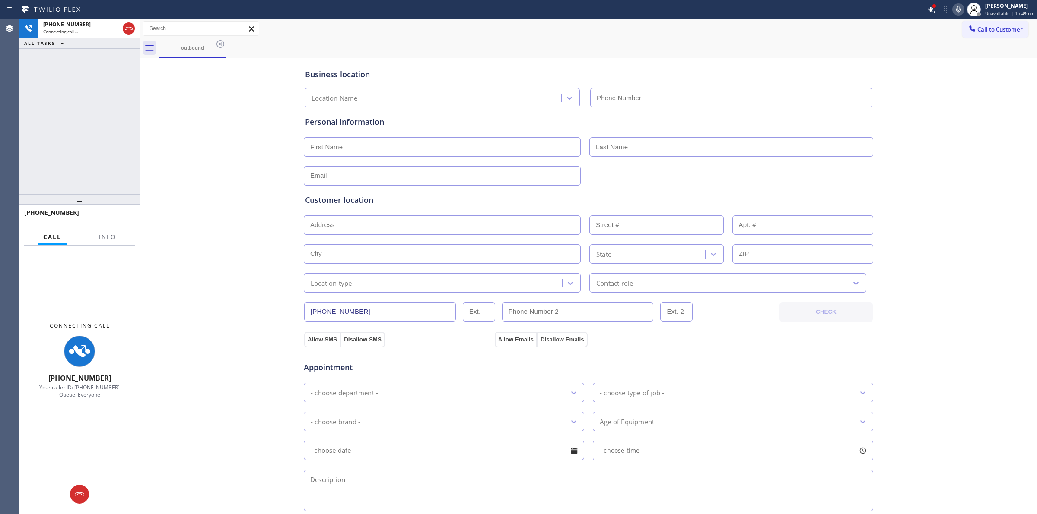
click at [567, 52] on div "outbound" at bounding box center [598, 47] width 878 height 19
type input "[PHONE_NUMBER]"
click at [217, 41] on icon at bounding box center [220, 44] width 8 height 8
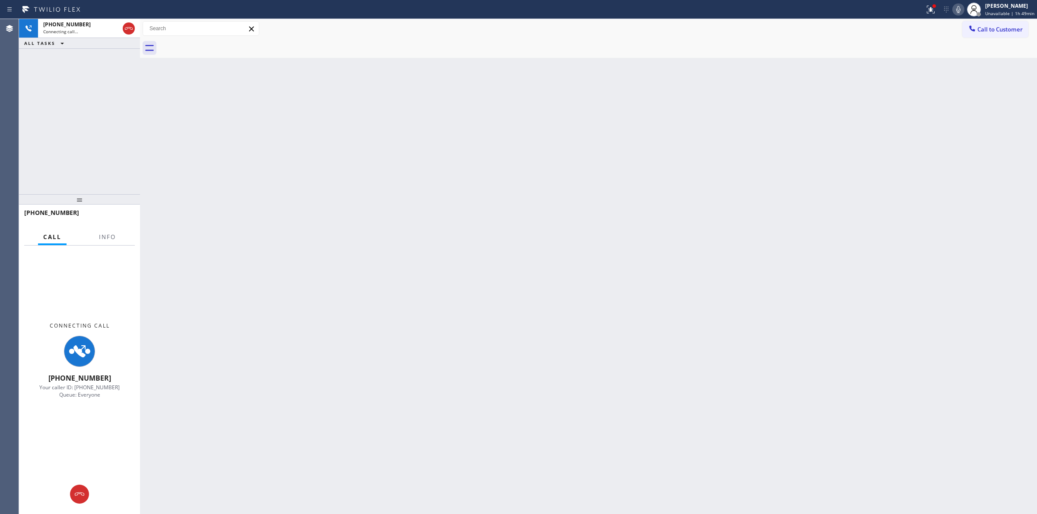
click at [959, 7] on icon at bounding box center [958, 9] width 10 height 10
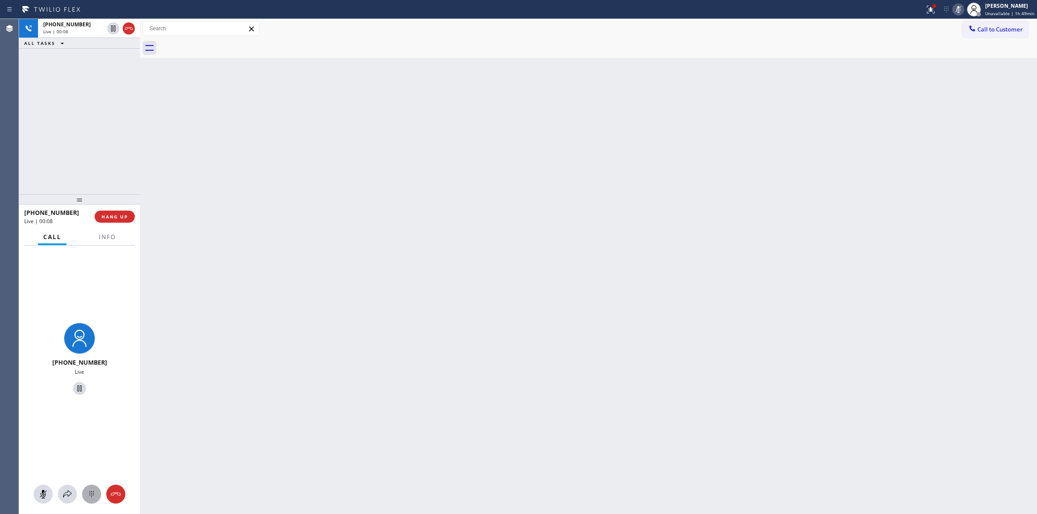
click at [89, 498] on icon at bounding box center [91, 494] width 10 height 10
click at [980, 35] on button "Call to Customer" at bounding box center [995, 29] width 66 height 16
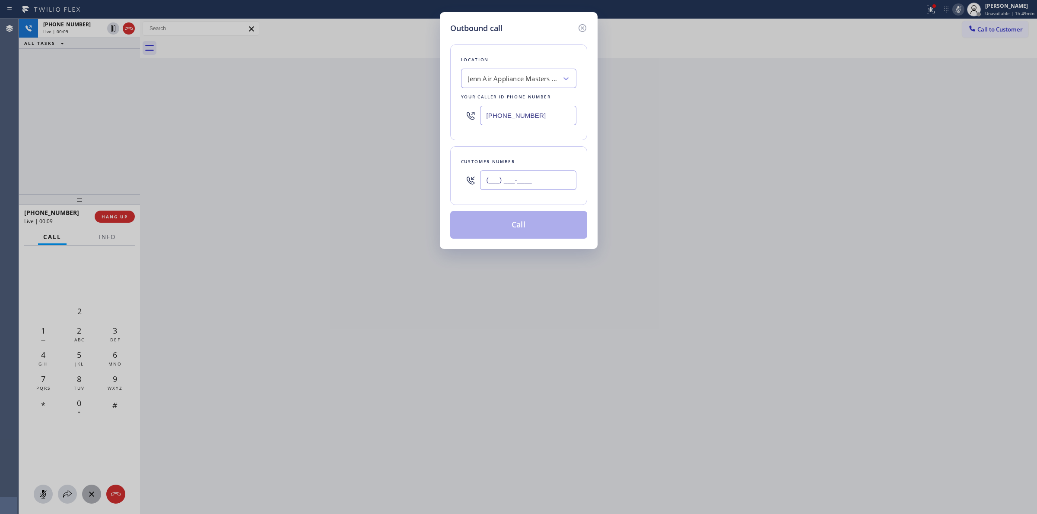
paste input "805) 327-0970"
click at [528, 174] on input "[PHONE_NUMBER]" at bounding box center [528, 180] width 96 height 19
click at [582, 27] on icon at bounding box center [582, 28] width 10 height 10
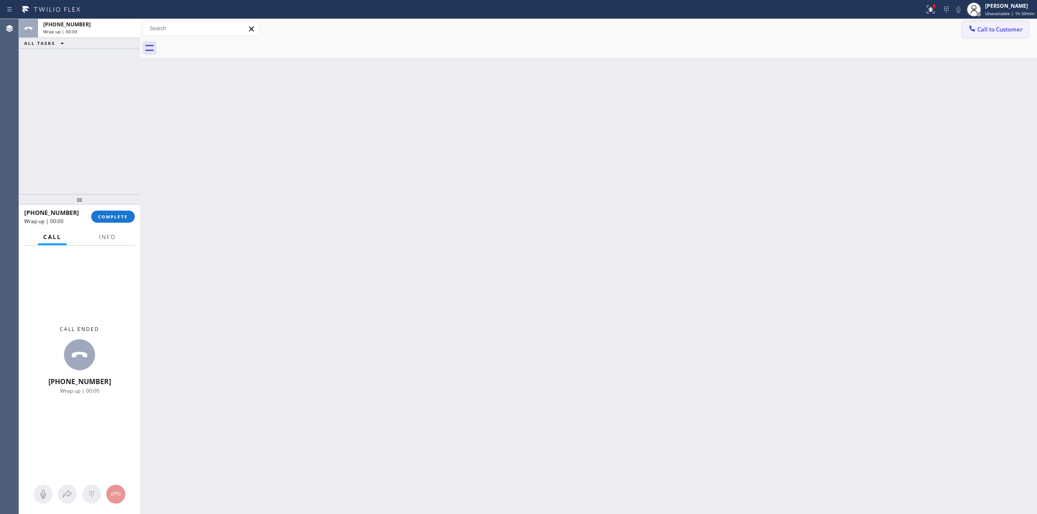
drag, startPoint x: 998, startPoint y: 34, endPoint x: 970, endPoint y: 44, distance: 30.3
click at [996, 34] on button "Call to Customer" at bounding box center [995, 29] width 66 height 16
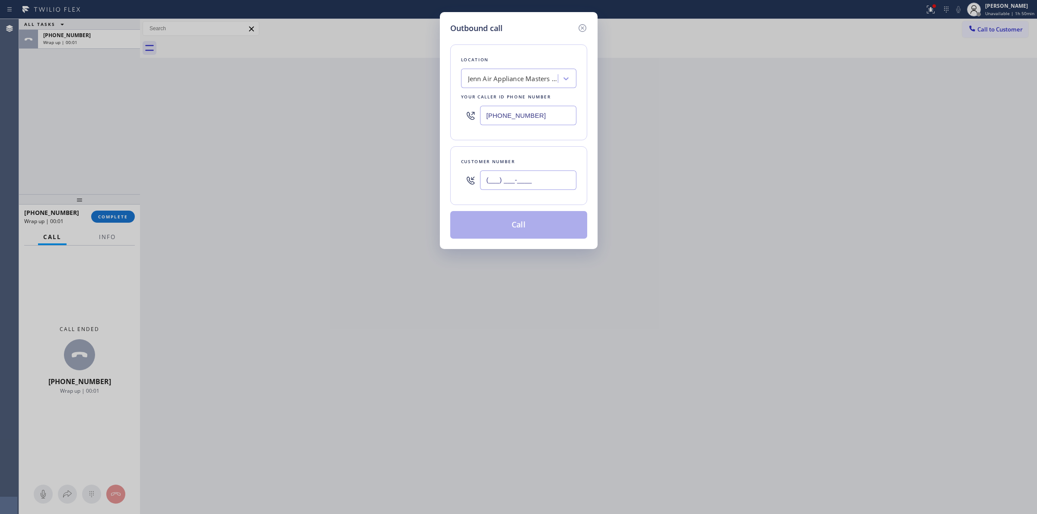
click at [539, 176] on input "(___) ___-____" at bounding box center [528, 180] width 96 height 19
paste input "805) 327-0970"
type input "[PHONE_NUMBER]"
click at [527, 222] on button "Call" at bounding box center [518, 225] width 137 height 28
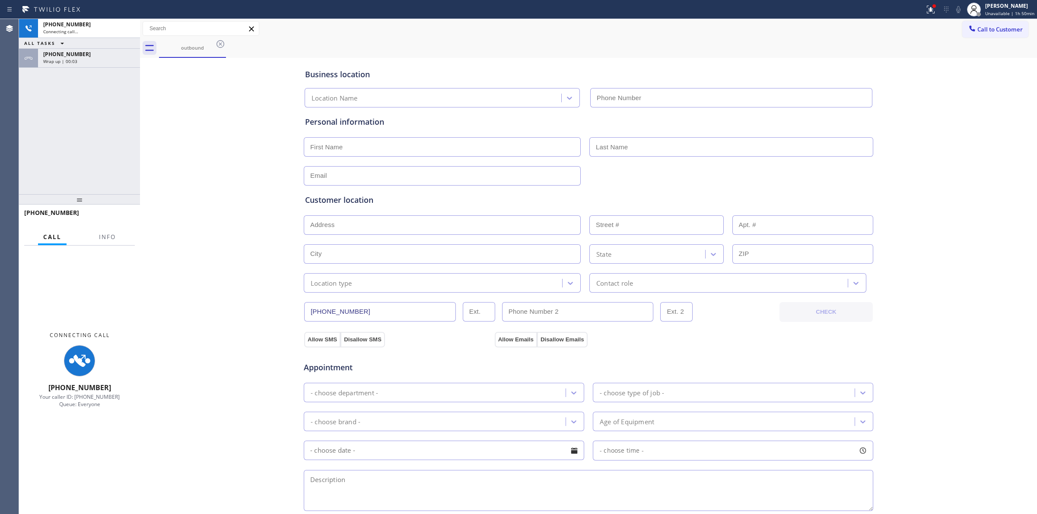
type input "[PHONE_NUMBER]"
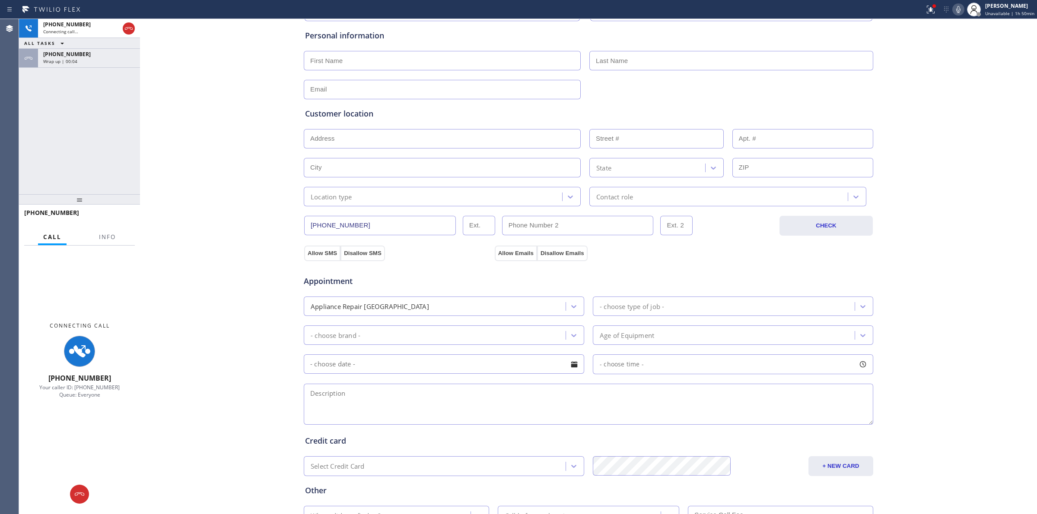
scroll to position [108, 0]
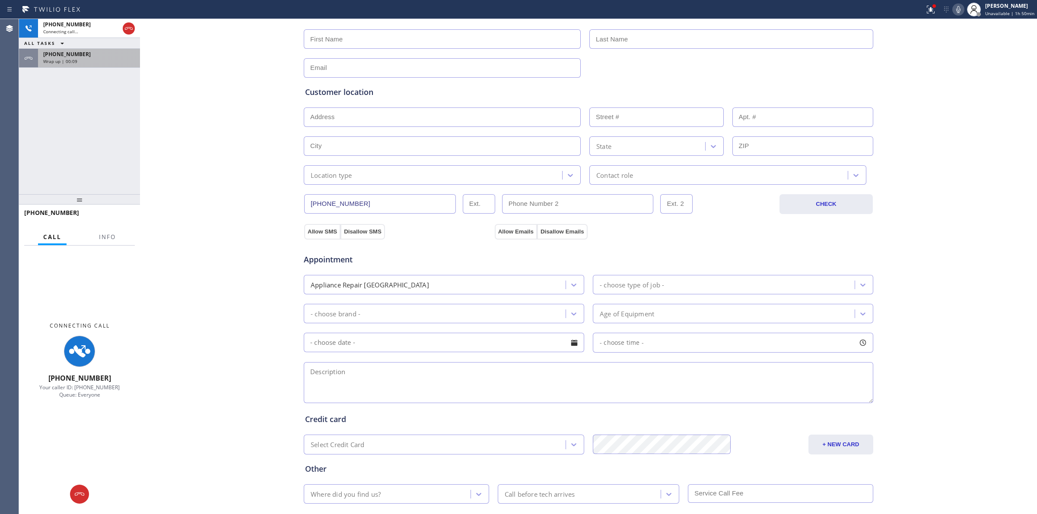
click at [94, 57] on div "[PHONE_NUMBER]" at bounding box center [89, 54] width 92 height 7
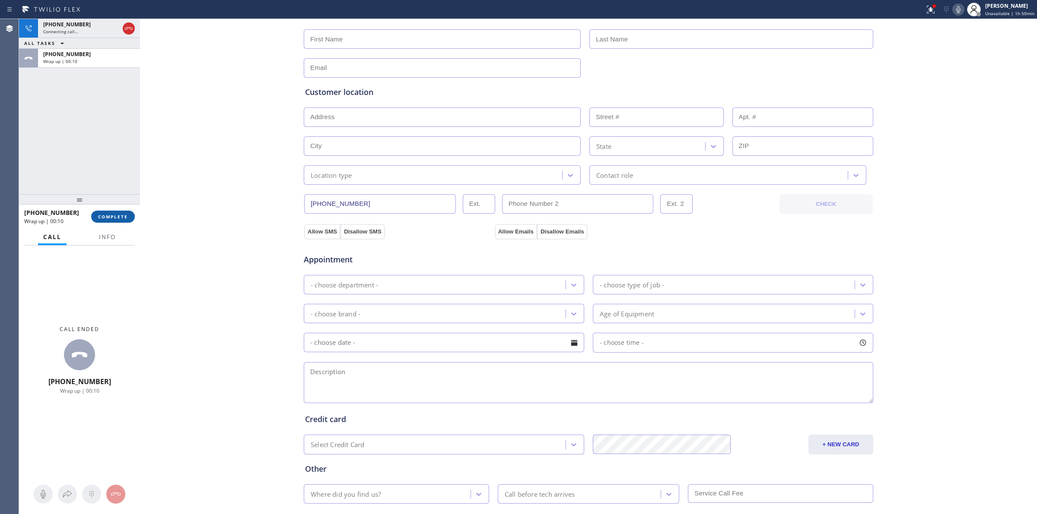
type input "[PHONE_NUMBER]"
click at [111, 218] on span "COMPLETE" at bounding box center [113, 217] width 30 height 6
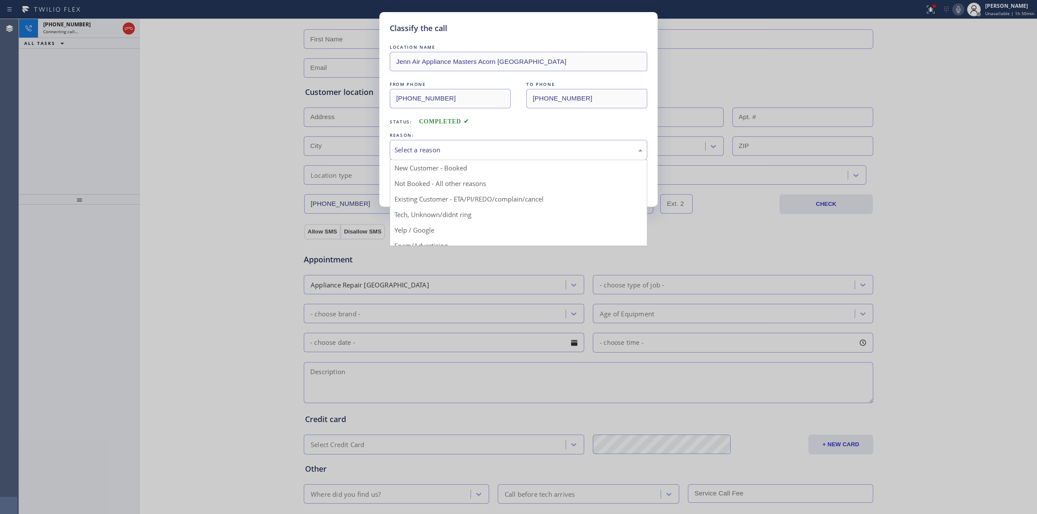
drag, startPoint x: 529, startPoint y: 152, endPoint x: 450, endPoint y: 203, distance: 94.4
click at [527, 152] on div "Select a reason" at bounding box center [518, 150] width 248 height 10
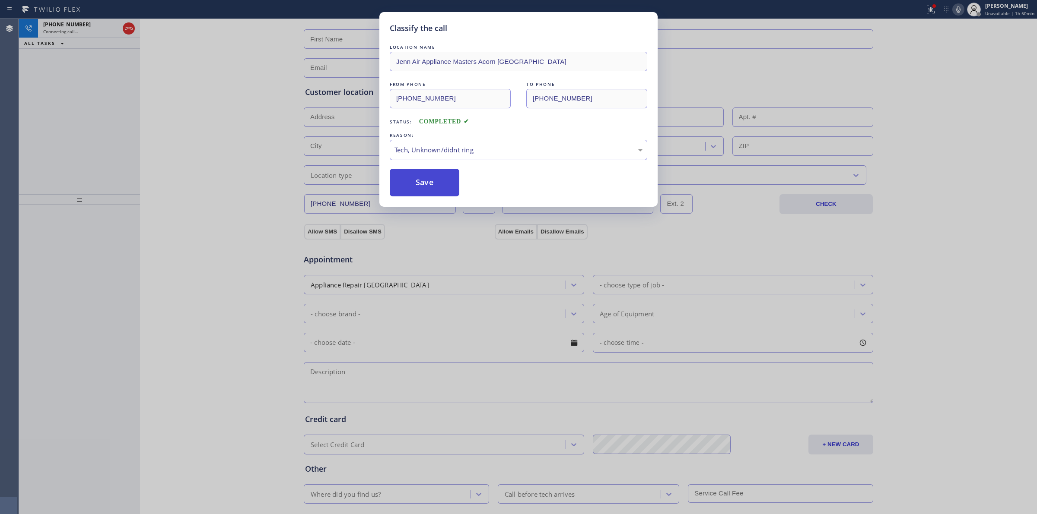
click at [439, 186] on button "Save" at bounding box center [425, 183] width 70 height 28
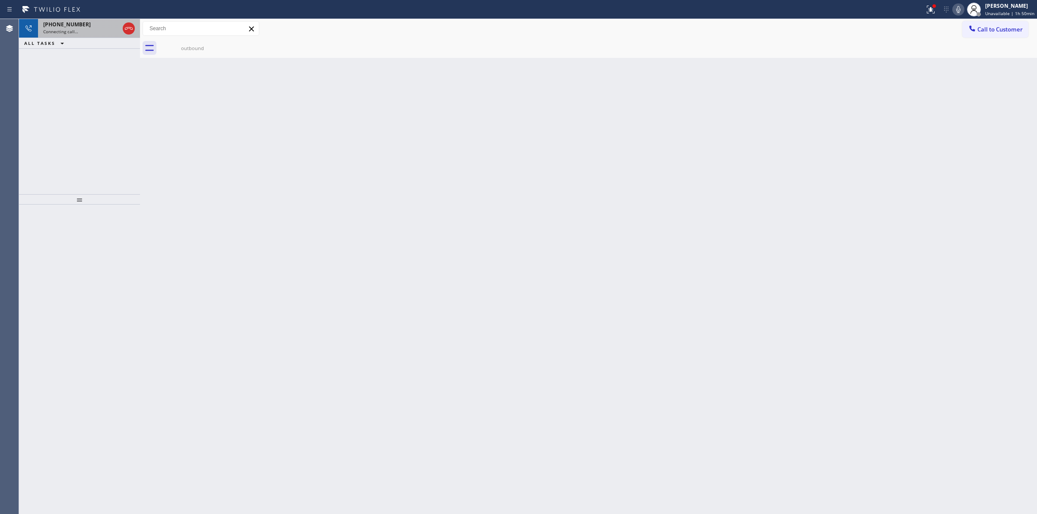
click at [89, 30] on div "Connecting call…" at bounding box center [81, 32] width 76 height 6
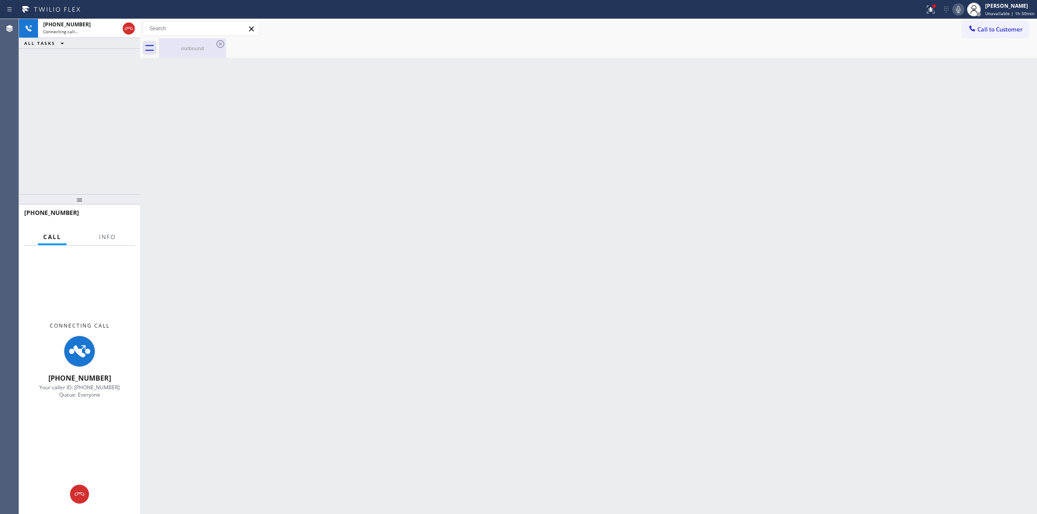
drag, startPoint x: 175, startPoint y: 55, endPoint x: 196, endPoint y: 50, distance: 21.0
click at [176, 55] on div "outbound" at bounding box center [192, 47] width 65 height 19
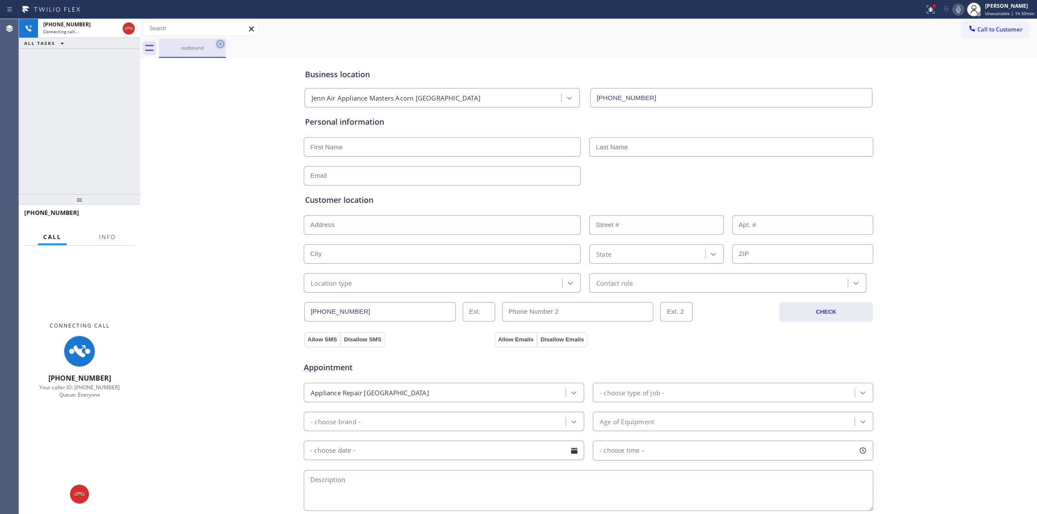
click at [219, 44] on icon at bounding box center [220, 44] width 10 height 10
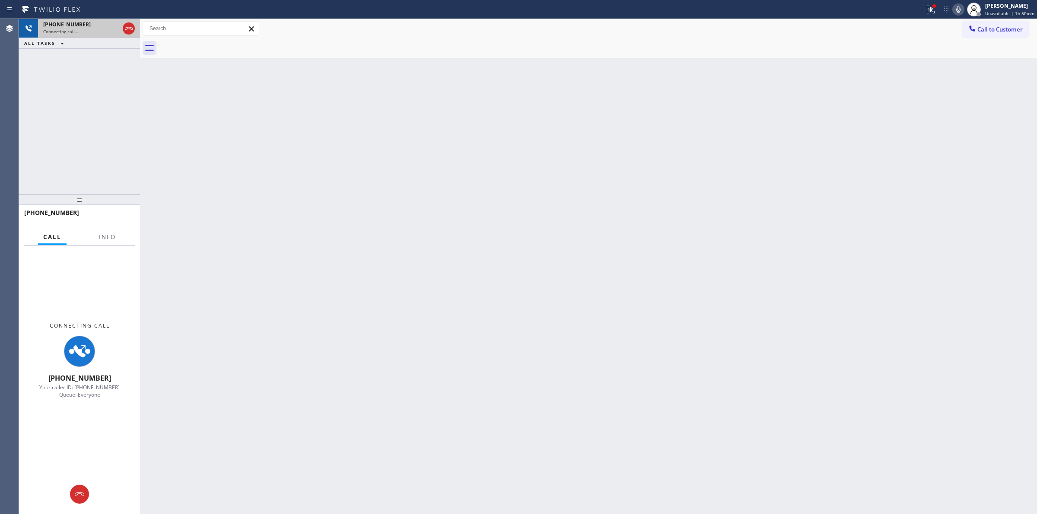
click at [81, 36] on div "[PHONE_NUMBER] Connecting call…" at bounding box center [79, 28] width 83 height 19
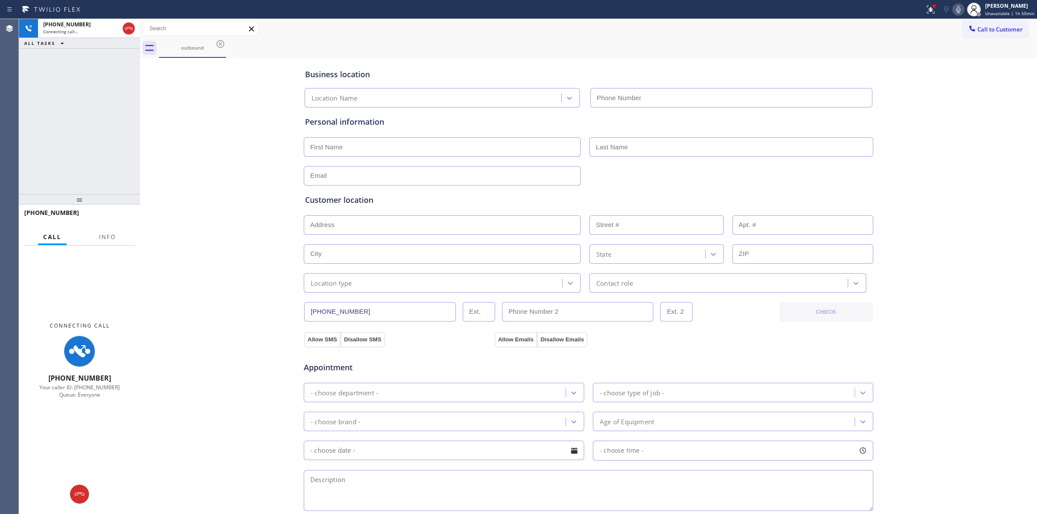
type input "[PHONE_NUMBER]"
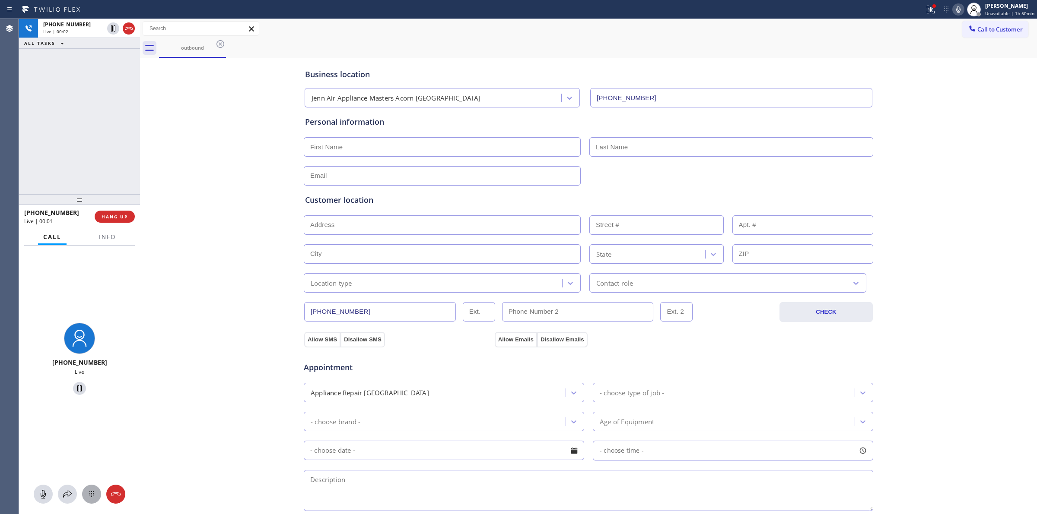
click at [85, 497] on div at bounding box center [91, 494] width 19 height 10
click at [968, 28] on icon at bounding box center [972, 28] width 9 height 9
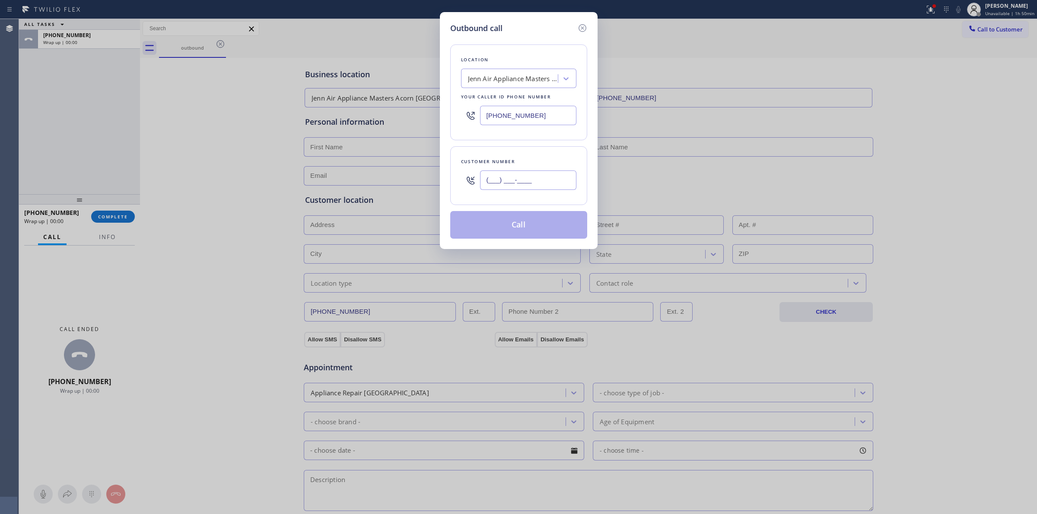
paste input "805) 327-0970"
click at [526, 173] on input "(___) ___-____" at bounding box center [528, 180] width 96 height 19
type input "[PHONE_NUMBER]"
click at [537, 233] on button "Call" at bounding box center [518, 225] width 137 height 28
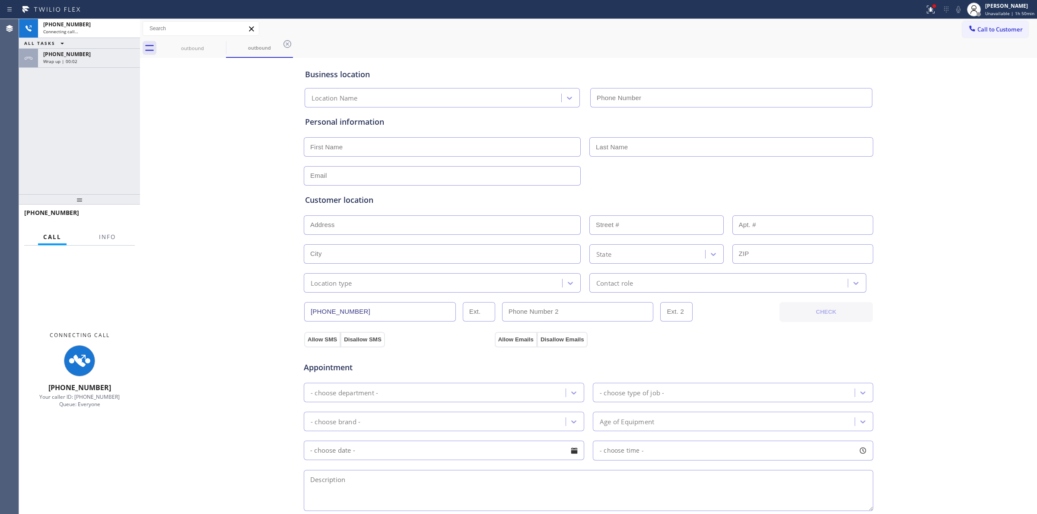
type input "[PHONE_NUMBER]"
click at [70, 70] on div "[PHONE_NUMBER] Connecting call… ALL TASKS ALL TASKS ACTIVE TASKS TASKS IN WRAP …" at bounding box center [79, 106] width 121 height 175
click at [77, 63] on div "Wrap up | 00:03" at bounding box center [89, 61] width 92 height 6
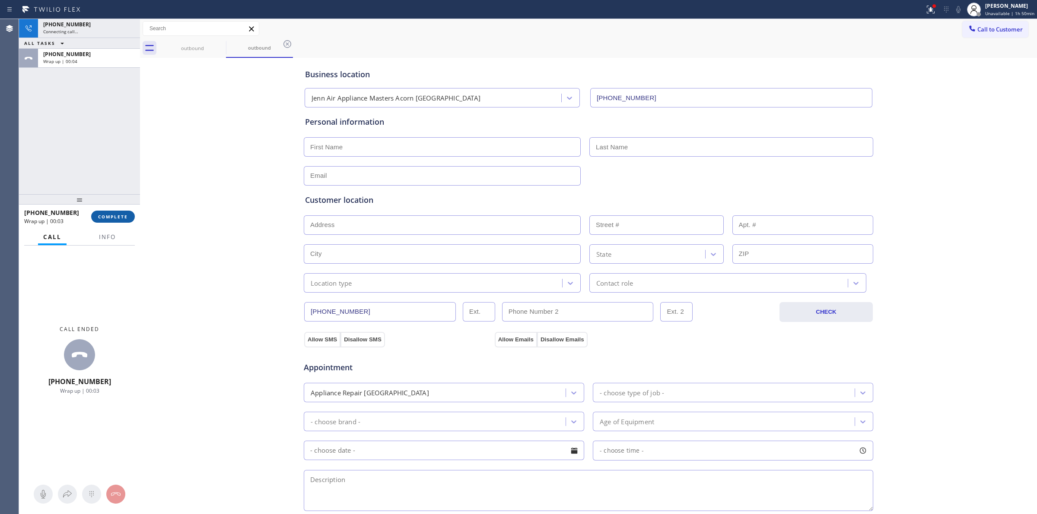
click at [111, 219] on span "COMPLETE" at bounding box center [113, 217] width 30 height 6
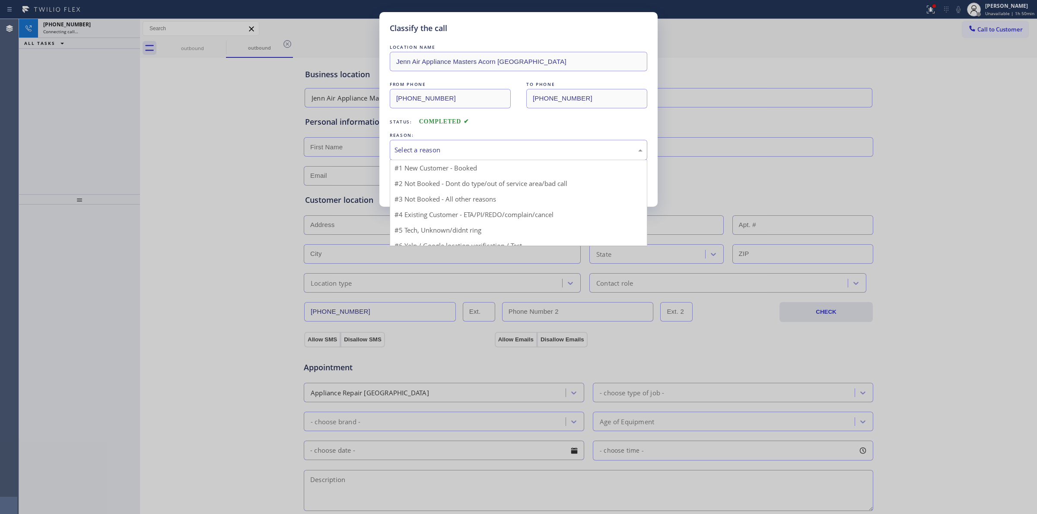
click at [443, 148] on div "Select a reason" at bounding box center [518, 150] width 248 height 10
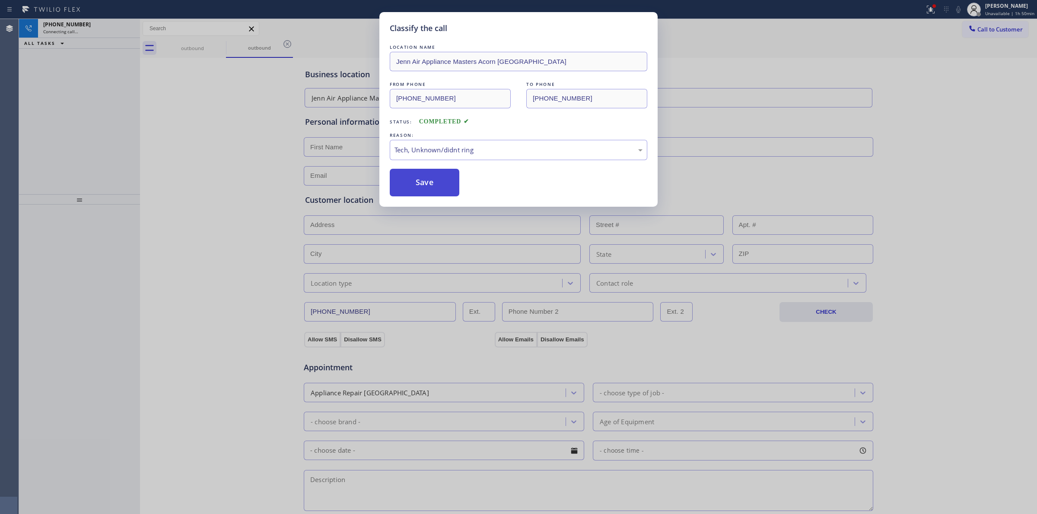
click at [419, 185] on button "Save" at bounding box center [425, 183] width 70 height 28
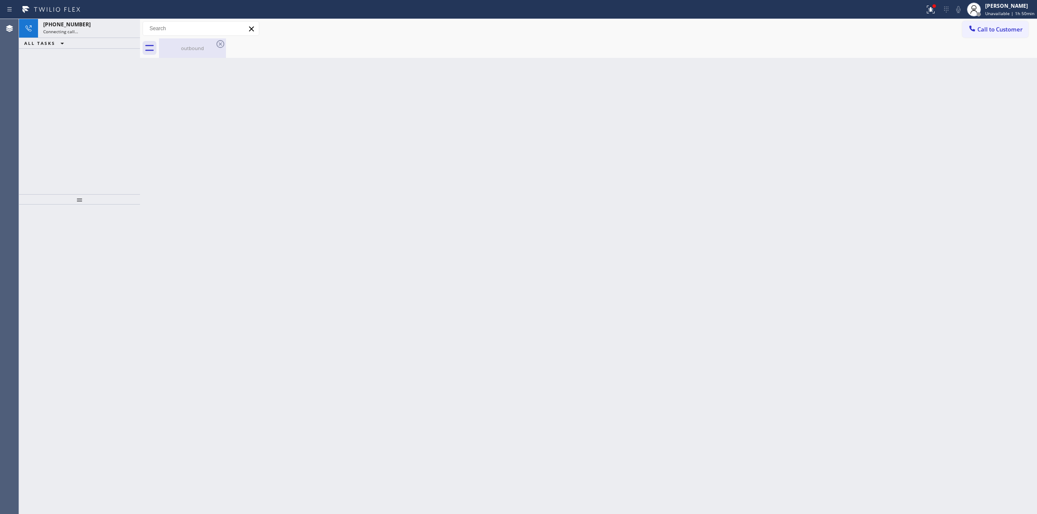
click at [209, 44] on div "outbound" at bounding box center [192, 47] width 65 height 19
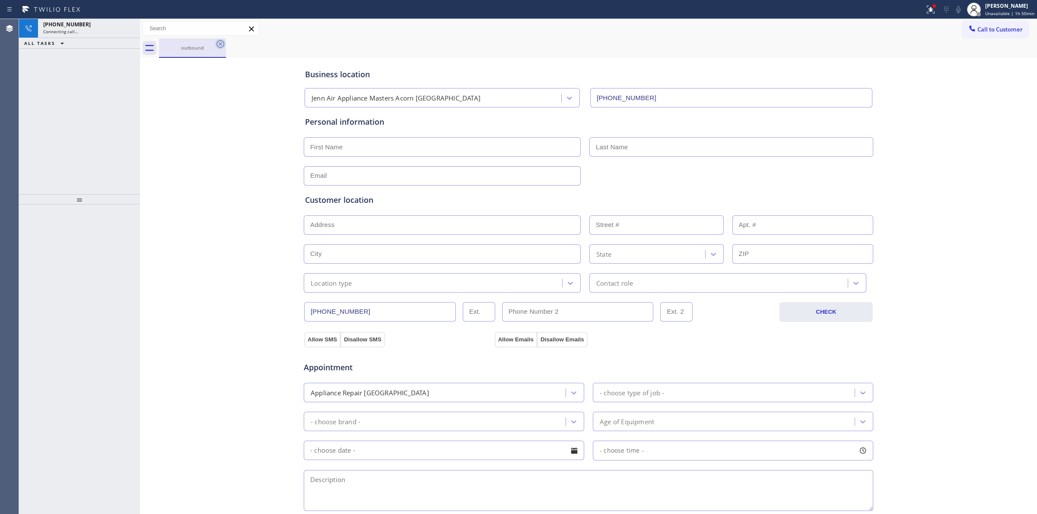
click at [219, 42] on icon at bounding box center [220, 44] width 10 height 10
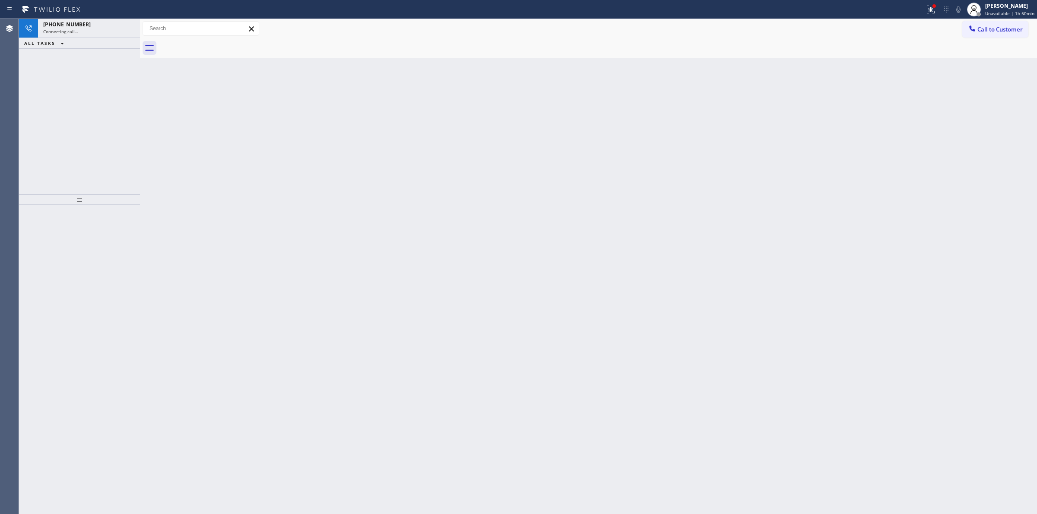
drag, startPoint x: 127, startPoint y: 30, endPoint x: 124, endPoint y: 38, distance: 8.3
click at [127, 30] on div "Connecting call…" at bounding box center [89, 32] width 92 height 6
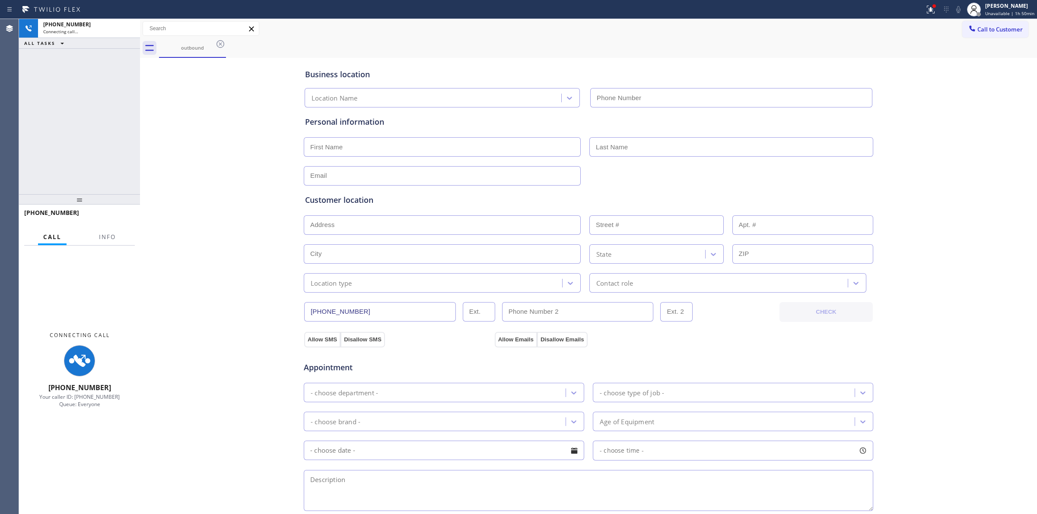
type input "[PHONE_NUMBER]"
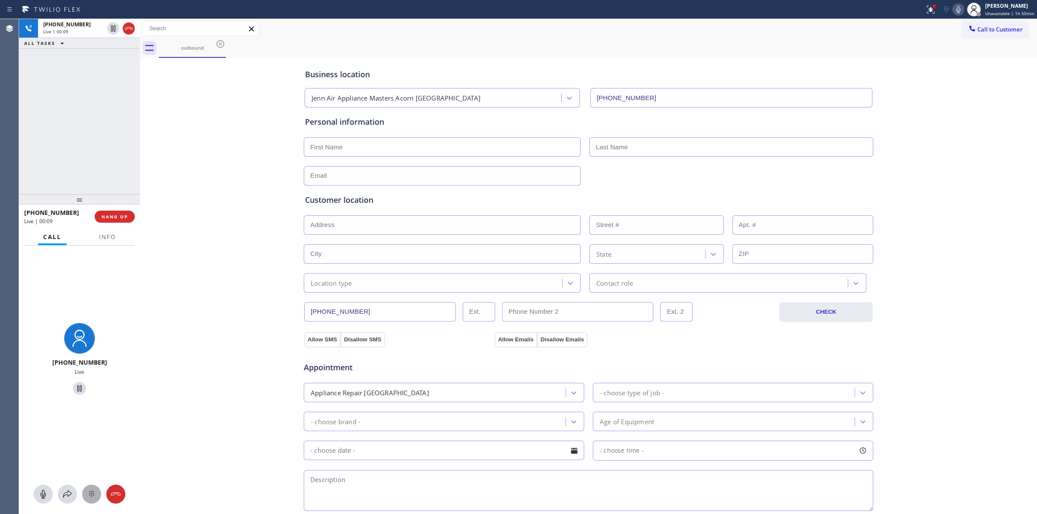
click at [87, 489] on icon at bounding box center [91, 494] width 10 height 10
click at [983, 29] on span "Call to Customer" at bounding box center [999, 29] width 45 height 8
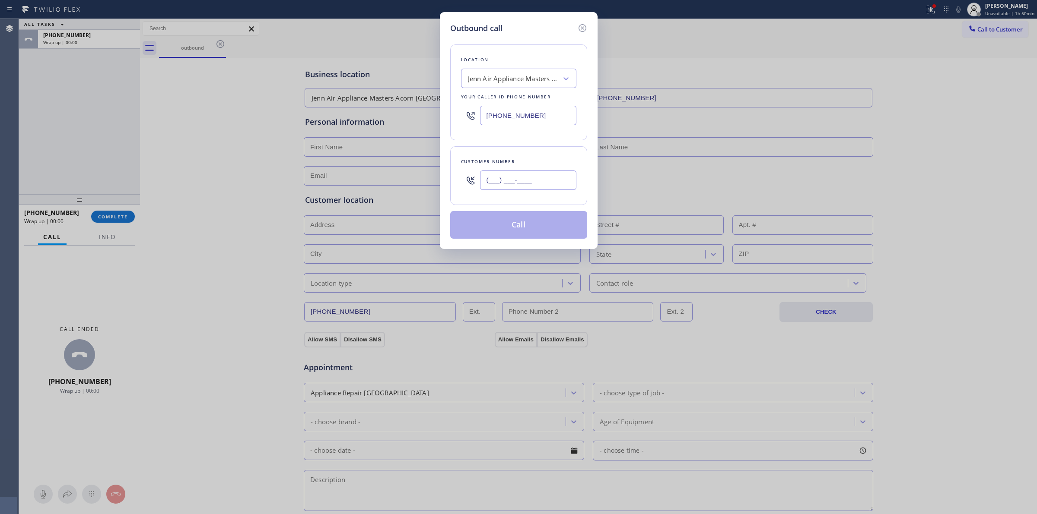
paste input "805) 327-0970"
click at [530, 181] on input "[PHONE_NUMBER]" at bounding box center [528, 180] width 96 height 19
type input "[PHONE_NUMBER]"
click at [520, 225] on button "Call" at bounding box center [518, 225] width 137 height 28
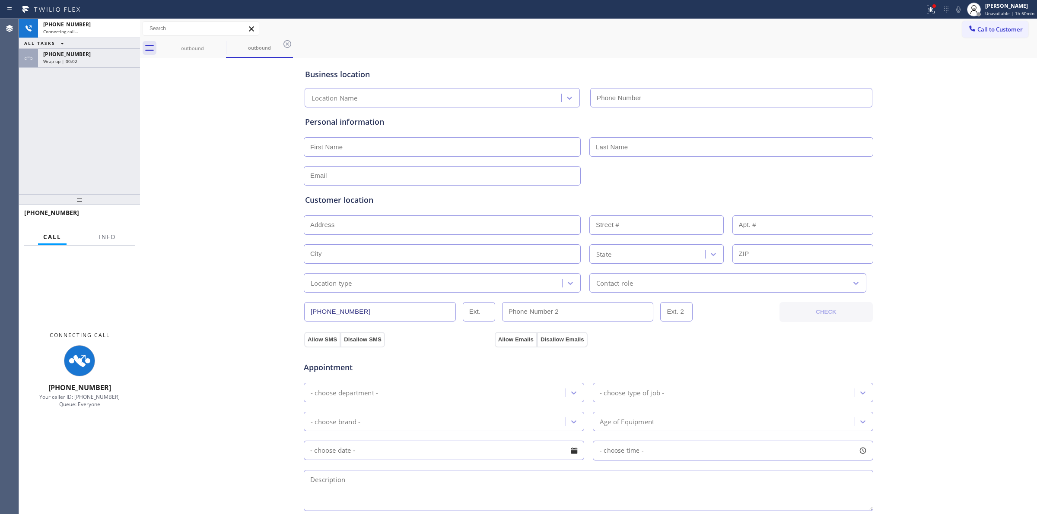
type input "[PHONE_NUMBER]"
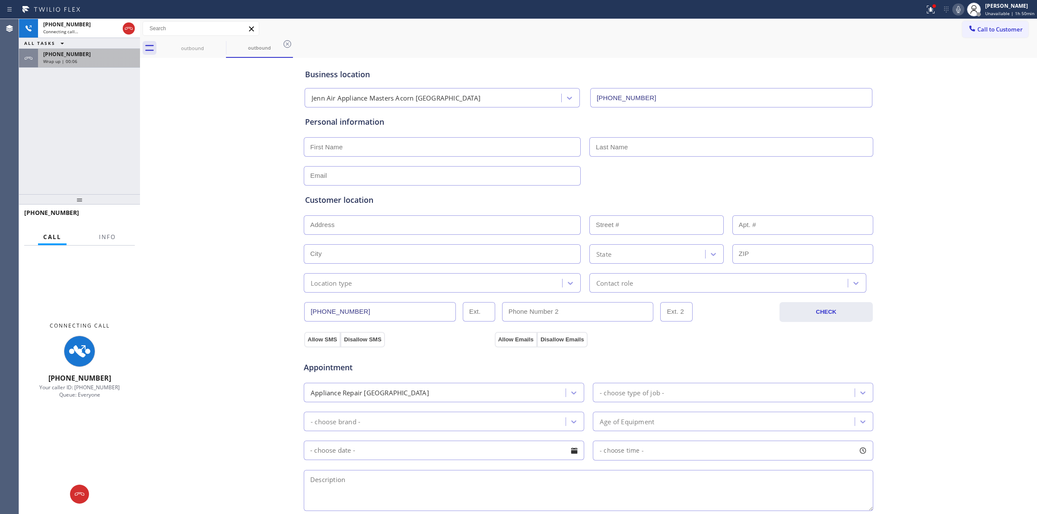
click at [94, 58] on div "Wrap up | 00:06" at bounding box center [89, 61] width 92 height 6
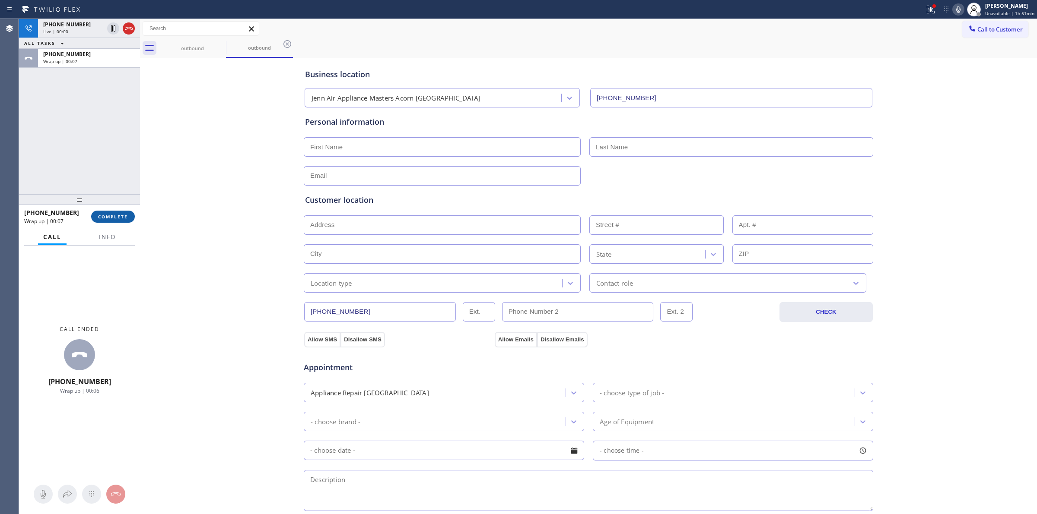
click at [105, 220] on button "COMPLETE" at bounding box center [113, 217] width 44 height 12
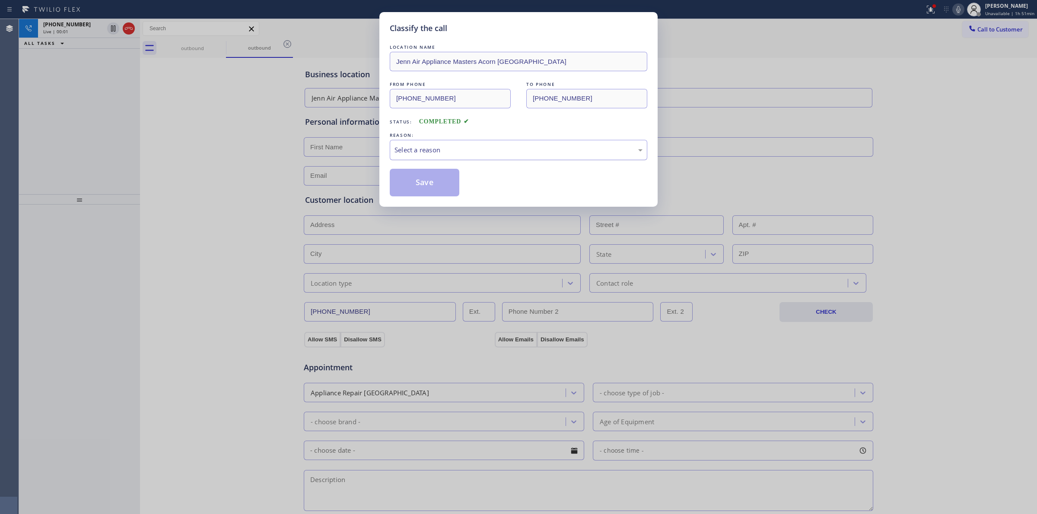
click at [426, 149] on div "Select a reason" at bounding box center [518, 150] width 248 height 10
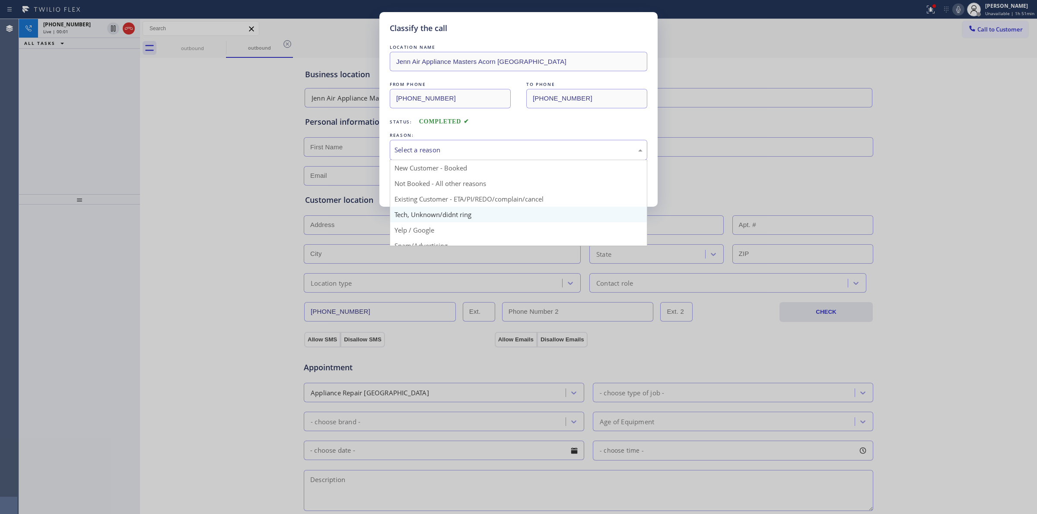
drag, startPoint x: 423, startPoint y: 214, endPoint x: 416, endPoint y: 199, distance: 16.6
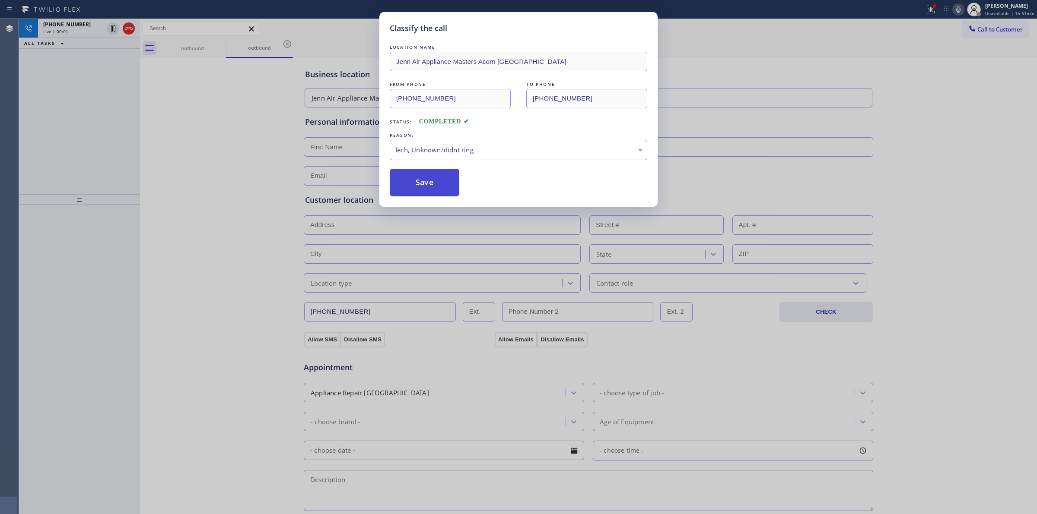
click at [411, 188] on button "Save" at bounding box center [425, 183] width 70 height 28
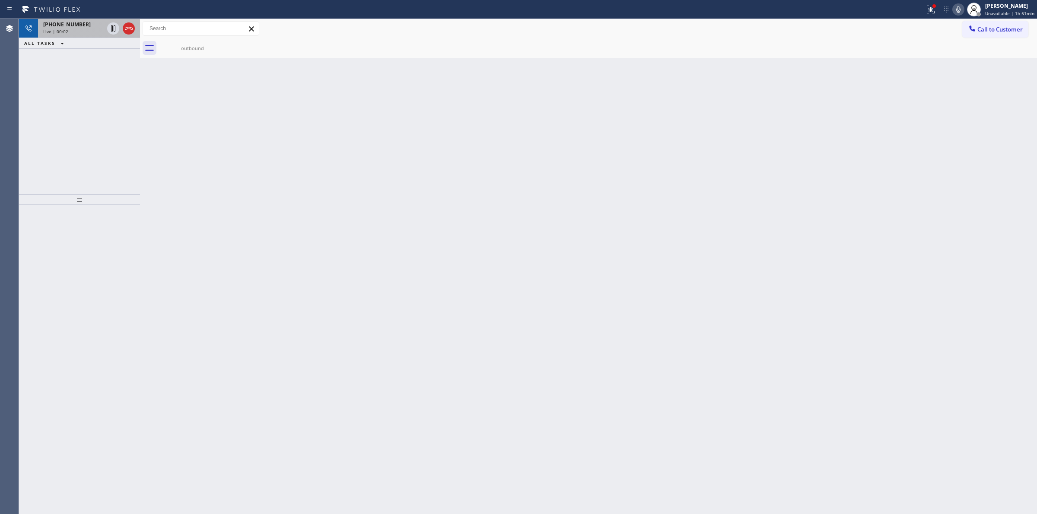
click at [73, 29] on div "Live | 00:02" at bounding box center [73, 32] width 60 height 6
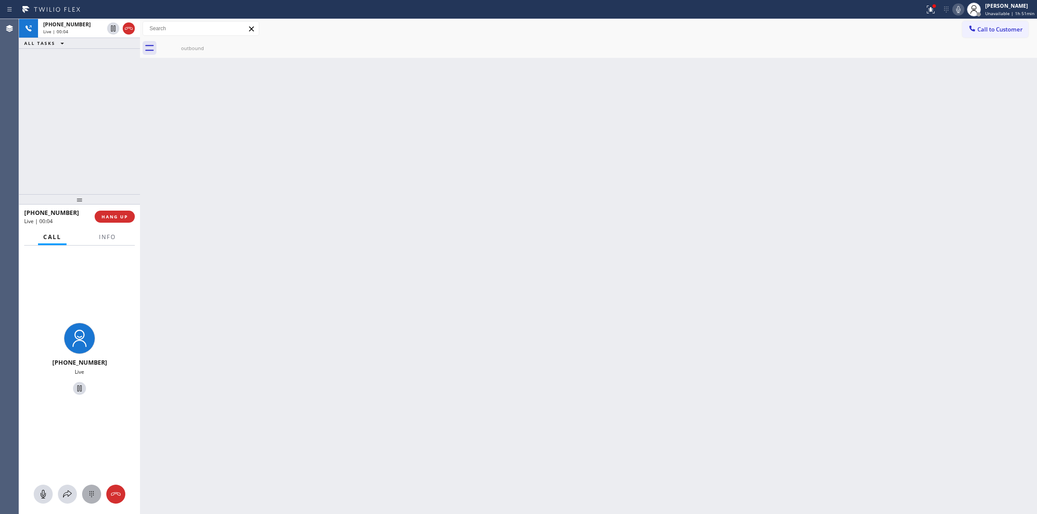
click at [91, 495] on icon at bounding box center [91, 494] width 10 height 10
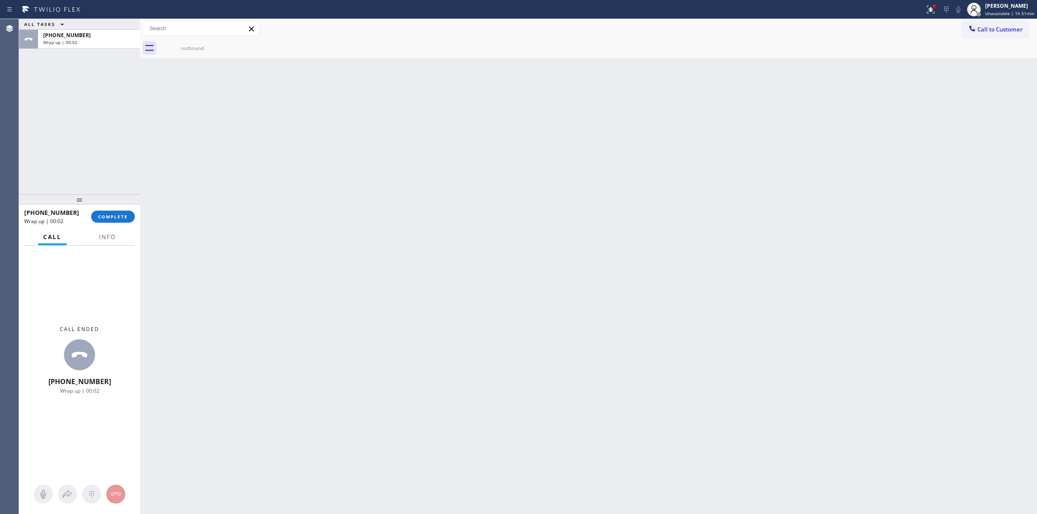
drag, startPoint x: 627, startPoint y: 129, endPoint x: 877, endPoint y: 27, distance: 269.9
click at [631, 123] on div "Back to Dashboard Change Sender ID Customers Technicians Select a contact Outbo…" at bounding box center [588, 266] width 897 height 495
click at [972, 29] on icon at bounding box center [972, 28] width 9 height 9
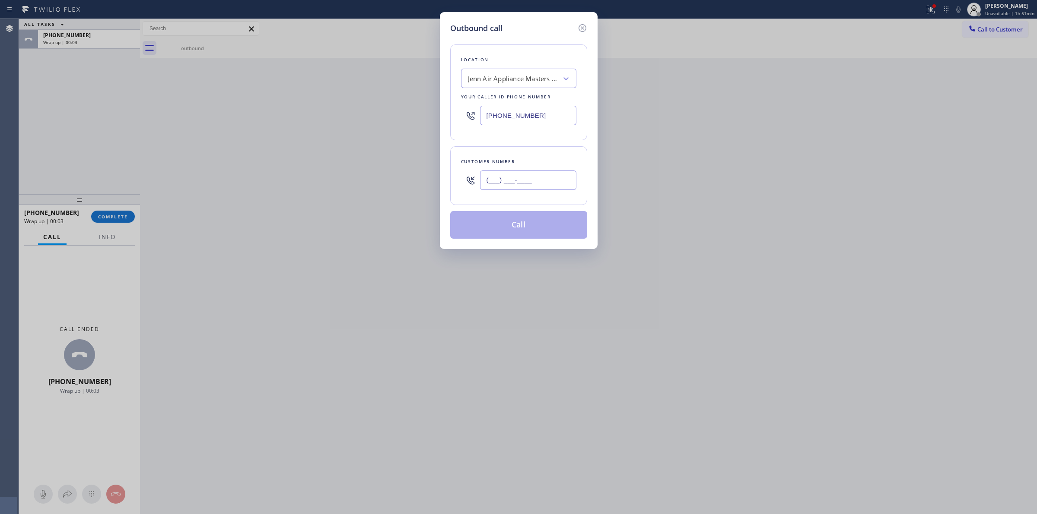
paste input "206) 336-3824"
click at [488, 190] on input "(___) ___-____" at bounding box center [528, 180] width 96 height 19
type input "[PHONE_NUMBER]"
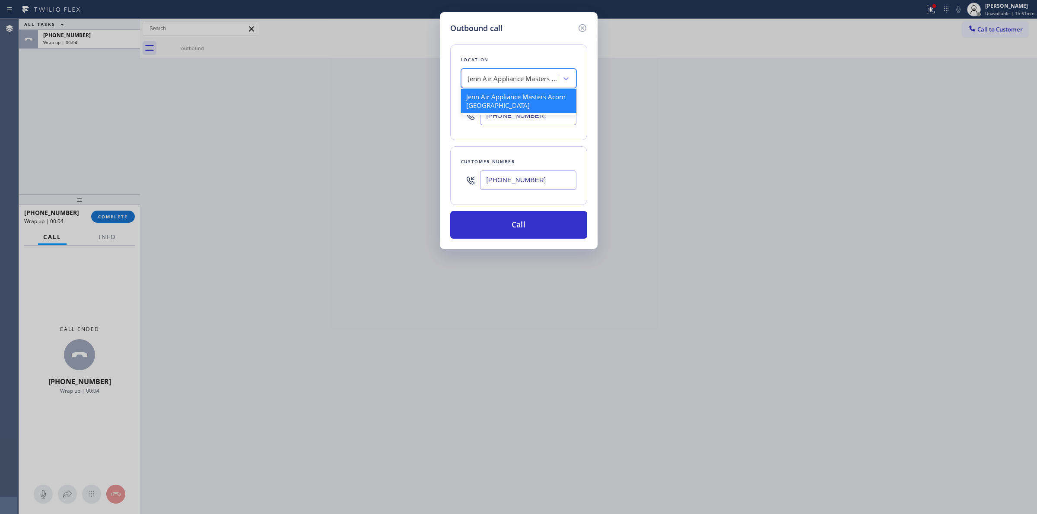
click at [506, 79] on div "Jenn Air Appliance Masters Acorn [GEOGRAPHIC_DATA]" at bounding box center [513, 79] width 91 height 10
type input "KEnmore"
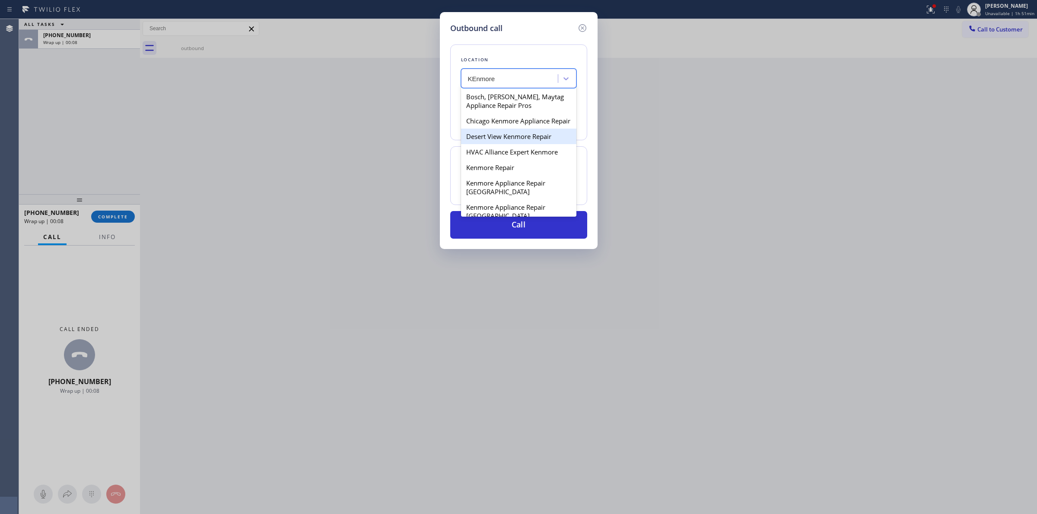
click at [486, 144] on div "Desert View Kenmore Repair" at bounding box center [518, 137] width 115 height 16
type input "[PHONE_NUMBER]"
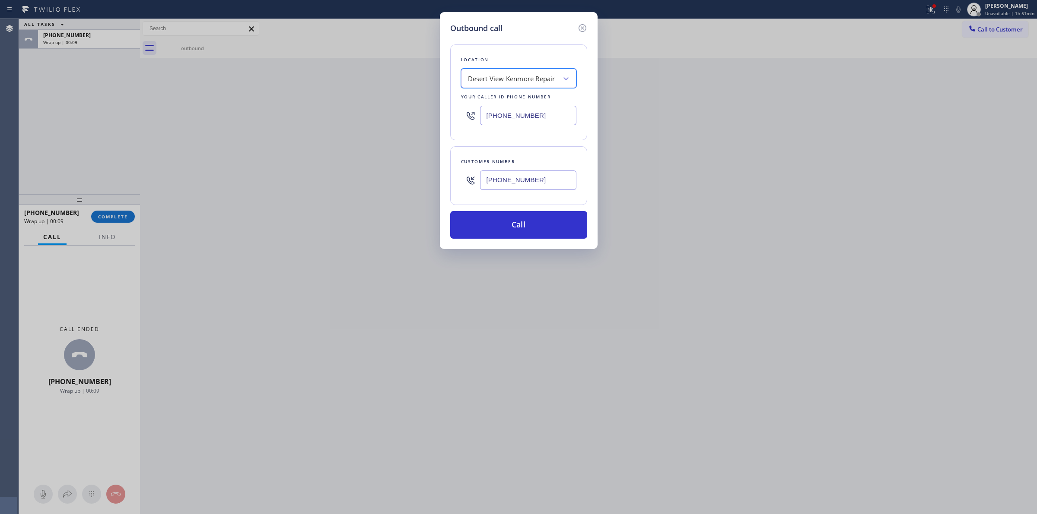
click at [506, 179] on input "[PHONE_NUMBER]" at bounding box center [528, 180] width 96 height 19
click at [511, 219] on button "Call" at bounding box center [518, 225] width 137 height 28
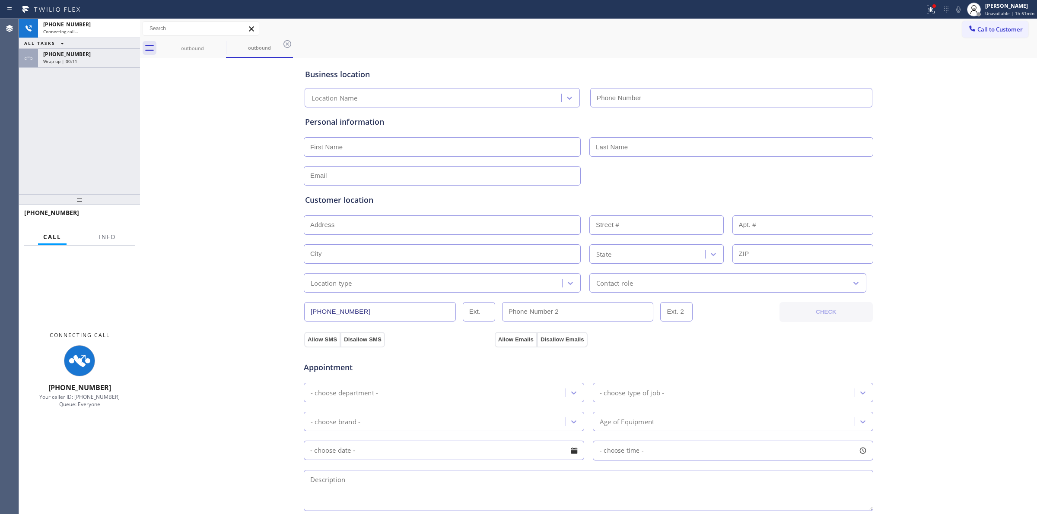
type input "[PHONE_NUMBER]"
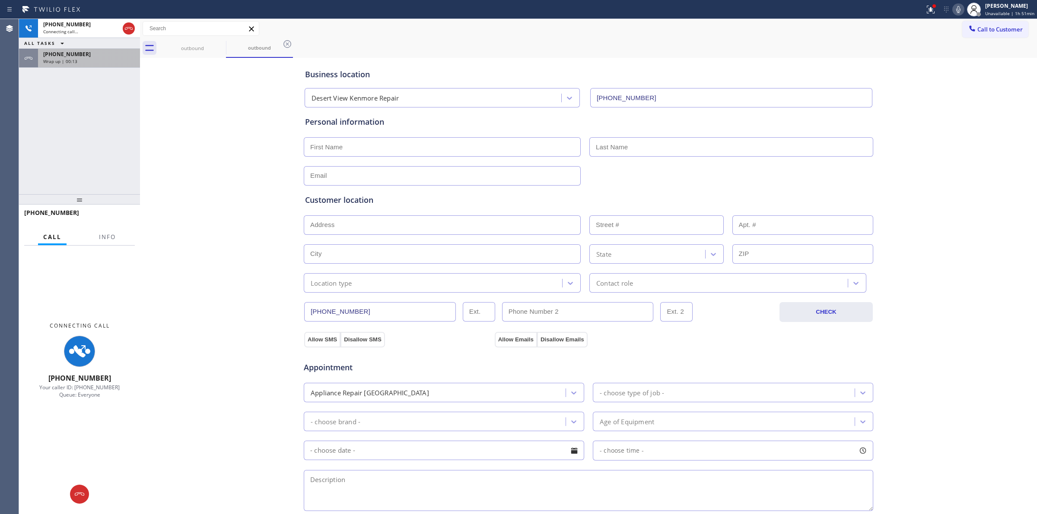
click at [112, 59] on div "Wrap up | 00:13" at bounding box center [89, 61] width 92 height 6
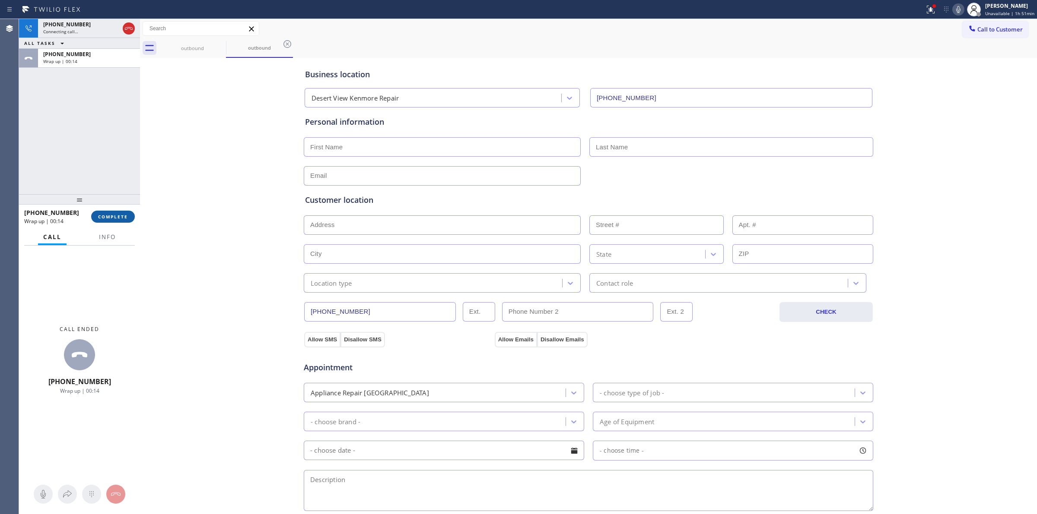
click at [106, 214] on span "COMPLETE" at bounding box center [113, 217] width 30 height 6
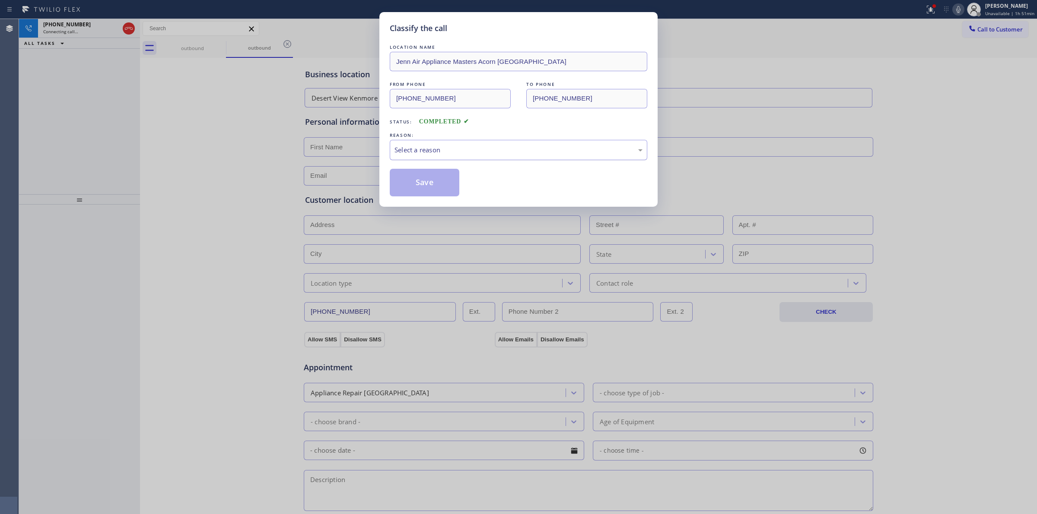
click at [432, 156] on div "Select a reason" at bounding box center [518, 150] width 257 height 20
click at [432, 182] on button "Save" at bounding box center [425, 183] width 70 height 28
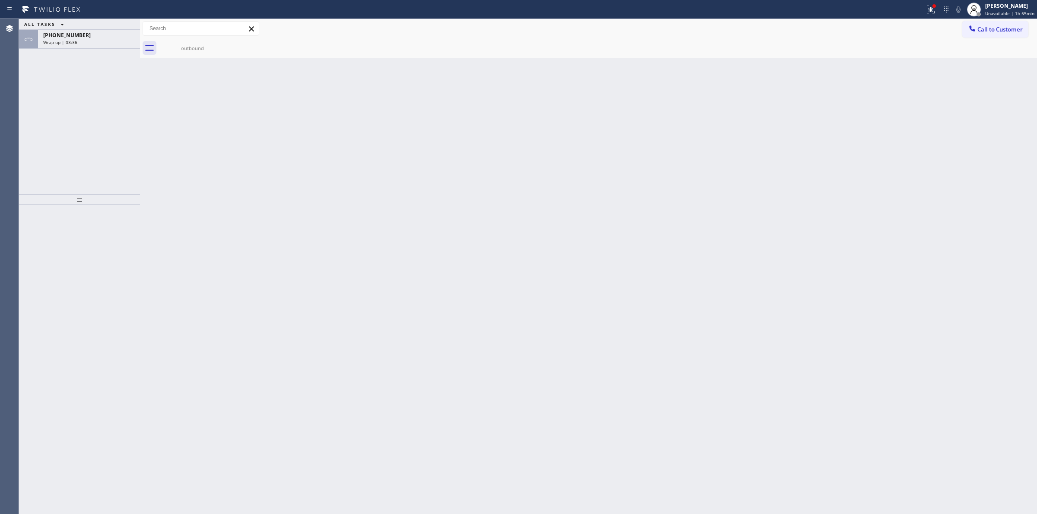
click at [78, 27] on div "ALL TASKS ALL TASKS ACTIVE TASKS TASKS IN WRAP UP" at bounding box center [79, 24] width 121 height 11
click at [78, 30] on div "ALL TASKS ALL TASKS ACTIVE TASKS TASKS IN WRAP UP [PHONE_NUMBER] Wrap up | 03:36" at bounding box center [79, 34] width 121 height 30
click at [78, 32] on span "[PHONE_NUMBER]" at bounding box center [67, 35] width 48 height 7
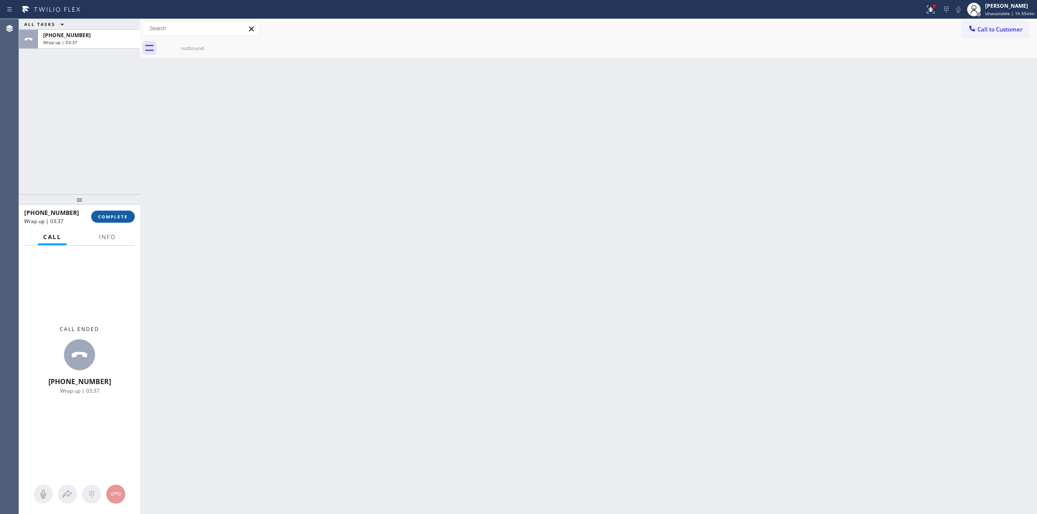
click at [116, 213] on button "COMPLETE" at bounding box center [113, 217] width 44 height 12
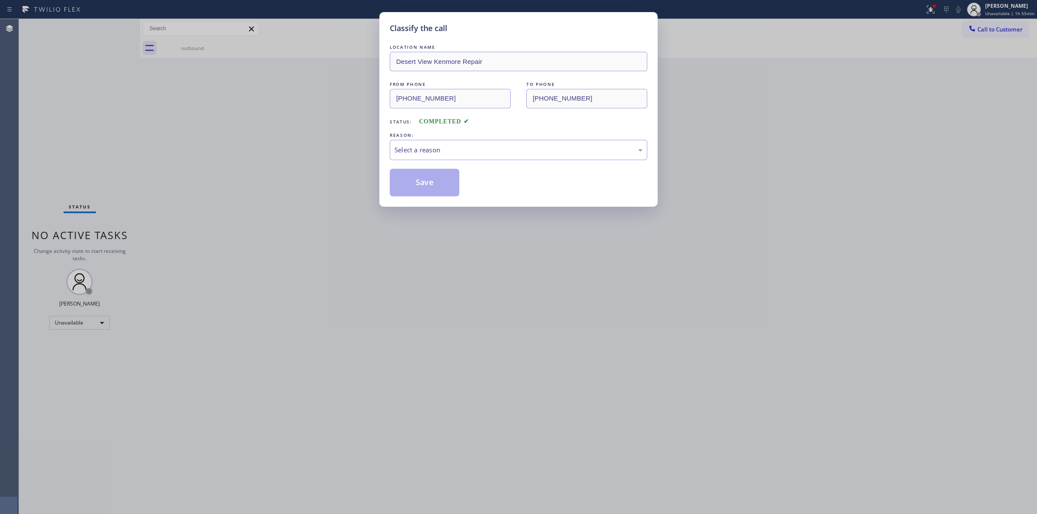
click at [550, 136] on div "REASON:" at bounding box center [518, 135] width 257 height 9
click at [546, 148] on div "Select a reason" at bounding box center [518, 150] width 248 height 10
click at [1002, 19] on div "Classify the call LOCATION NAME Desert View Kenmore Repair FROM PHONE [PHONE_NU…" at bounding box center [518, 257] width 1037 height 514
click at [998, 26] on div "Classify the call LOCATION NAME Desert View Kenmore Repair FROM PHONE [PHONE_NU…" at bounding box center [518, 257] width 1037 height 514
drag, startPoint x: 467, startPoint y: 176, endPoint x: 454, endPoint y: 179, distance: 13.8
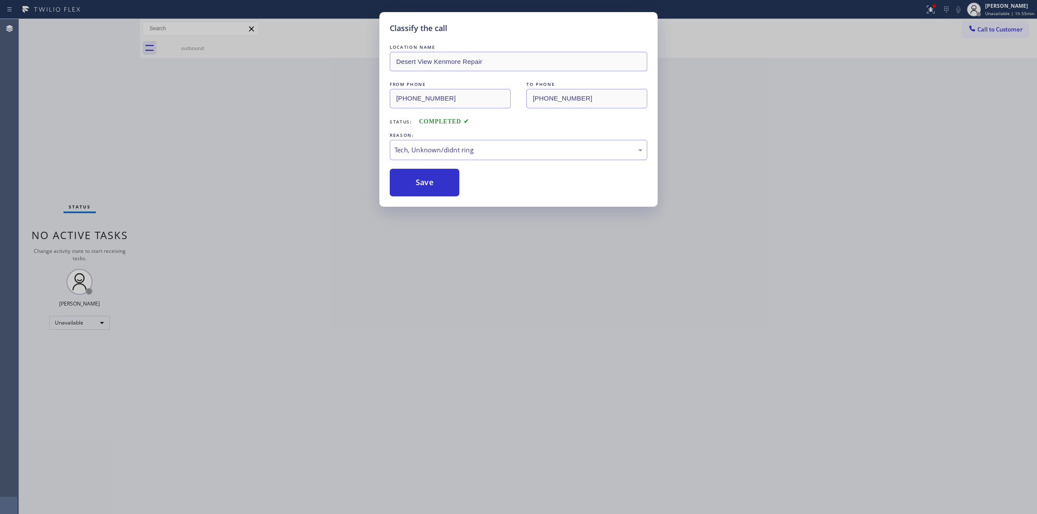
click at [464, 177] on div "Save" at bounding box center [518, 183] width 257 height 28
click at [452, 179] on button "Save" at bounding box center [425, 183] width 70 height 28
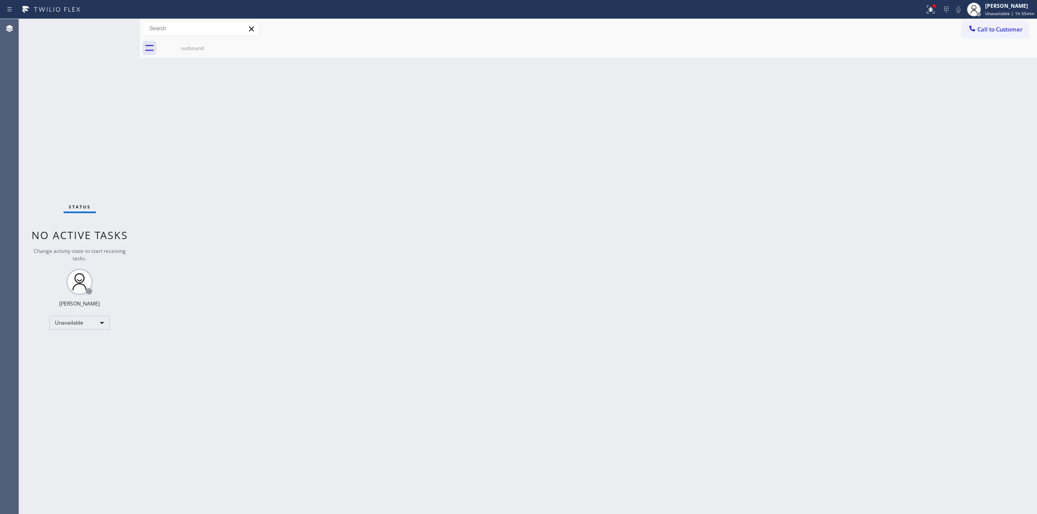
click at [1000, 20] on div "Call to Customer Outbound call Location Desert View Kenmore Repair Your caller …" at bounding box center [588, 28] width 897 height 19
click at [980, 37] on button "Call to Customer" at bounding box center [995, 29] width 66 height 16
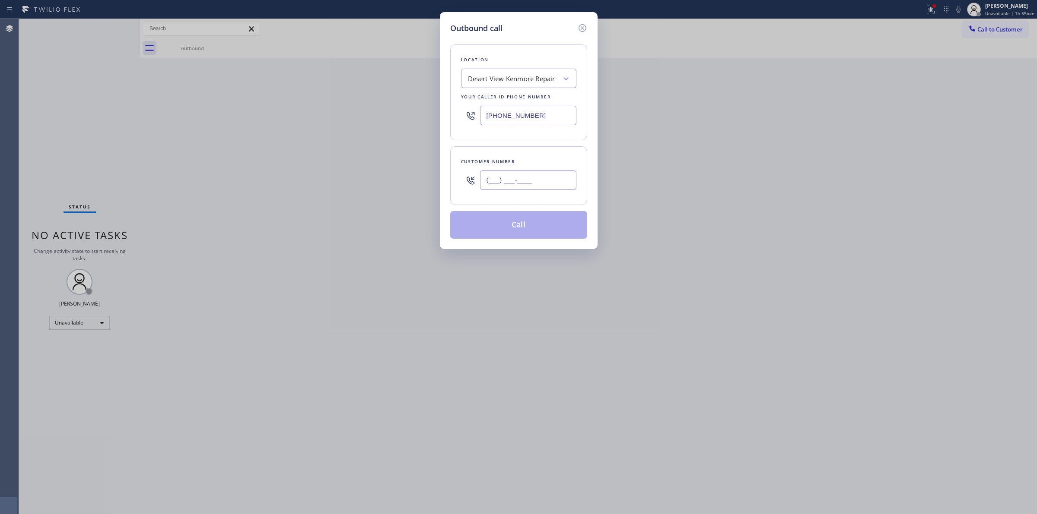
paste input "text"
click at [534, 187] on input "(___) ___-____" at bounding box center [528, 180] width 96 height 19
type input "(___) ___-____"
click at [521, 72] on div "Desert View Kenmore Repair" at bounding box center [510, 78] width 94 height 15
click at [517, 179] on input "(___) ___-____" at bounding box center [528, 180] width 96 height 19
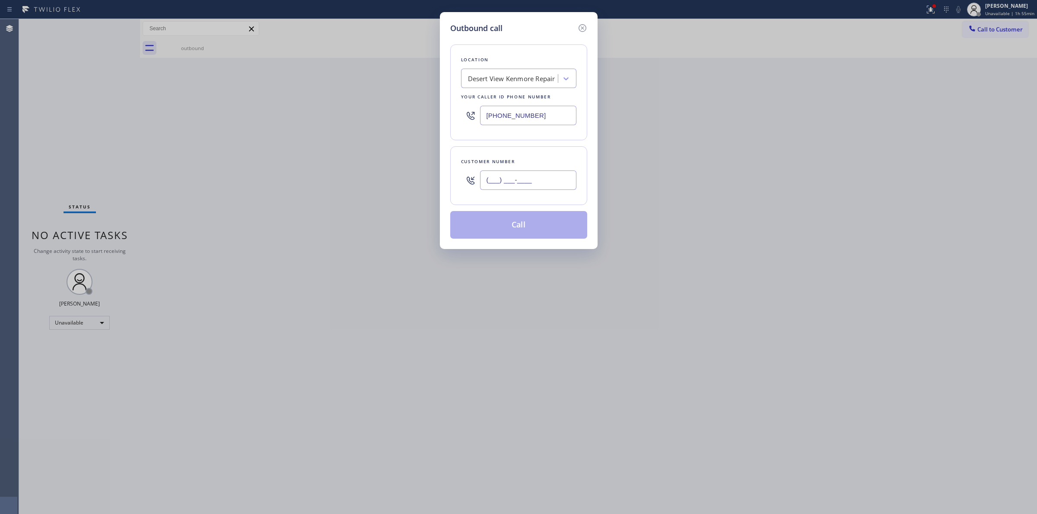
paste input "626) 623-5086"
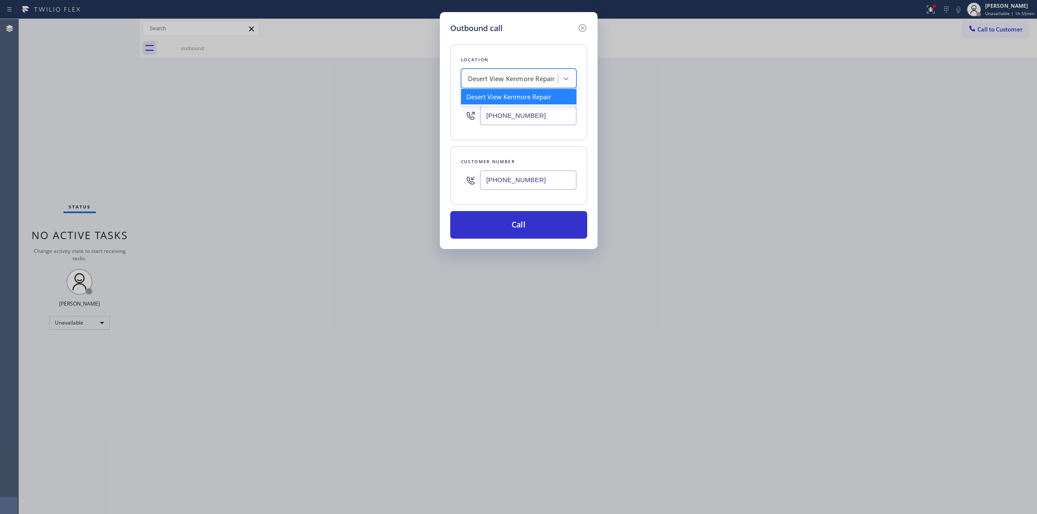
click at [523, 87] on div "Desert View Kenmore Repair" at bounding box center [518, 78] width 115 height 19
click at [558, 180] on input "[PHONE_NUMBER]" at bounding box center [528, 180] width 96 height 19
click at [558, 186] on input "[PHONE_NUMBER]" at bounding box center [528, 180] width 96 height 19
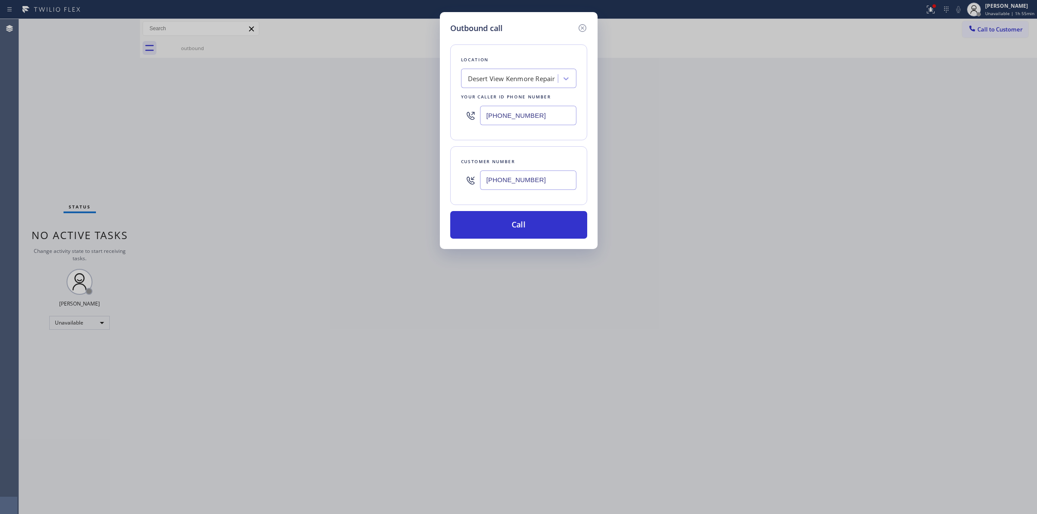
click at [558, 186] on input "[PHONE_NUMBER]" at bounding box center [528, 180] width 96 height 19
paste input "text"
type input "[PHONE_NUMBER]"
click at [526, 228] on button "Call" at bounding box center [518, 225] width 137 height 28
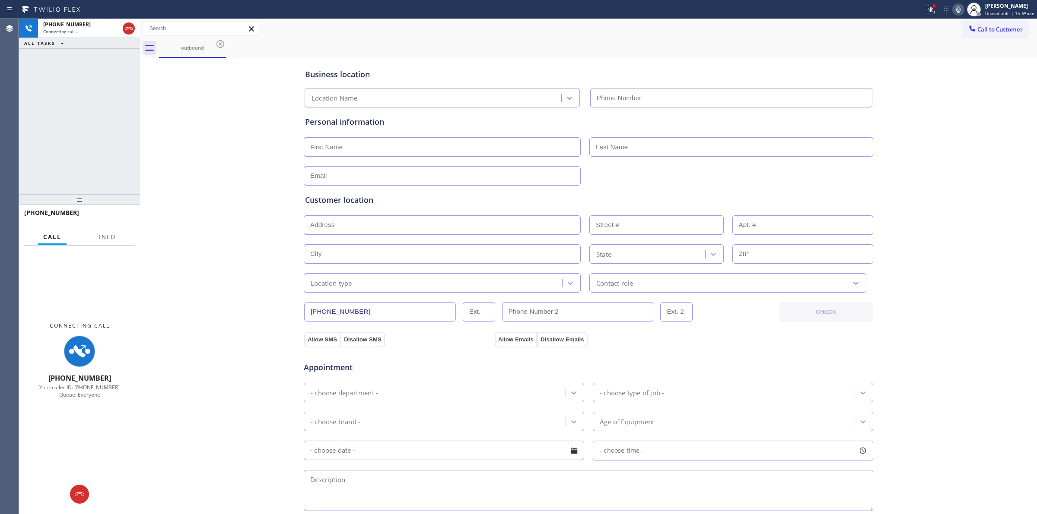
type input "[PHONE_NUMBER]"
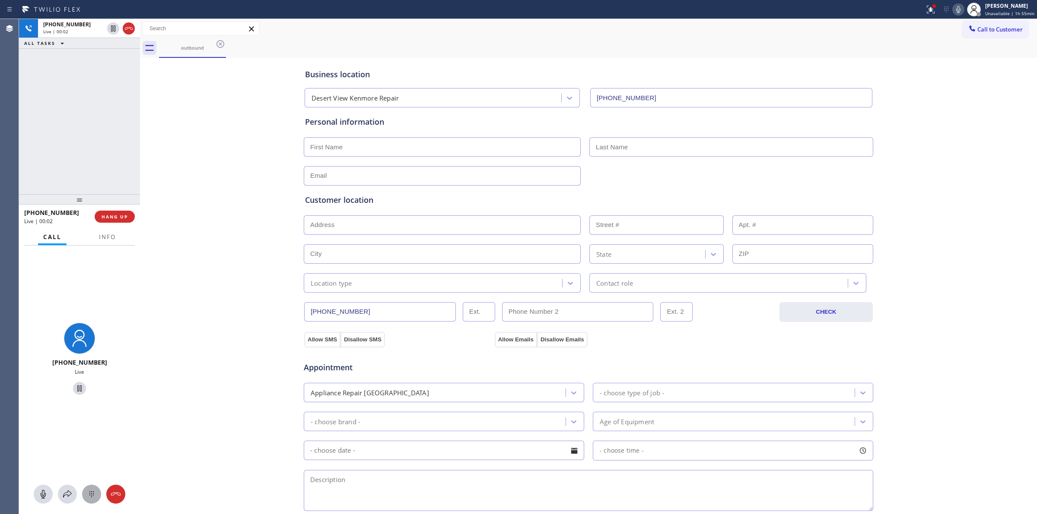
click at [83, 498] on div at bounding box center [91, 494] width 19 height 10
click at [969, 31] on icon at bounding box center [972, 28] width 6 height 6
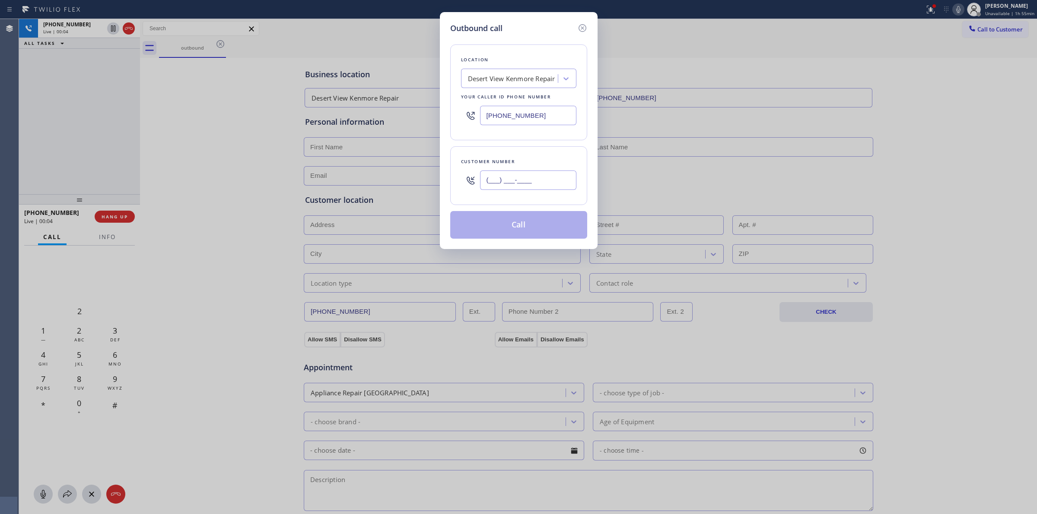
paste input "626) 623-5086"
click at [532, 173] on input "[PHONE_NUMBER]" at bounding box center [528, 180] width 96 height 19
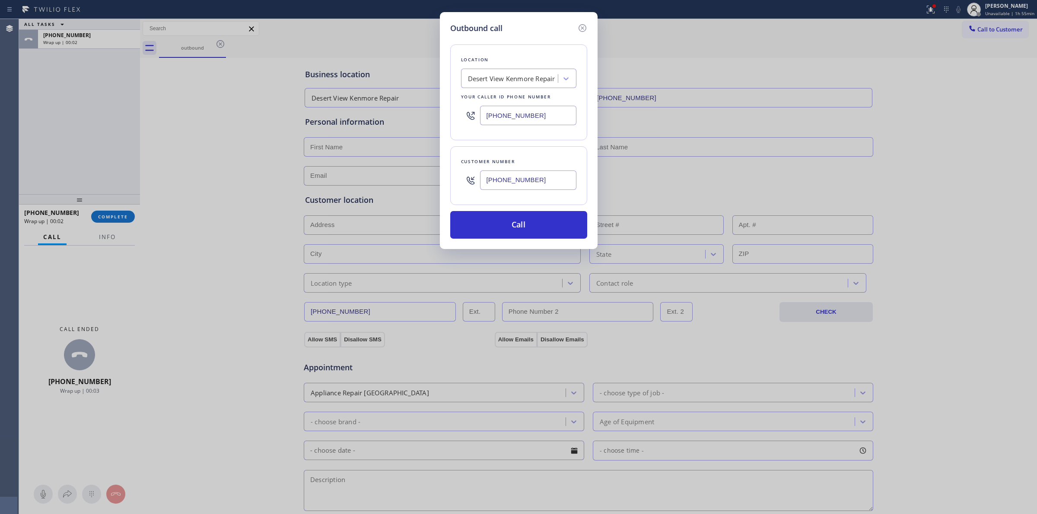
drag, startPoint x: 505, startPoint y: 188, endPoint x: 479, endPoint y: 188, distance: 25.9
click at [479, 188] on div "[PHONE_NUMBER]" at bounding box center [518, 180] width 115 height 28
paste input "text"
type input "[PHONE_NUMBER]"
drag, startPoint x: 536, startPoint y: 234, endPoint x: 571, endPoint y: 217, distance: 38.8
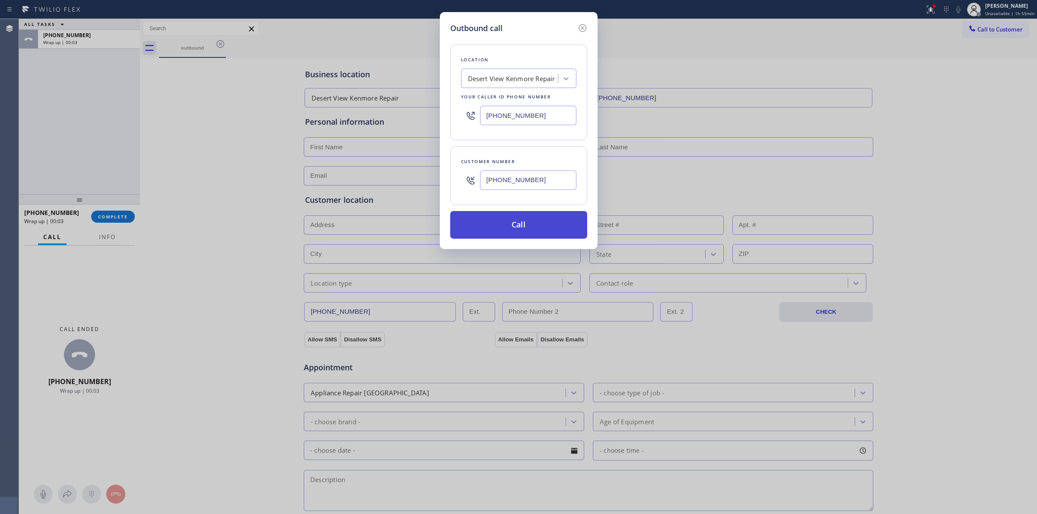
click at [543, 232] on button "Call" at bounding box center [518, 225] width 137 height 28
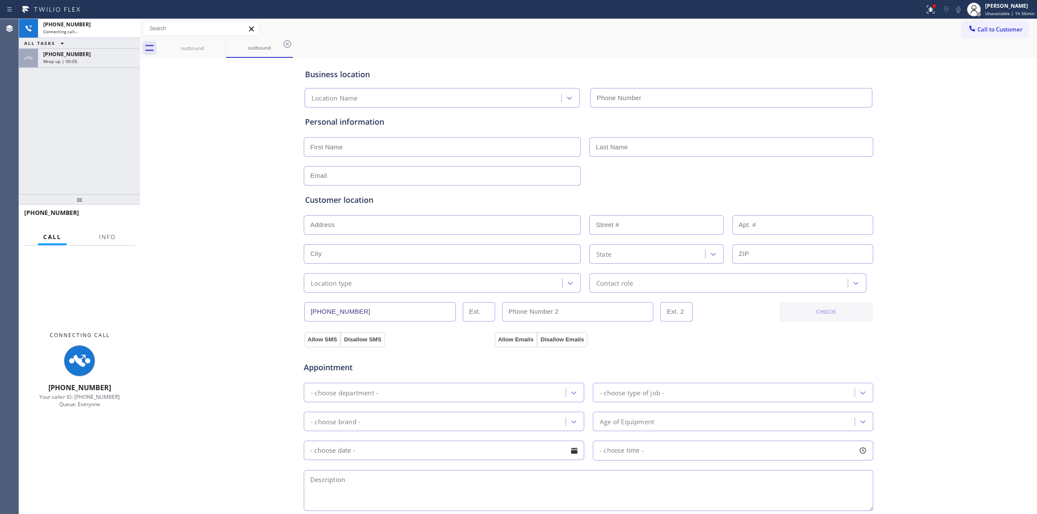
type input "[PHONE_NUMBER]"
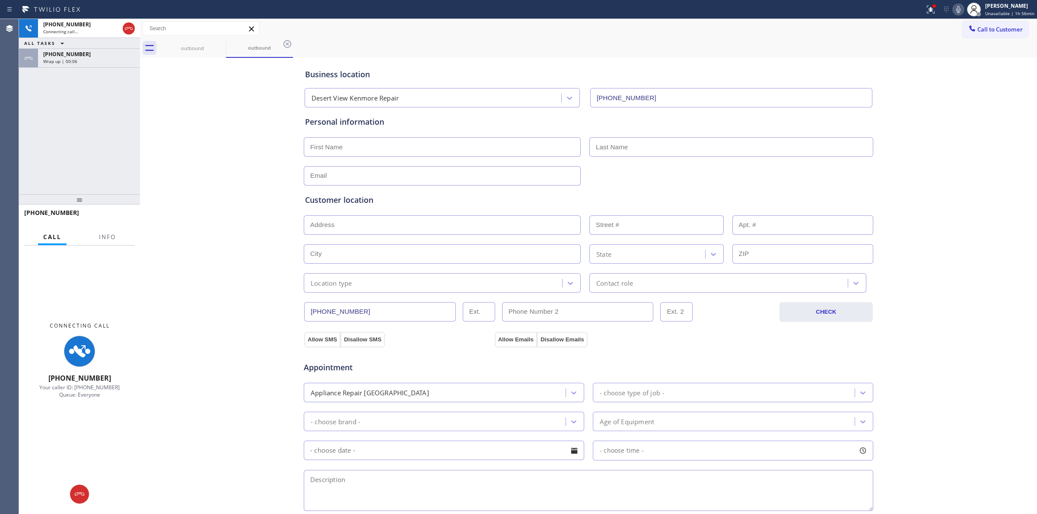
drag, startPoint x: 90, startPoint y: 56, endPoint x: 125, endPoint y: 187, distance: 135.2
click at [90, 56] on div "[PHONE_NUMBER]" at bounding box center [89, 54] width 92 height 7
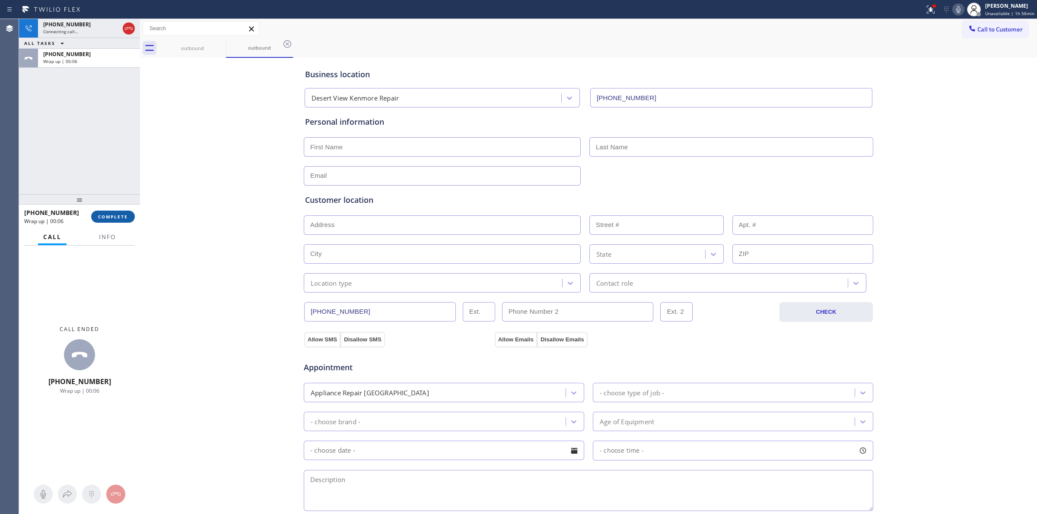
click at [118, 219] on span "COMPLETE" at bounding box center [113, 217] width 30 height 6
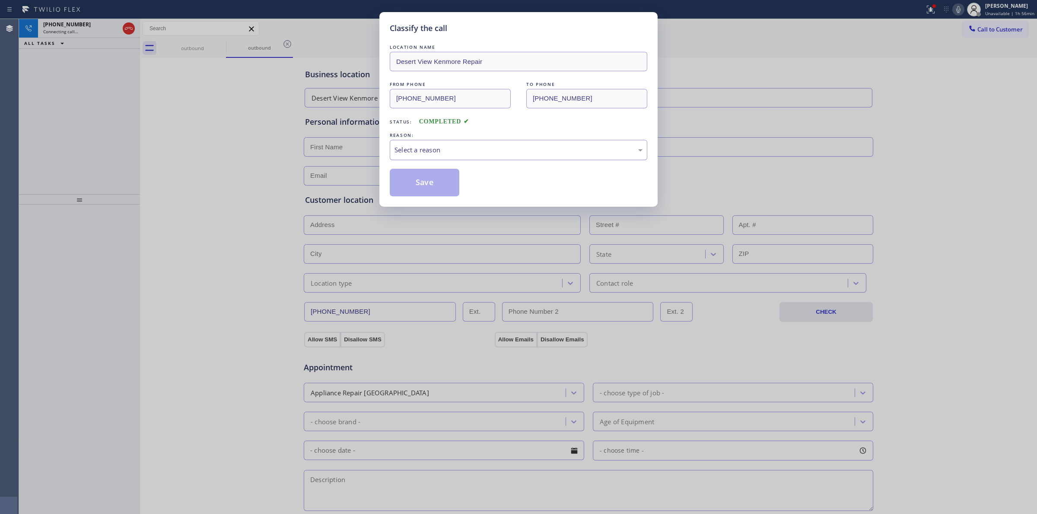
click at [474, 146] on div "Select a reason" at bounding box center [518, 150] width 248 height 10
drag, startPoint x: 450, startPoint y: 213, endPoint x: 431, endPoint y: 188, distance: 31.1
drag, startPoint x: 431, startPoint y: 188, endPoint x: 443, endPoint y: 182, distance: 13.7
click at [432, 186] on button "Save" at bounding box center [425, 183] width 70 height 28
click at [205, 48] on div "Classify the call LOCATION NAME Ace Thermador Repair Master FROM PHONE [PHONE_N…" at bounding box center [528, 266] width 1018 height 495
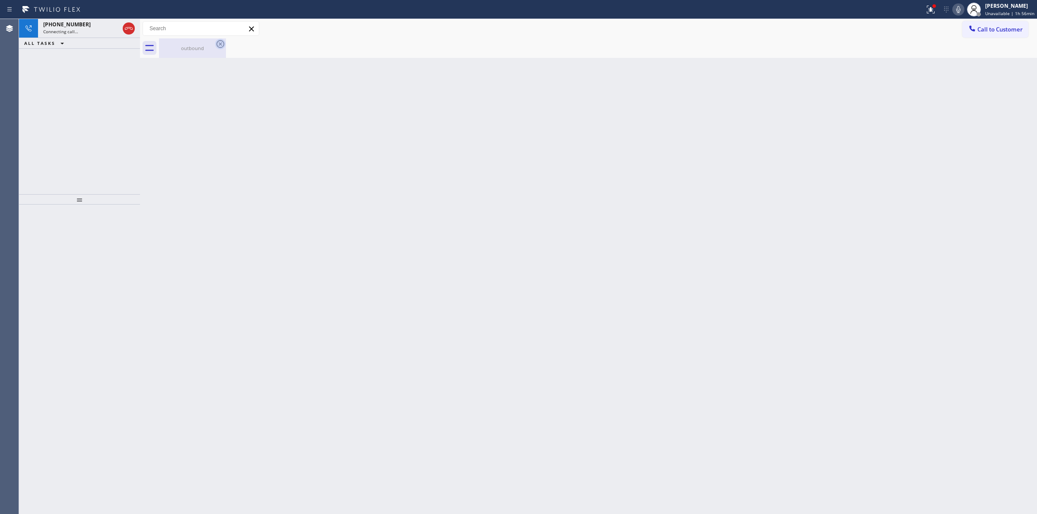
click at [217, 46] on icon at bounding box center [220, 44] width 8 height 8
click at [955, 6] on div "Status report Issue detected This issue could affect your workflow. Please cont…" at bounding box center [979, 9] width 116 height 19
drag, startPoint x: 971, startPoint y: 6, endPoint x: 958, endPoint y: 10, distance: 13.9
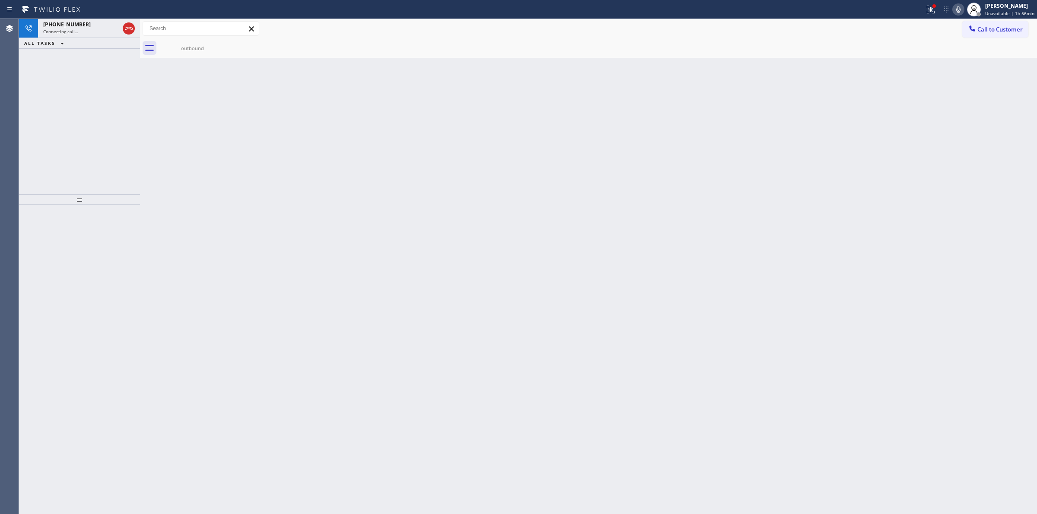
click at [971, 6] on icon at bounding box center [973, 9] width 10 height 10
click at [958, 10] on icon at bounding box center [958, 9] width 10 height 10
click at [80, 25] on div "[PHONE_NUMBER]" at bounding box center [81, 24] width 76 height 7
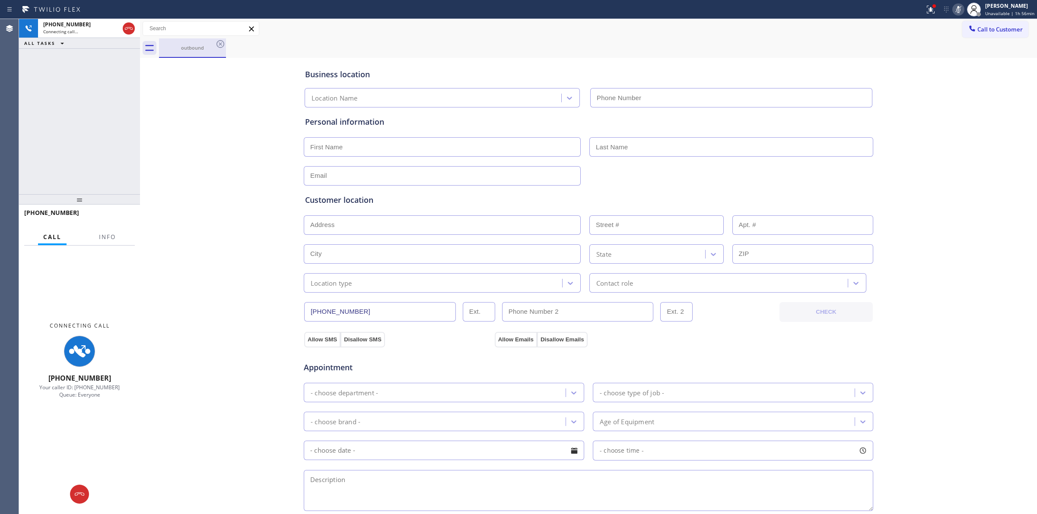
click at [203, 48] on div "outbound" at bounding box center [192, 47] width 65 height 6
type input "[PHONE_NUMBER]"
click at [225, 44] on icon at bounding box center [220, 44] width 10 height 10
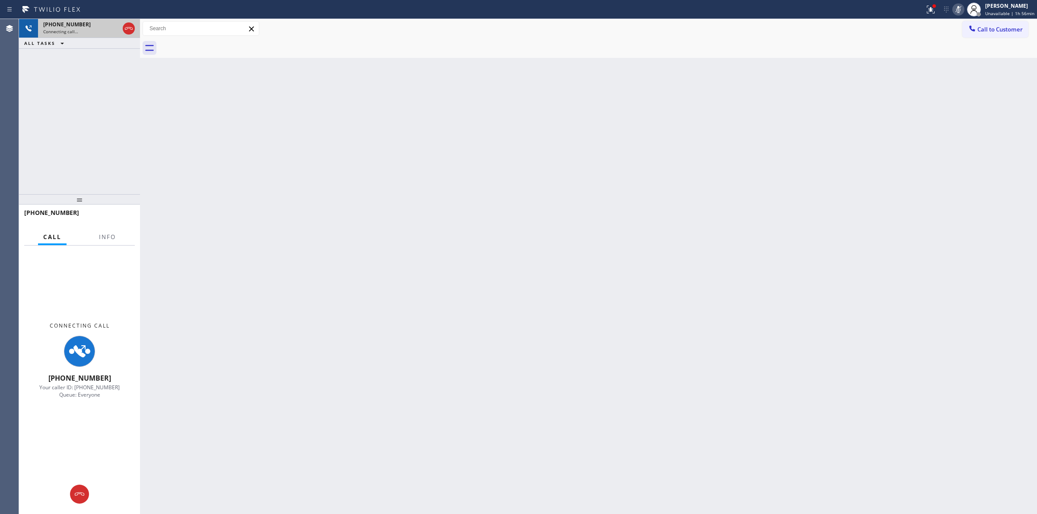
click at [53, 30] on span "Connecting call…" at bounding box center [60, 32] width 35 height 6
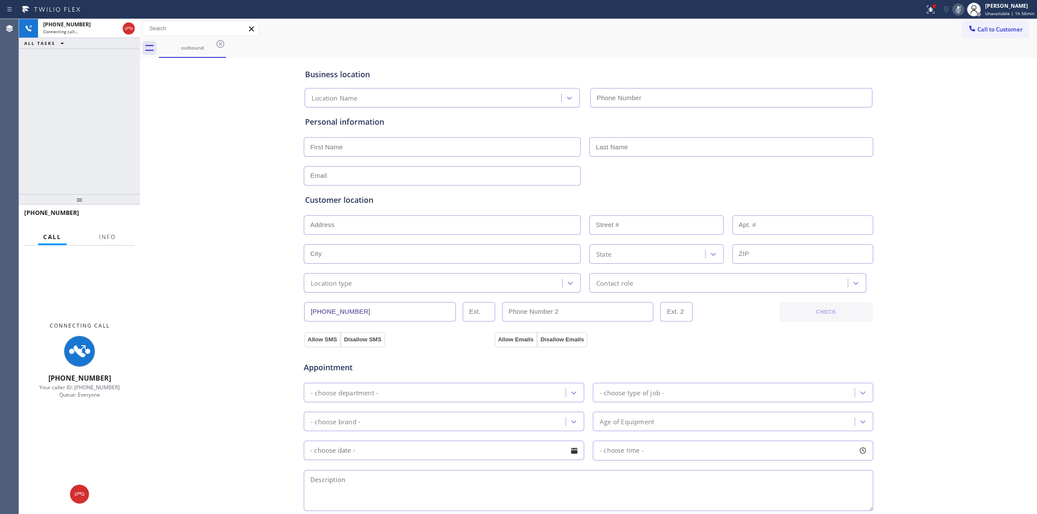
type input "[PHONE_NUMBER]"
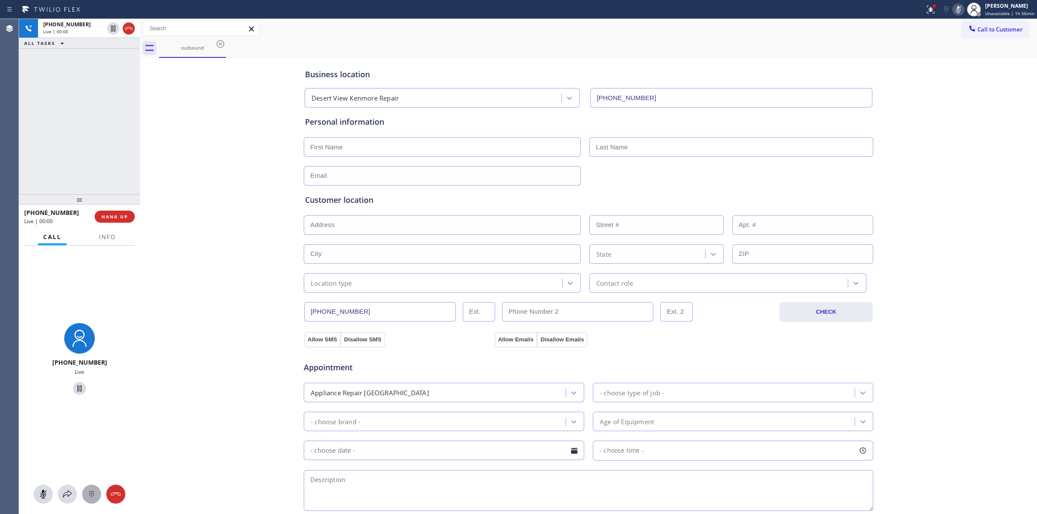
click at [93, 495] on icon at bounding box center [91, 495] width 4 height 6
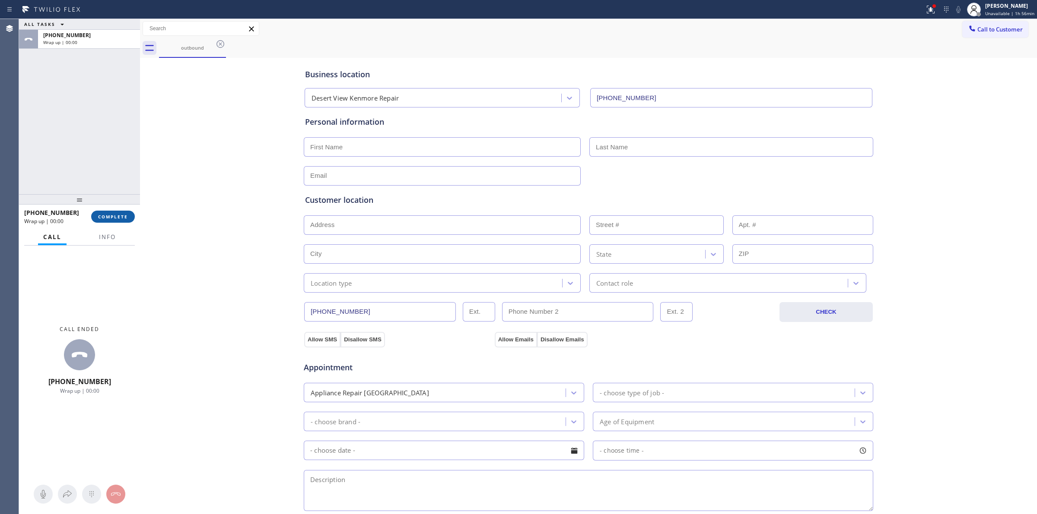
click at [122, 215] on span "COMPLETE" at bounding box center [113, 217] width 30 height 6
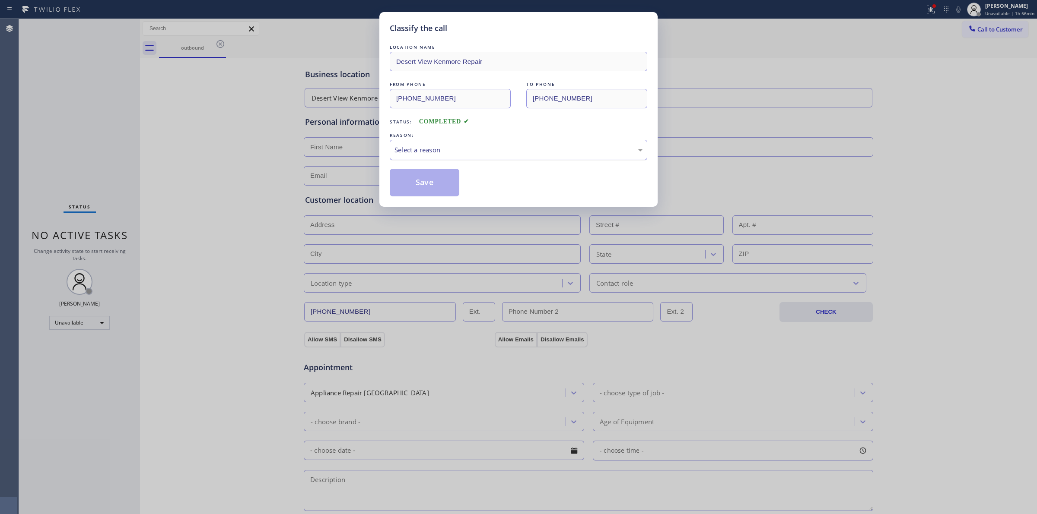
click at [451, 143] on div "Select a reason" at bounding box center [518, 150] width 257 height 20
drag, startPoint x: 462, startPoint y: 219, endPoint x: 424, endPoint y: 184, distance: 52.0
click at [424, 184] on button "Save" at bounding box center [425, 183] width 70 height 28
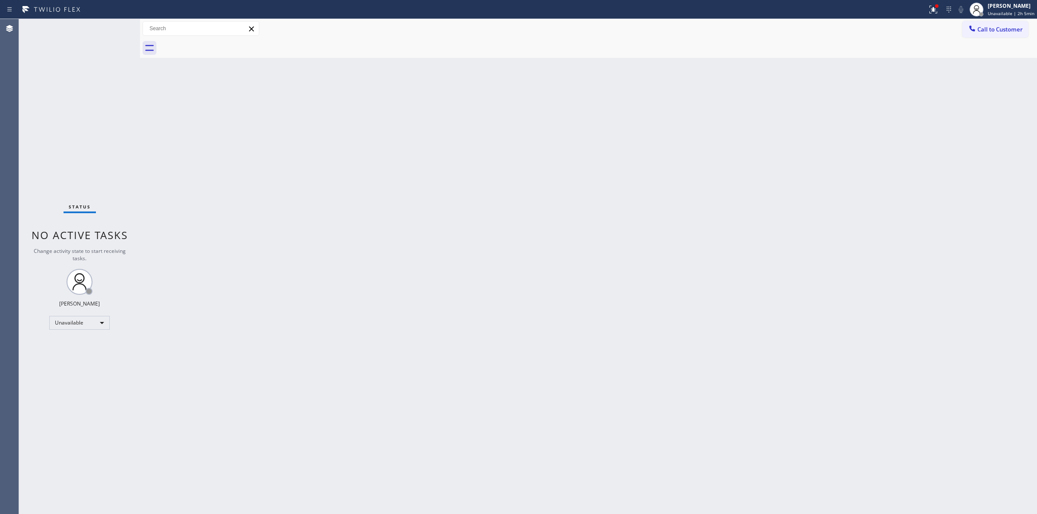
drag, startPoint x: 690, startPoint y: 154, endPoint x: 829, endPoint y: 89, distance: 153.4
click at [695, 150] on div "Back to Dashboard Change Sender ID Customers Technicians Select a contact Outbo…" at bounding box center [588, 266] width 897 height 495
click at [980, 26] on span "Call to Customer" at bounding box center [999, 29] width 45 height 8
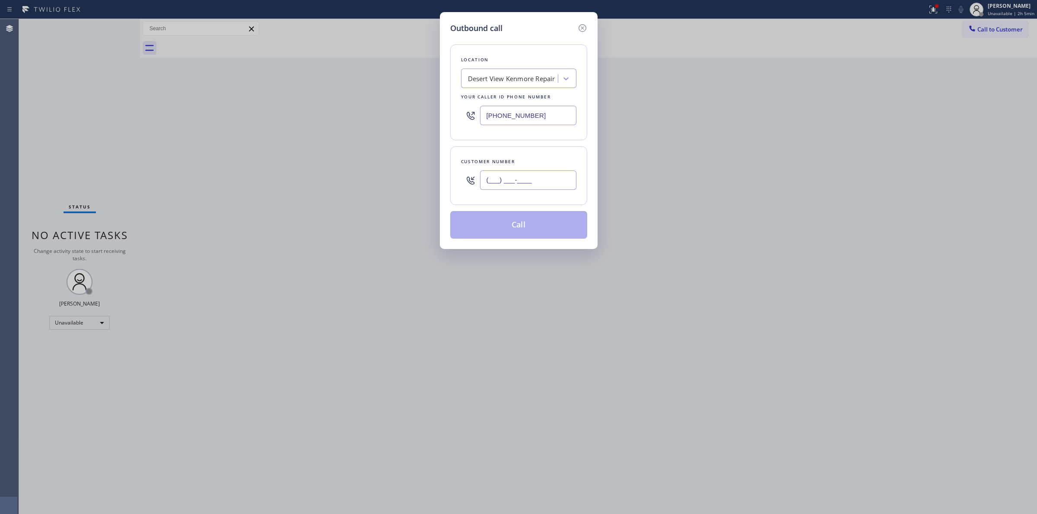
paste input "350) 999-8678"
click at [512, 175] on input "(___) ___-____" at bounding box center [528, 180] width 96 height 19
type input "[PHONE_NUMBER]"
click at [525, 74] on div "Desert View Kenmore Repair" at bounding box center [511, 79] width 87 height 10
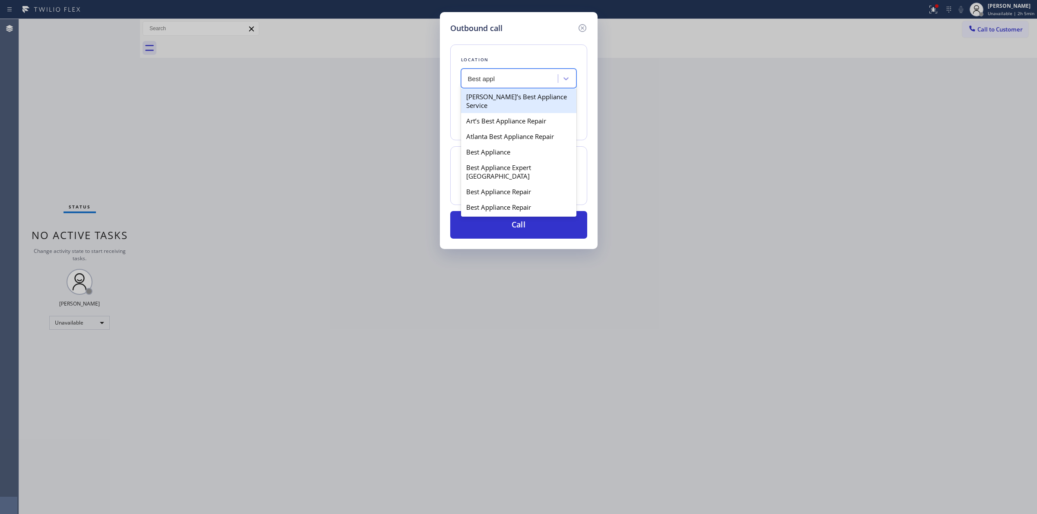
type input "Best appl"
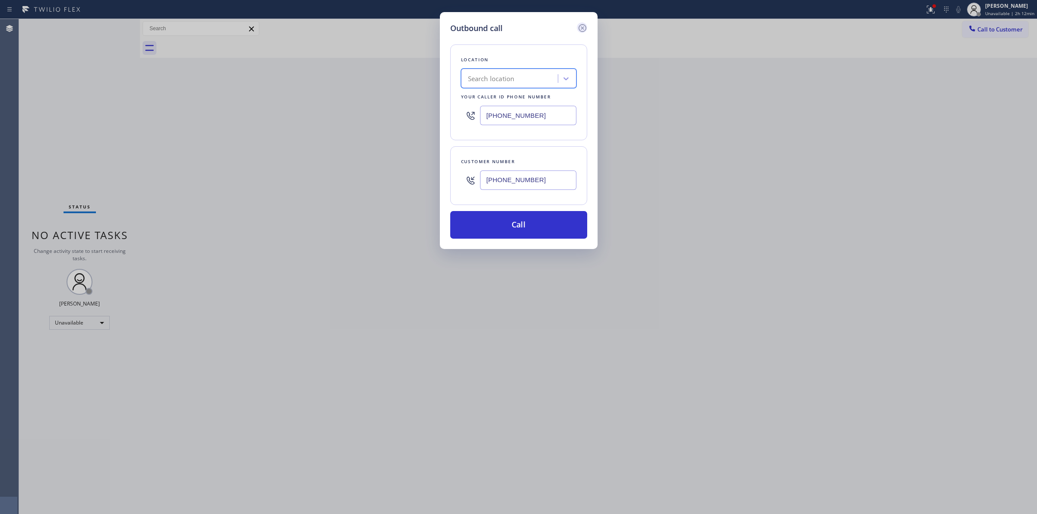
click at [584, 26] on icon at bounding box center [582, 28] width 10 height 10
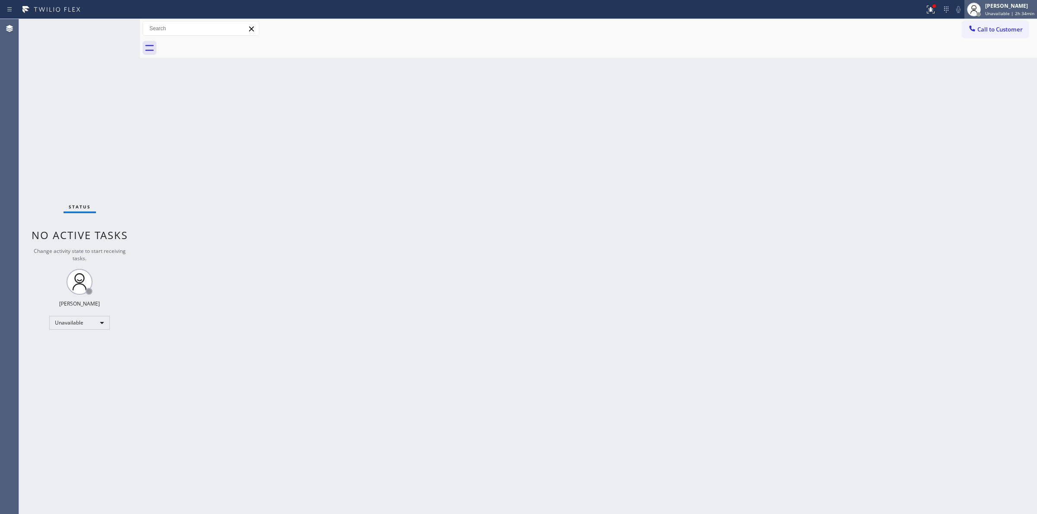
click at [1014, 11] on span "Unavailable | 2h 34min" at bounding box center [1009, 13] width 49 height 6
click at [964, 57] on button "Unavailable" at bounding box center [993, 56] width 86 height 11
click at [806, 95] on div "Back to Dashboard Change Sender ID Customers Technicians Select a contact Outbo…" at bounding box center [588, 266] width 897 height 495
